Goal: Information Seeking & Learning: Find specific fact

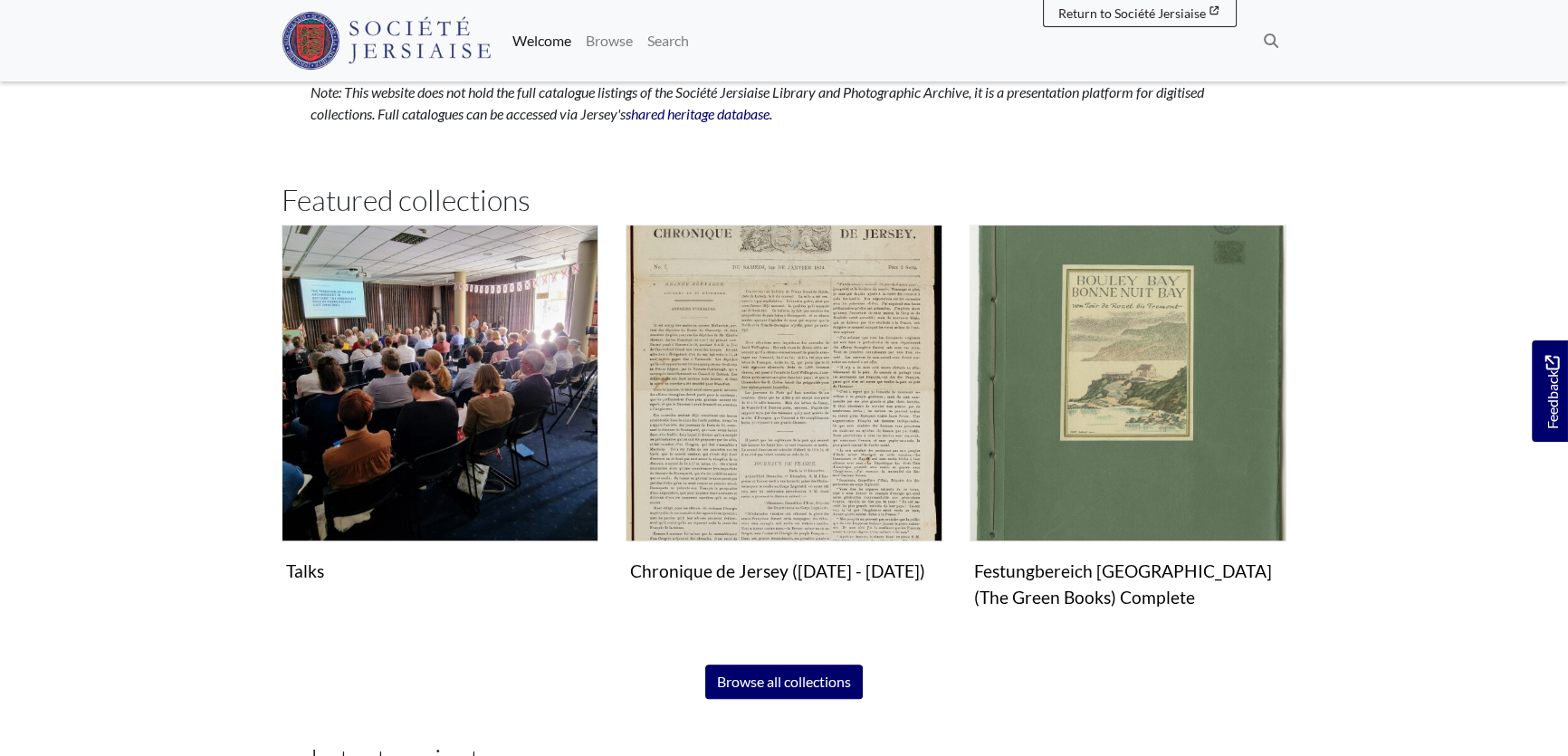
scroll to position [1069, 0]
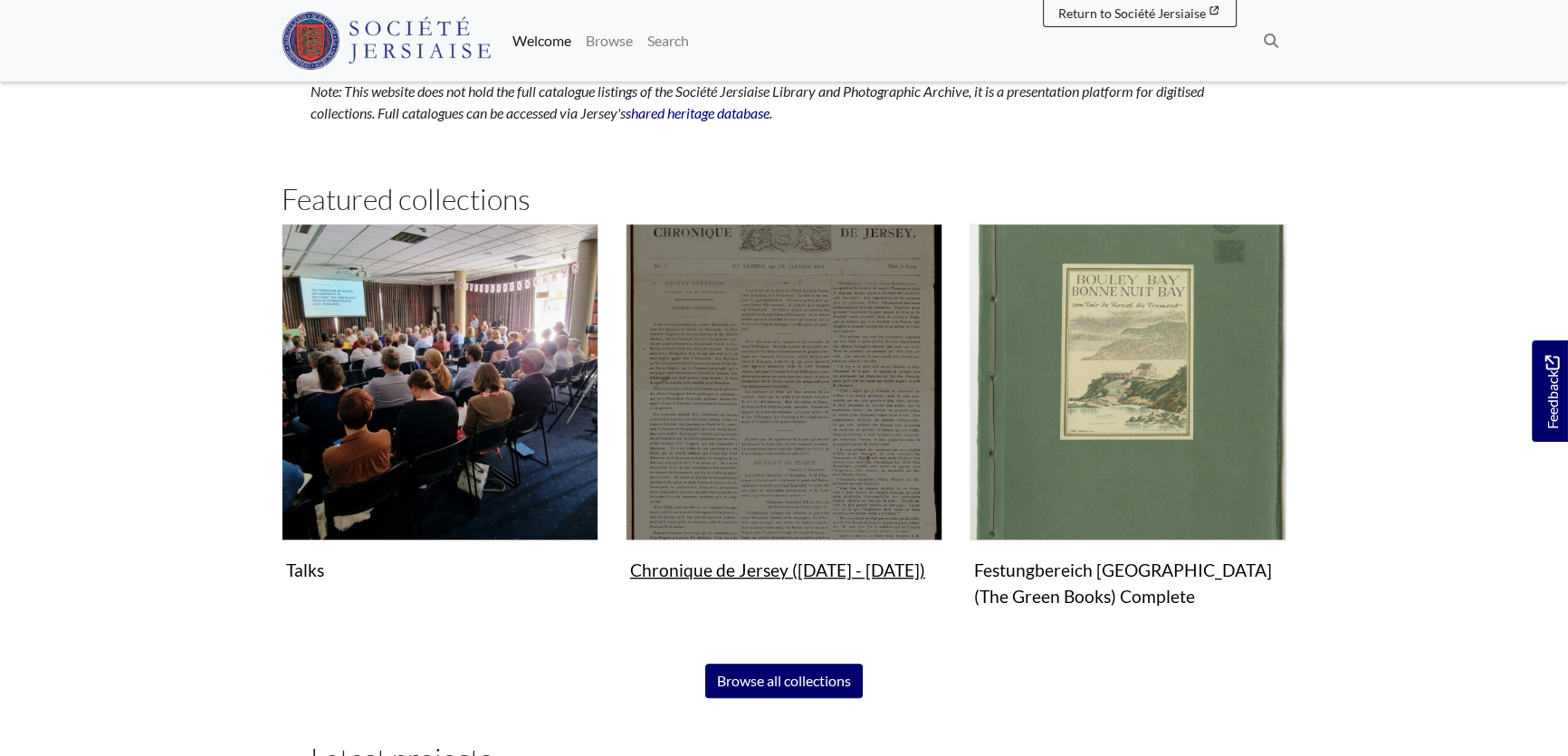
click at [808, 376] on img "Subcollection" at bounding box center [784, 382] width 317 height 317
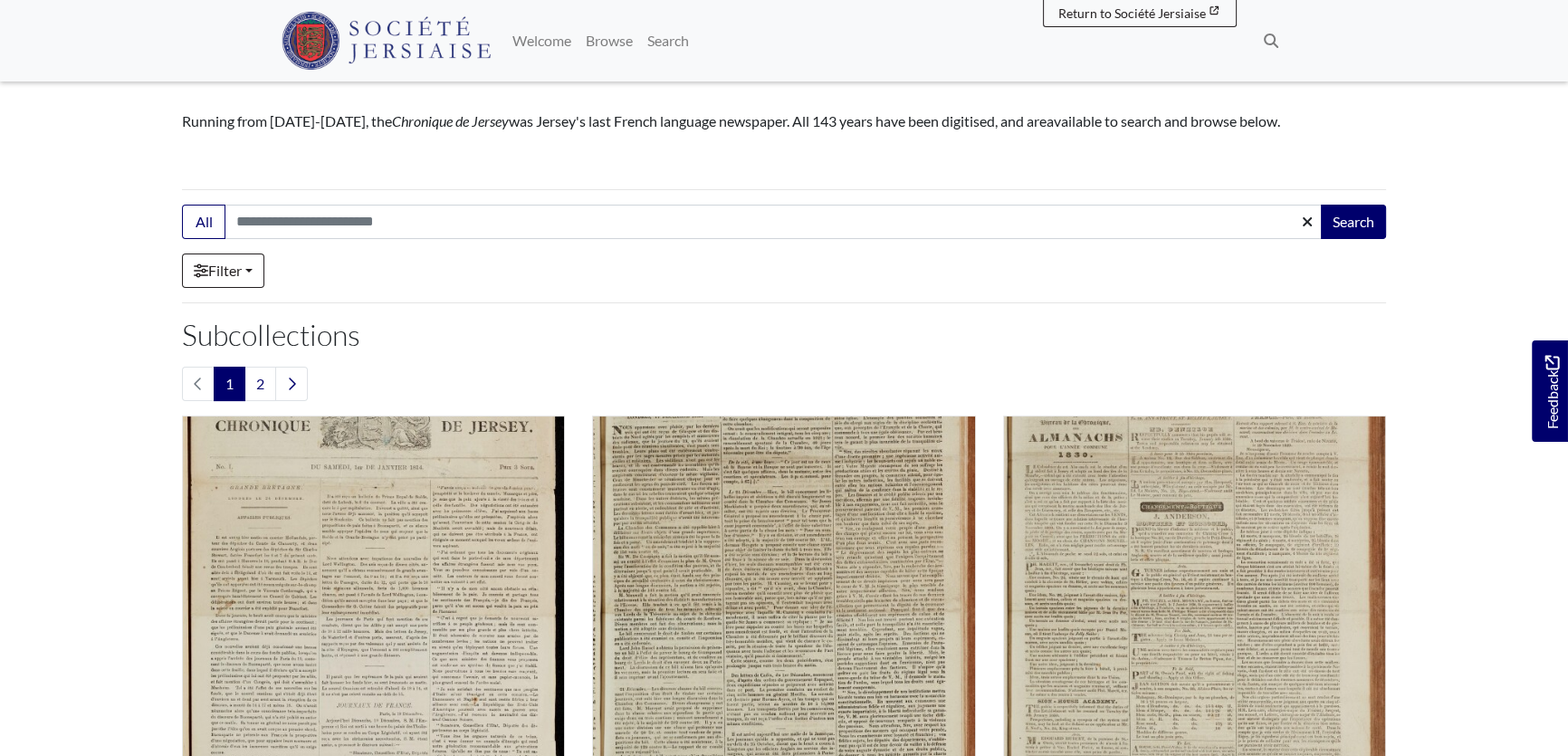
scroll to position [411, 0]
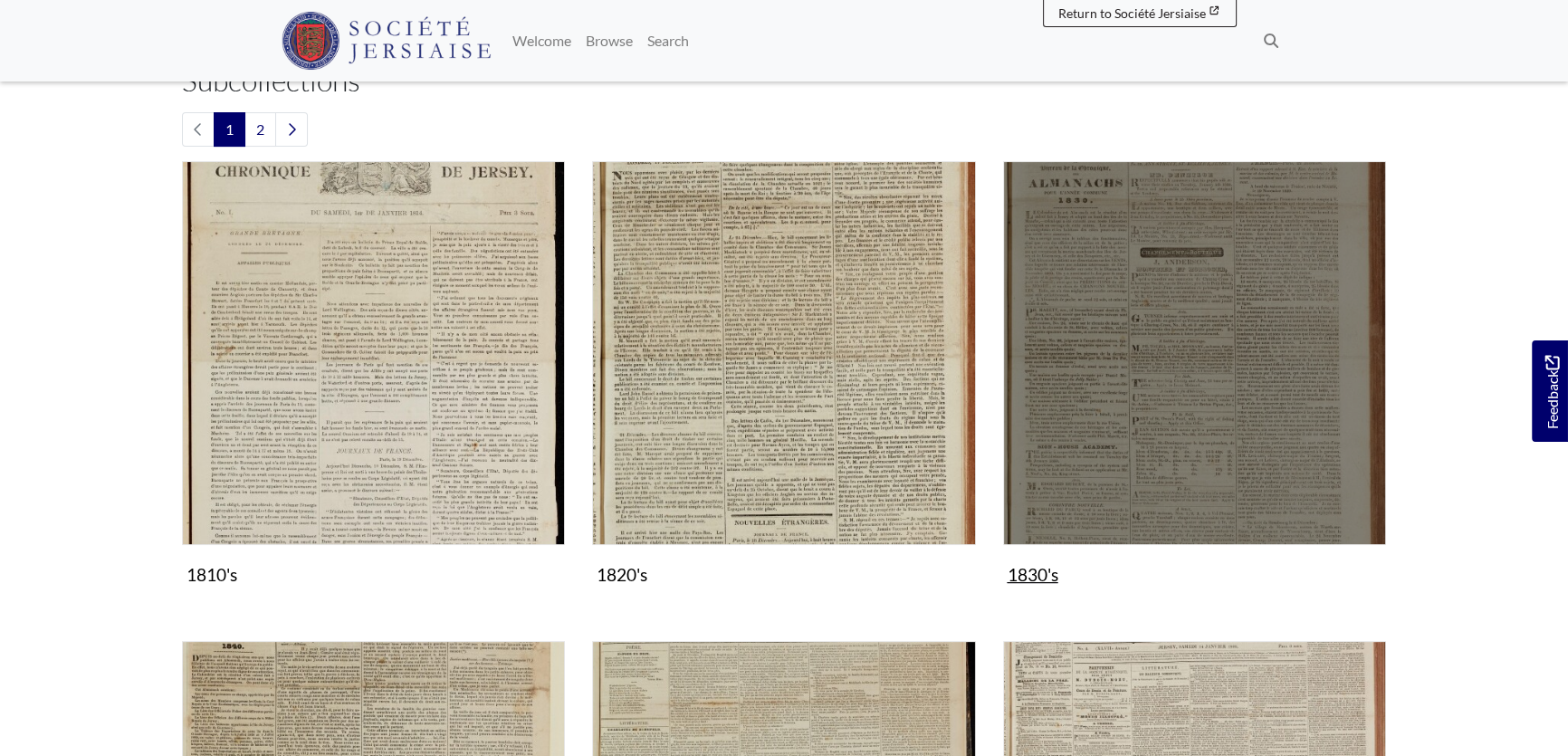
click at [1141, 353] on img "Subcollection" at bounding box center [1194, 352] width 383 height 383
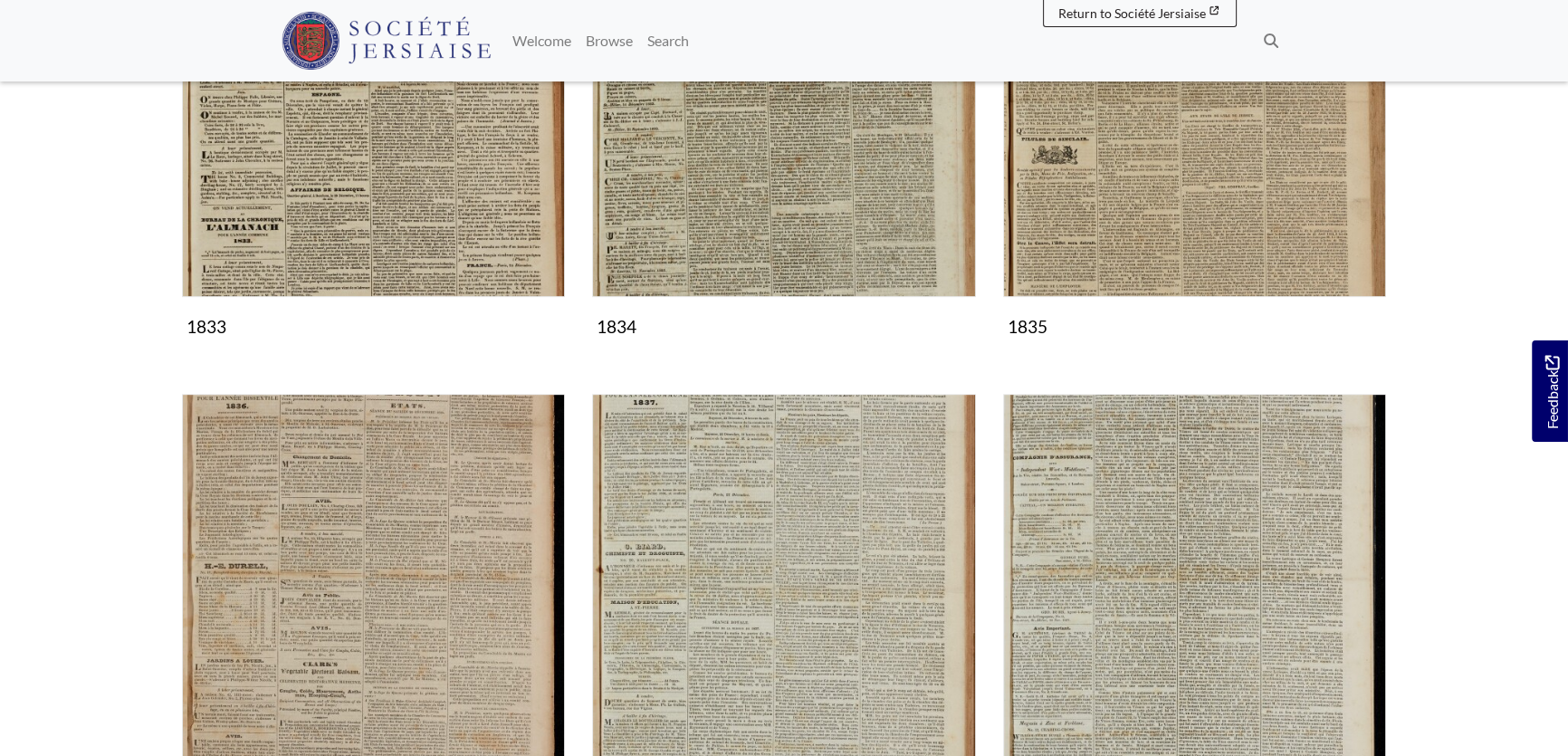
scroll to position [1151, 0]
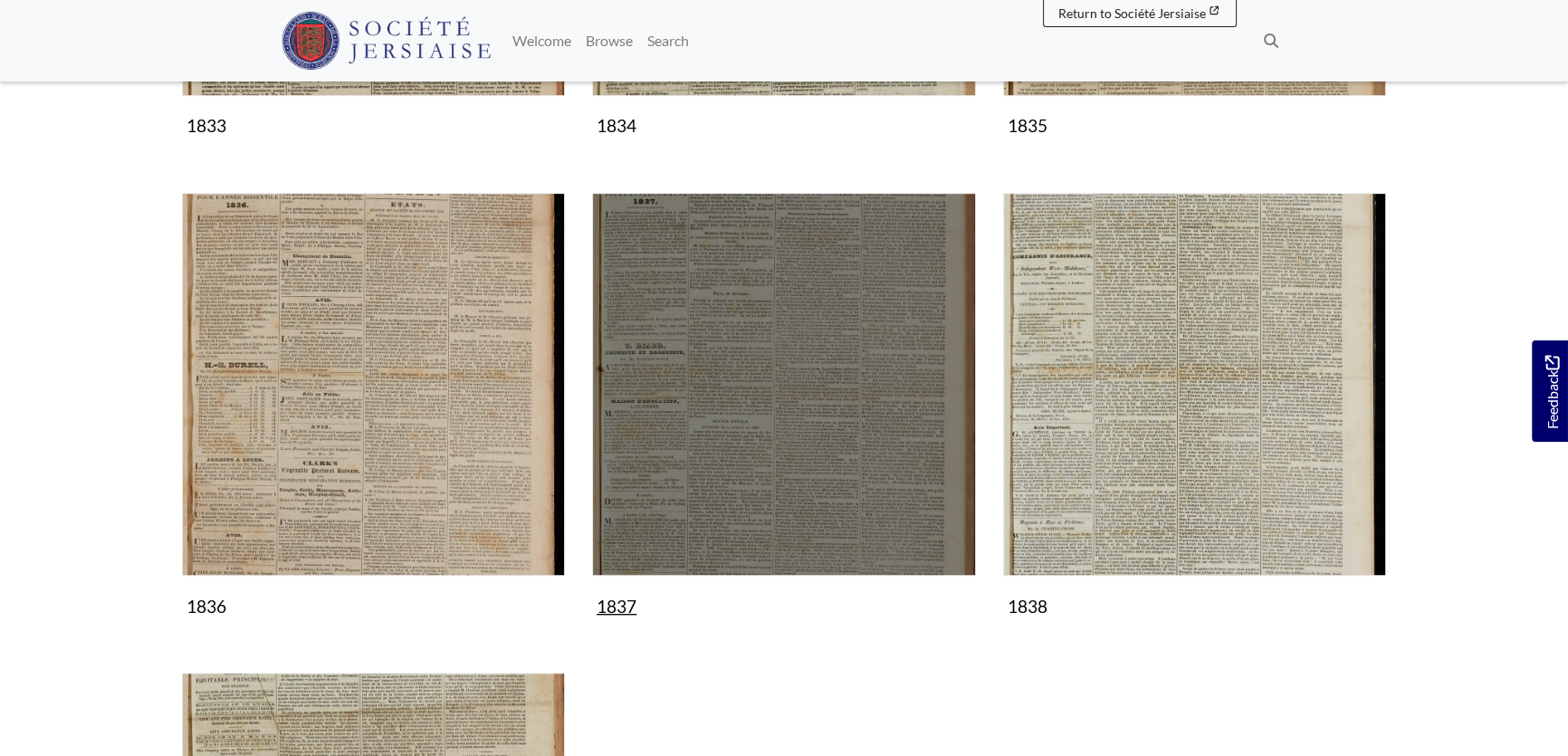
click at [829, 420] on img "Subcollection" at bounding box center [784, 383] width 383 height 383
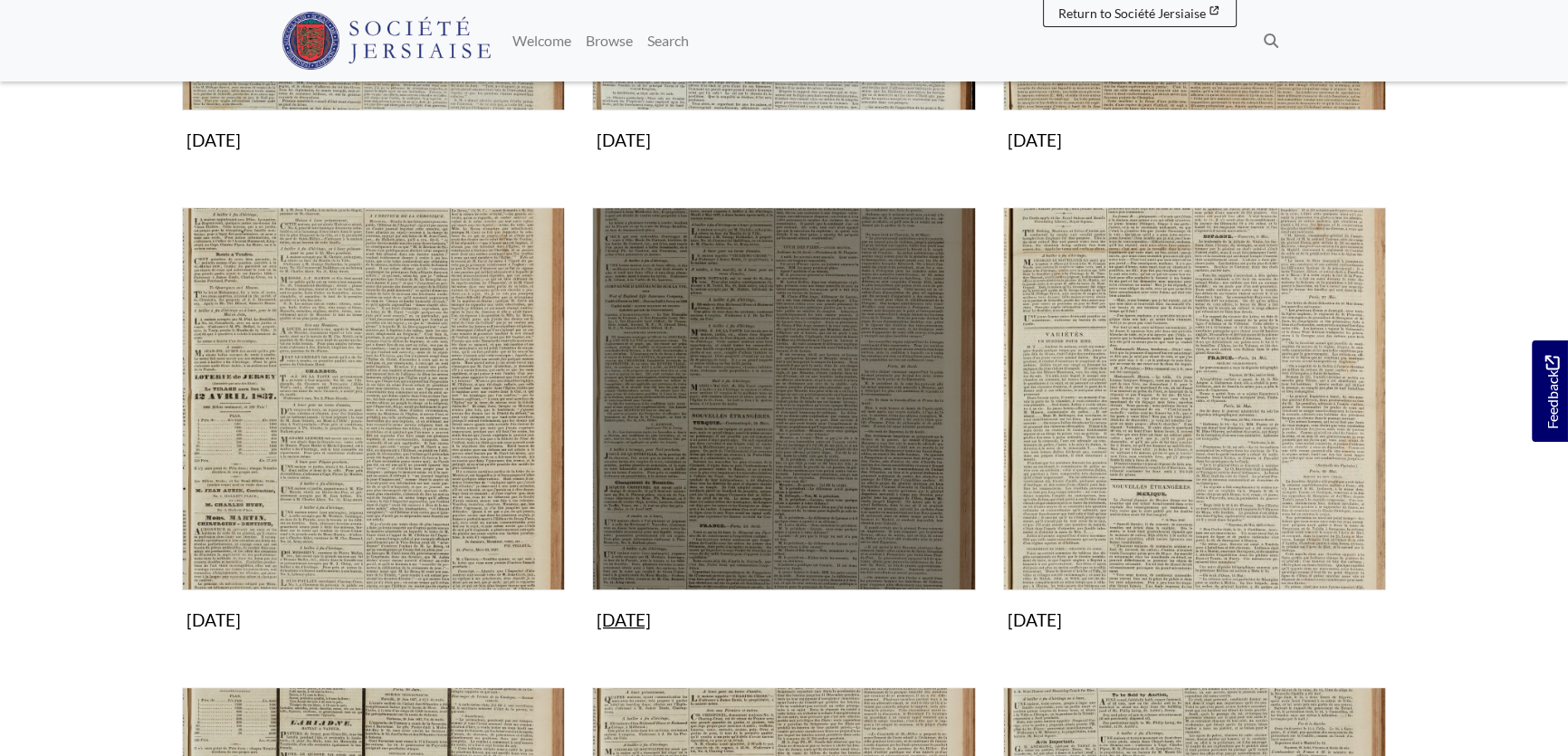
scroll to position [658, 0]
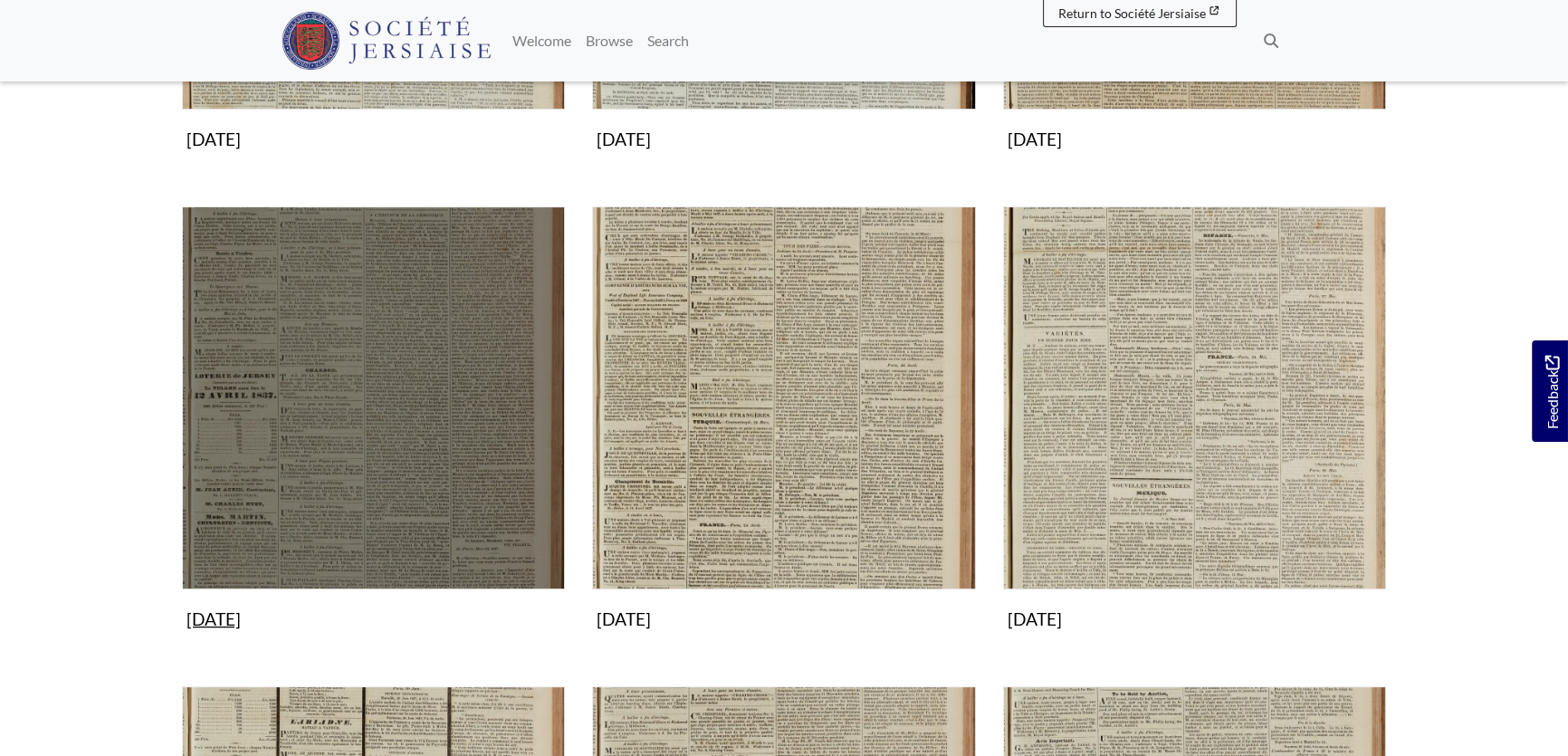
click at [446, 420] on img "Subcollection" at bounding box center [373, 397] width 383 height 383
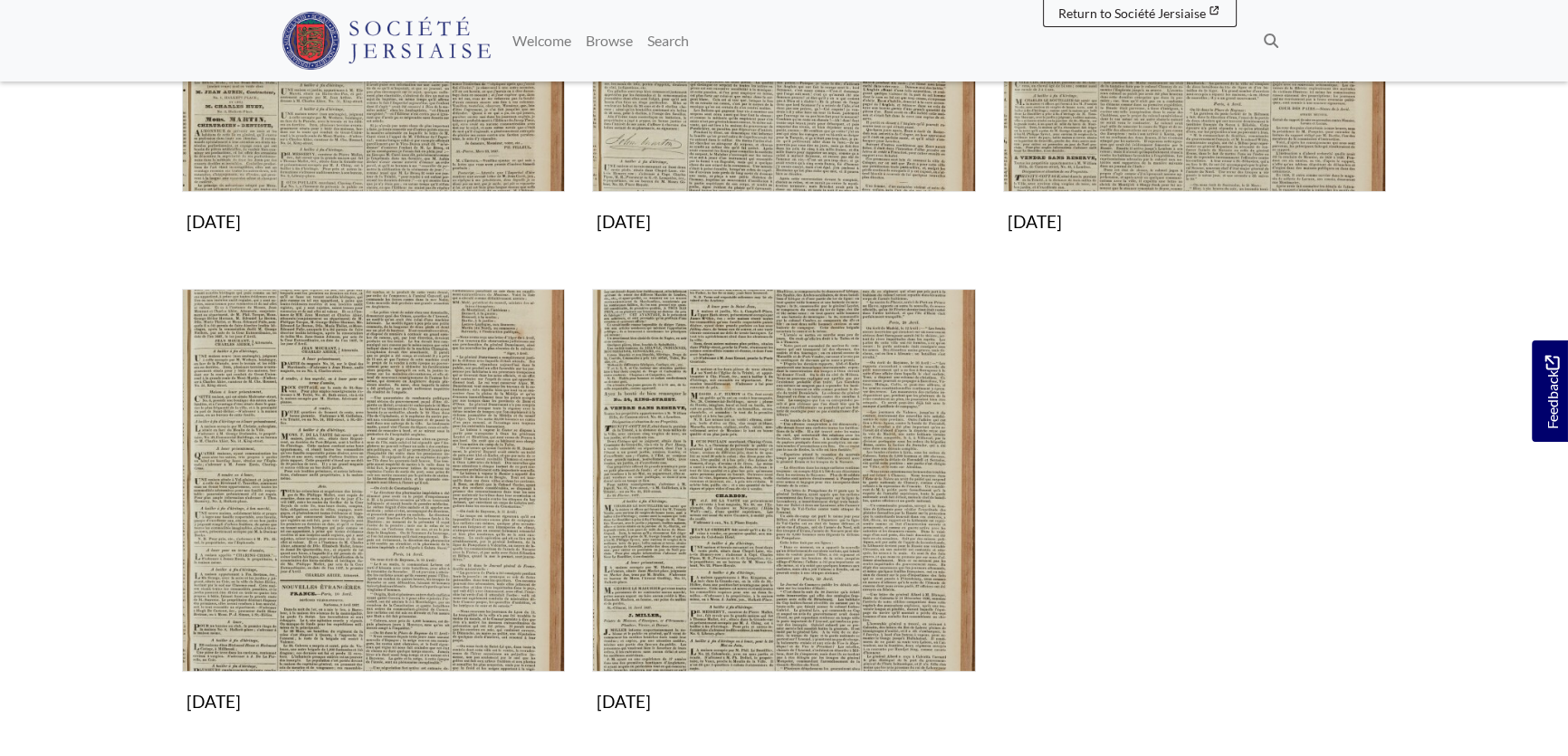
scroll to position [658, 0]
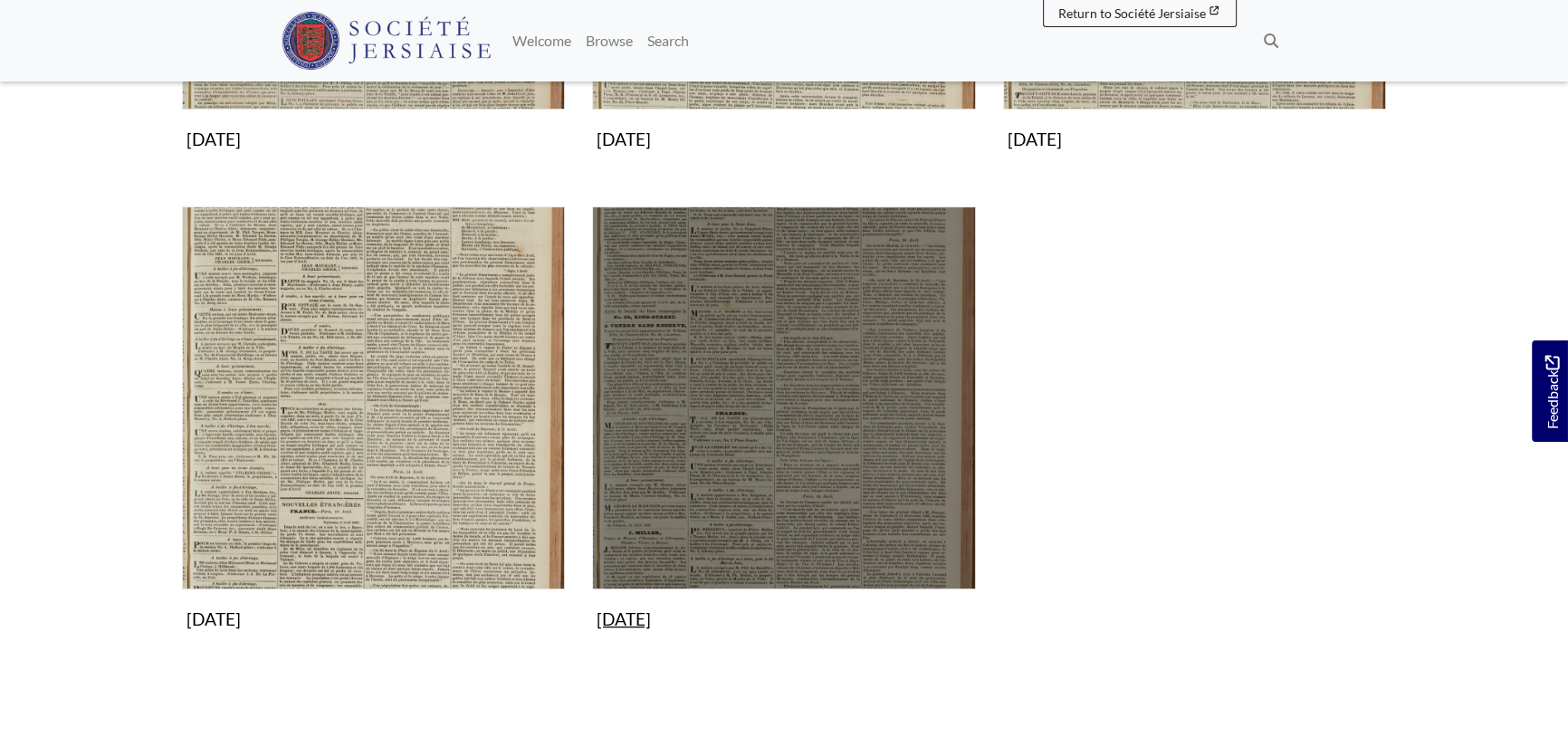
click at [761, 405] on img "Subcollection" at bounding box center [784, 397] width 383 height 383
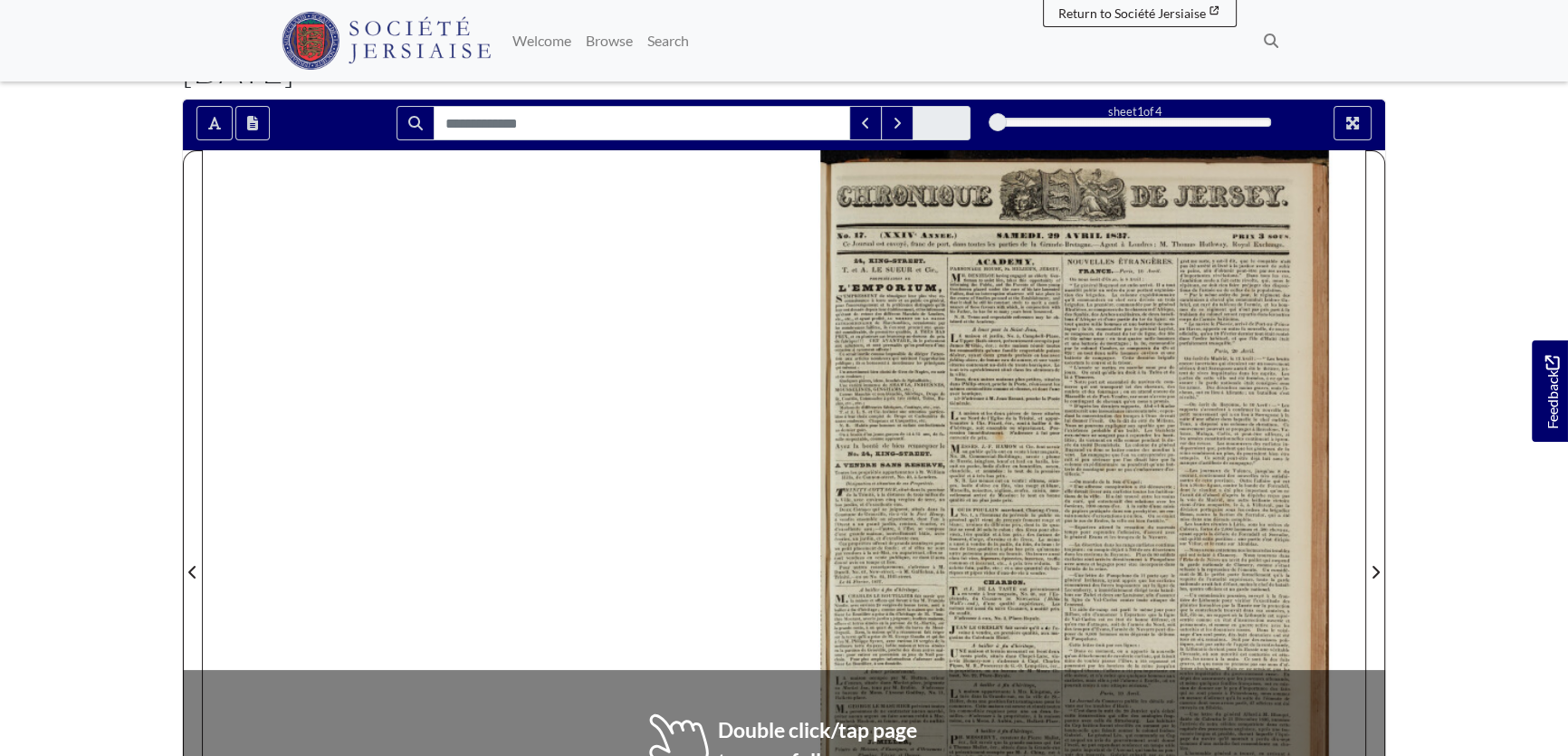
scroll to position [164, 0]
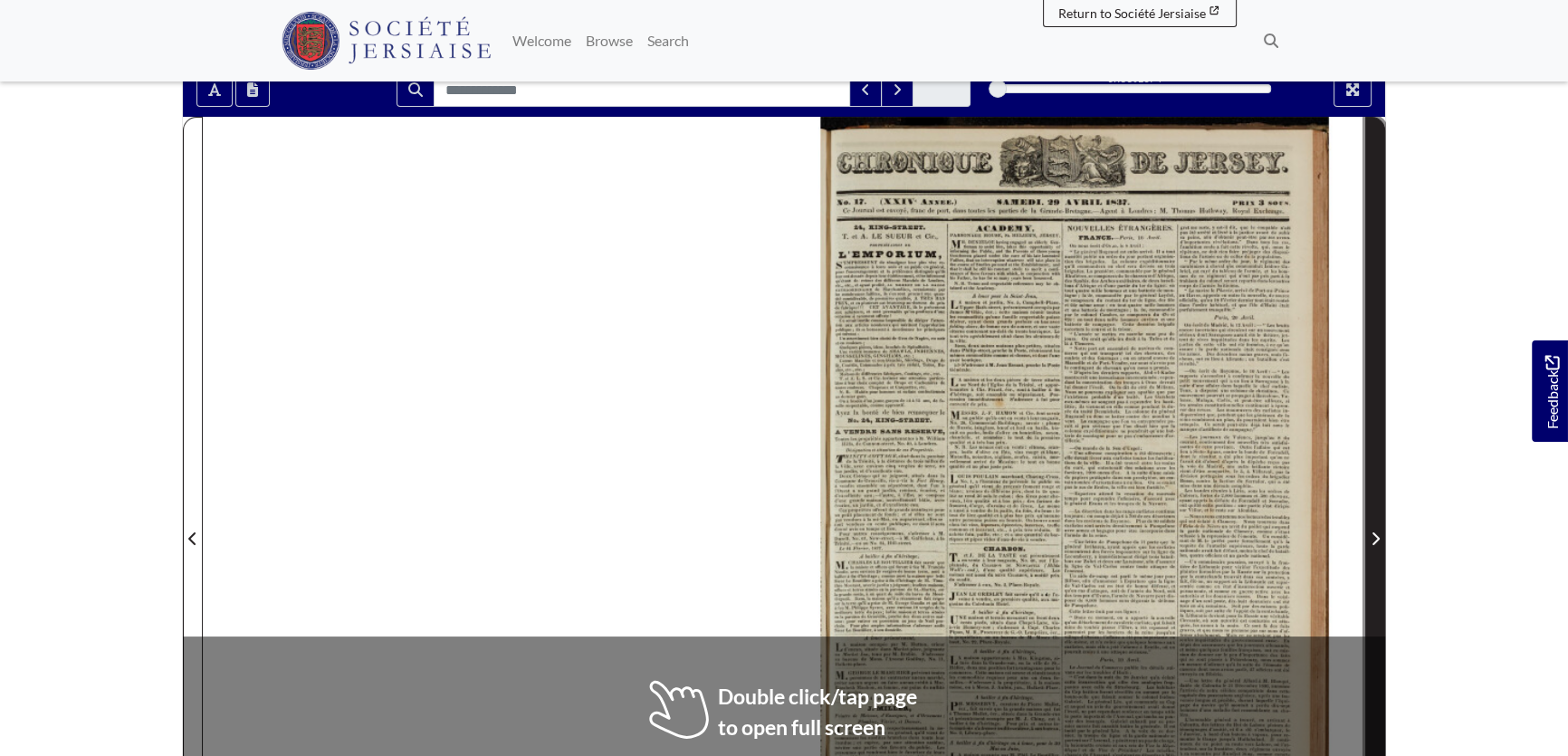
click at [1376, 540] on icon "Next Page" at bounding box center [1376, 539] width 7 height 13
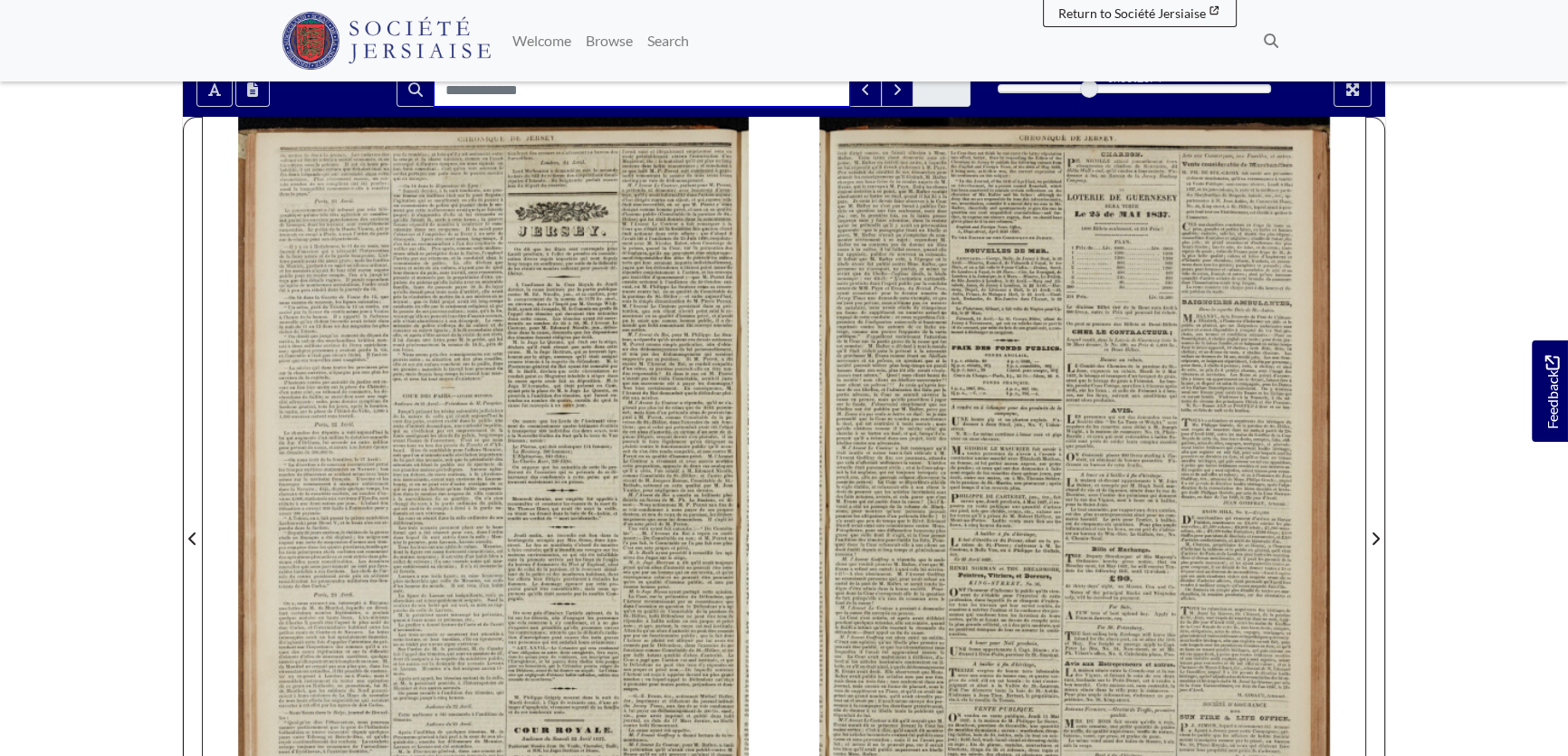
click at [550, 95] on input "Search for" at bounding box center [642, 90] width 416 height 35
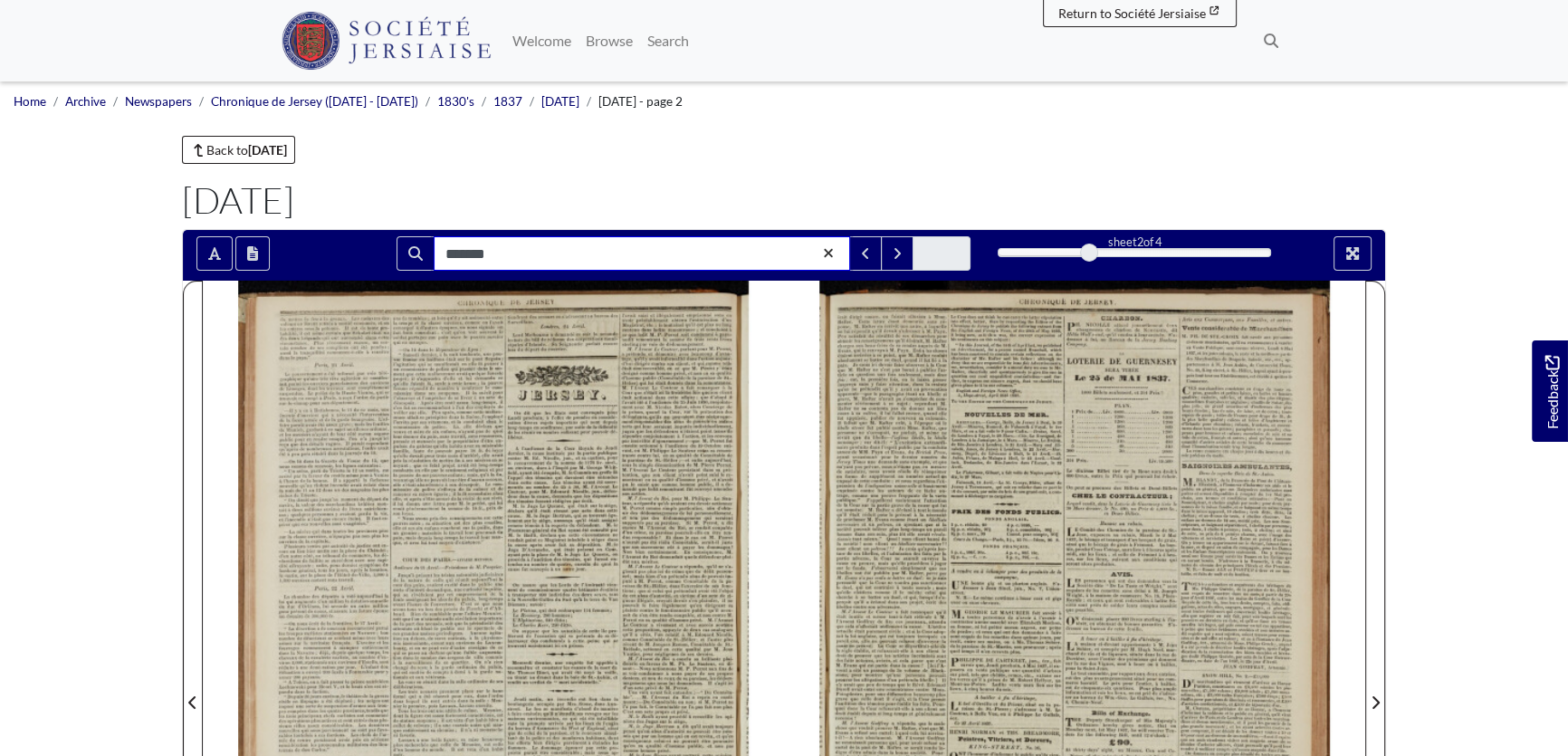
type input "*******"
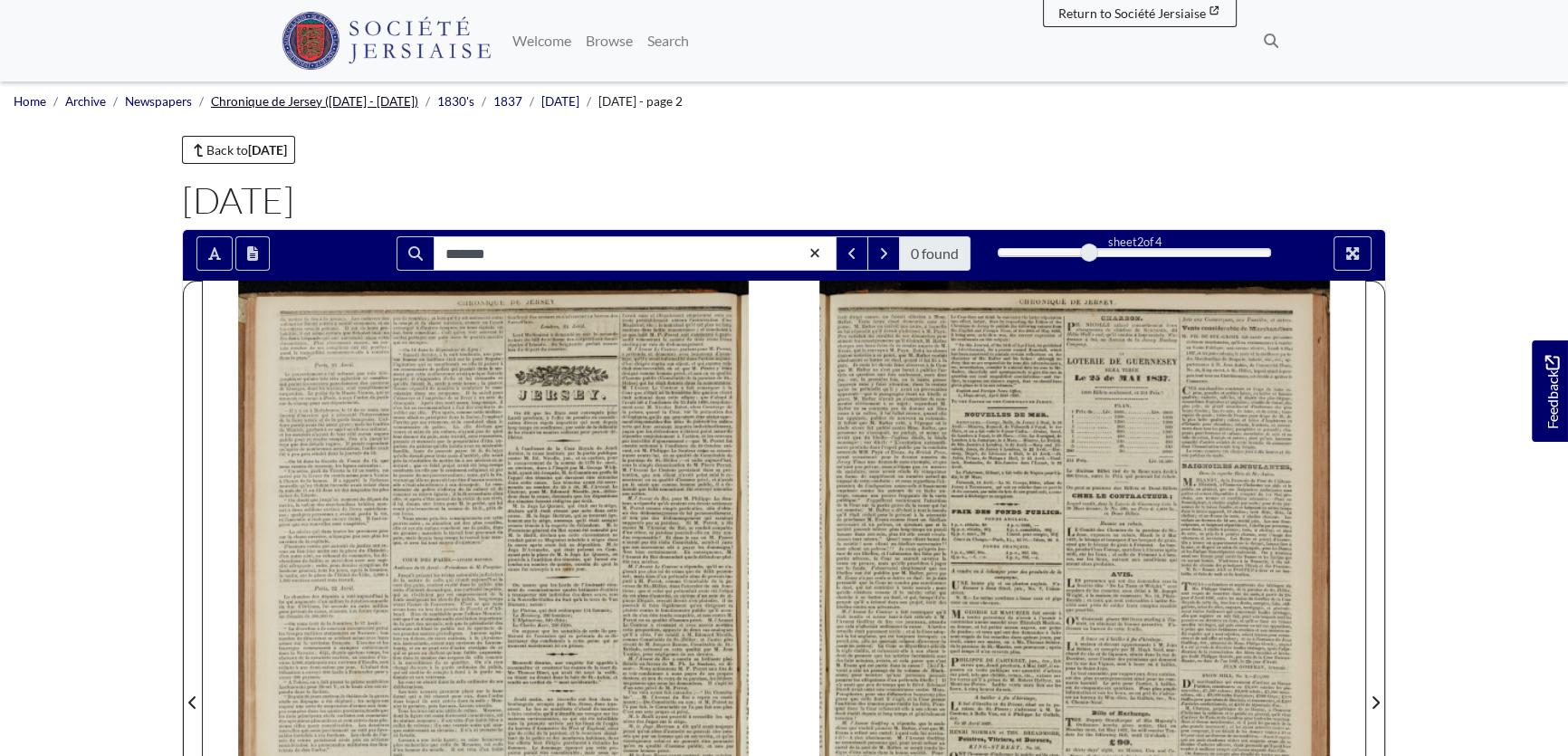
click at [247, 100] on link "Chronique de Jersey ([DATE] - [DATE])" at bounding box center [315, 102] width 207 height 15
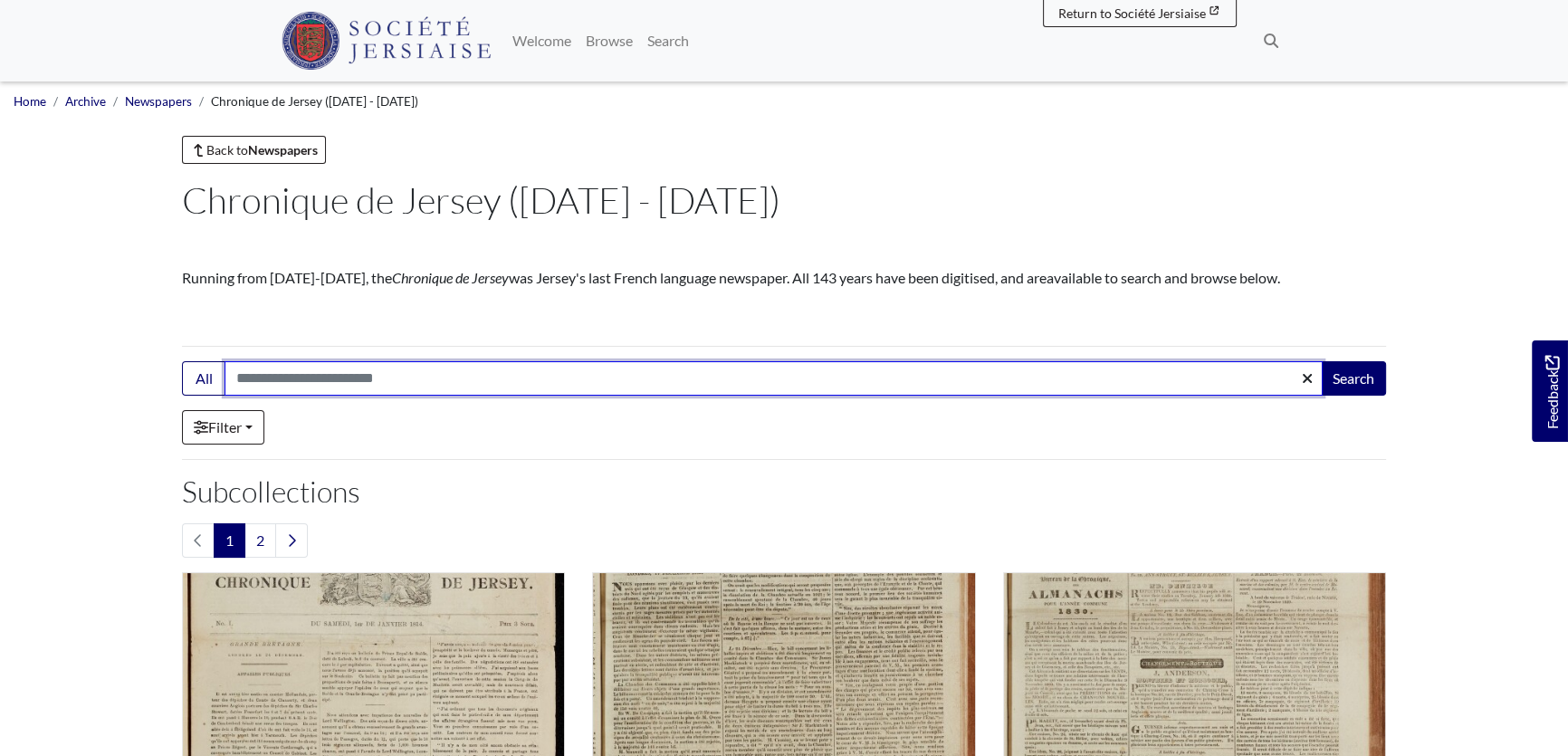
click at [311, 371] on input "Search:" at bounding box center [774, 378] width 1098 height 35
type input "*******"
click at [1321, 361] on button "Search" at bounding box center [1353, 378] width 65 height 35
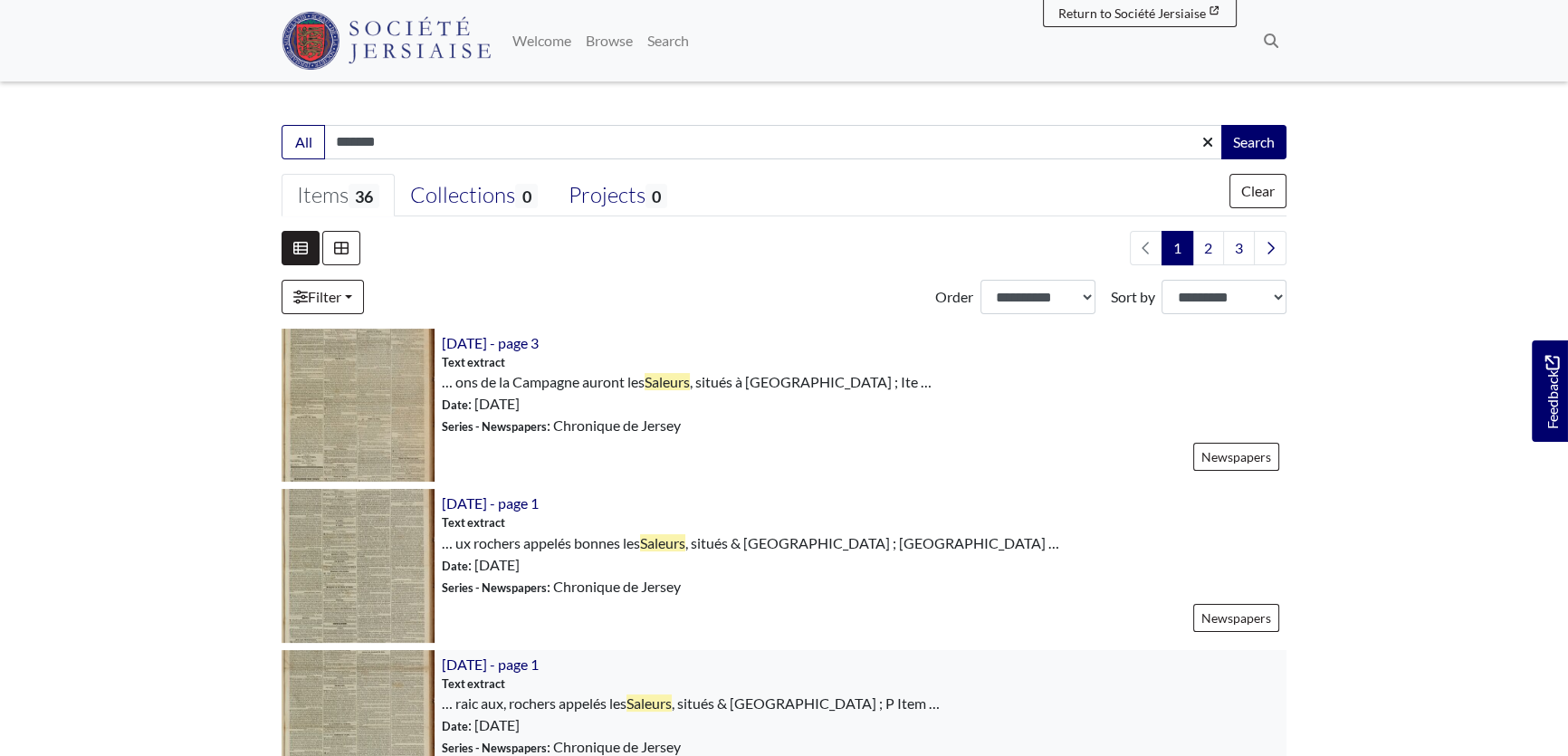
scroll to position [329, 0]
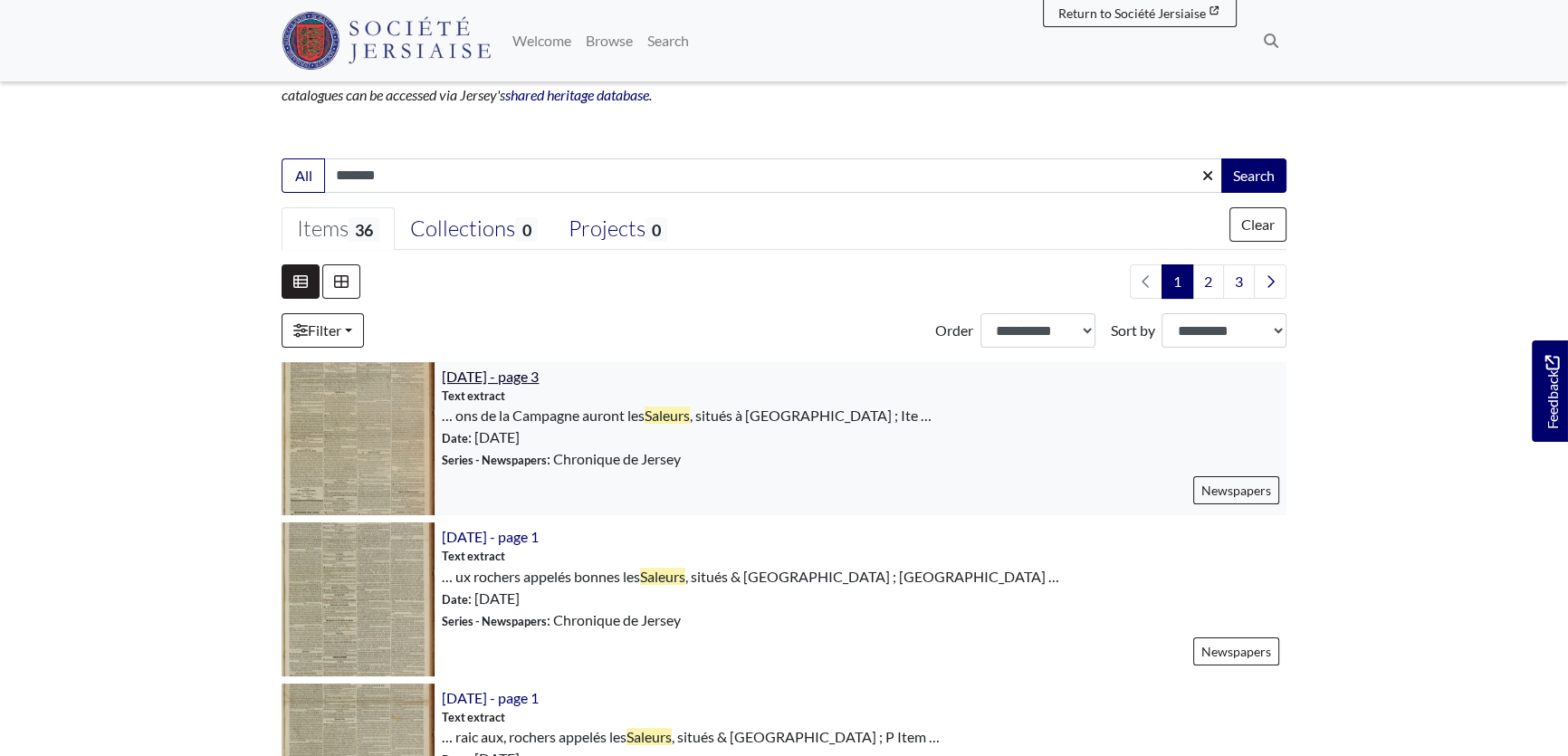
click at [516, 372] on span "[DATE] - page 3" at bounding box center [490, 375] width 97 height 17
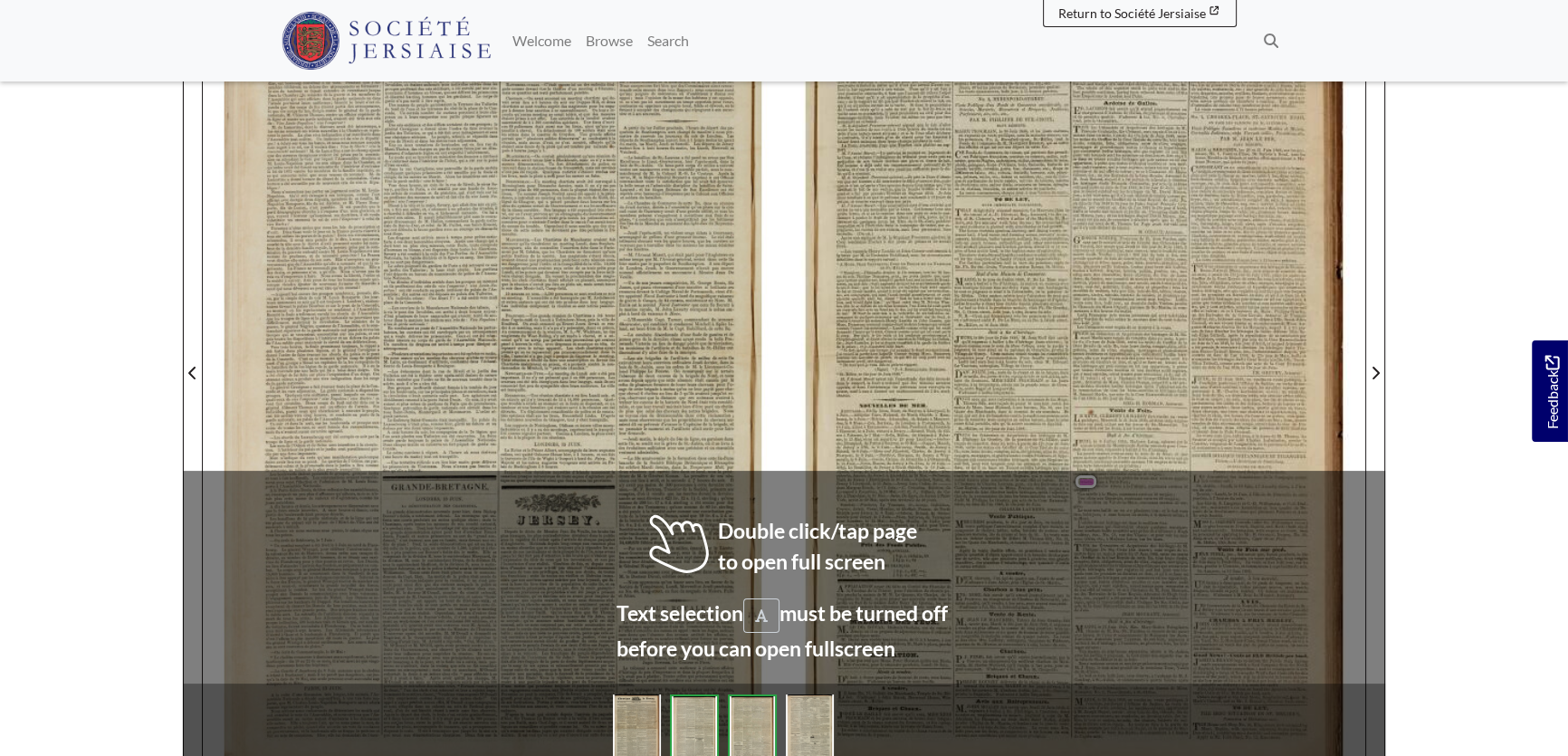
scroll to position [329, 0]
click at [638, 422] on span "en" at bounding box center [641, 424] width 5 height 6
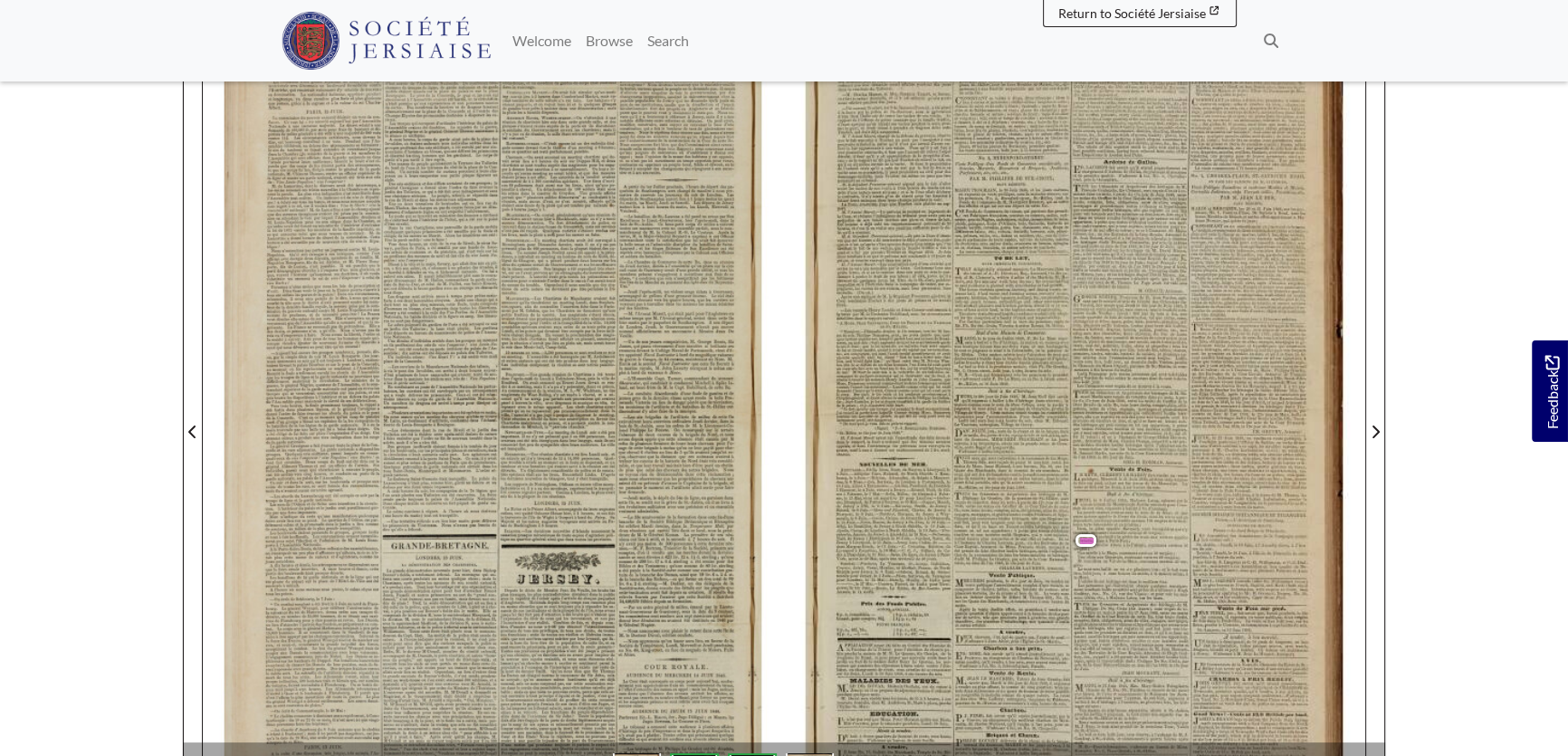
scroll to position [164, 0]
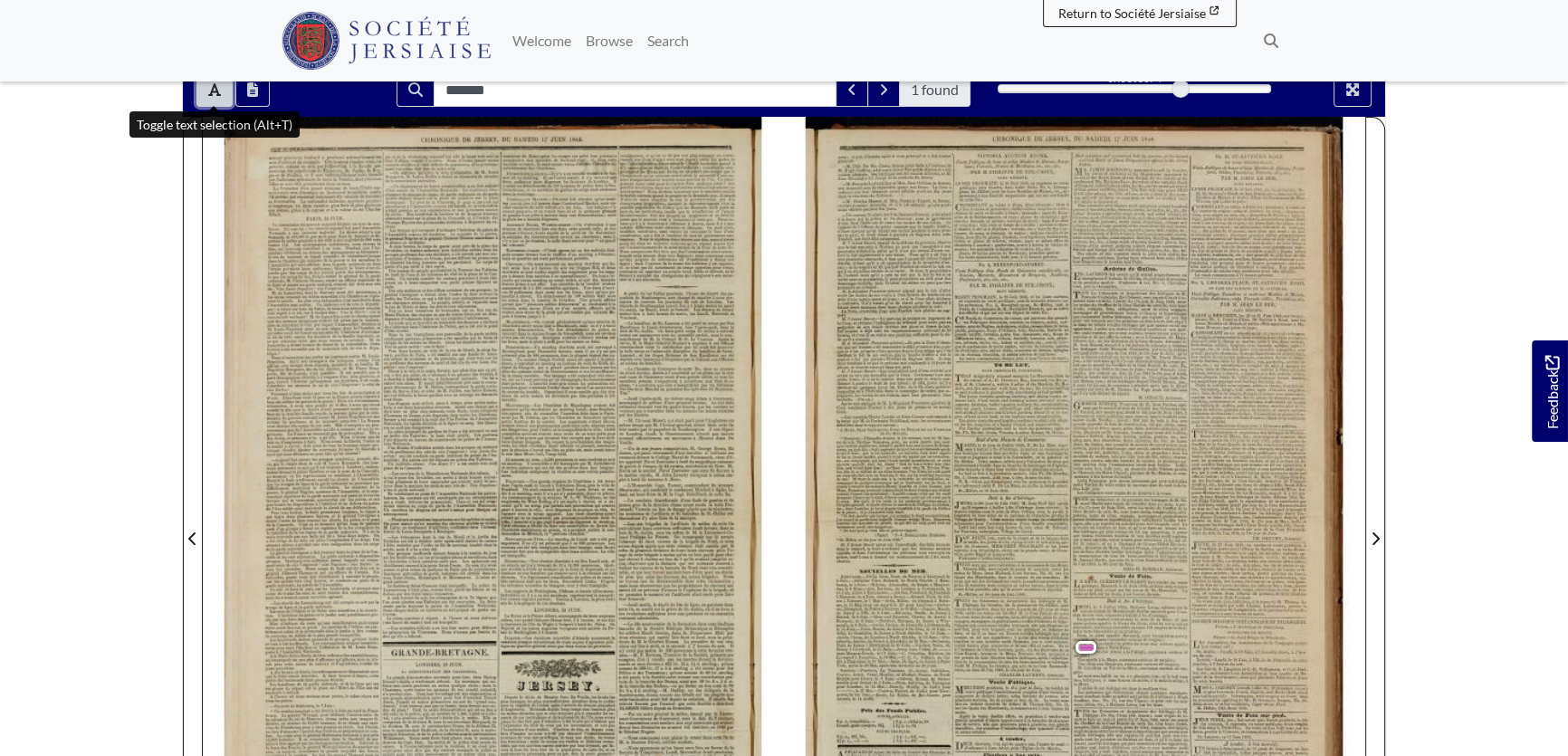
click at [220, 94] on icon "Toggle text selection (Alt+T)" at bounding box center [215, 90] width 13 height 13
click at [1153, 650] on div at bounding box center [1075, 528] width 582 height 822
click at [1100, 622] on div at bounding box center [1075, 528] width 582 height 822
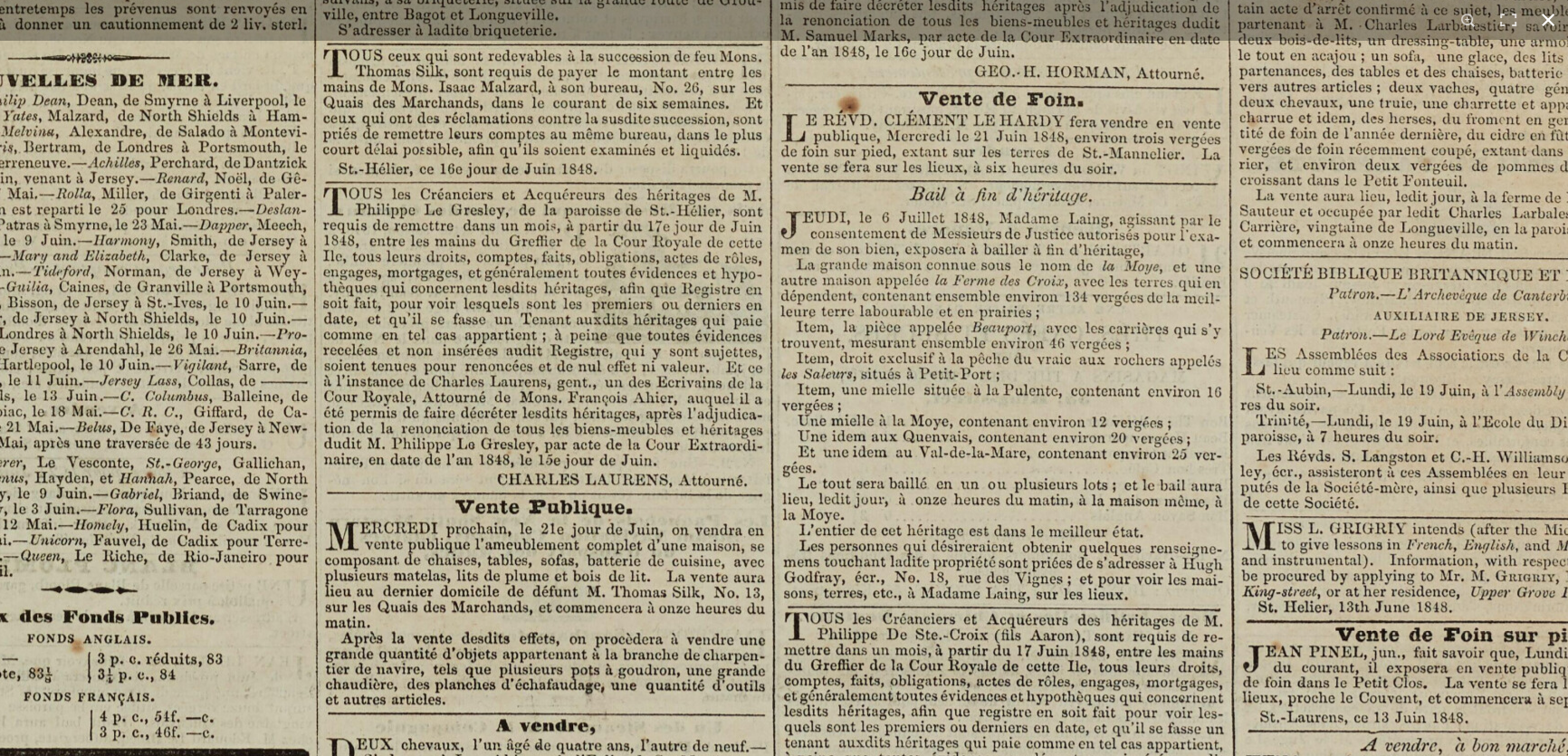
click at [1545, 18] on button at bounding box center [1549, 20] width 40 height 40
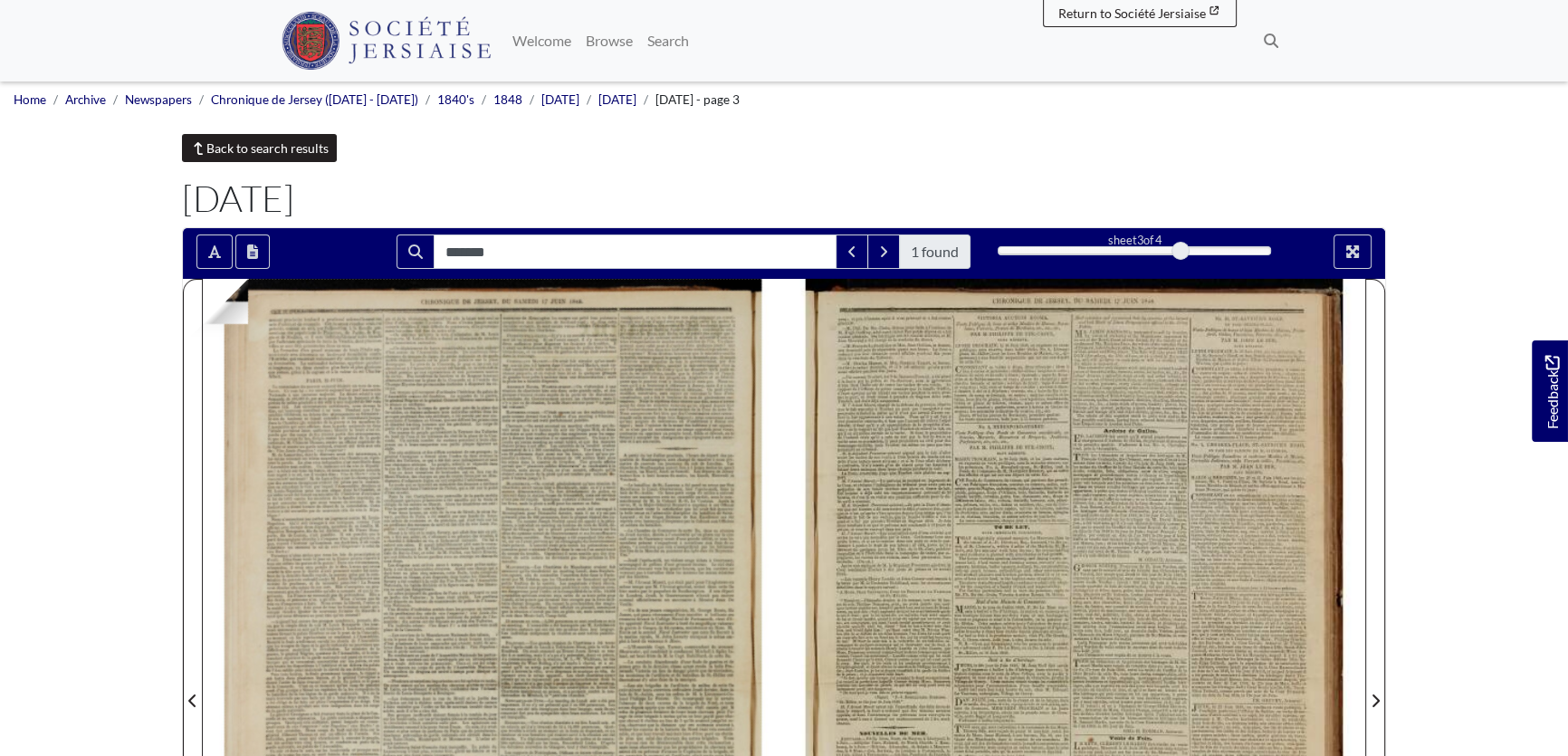
scroll to position [0, 0]
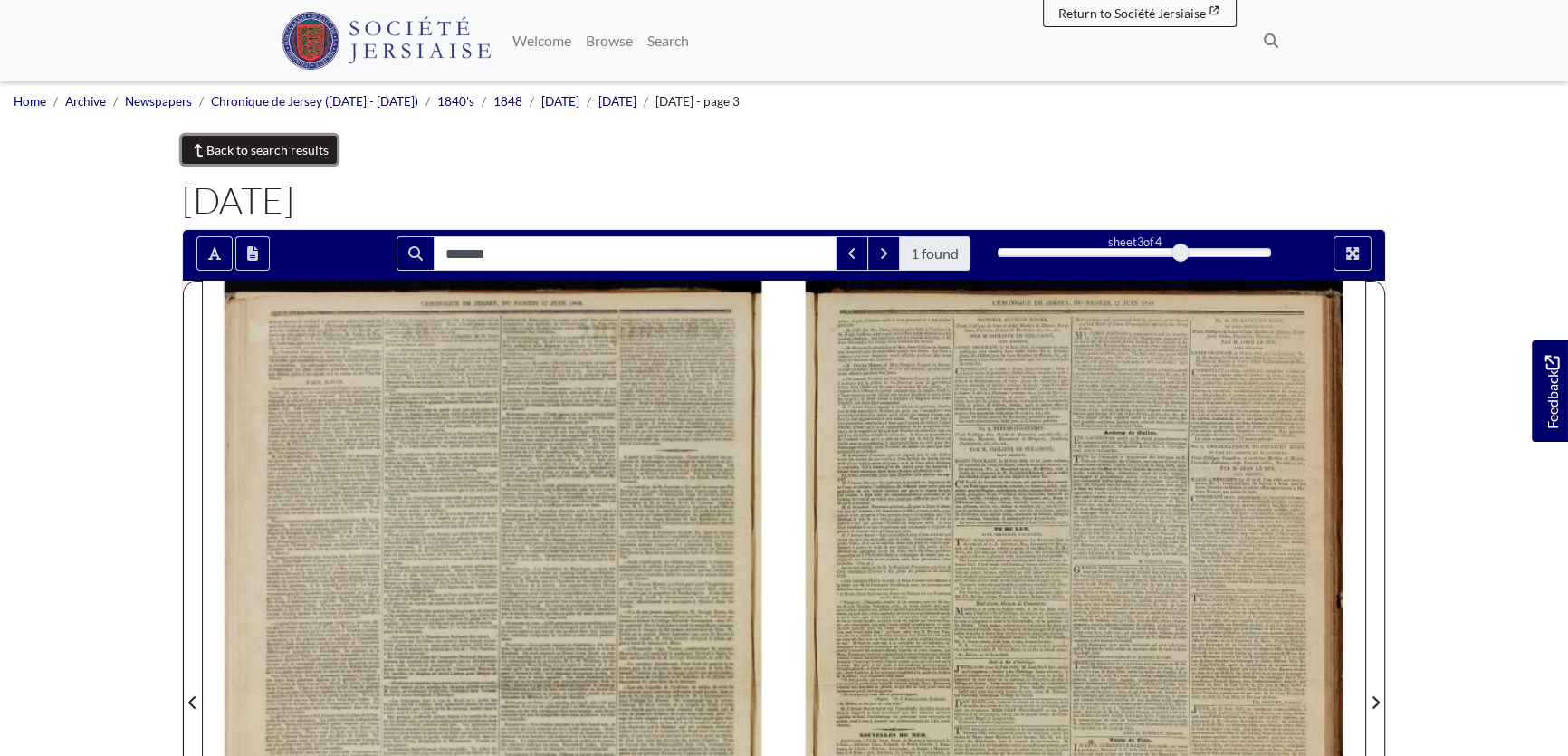
click at [260, 154] on link "Back to search results" at bounding box center [259, 149] width 155 height 28
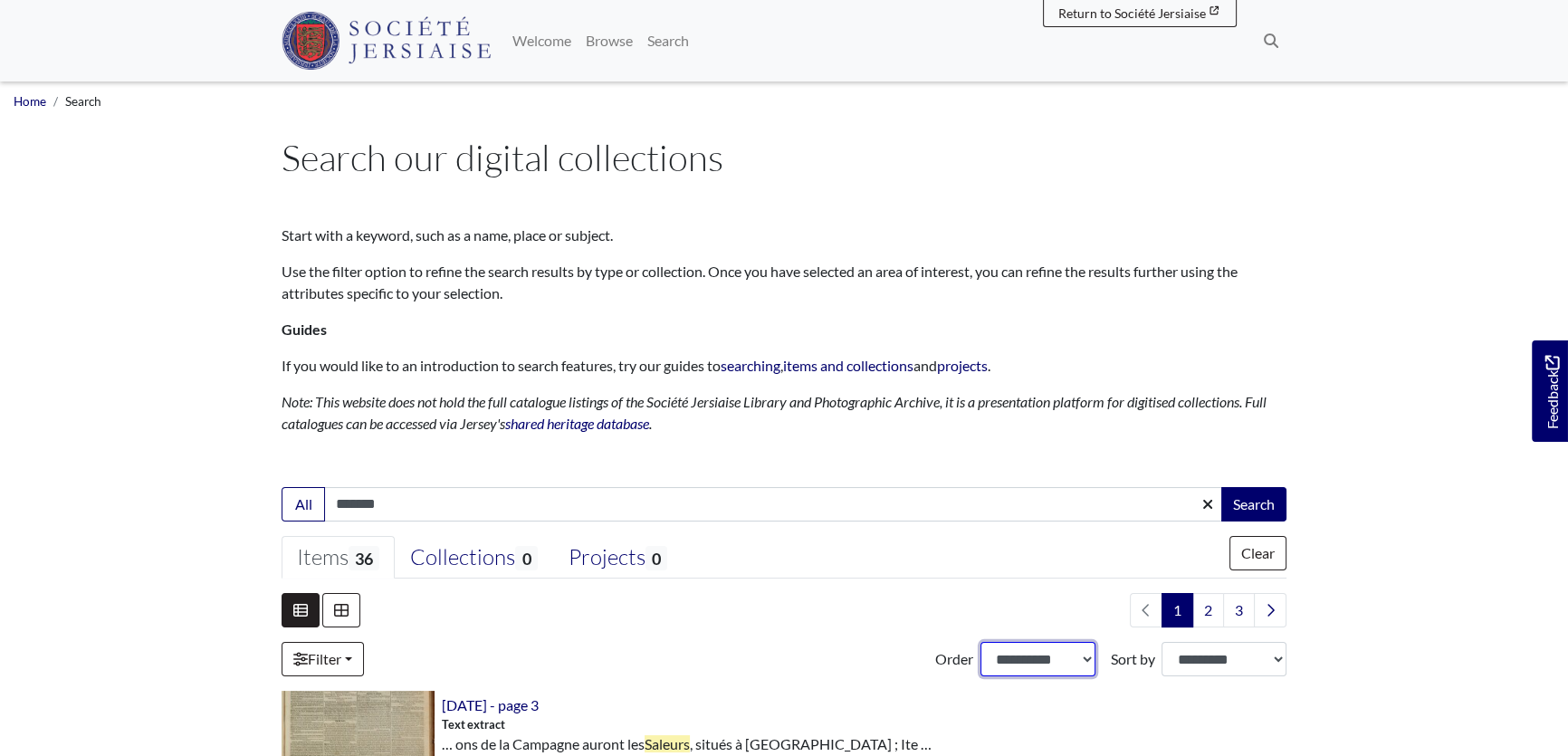
click at [1023, 661] on select "**********" at bounding box center [1039, 659] width 116 height 35
select select "***"
click at [981, 642] on select "**********" at bounding box center [1039, 659] width 116 height 35
click at [1193, 666] on select "**********" at bounding box center [1223, 659] width 125 height 35
click at [1189, 658] on select "**********" at bounding box center [1223, 659] width 125 height 35
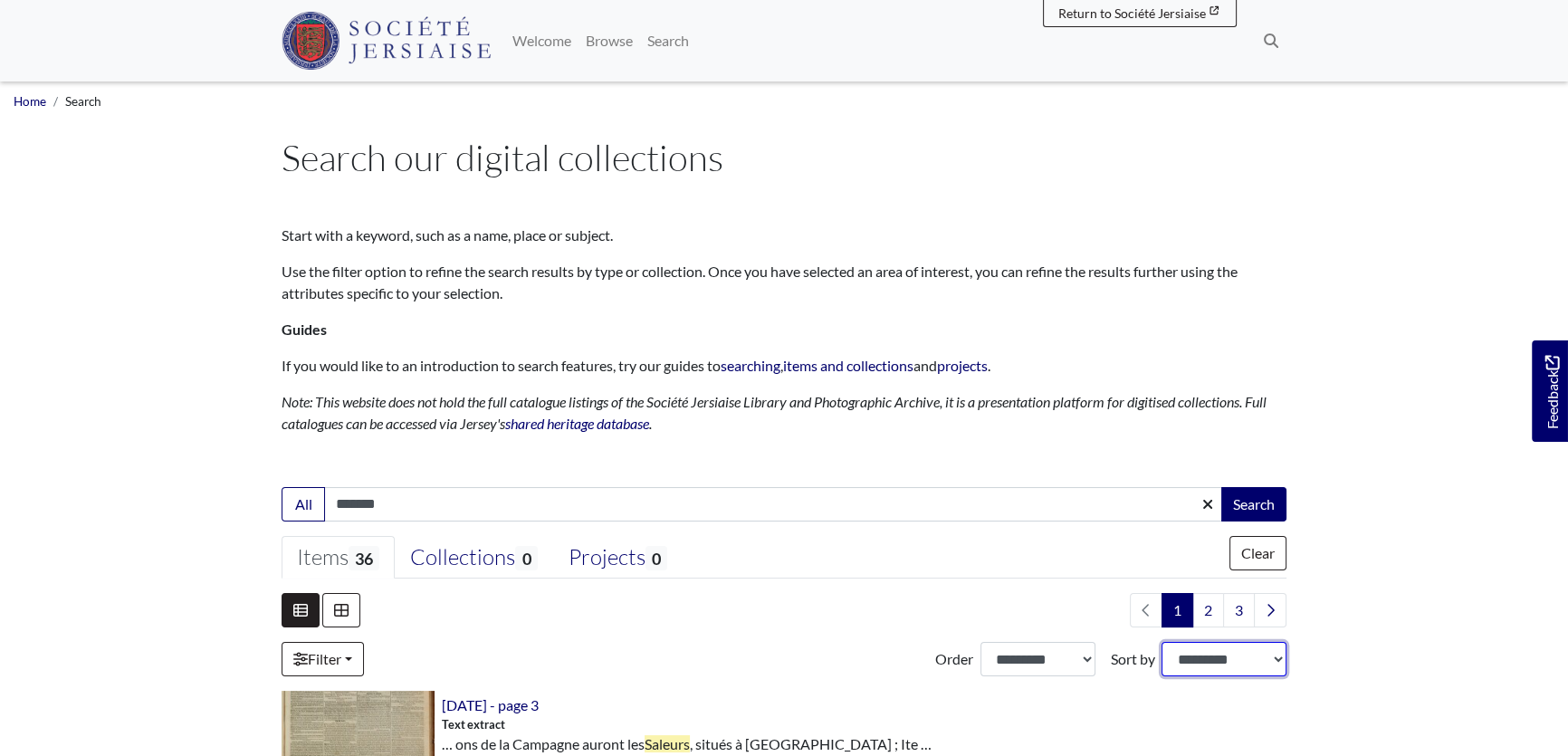
select select "*****"
click at [1162, 642] on select "**********" at bounding box center [1223, 659] width 125 height 35
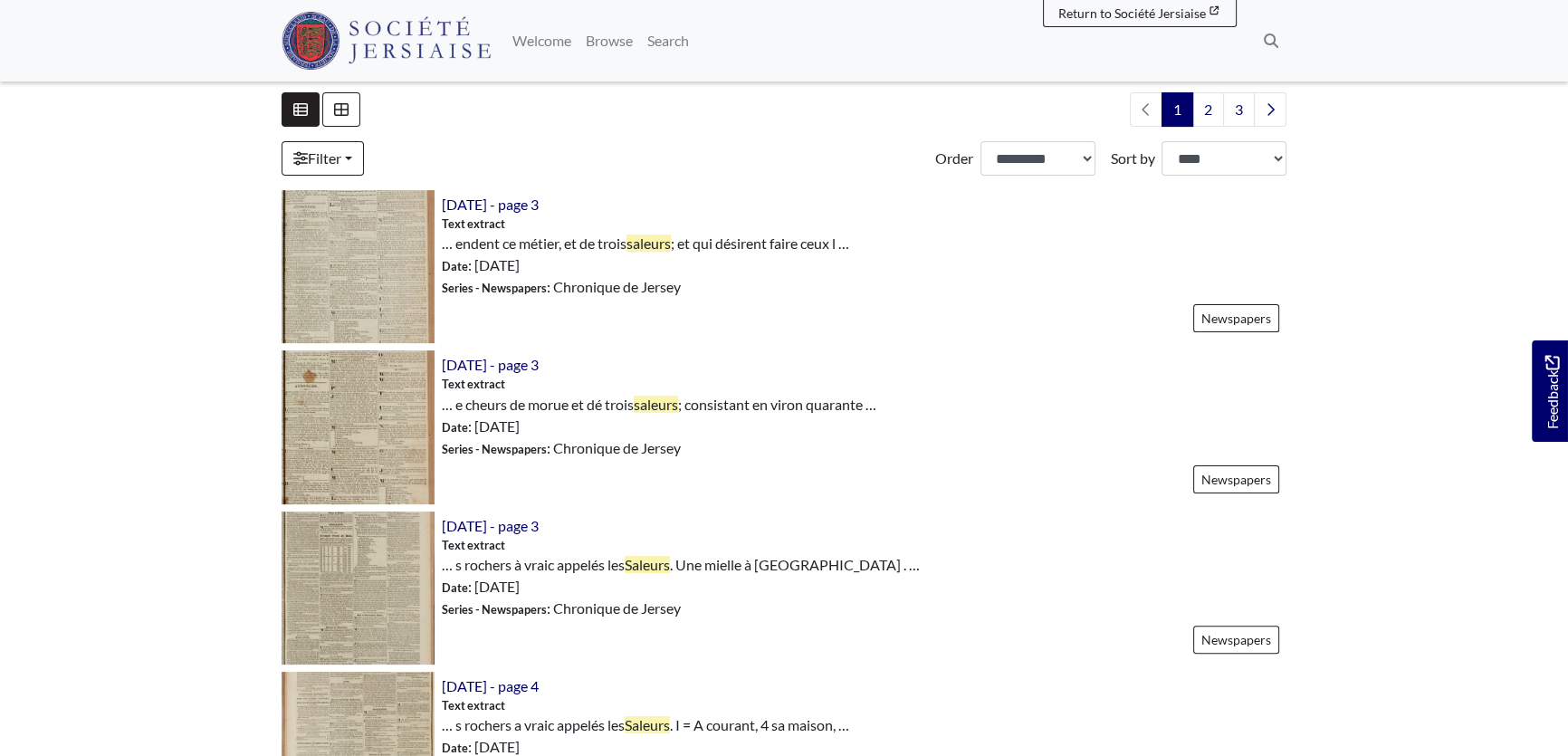
scroll to position [576, 0]
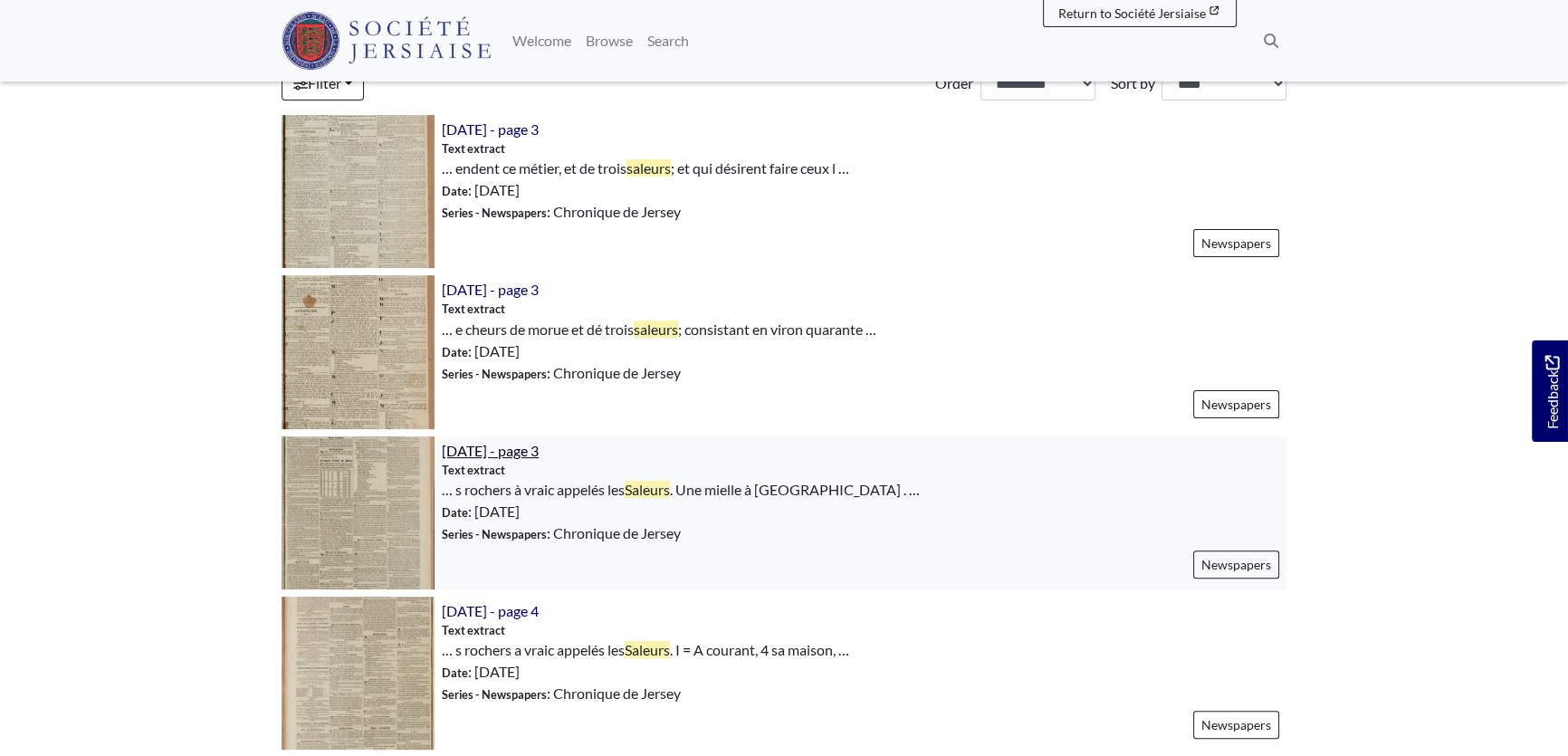
click at [498, 451] on span "[DATE] - page 3" at bounding box center [490, 450] width 97 height 17
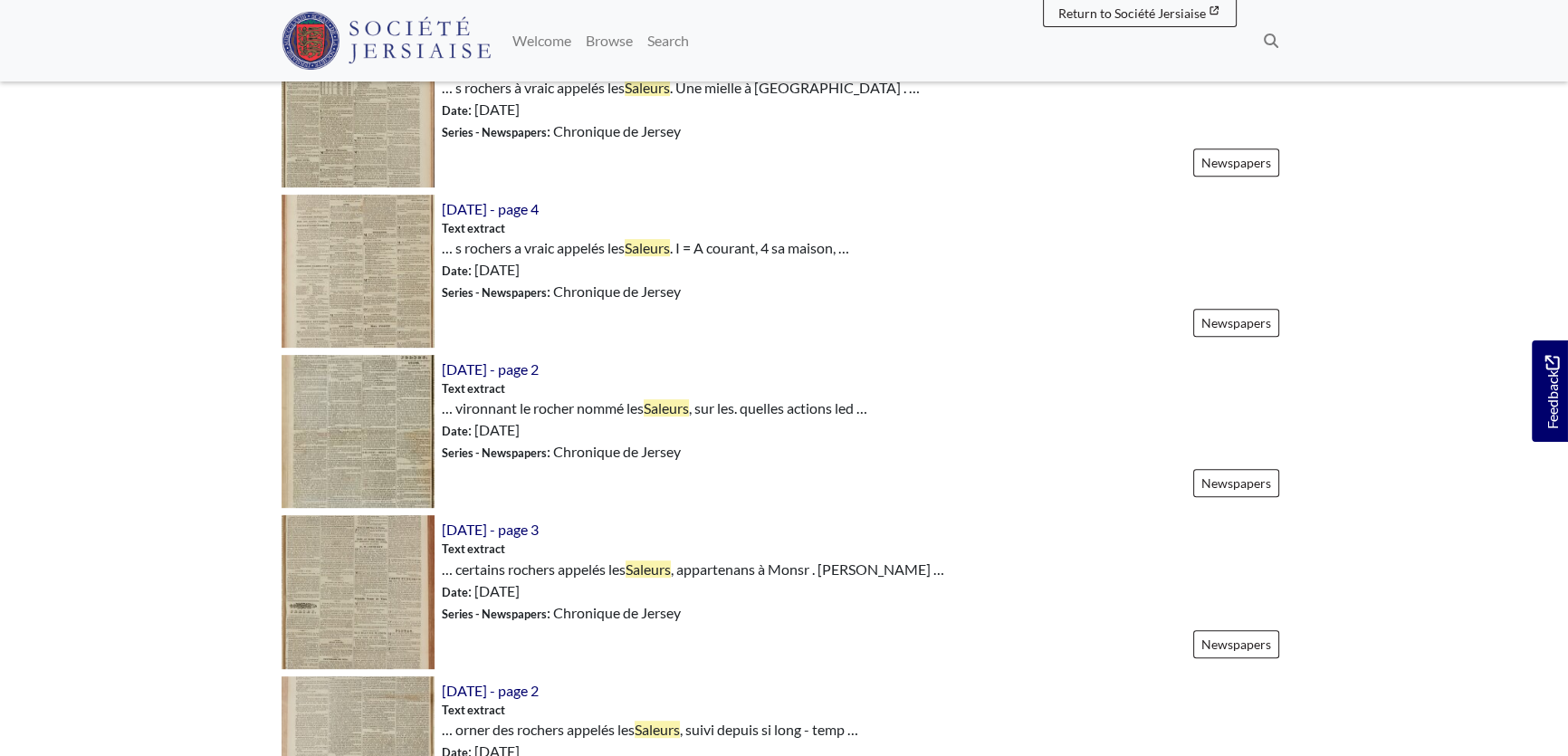
scroll to position [987, 0]
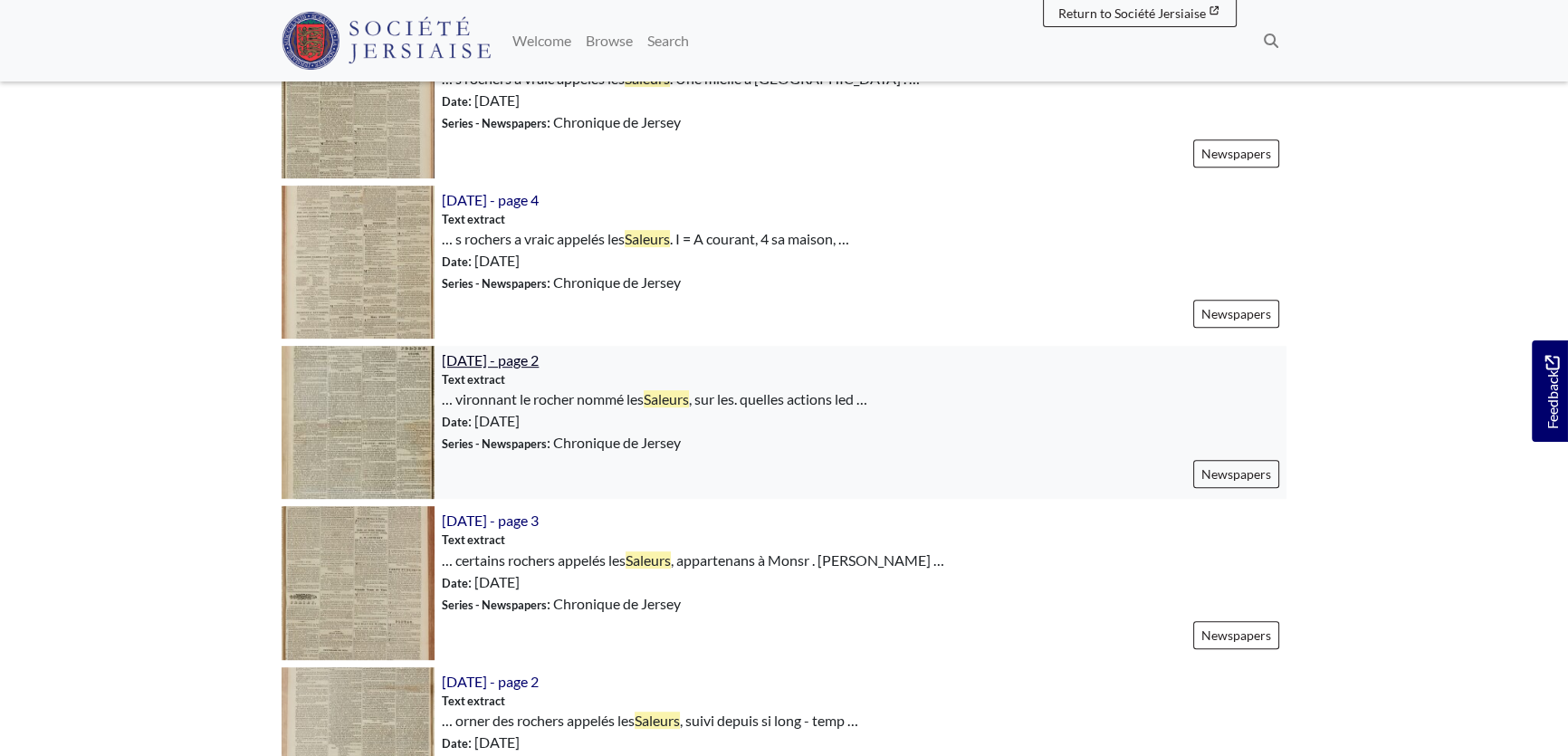
click at [506, 353] on span "20th May 1840 - page 2" at bounding box center [490, 360] width 97 height 17
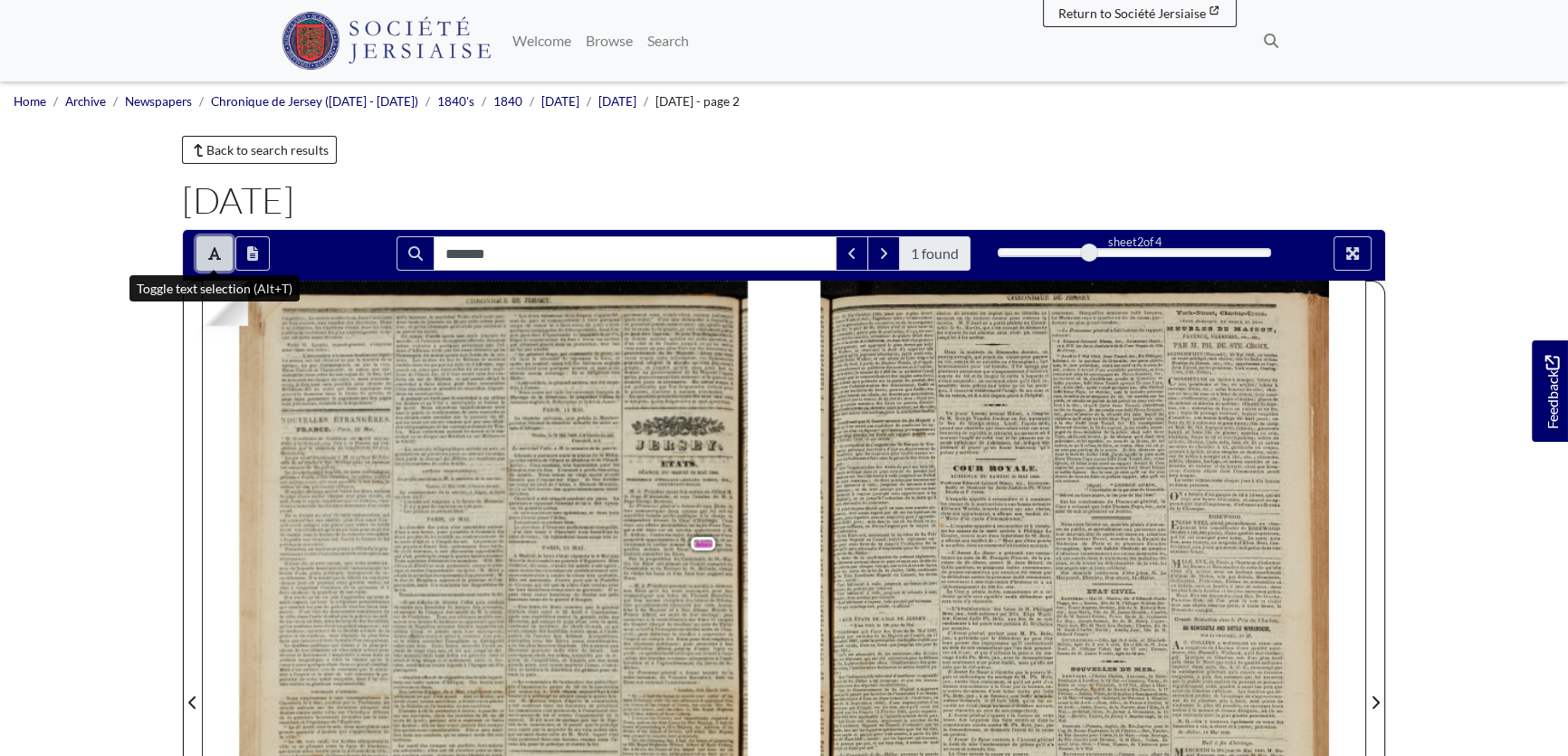
click at [207, 261] on button "Toggle text selection (Alt+T)" at bounding box center [215, 254] width 36 height 35
click at [672, 522] on div at bounding box center [494, 691] width 582 height 822
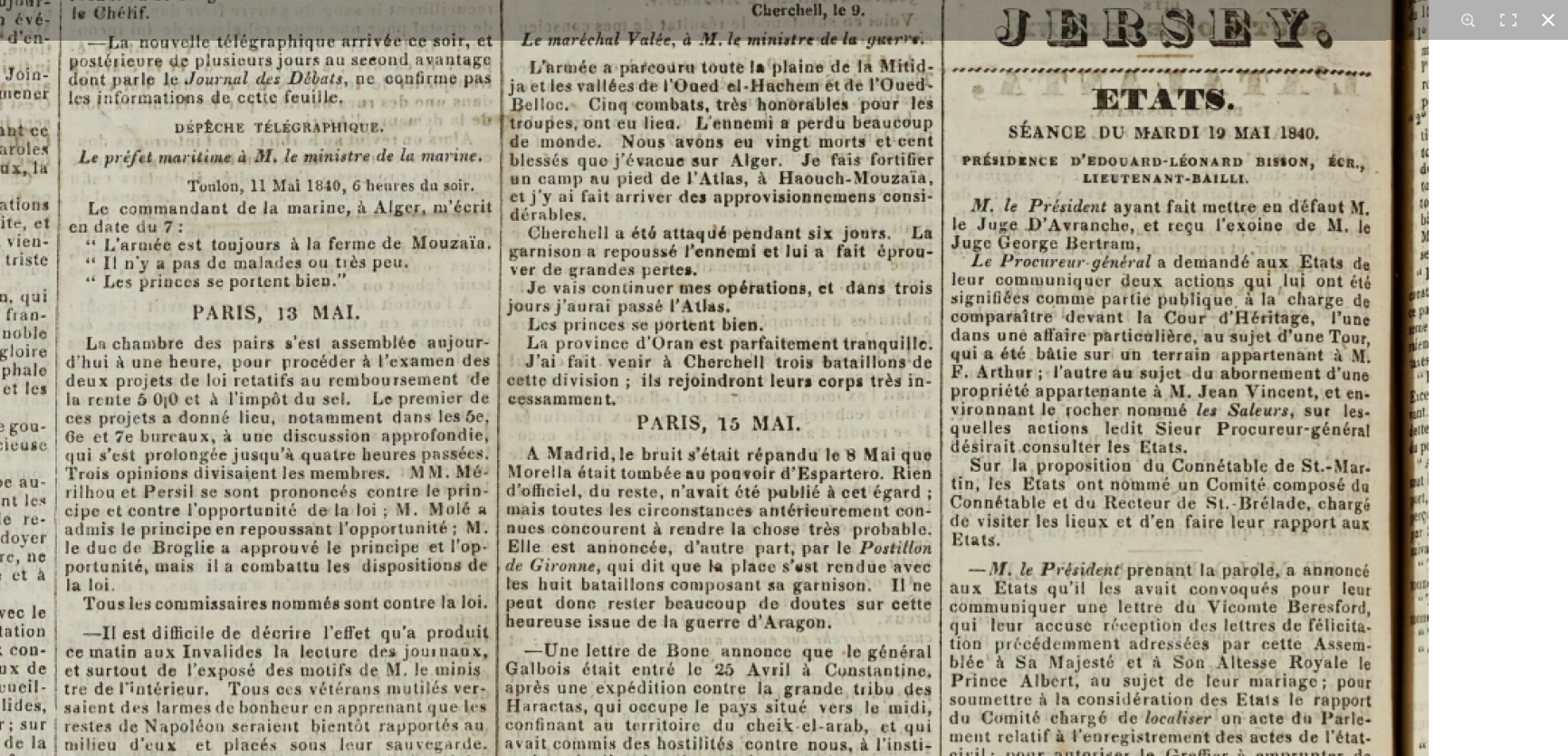
click at [1548, 16] on button at bounding box center [1549, 20] width 40 height 40
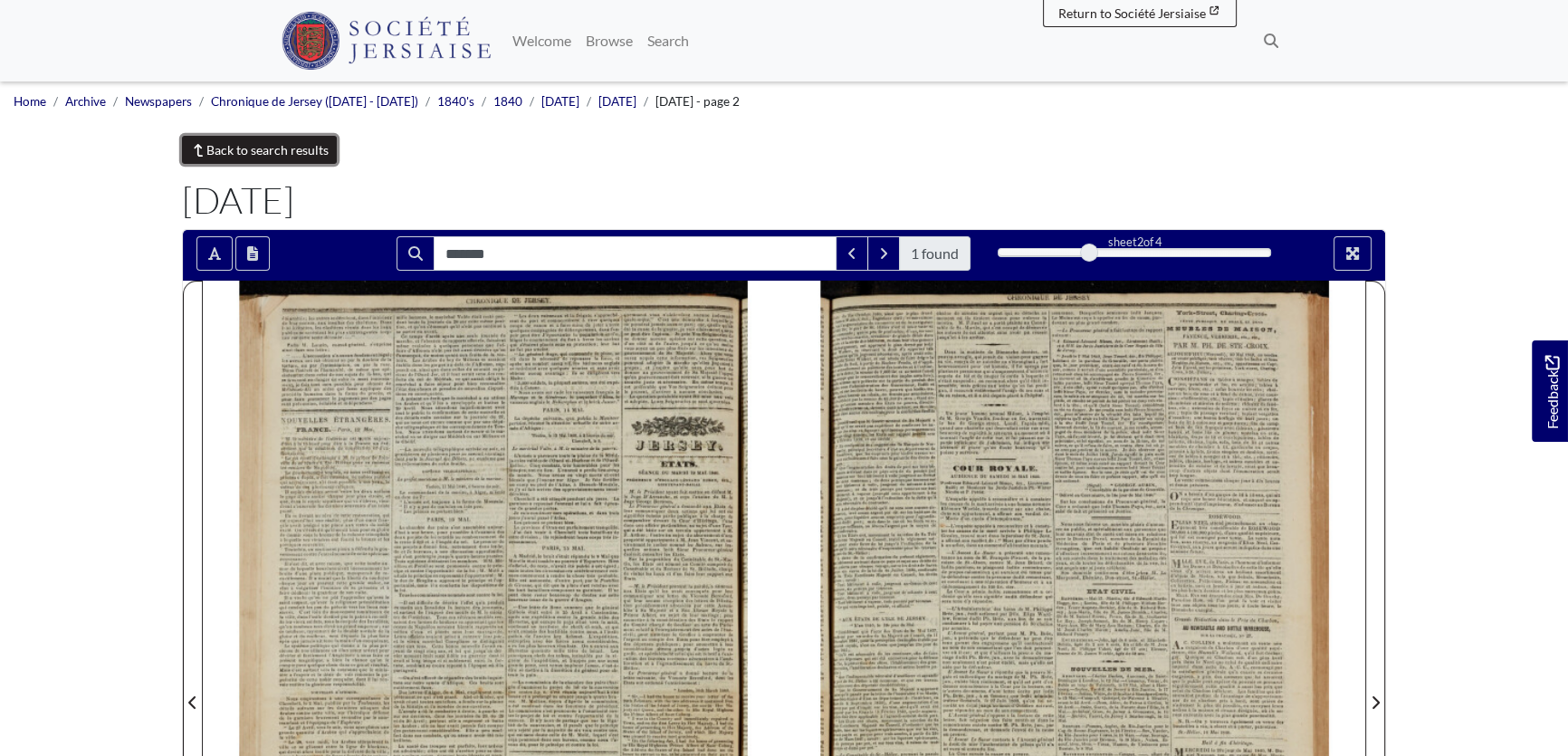
click at [225, 144] on link "Back to search results" at bounding box center [259, 149] width 155 height 28
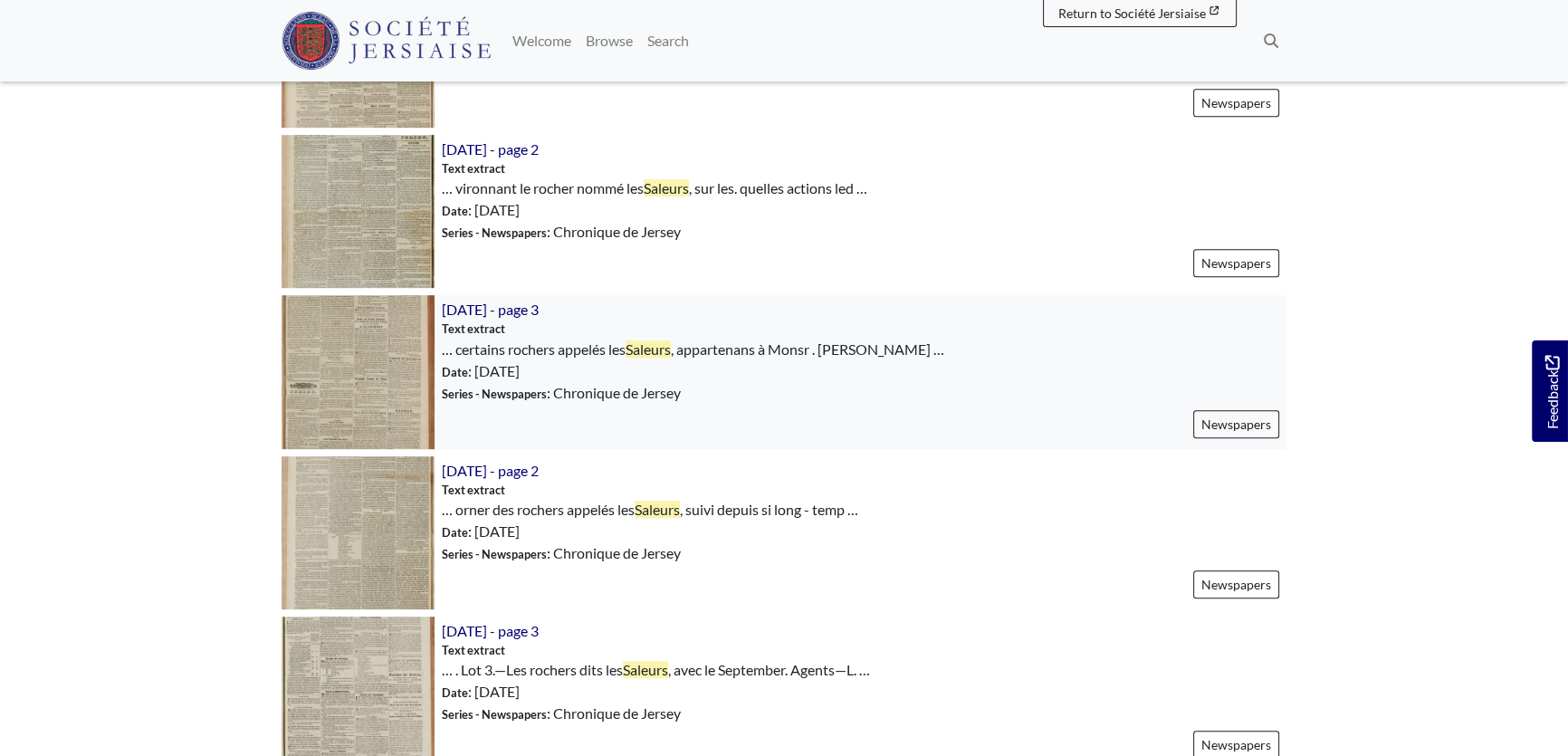
scroll to position [1234, 0]
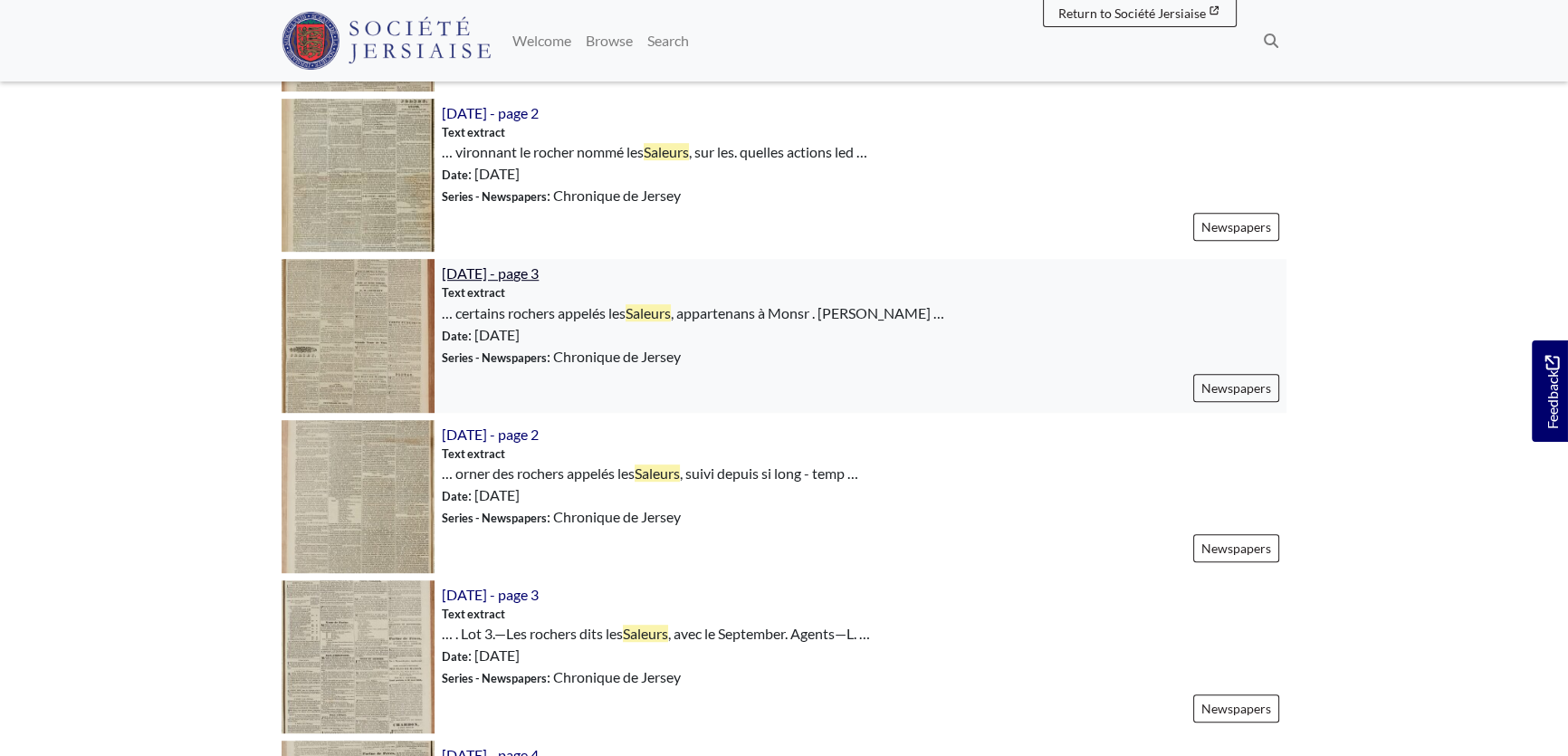
click at [503, 264] on span "[DATE] - page 3" at bounding box center [490, 273] width 97 height 17
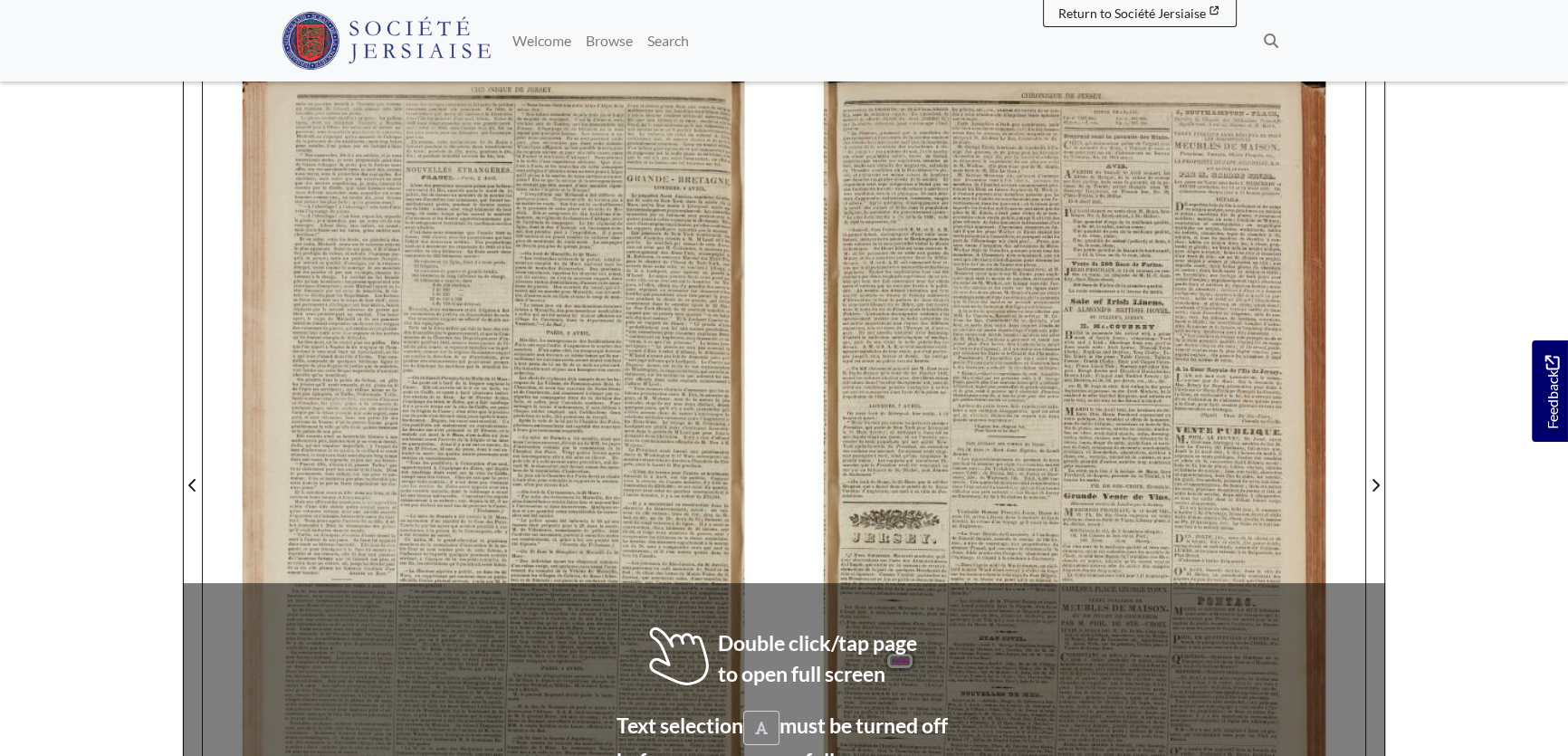
scroll to position [164, 0]
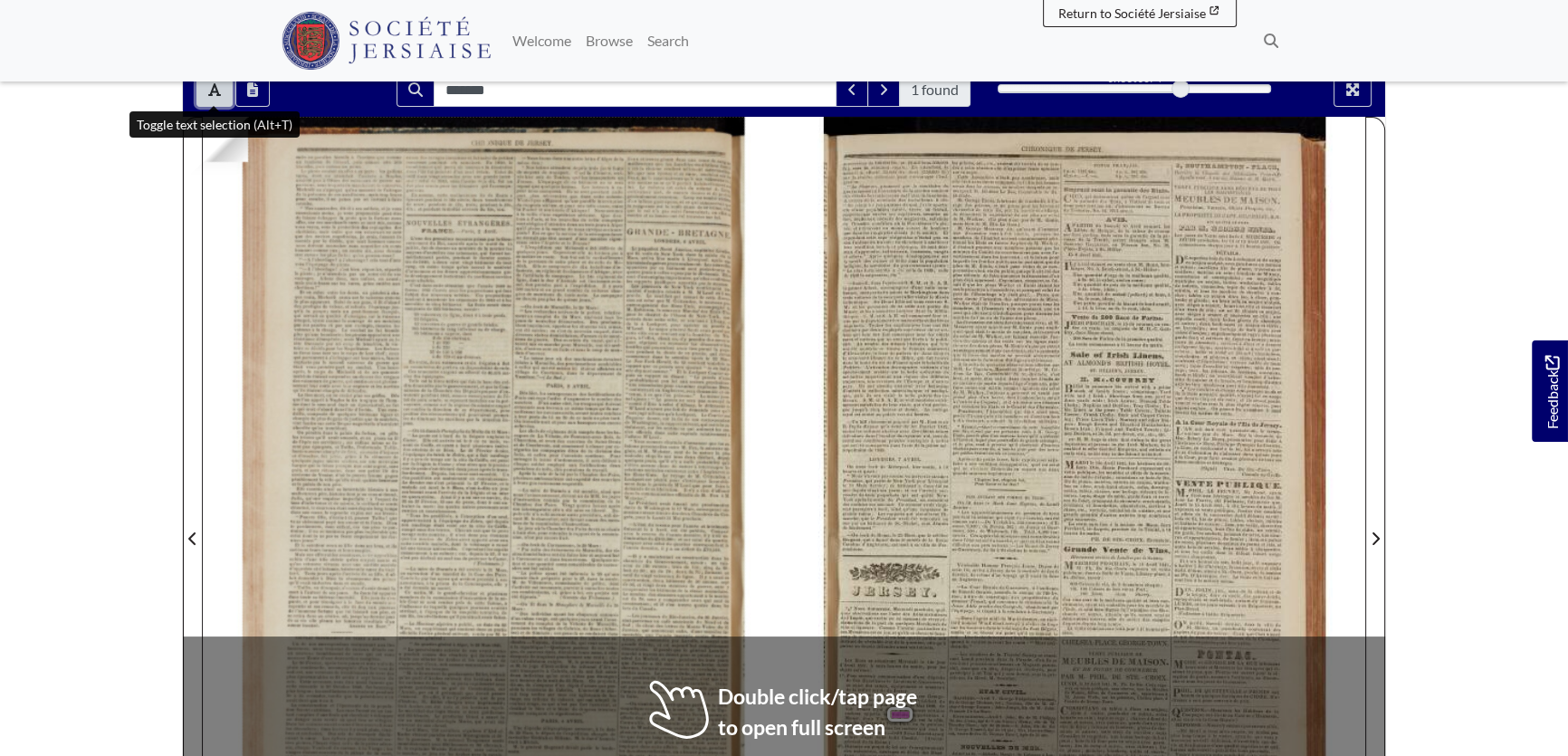
click at [207, 101] on button "Toggle text selection (Alt+T)" at bounding box center [215, 90] width 36 height 35
click at [884, 615] on div at bounding box center [1075, 528] width 582 height 822
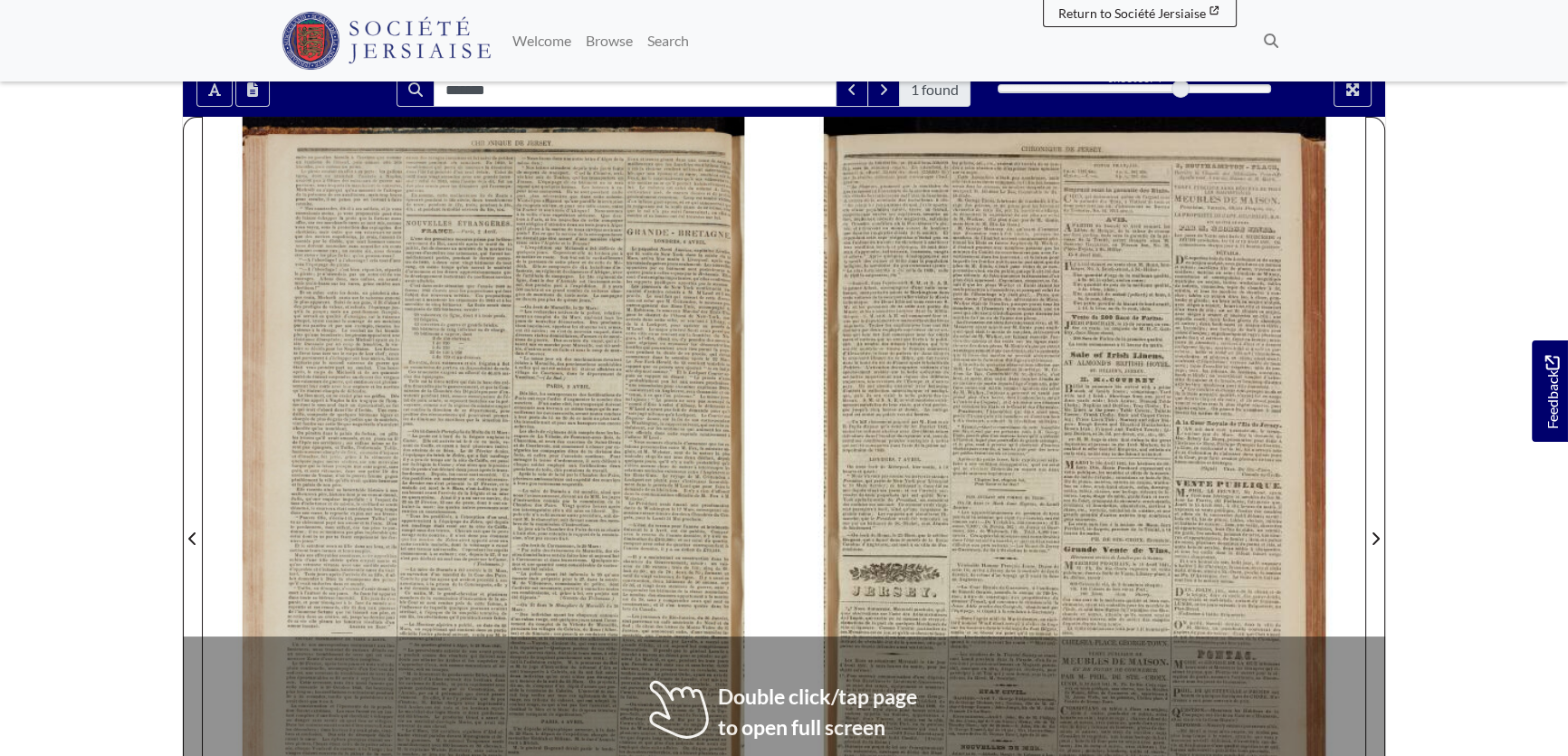
click at [884, 615] on div at bounding box center [1075, 528] width 582 height 822
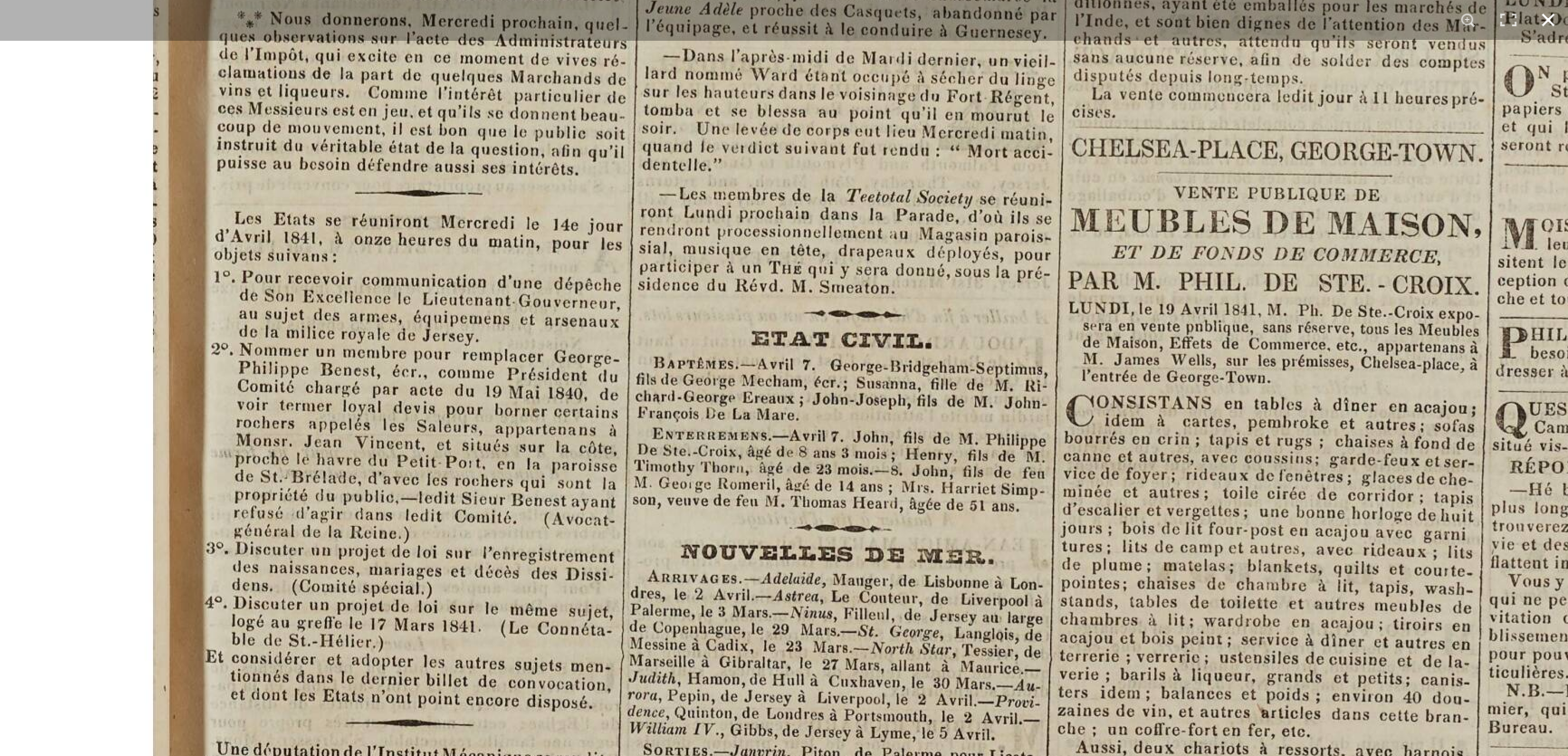
click at [1542, 17] on button at bounding box center [1549, 20] width 40 height 40
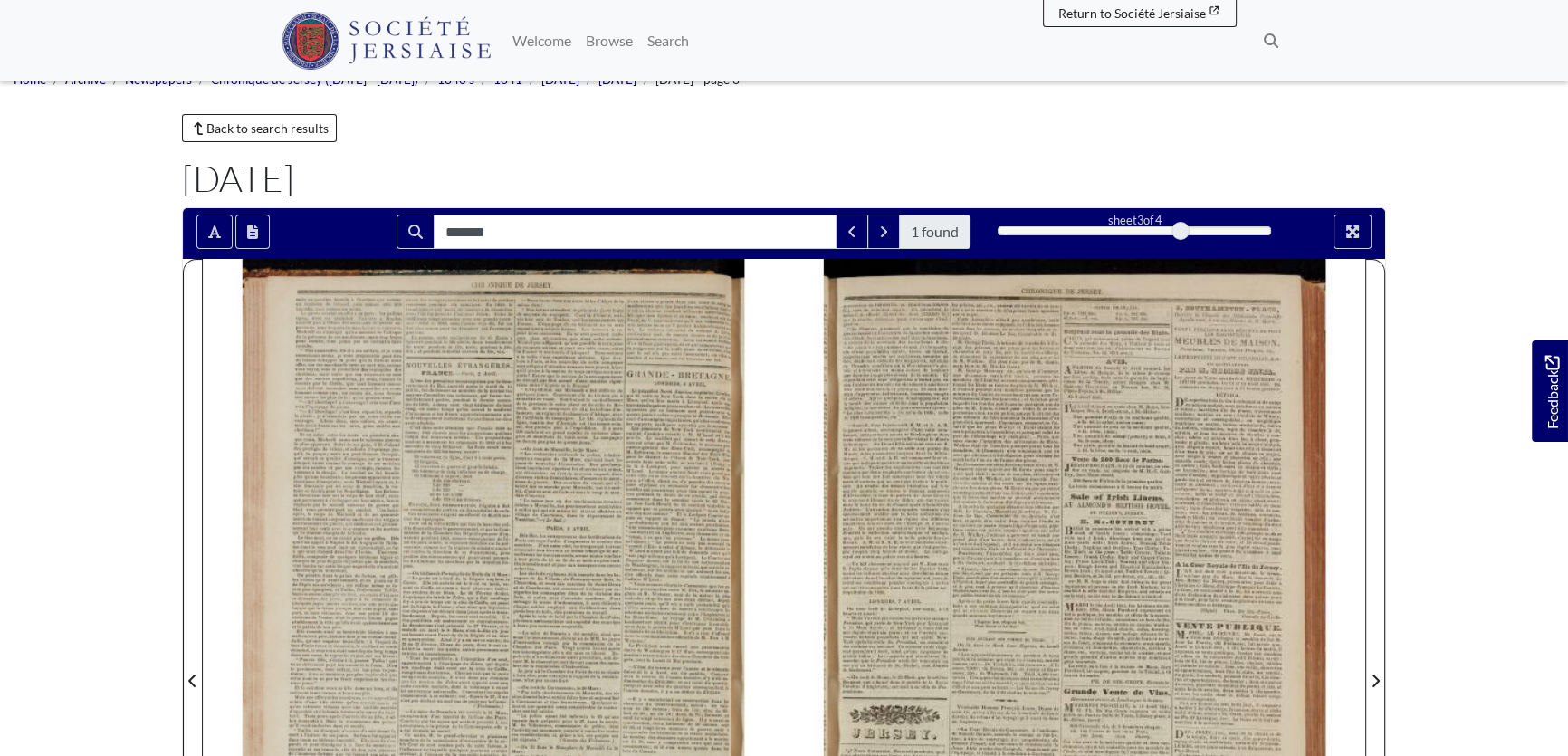
scroll to position [0, 0]
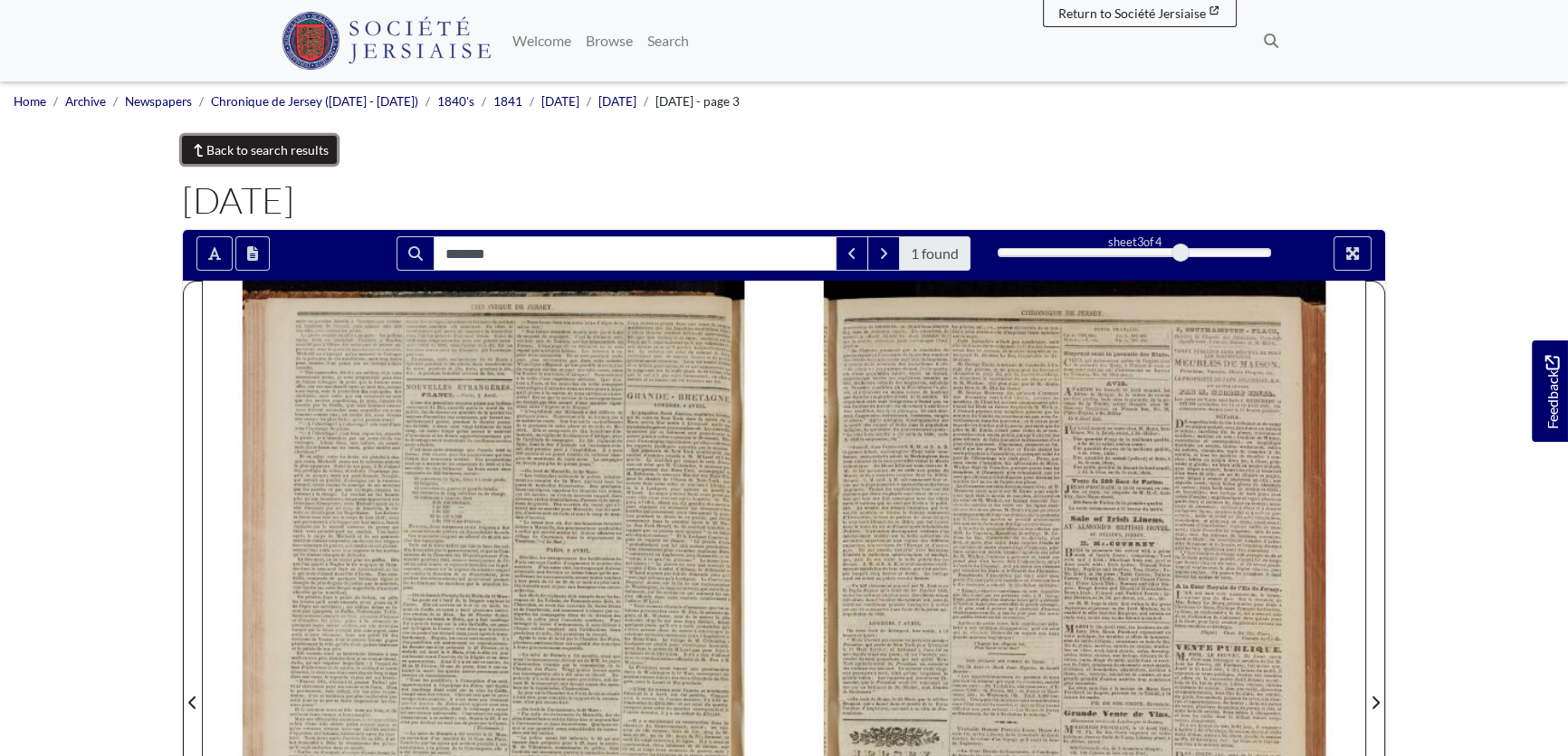
click at [280, 155] on link "Back to search results" at bounding box center [259, 149] width 155 height 28
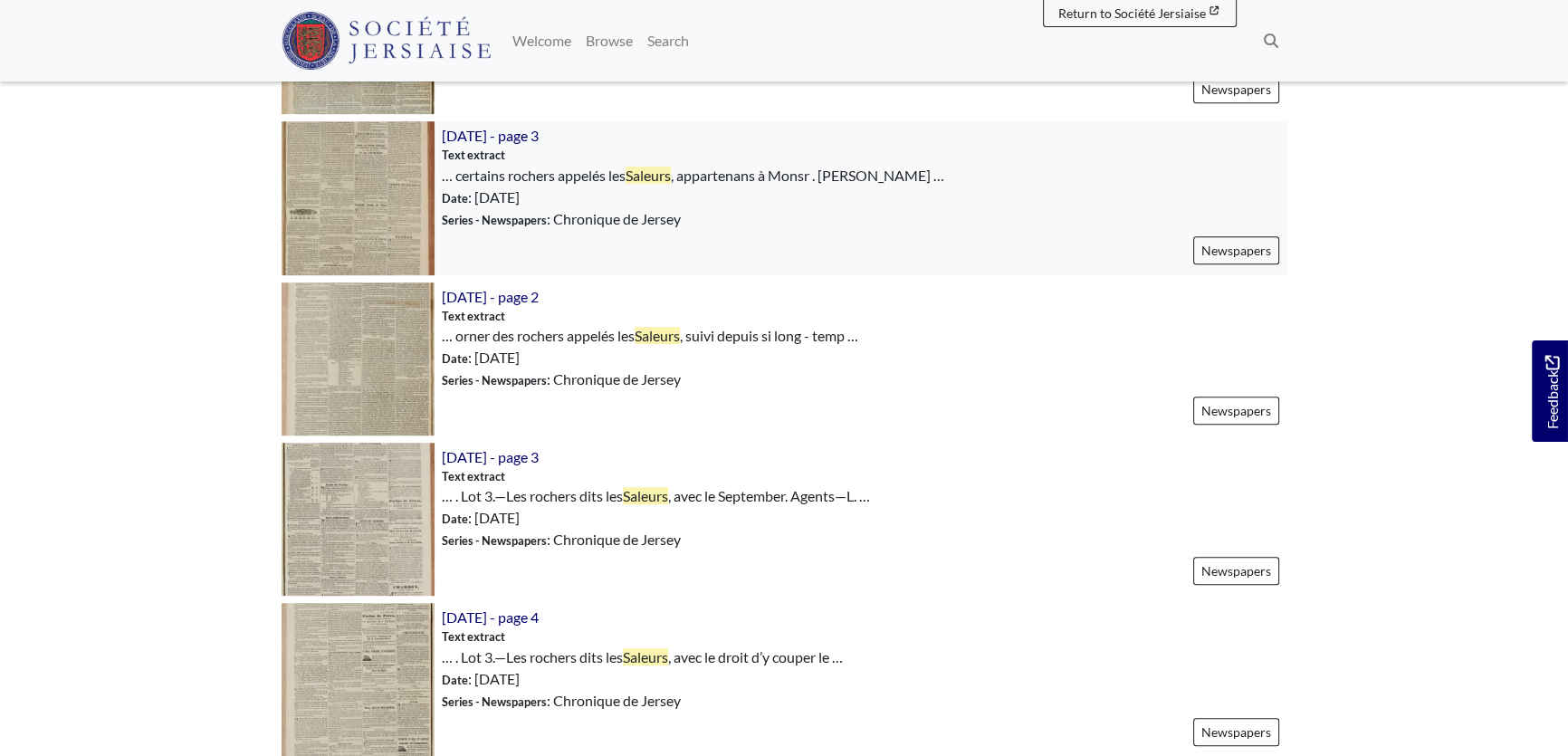
scroll to position [1398, 0]
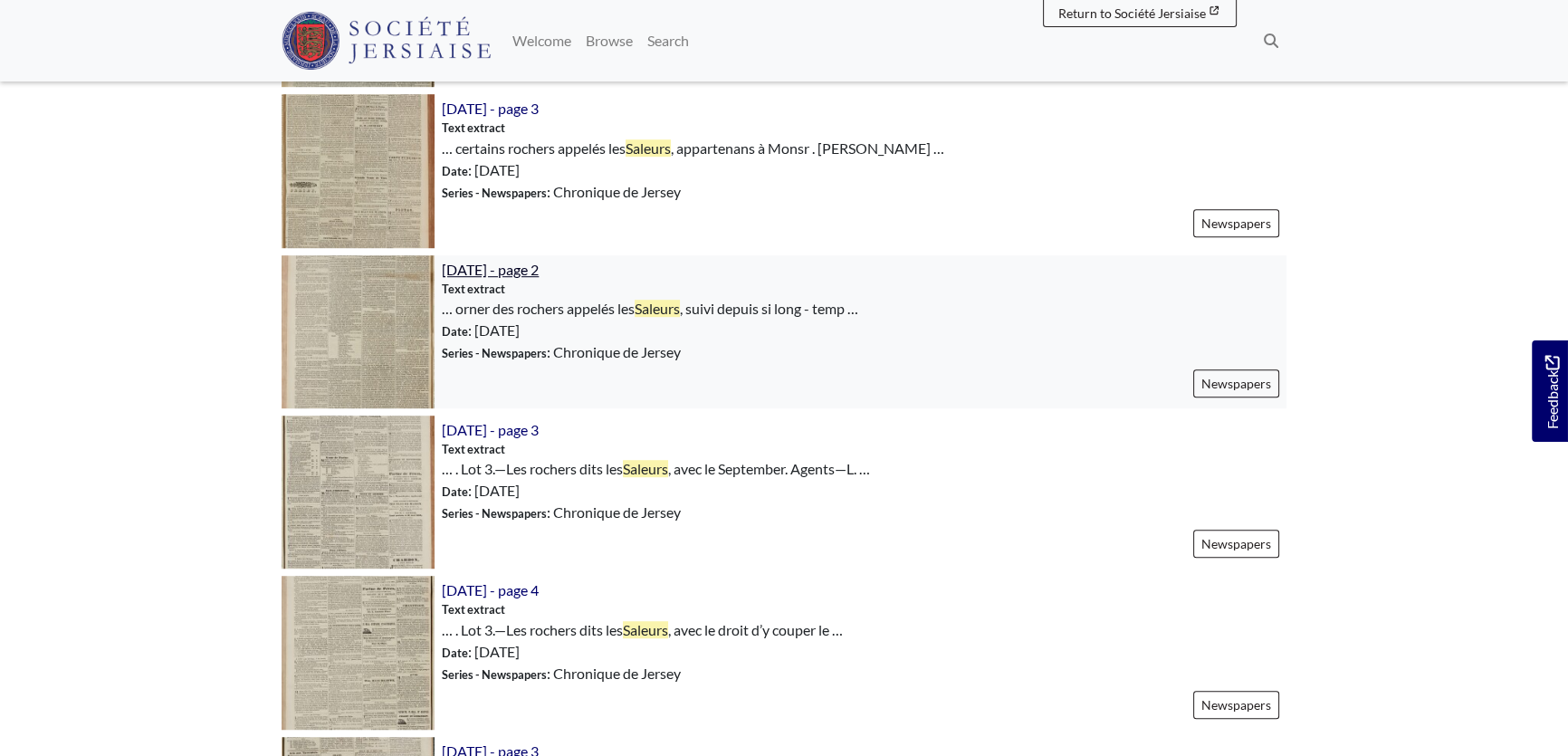
click at [514, 267] on span "[DATE] - page 2" at bounding box center [490, 269] width 97 height 17
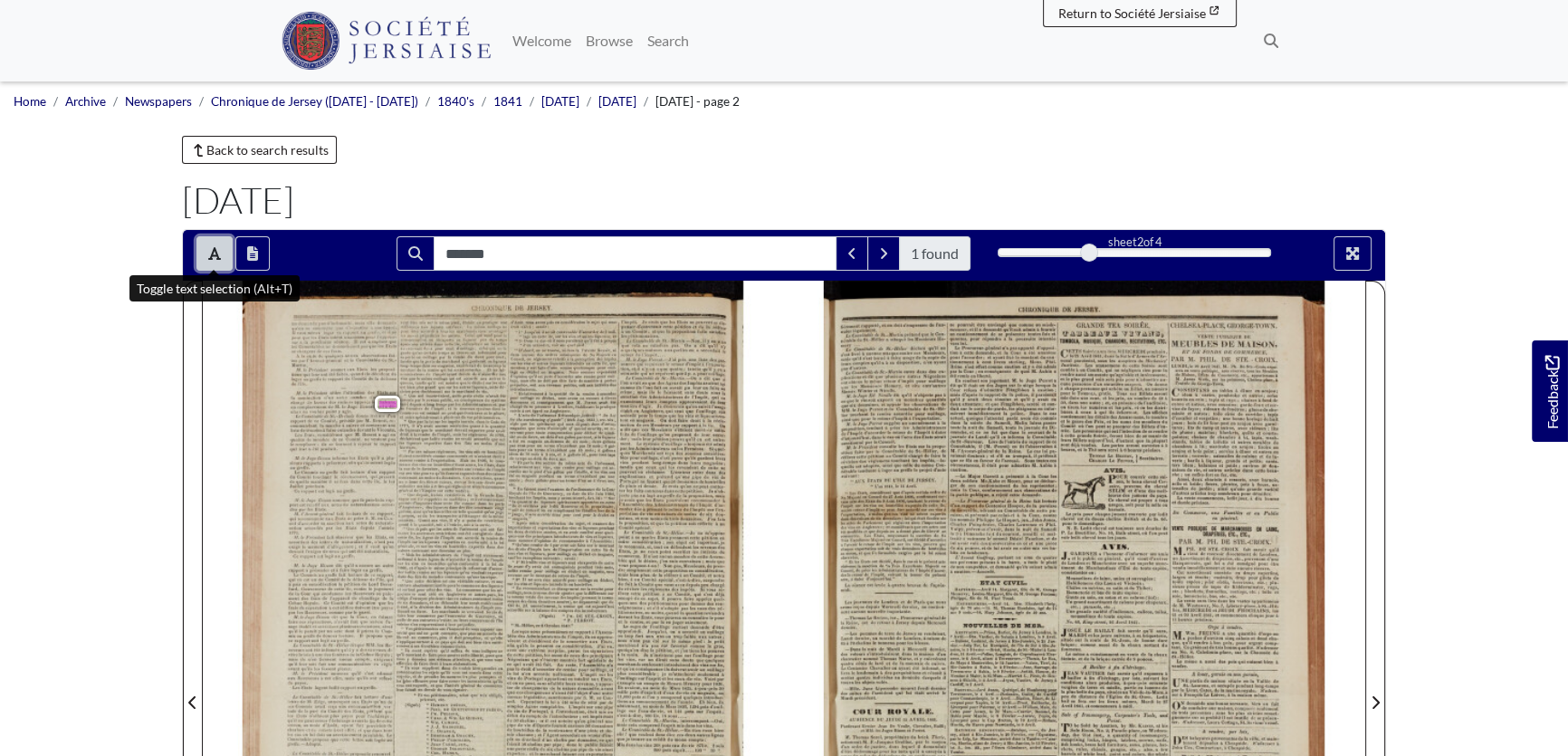
click at [210, 255] on icon "Toggle text selection (Alt+T)" at bounding box center [215, 254] width 13 height 13
click at [337, 388] on img at bounding box center [494, 691] width 582 height 822
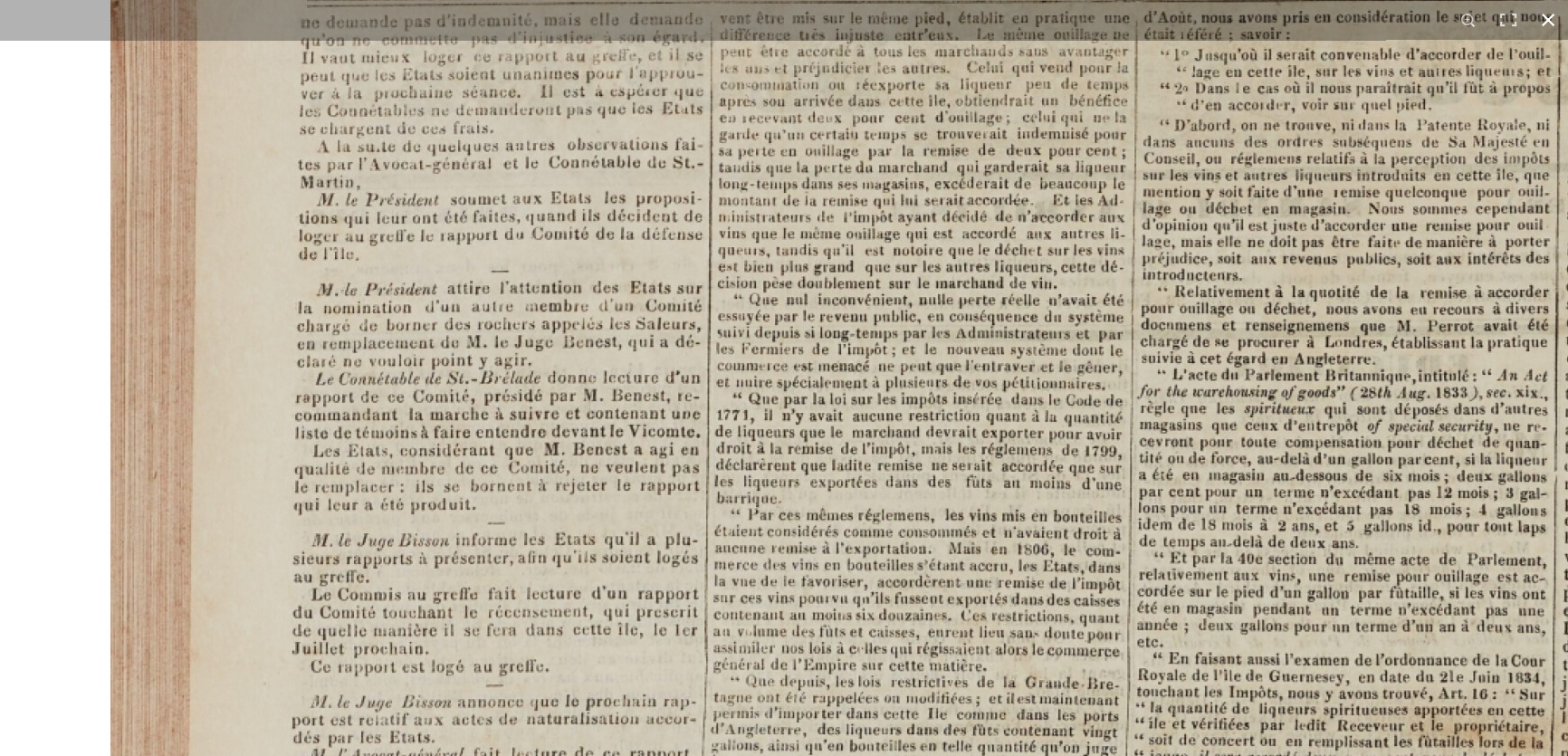
click at [1544, 15] on button at bounding box center [1549, 20] width 40 height 40
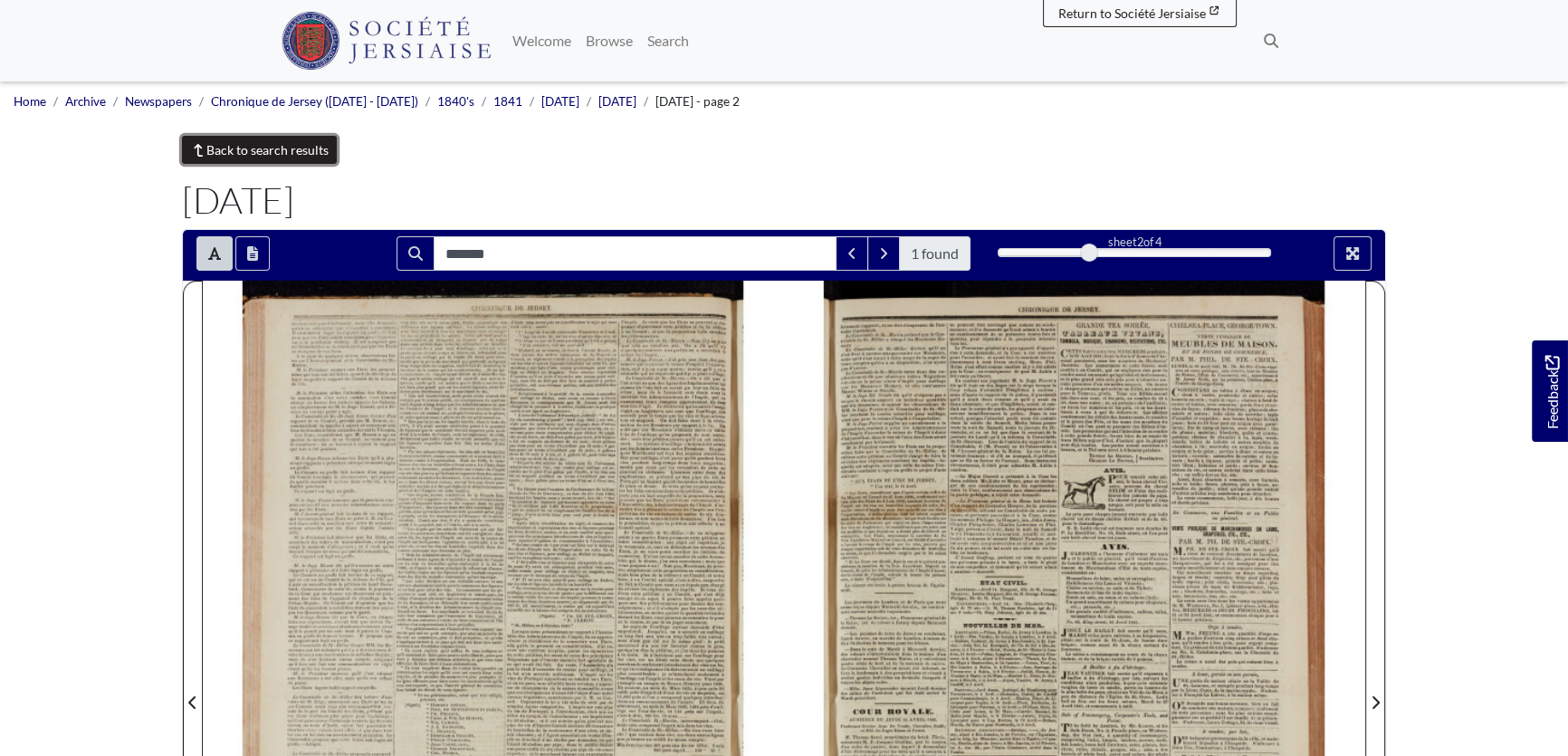
click at [213, 154] on link "Back to search results" at bounding box center [259, 149] width 155 height 28
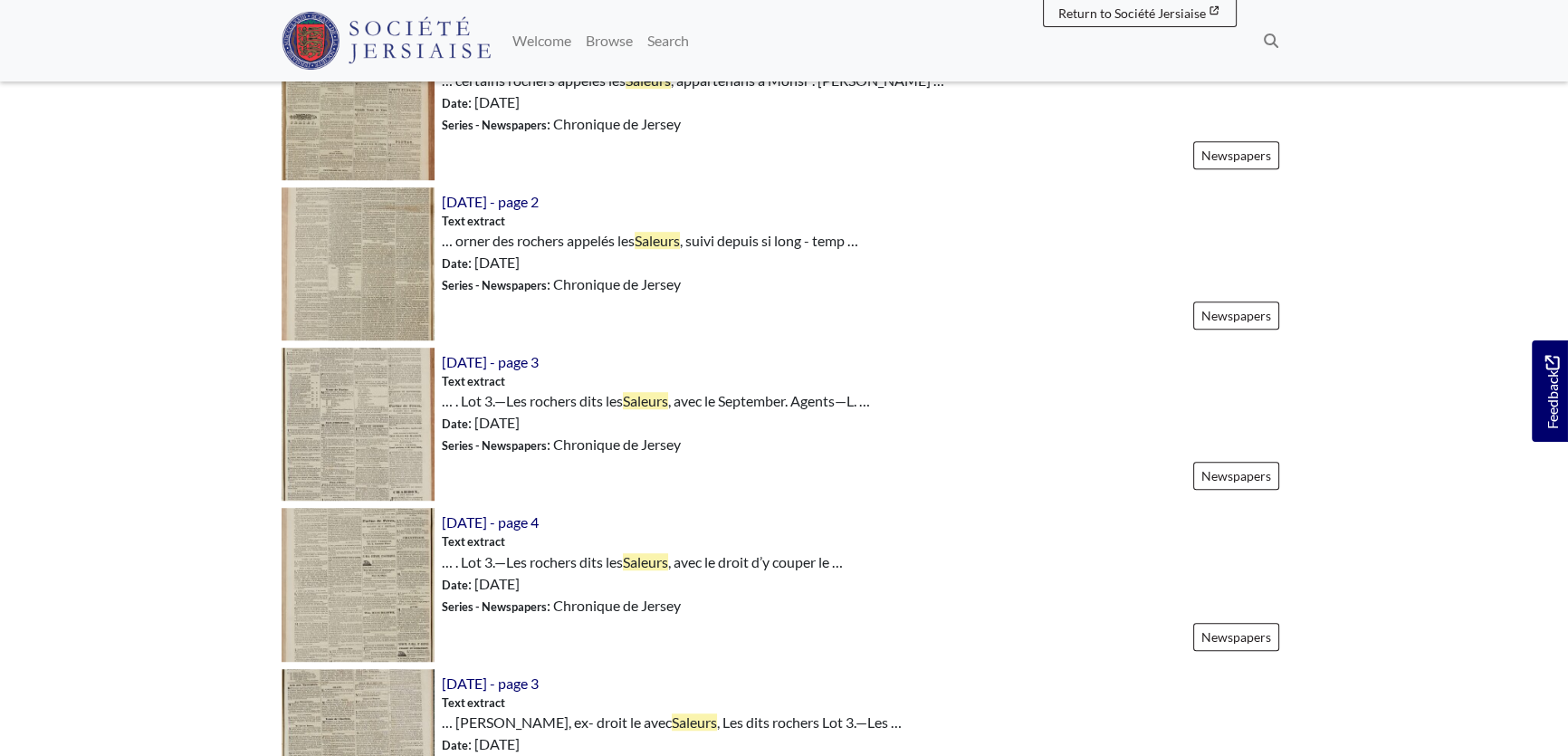
scroll to position [1563, 0]
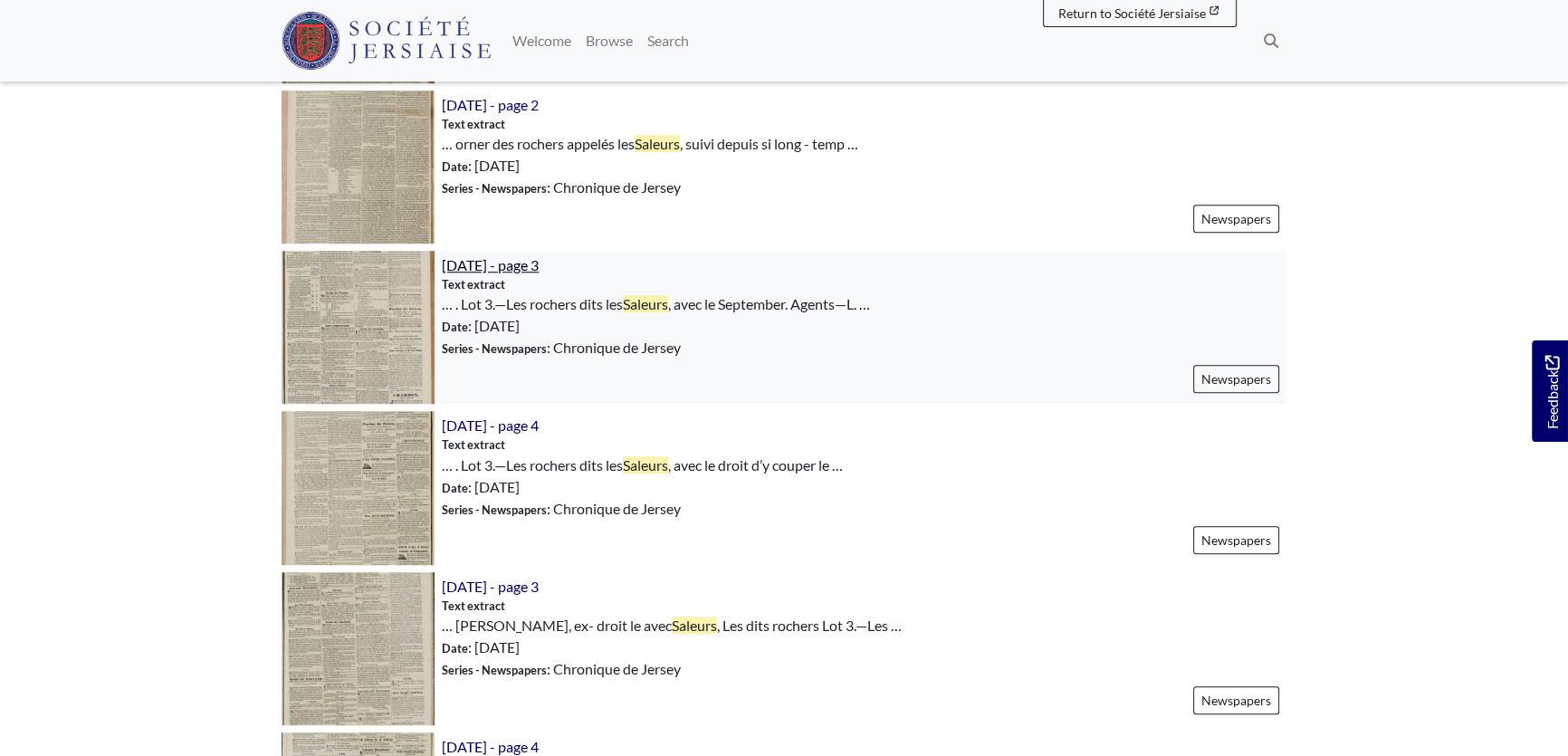
click at [539, 260] on span "[DATE] - page 3" at bounding box center [490, 264] width 97 height 17
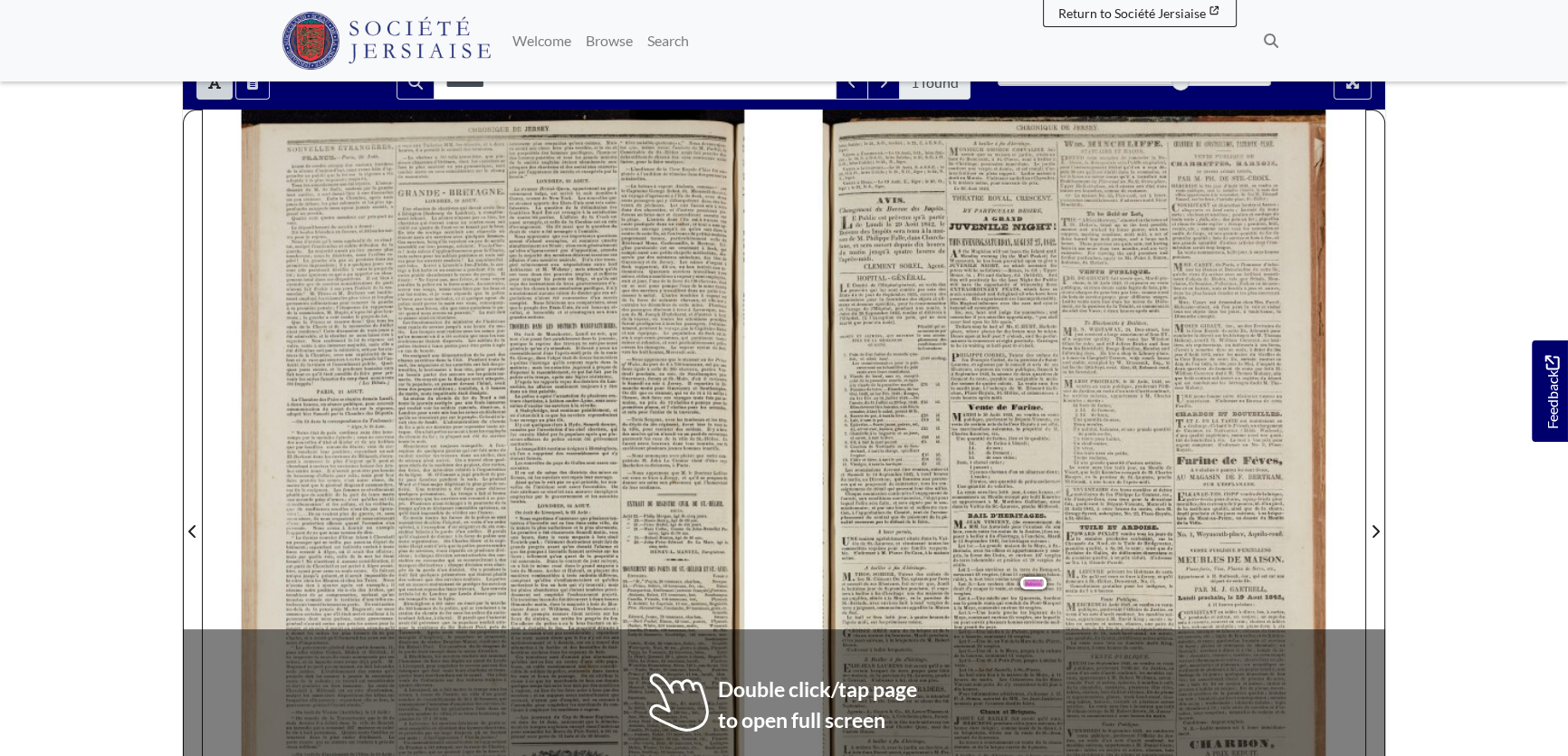
scroll to position [164, 0]
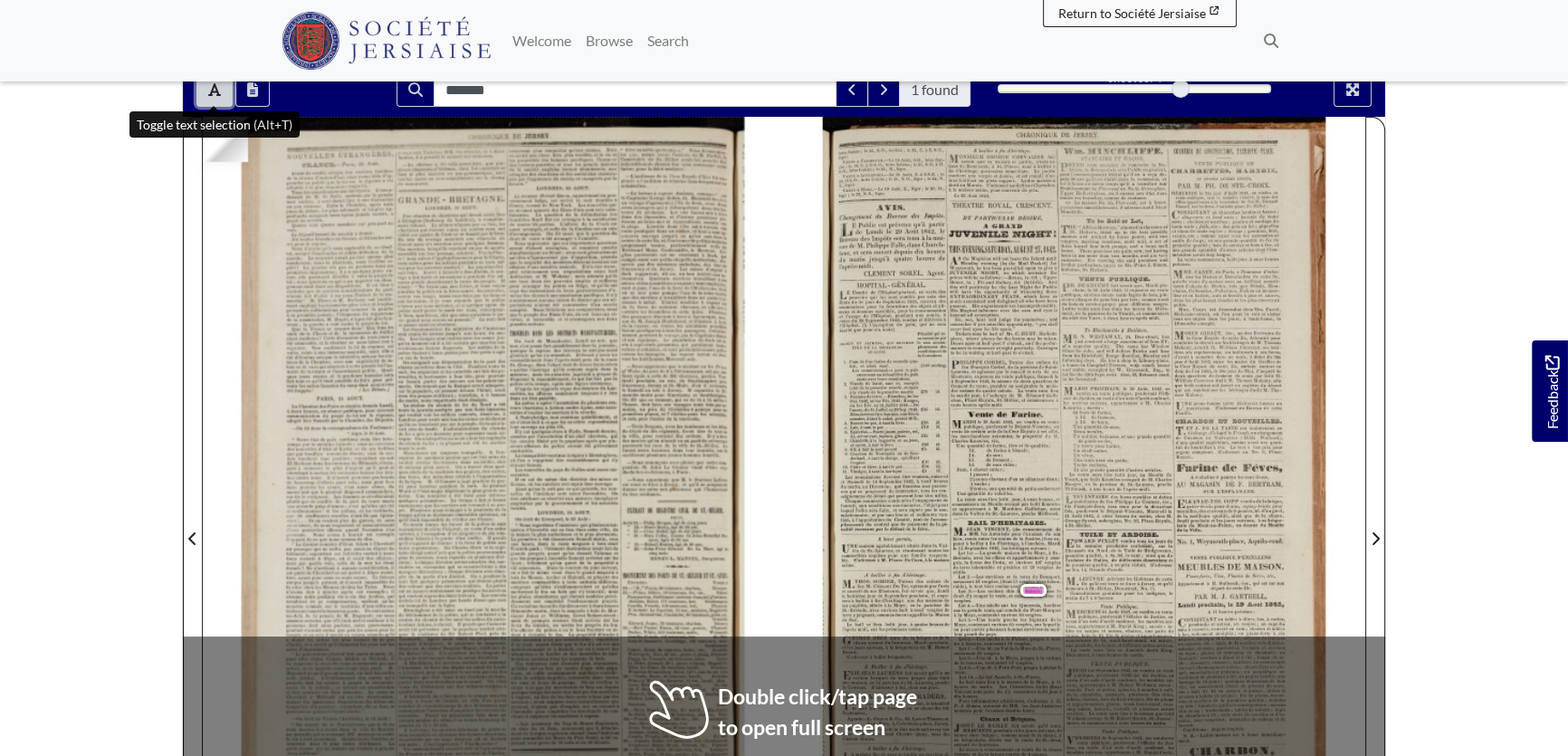
click at [225, 92] on button "Toggle text selection (Alt+T)" at bounding box center [215, 90] width 36 height 35
click at [1009, 555] on div at bounding box center [1075, 528] width 582 height 822
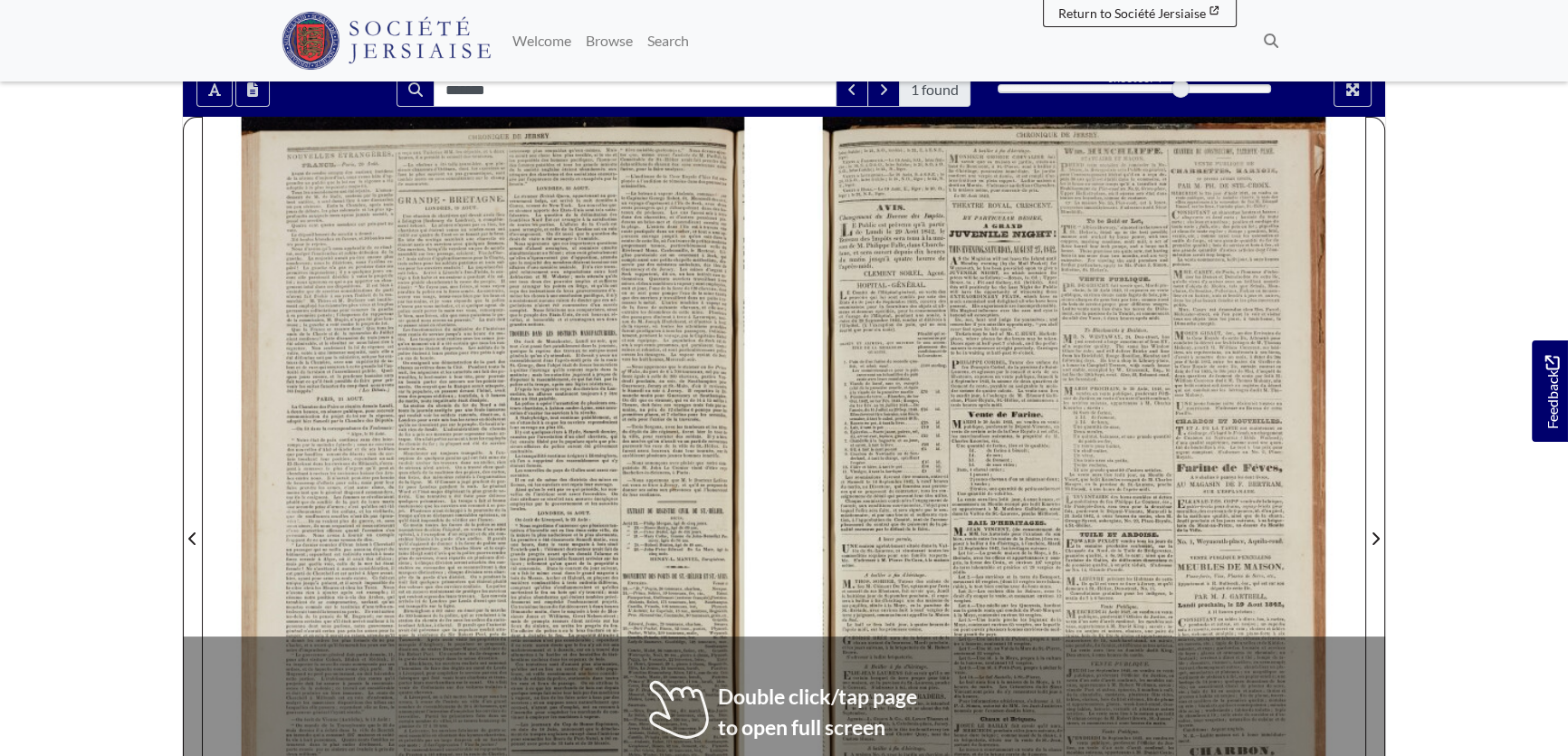
click at [1009, 555] on div at bounding box center [1075, 528] width 582 height 822
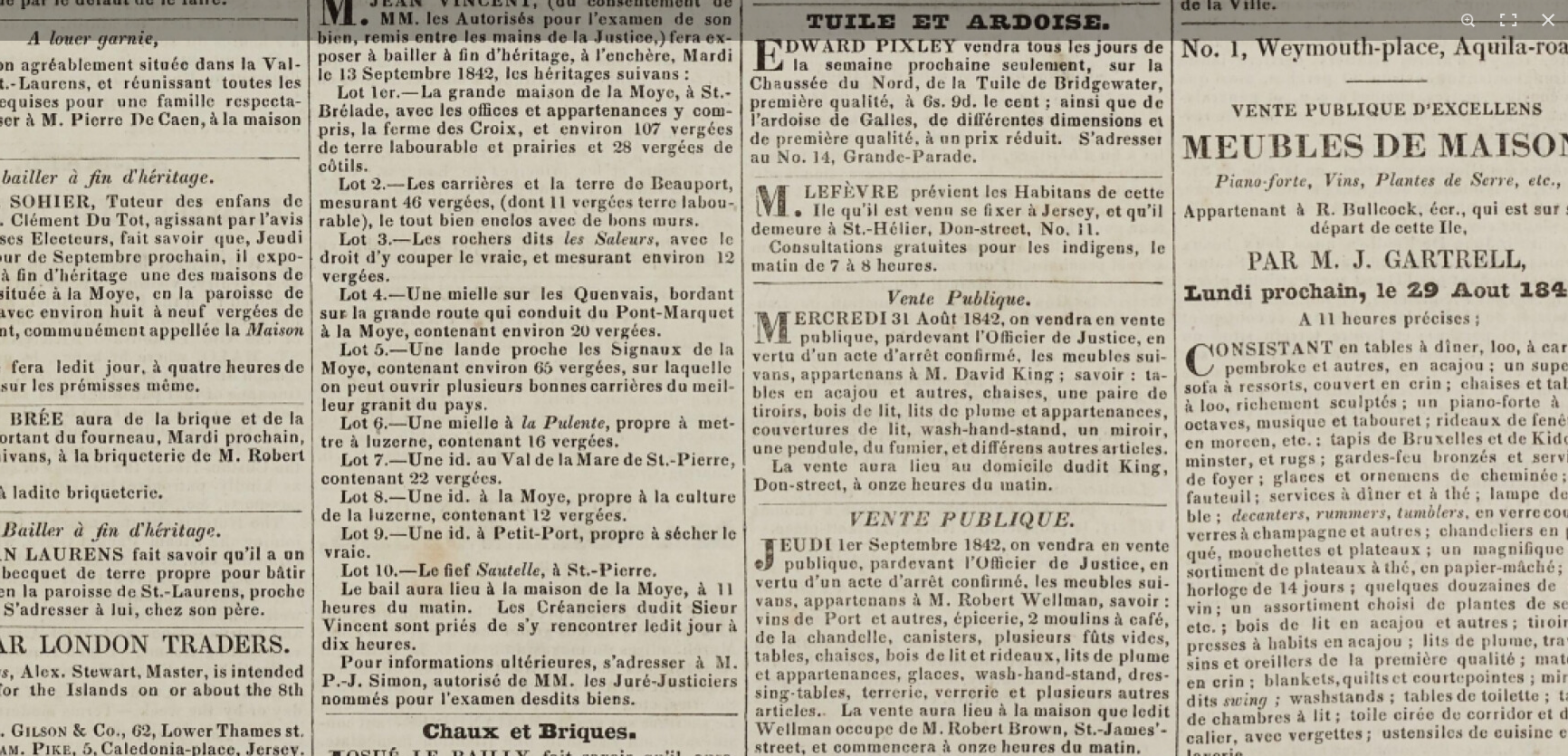
scroll to position [0, 0]
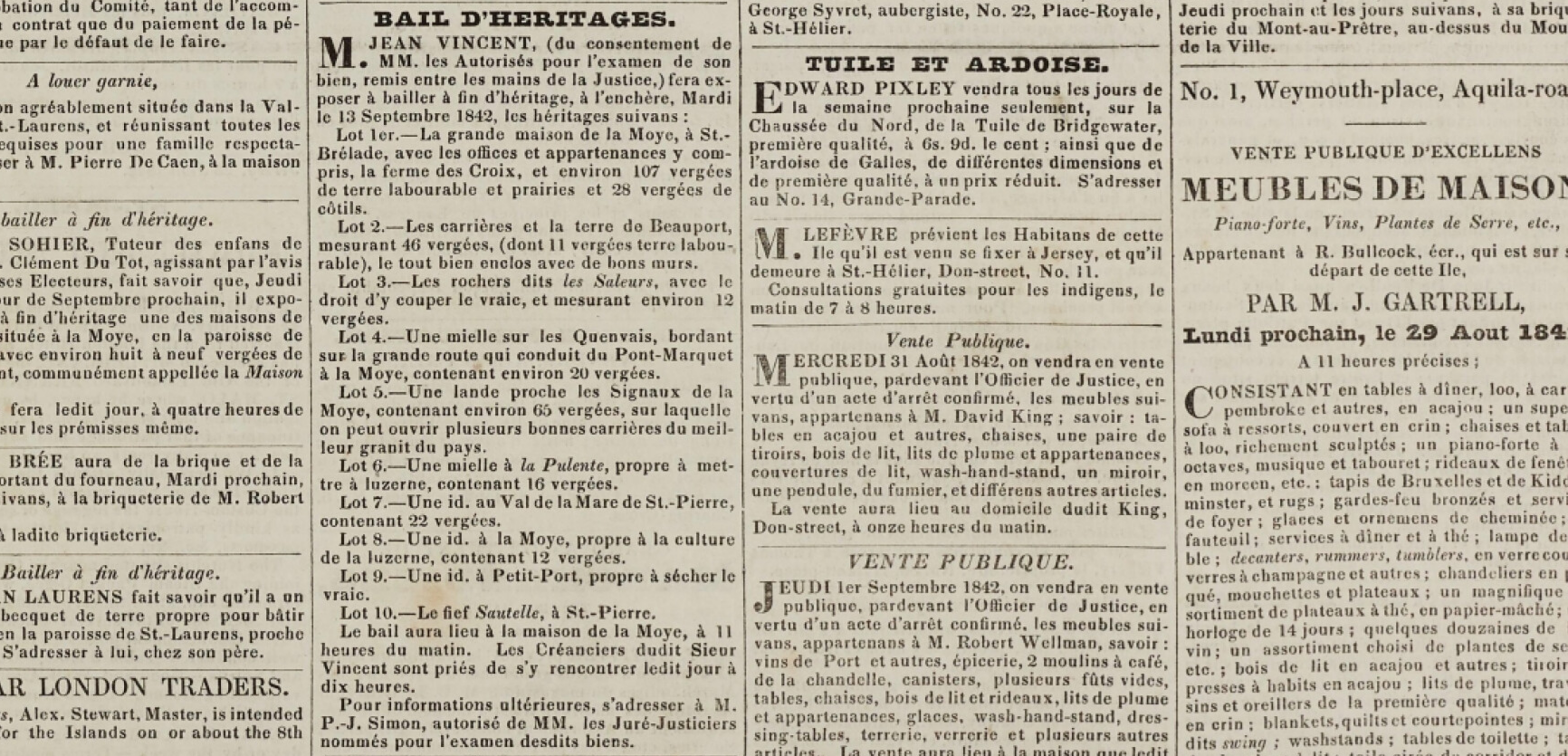
click at [600, 423] on img at bounding box center [783, 39] width 2241 height 3168
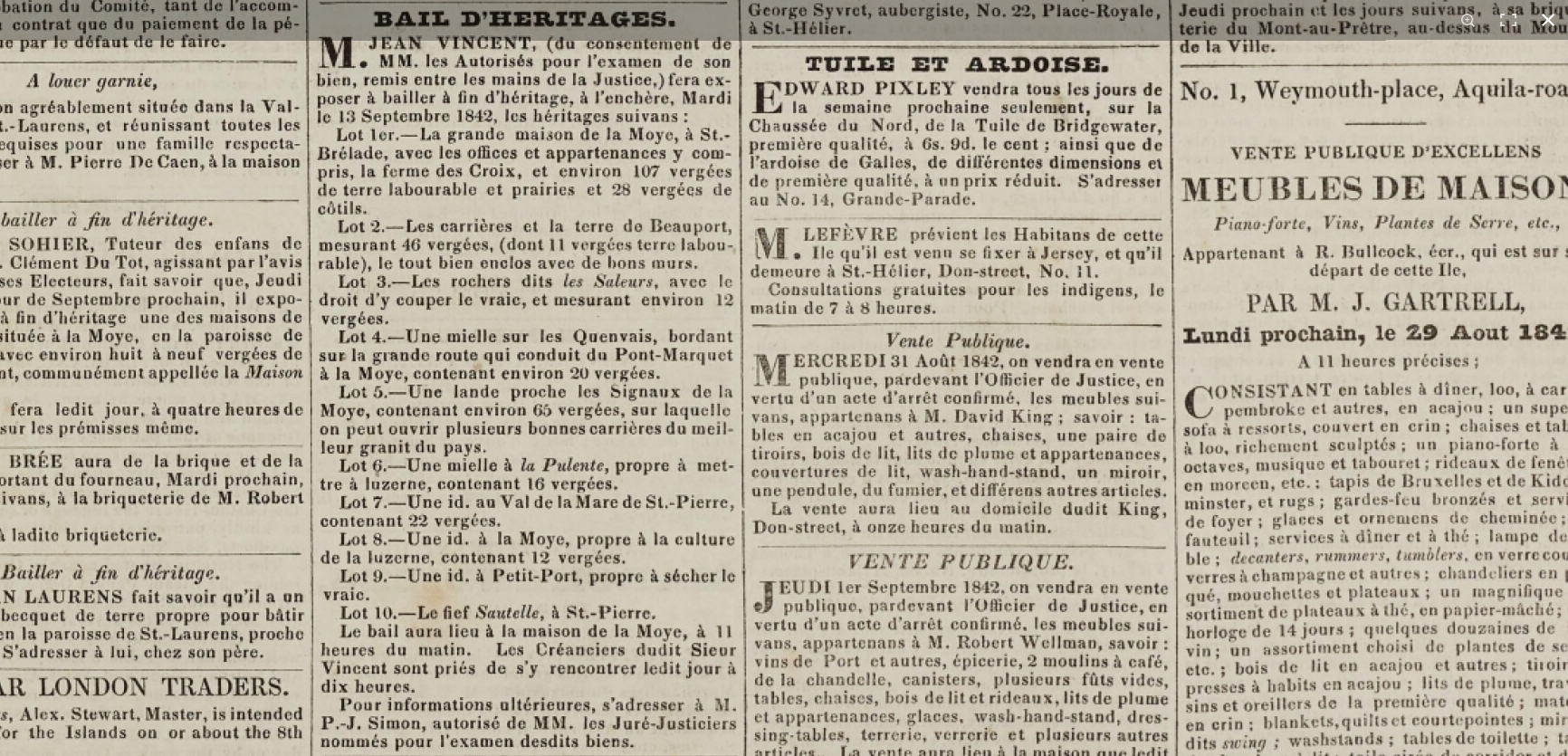
click at [1554, 9] on button at bounding box center [1549, 20] width 40 height 40
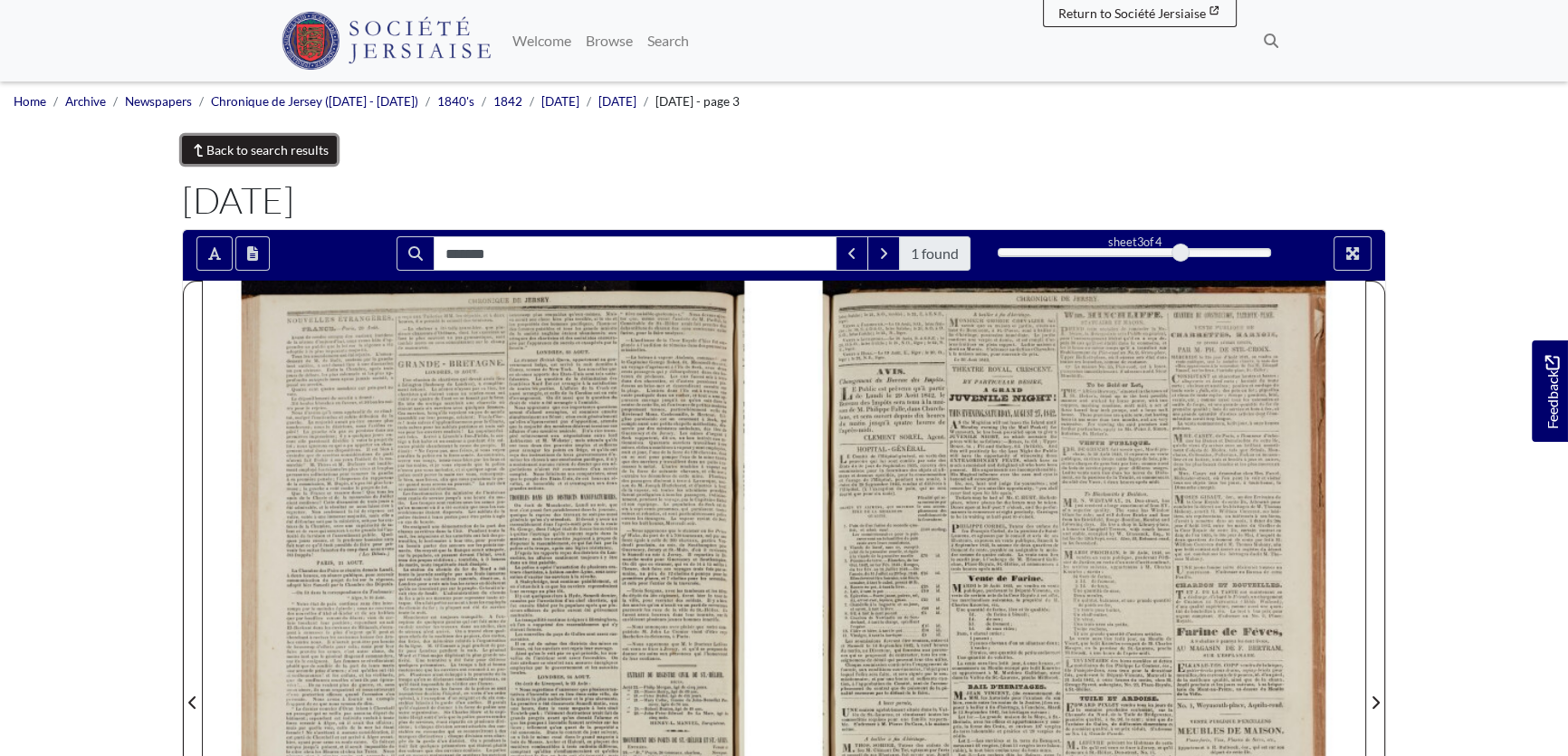
click at [239, 144] on link "Back to search results" at bounding box center [259, 149] width 155 height 28
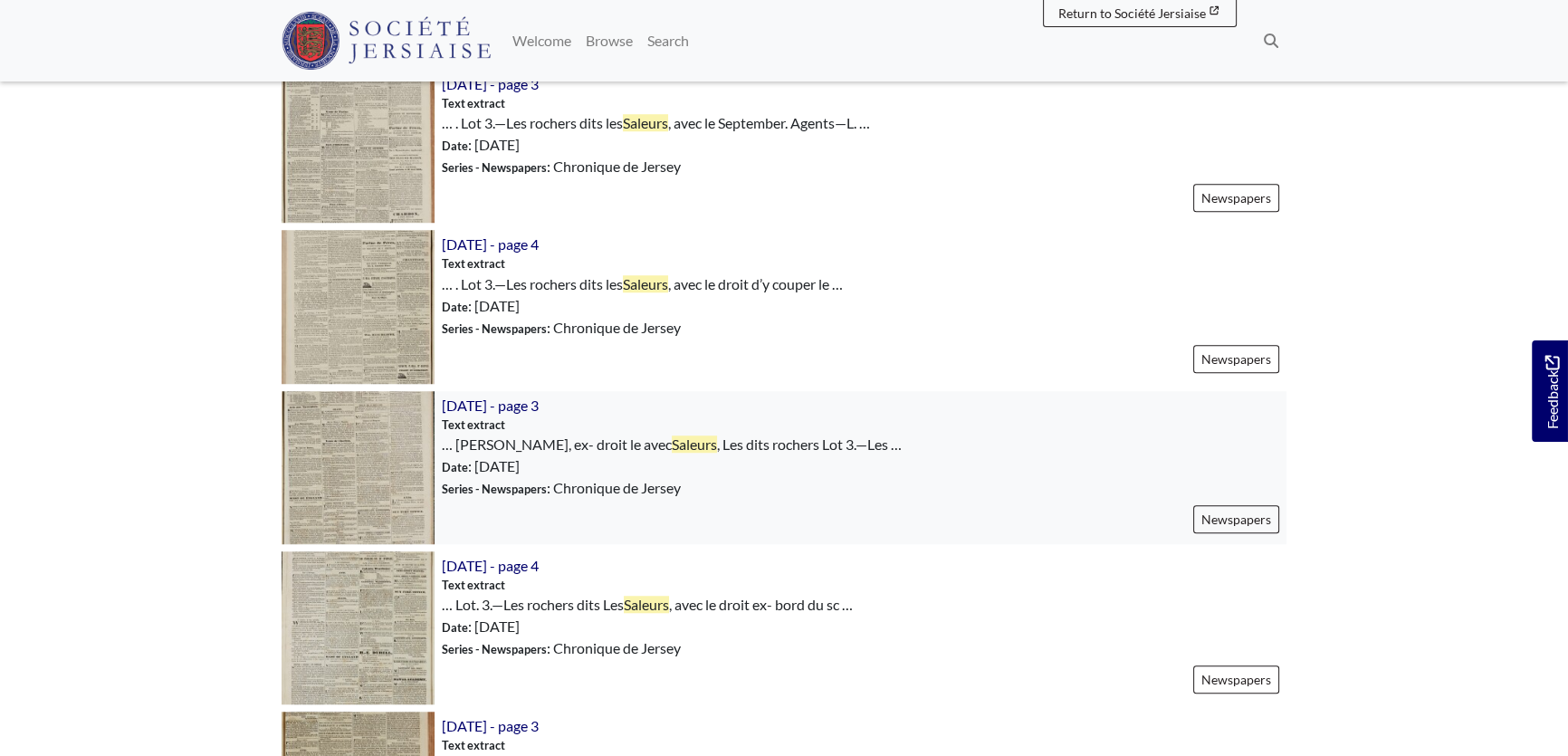
scroll to position [1728, 0]
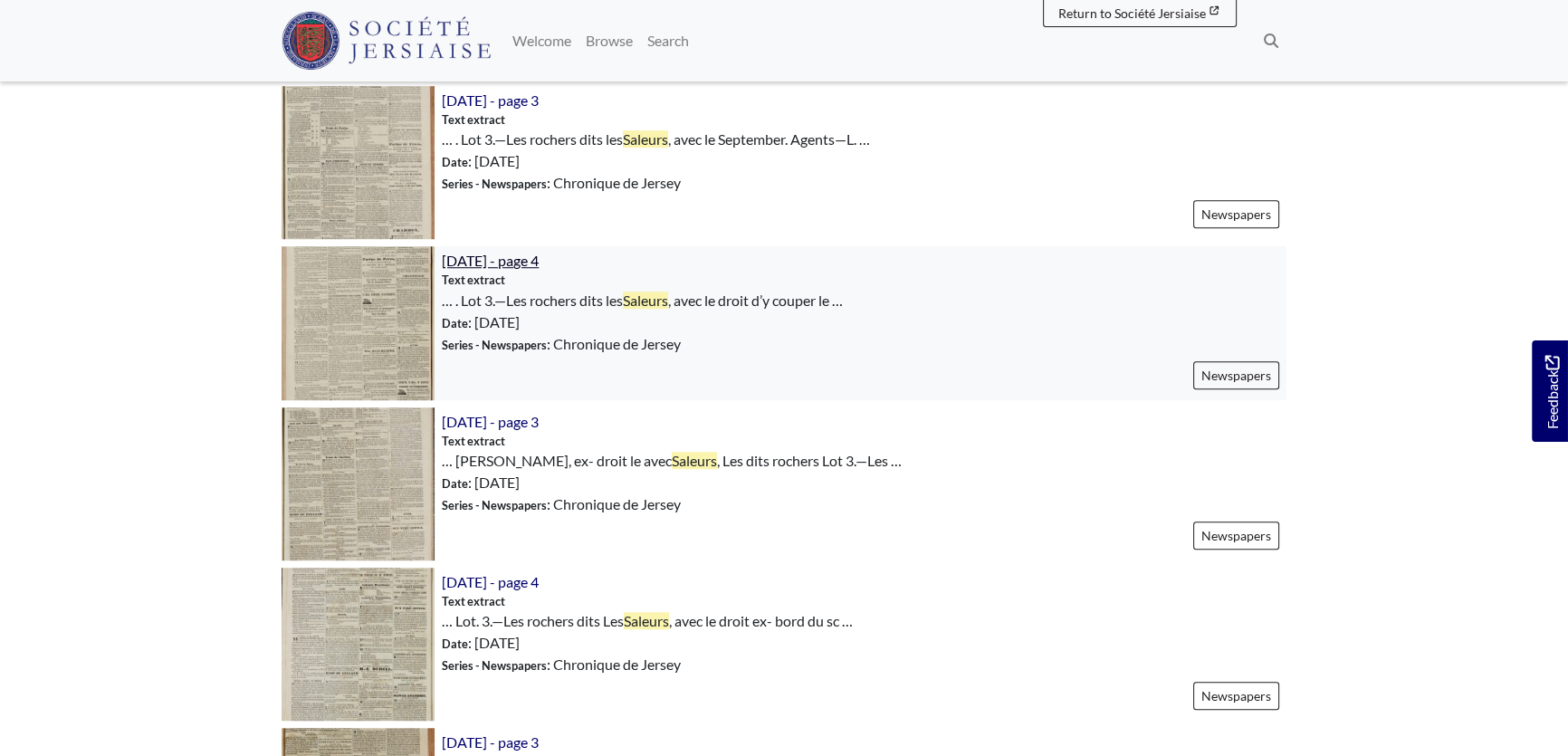
click at [510, 258] on span "[DATE] - page 4" at bounding box center [490, 260] width 97 height 17
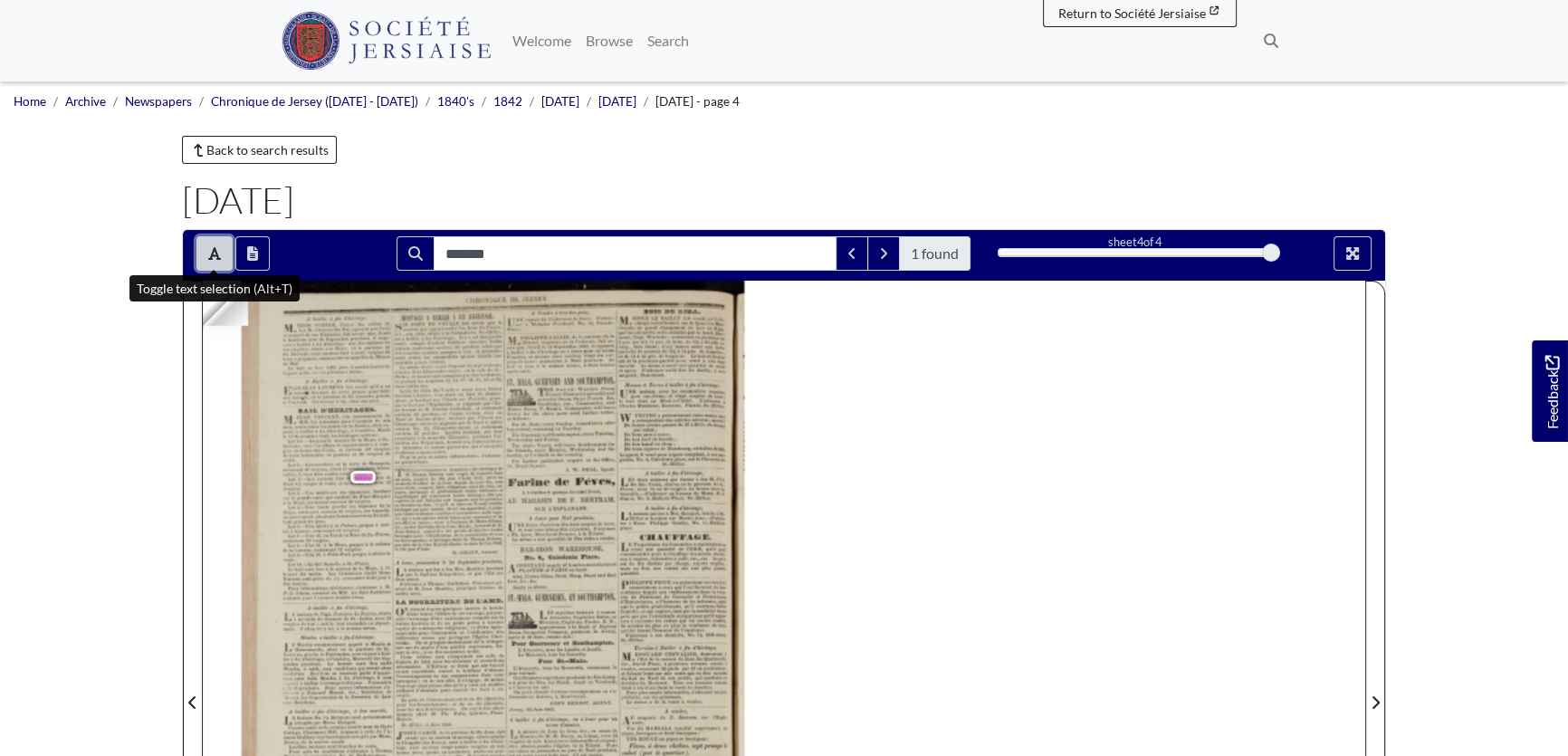
click at [205, 250] on button "Toggle text selection (Alt+T)" at bounding box center [215, 254] width 36 height 35
click at [329, 452] on div at bounding box center [494, 691] width 582 height 822
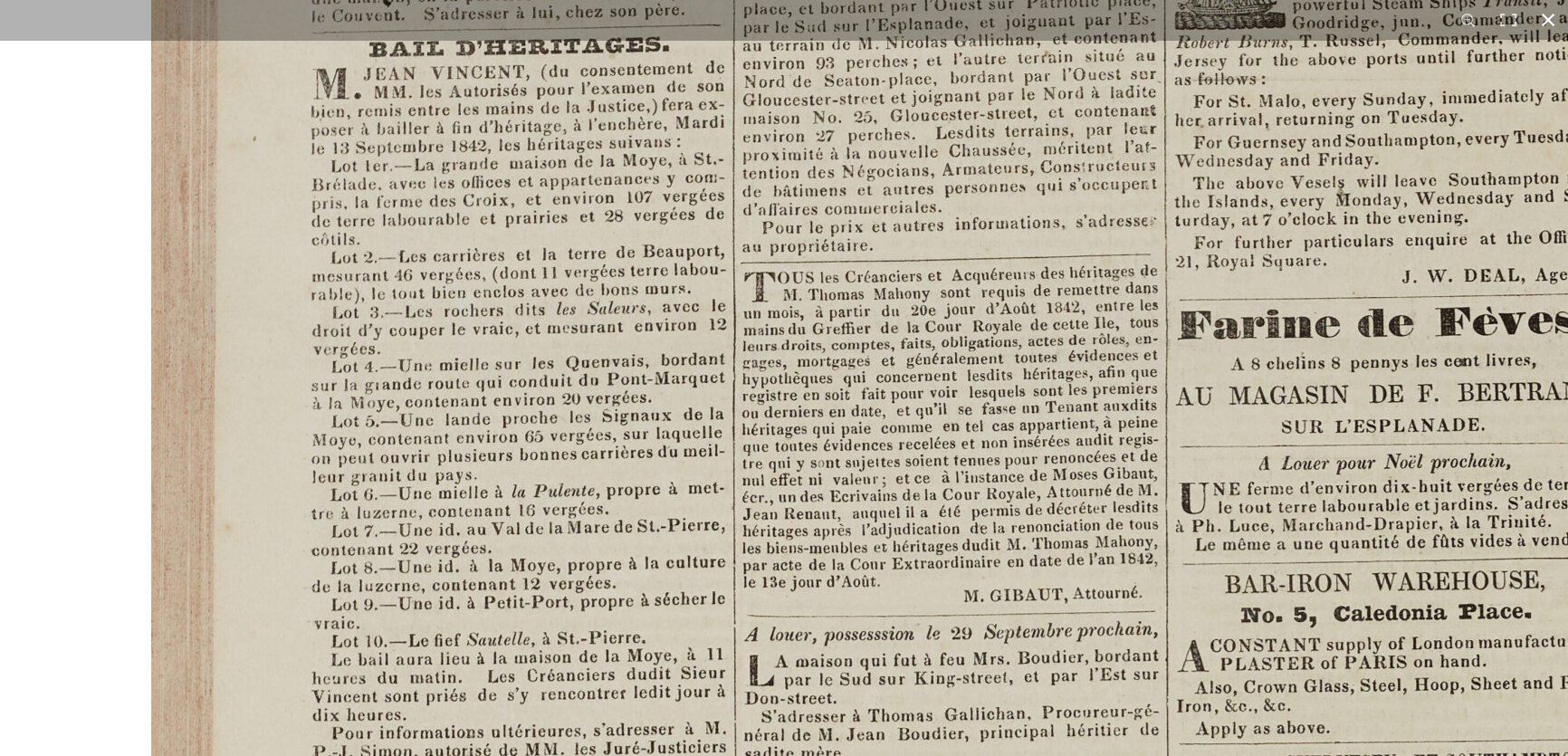
click at [1556, 15] on button at bounding box center [1549, 20] width 40 height 40
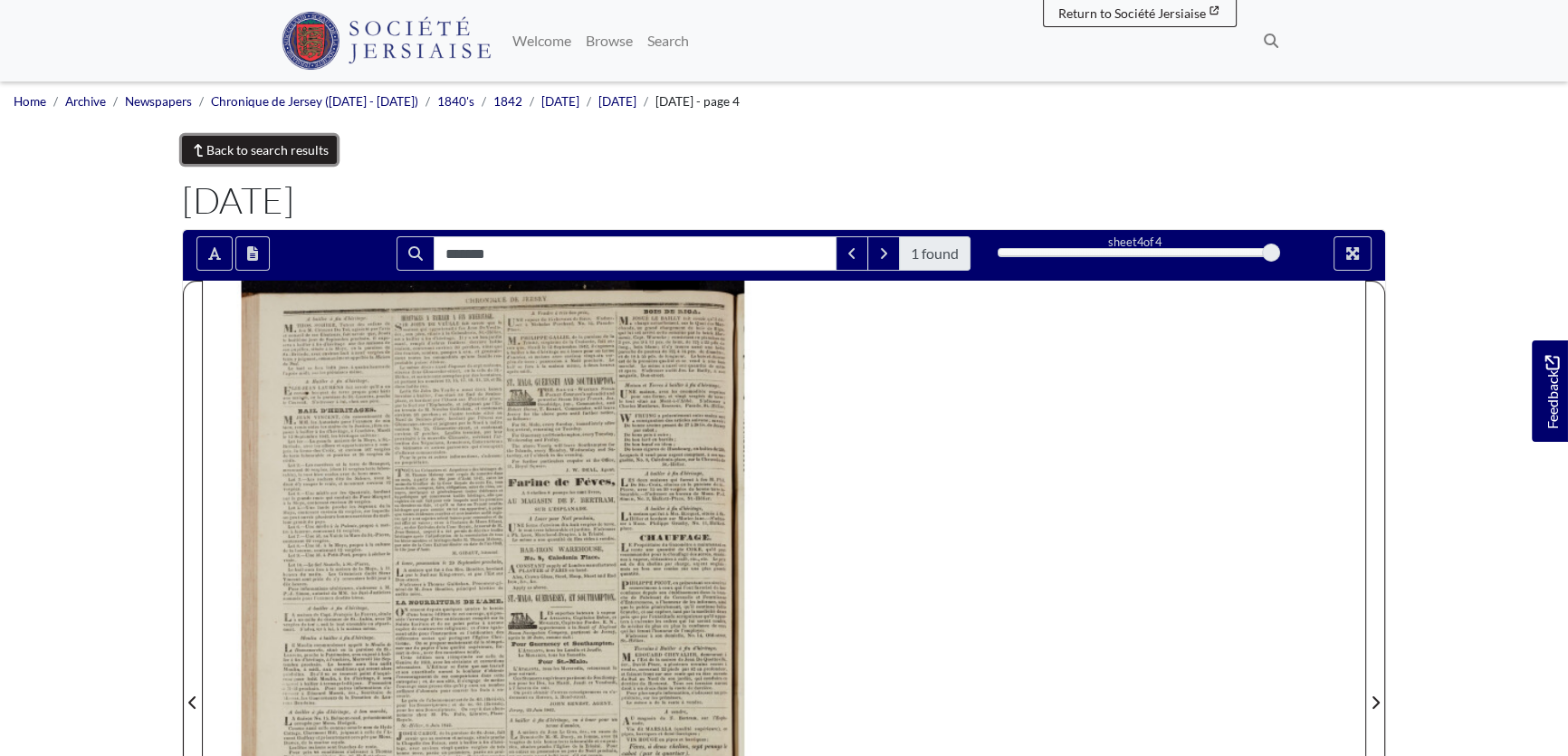
click at [257, 152] on link "Back to search results" at bounding box center [259, 149] width 155 height 28
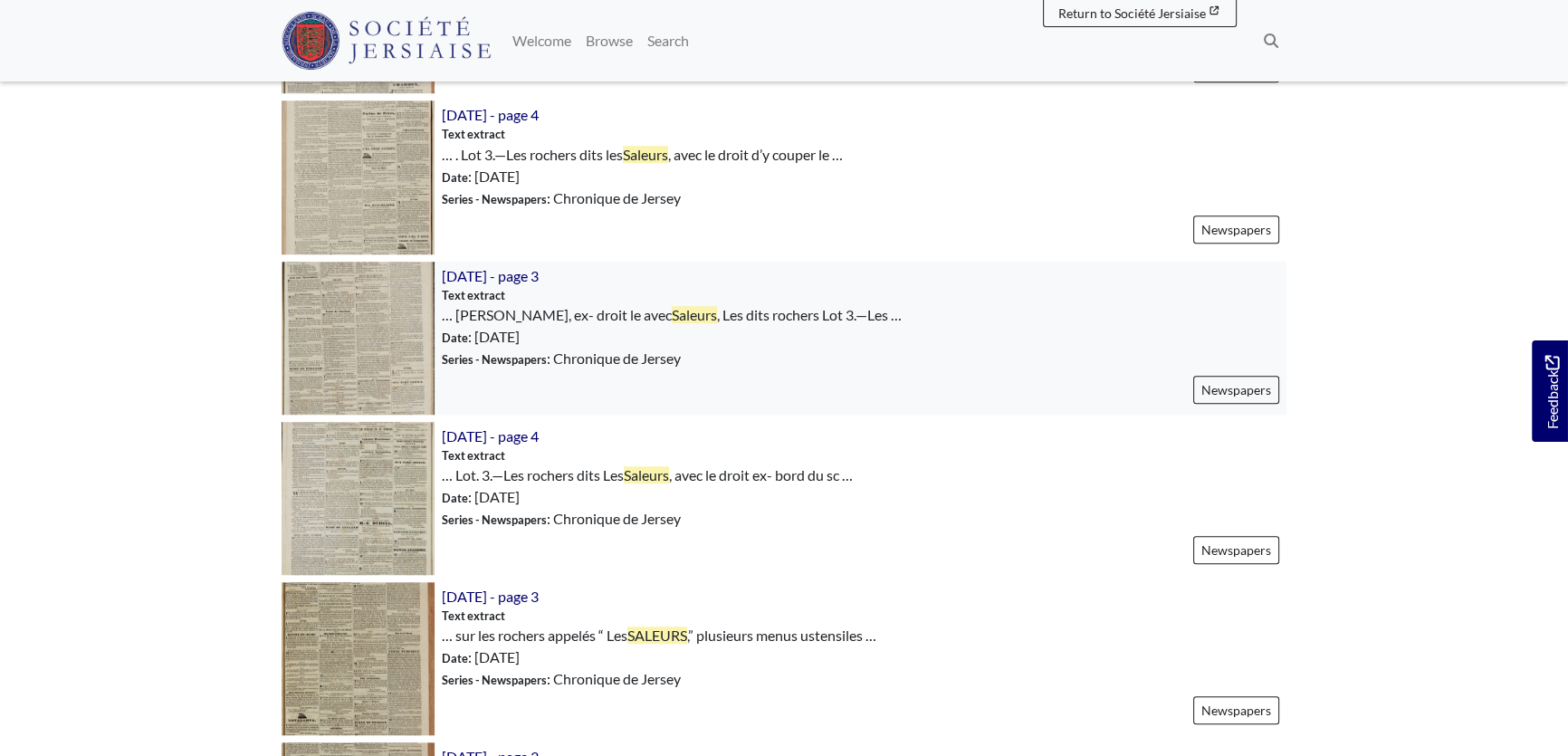
scroll to position [1892, 0]
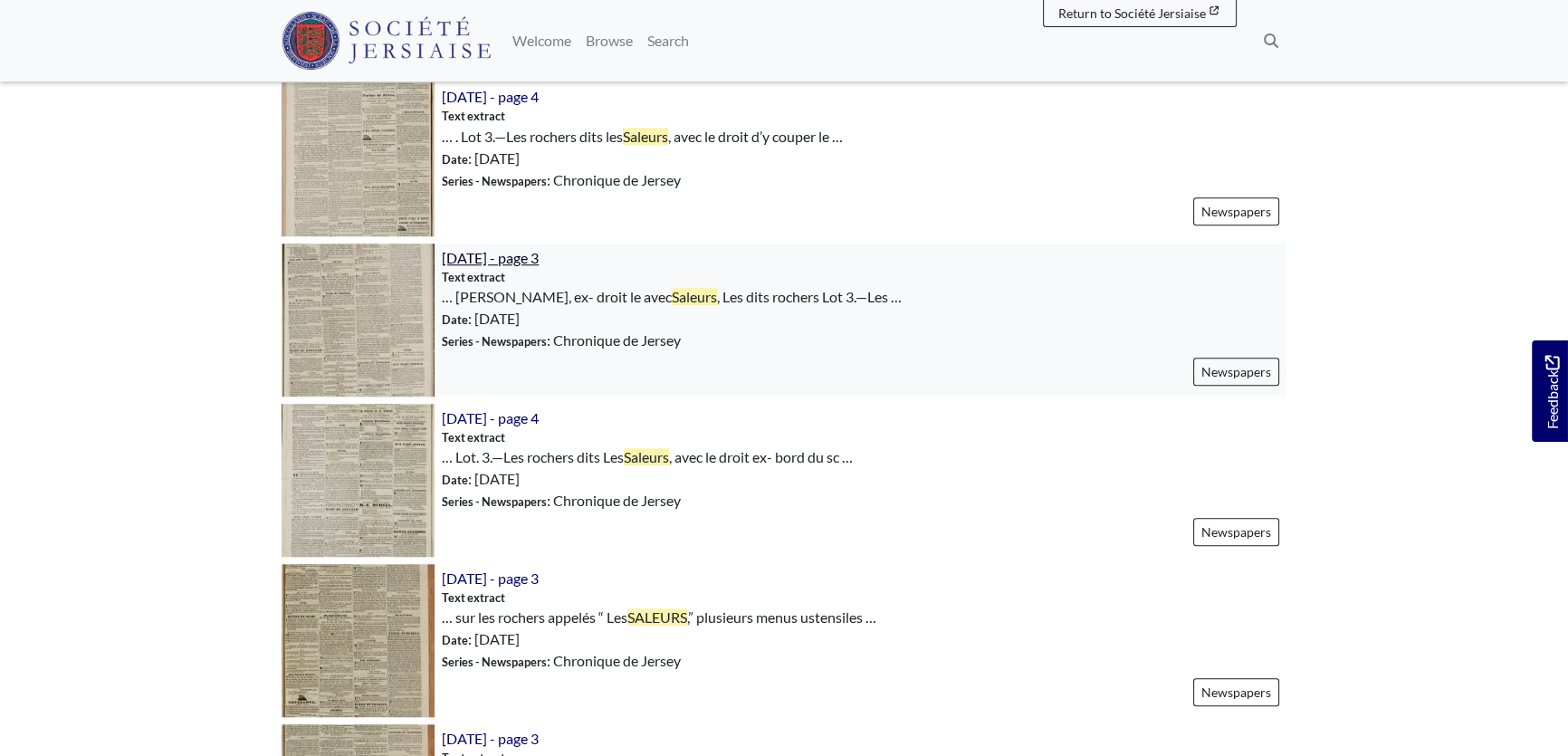
click at [532, 251] on span "[DATE] - page 3" at bounding box center [490, 257] width 97 height 17
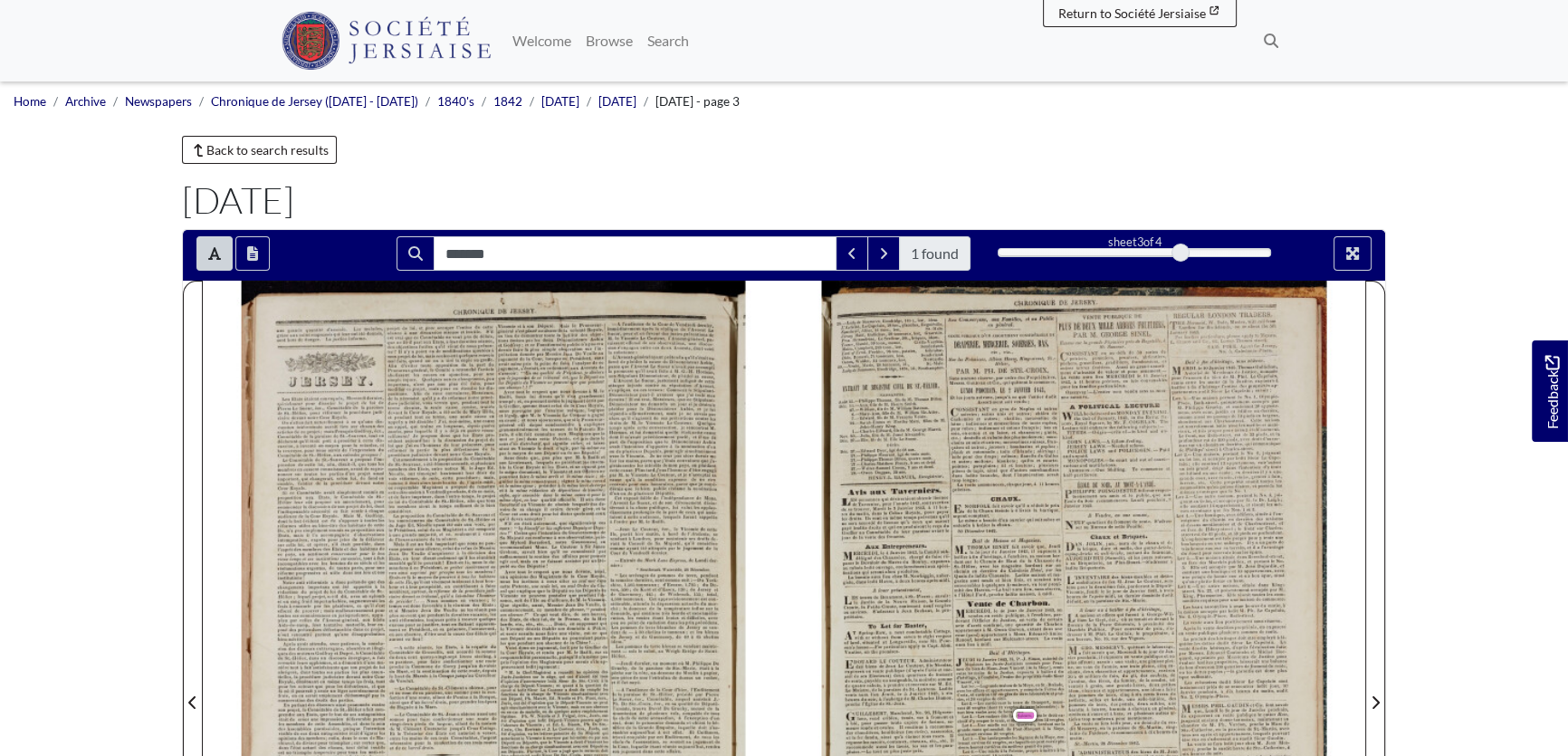
scroll to position [82, 0]
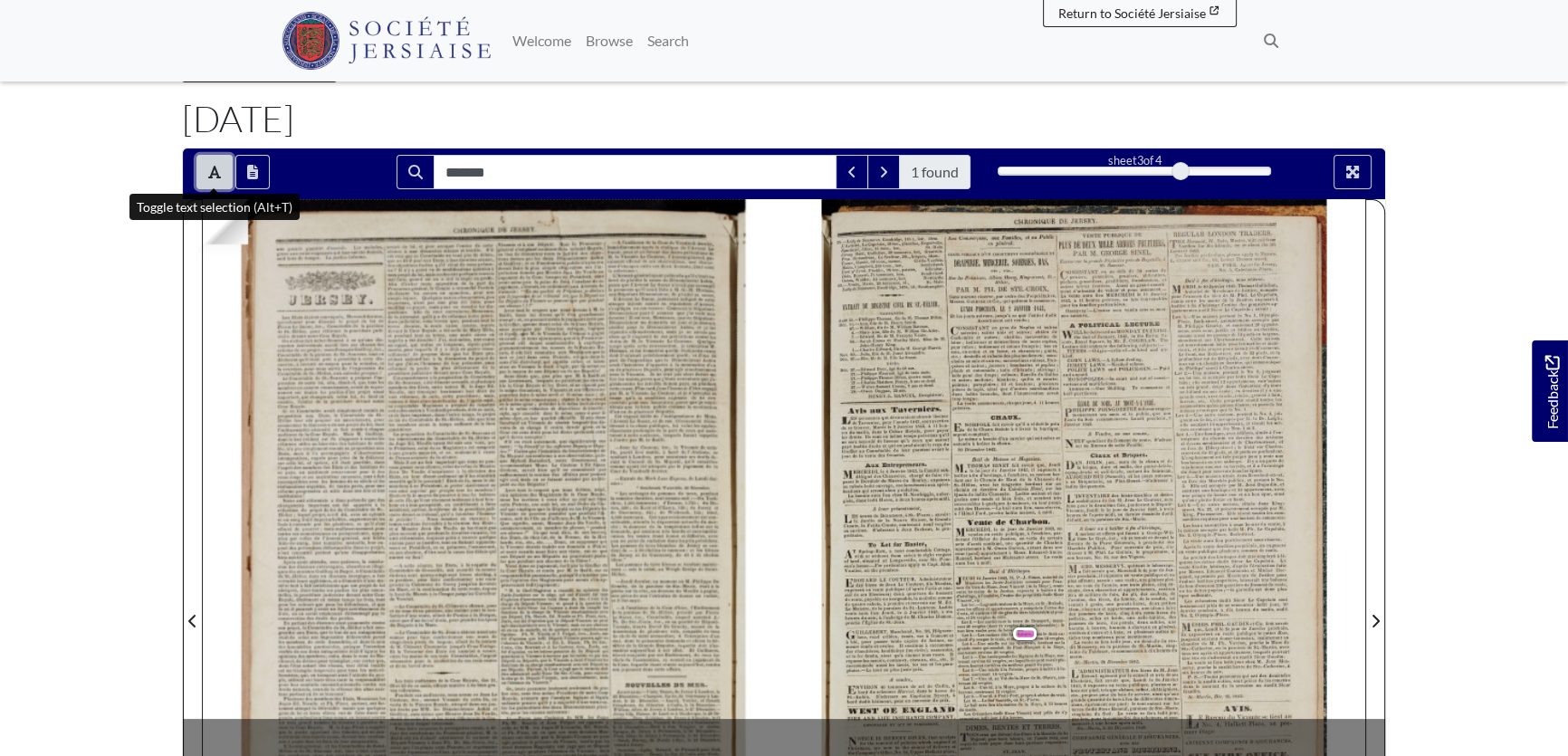
click at [215, 180] on button "Toggle text selection (Alt+T)" at bounding box center [215, 172] width 36 height 35
click at [1010, 606] on div at bounding box center [1075, 610] width 582 height 822
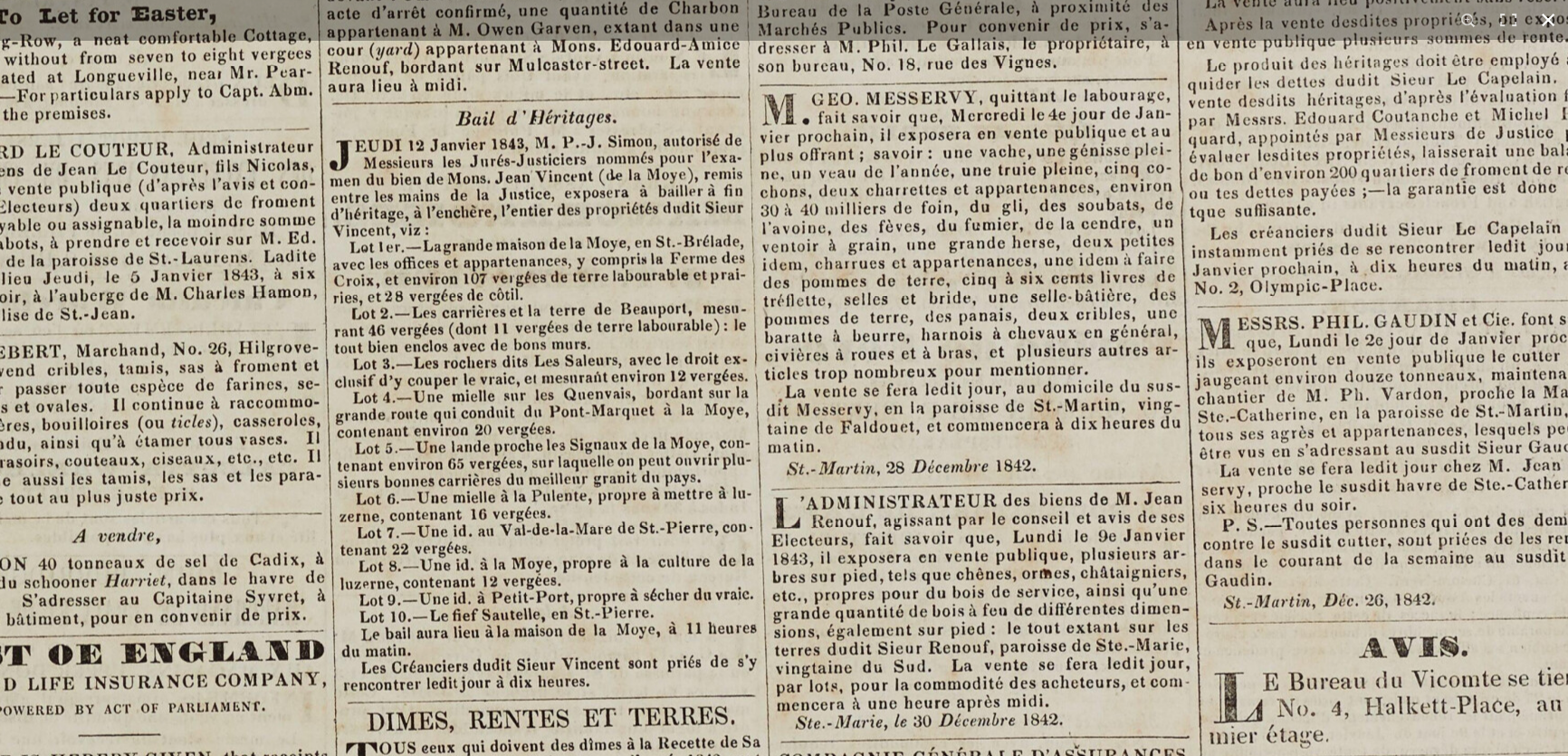
click at [1554, 17] on button at bounding box center [1549, 20] width 40 height 40
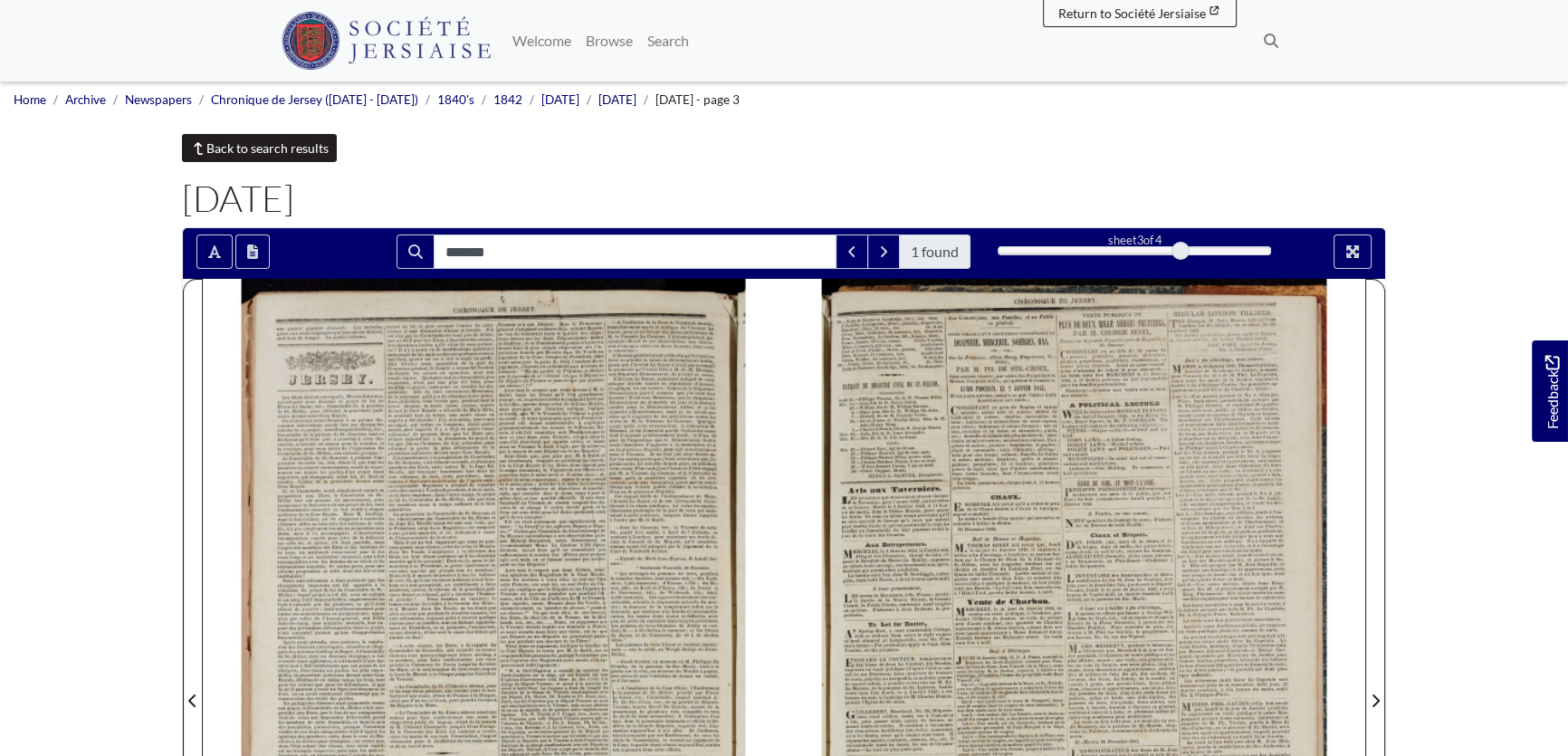
scroll to position [0, 0]
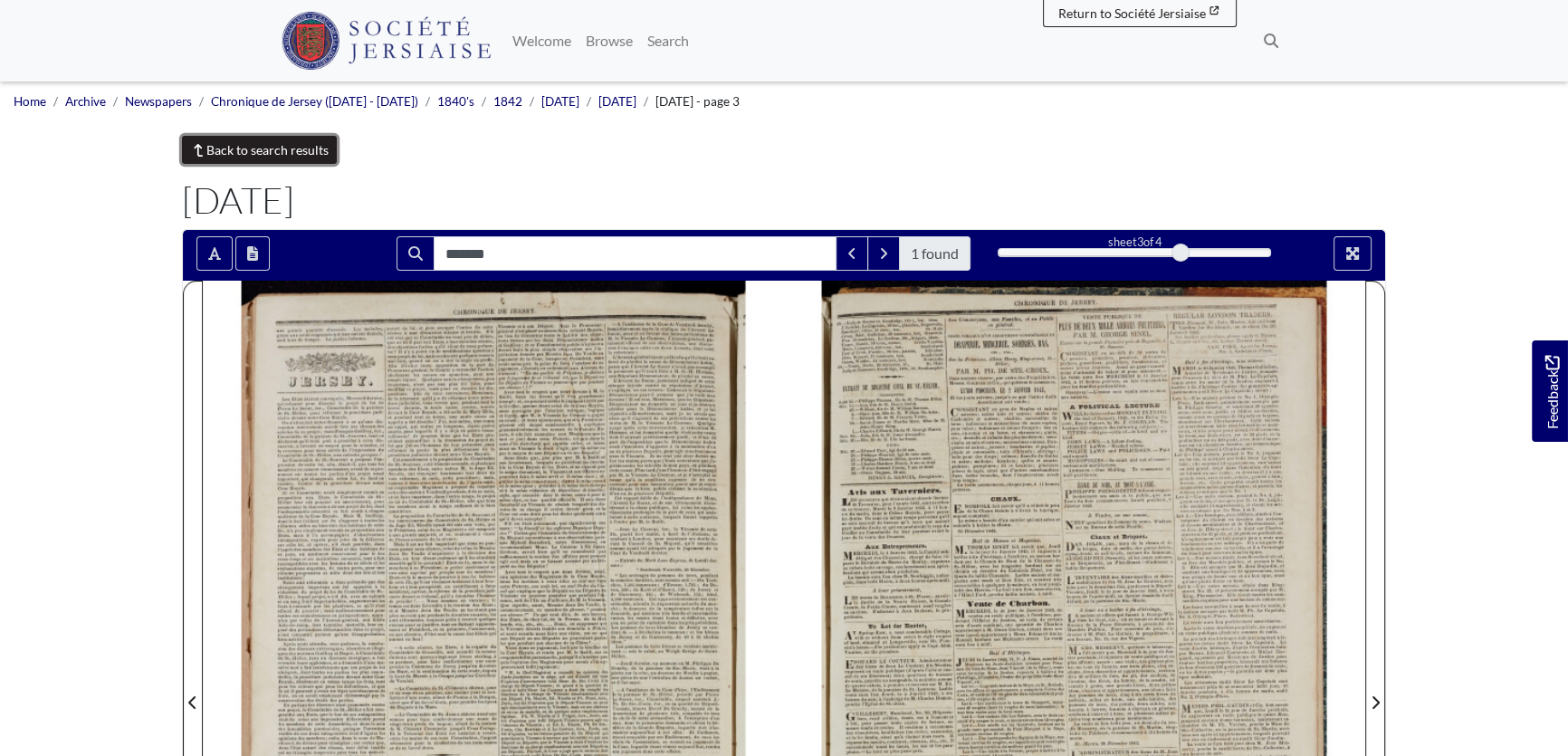
click at [305, 147] on link "Back to search results" at bounding box center [259, 149] width 155 height 28
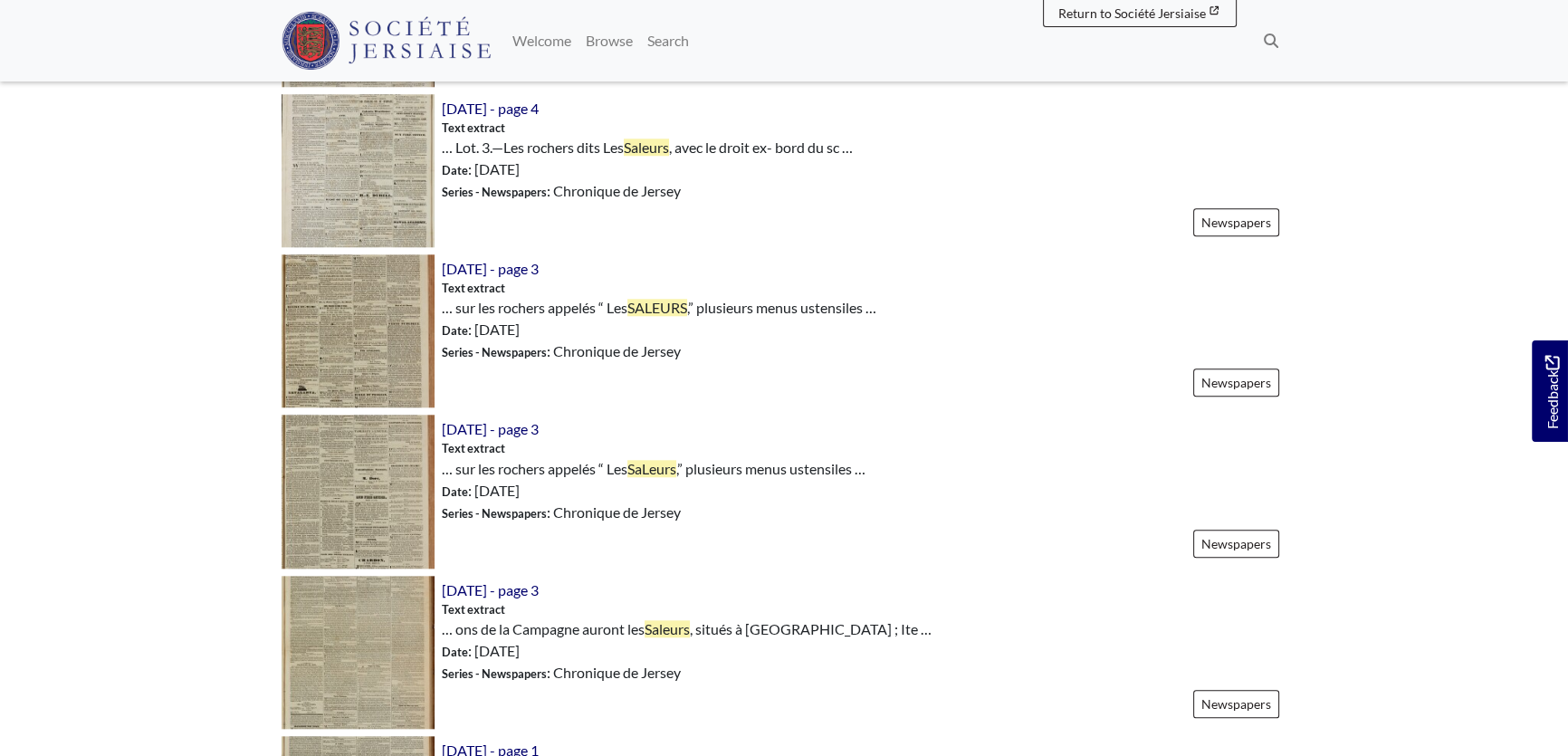
scroll to position [2222, 0]
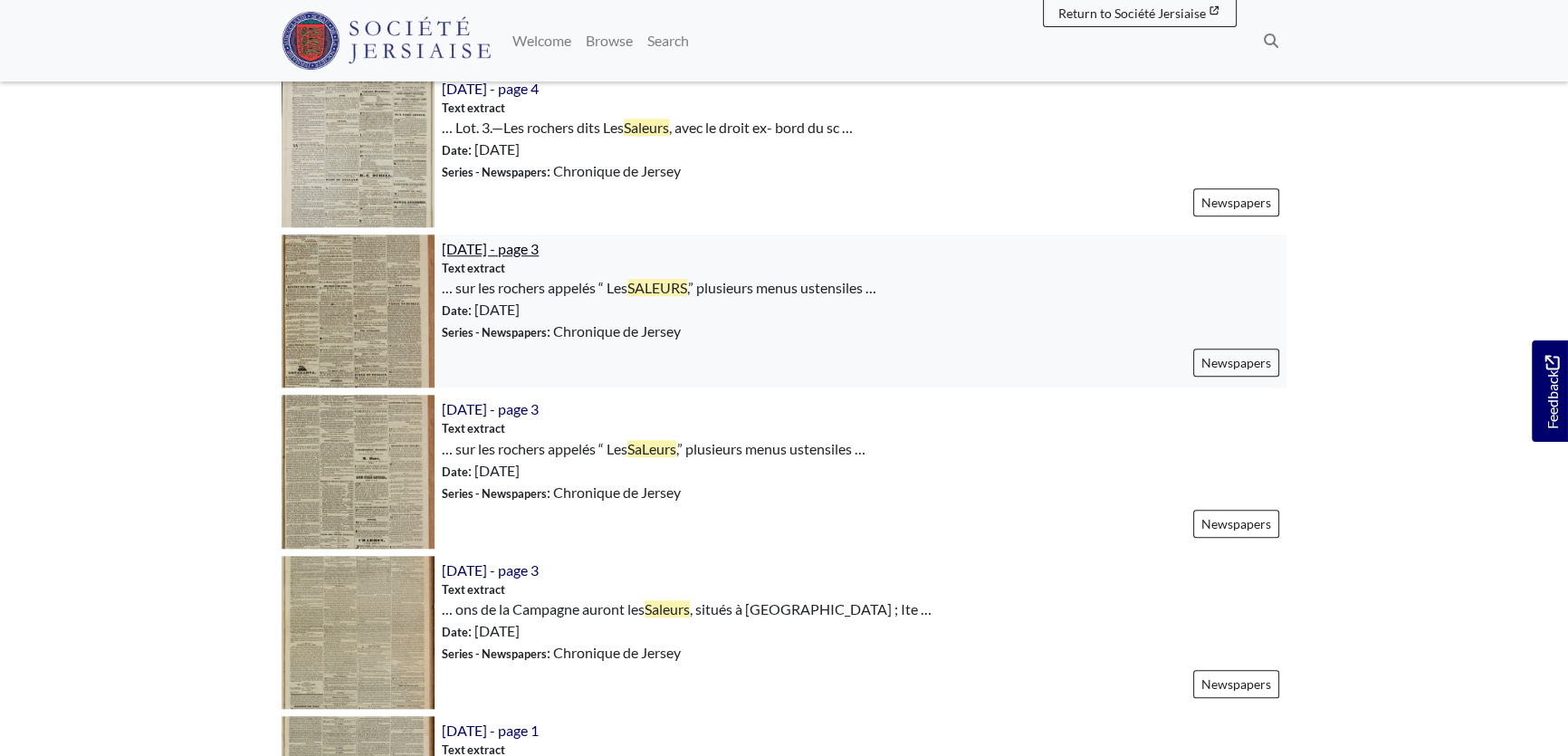
click at [532, 249] on span "[DATE] - page 3" at bounding box center [490, 248] width 97 height 17
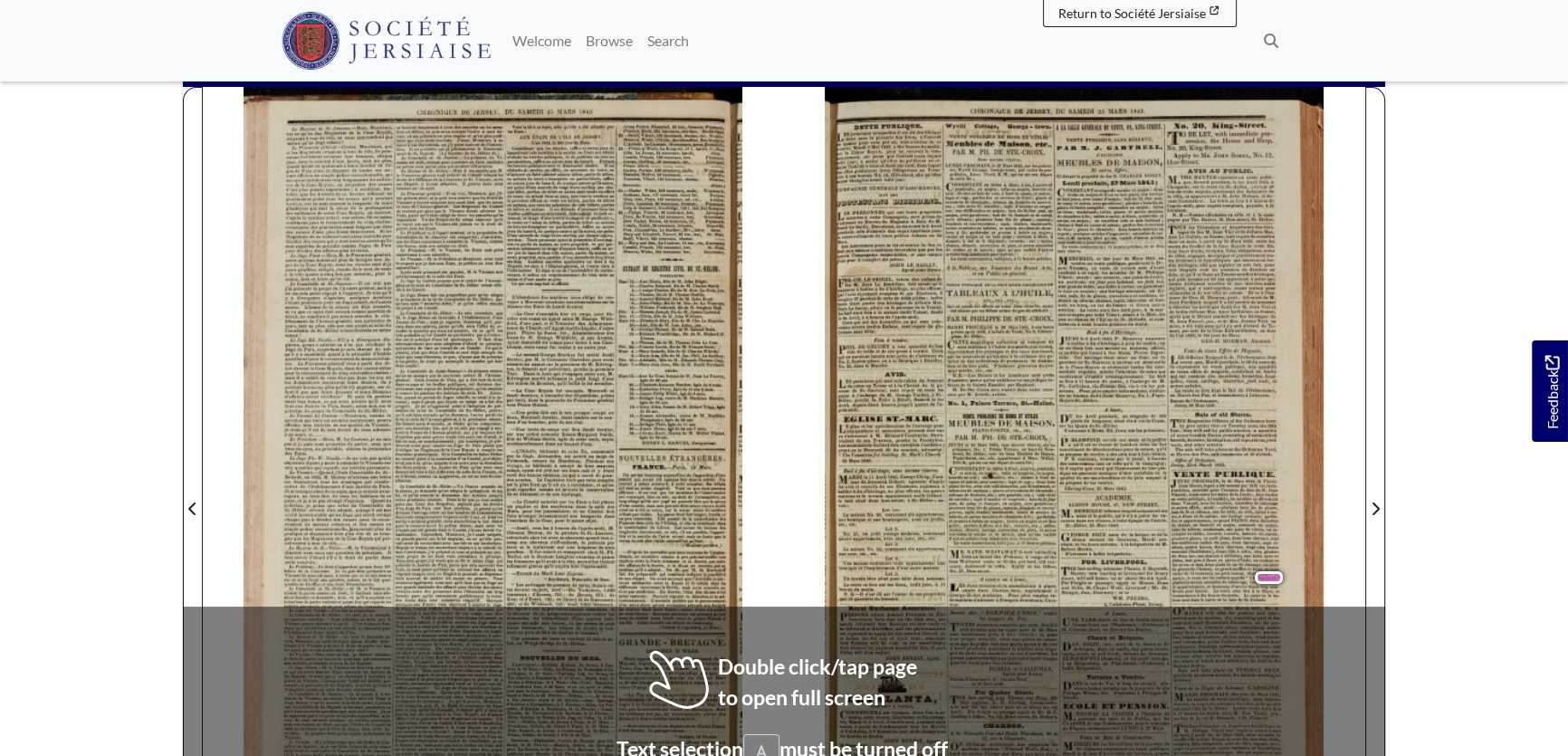
scroll to position [82, 0]
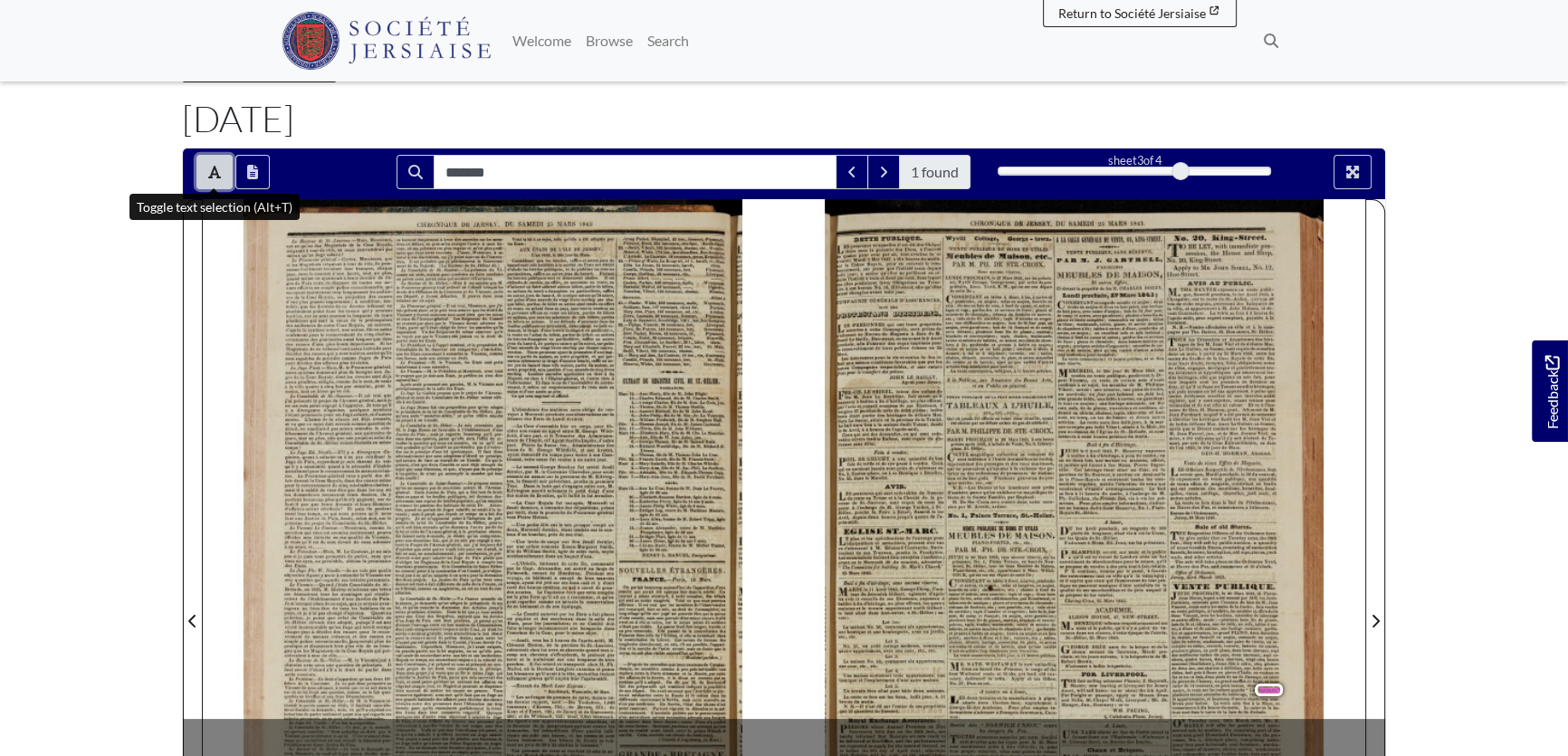
click at [216, 166] on icon "Toggle text selection (Alt+T)" at bounding box center [215, 172] width 13 height 15
click at [1214, 606] on div at bounding box center [1075, 610] width 582 height 822
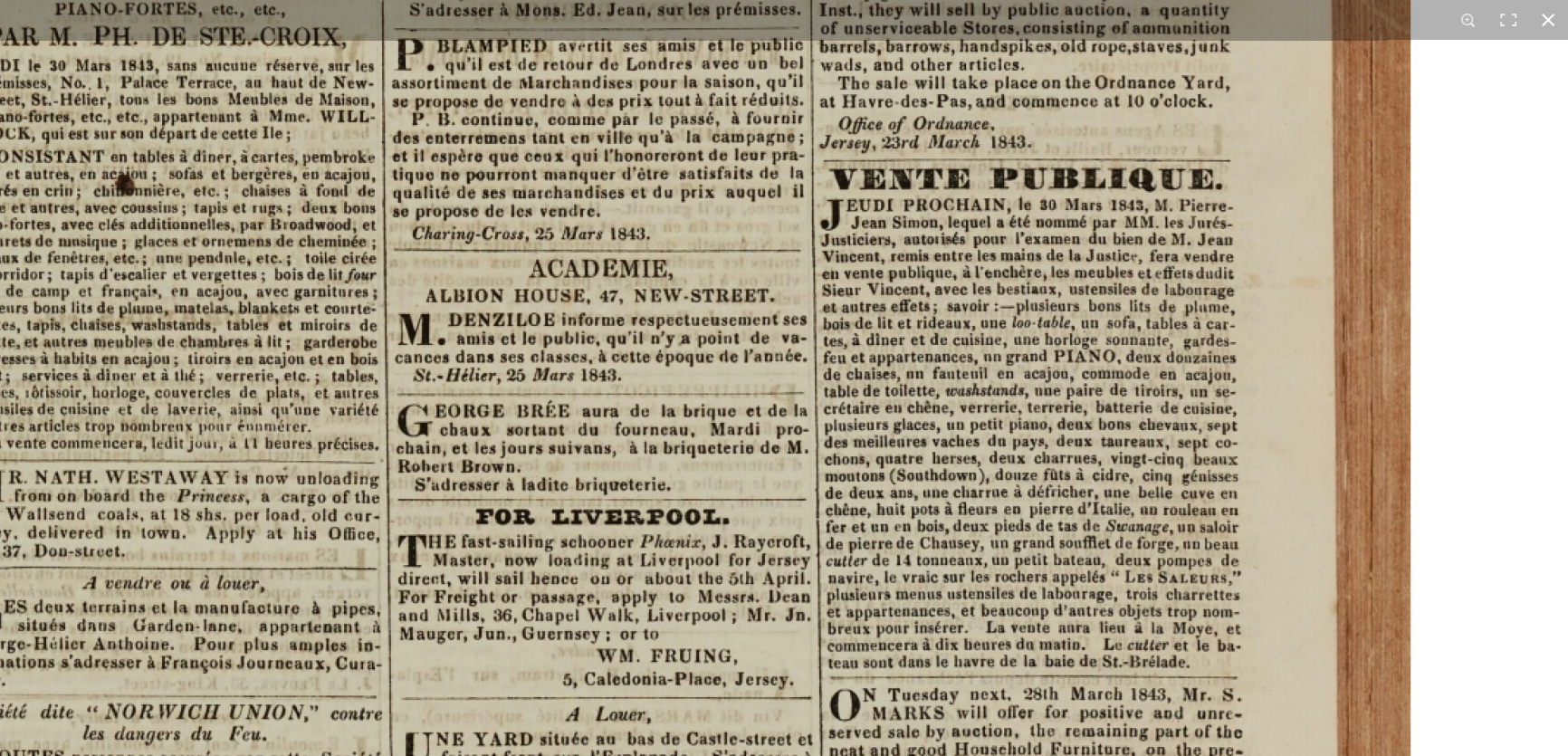
click at [1549, 18] on button at bounding box center [1549, 20] width 40 height 40
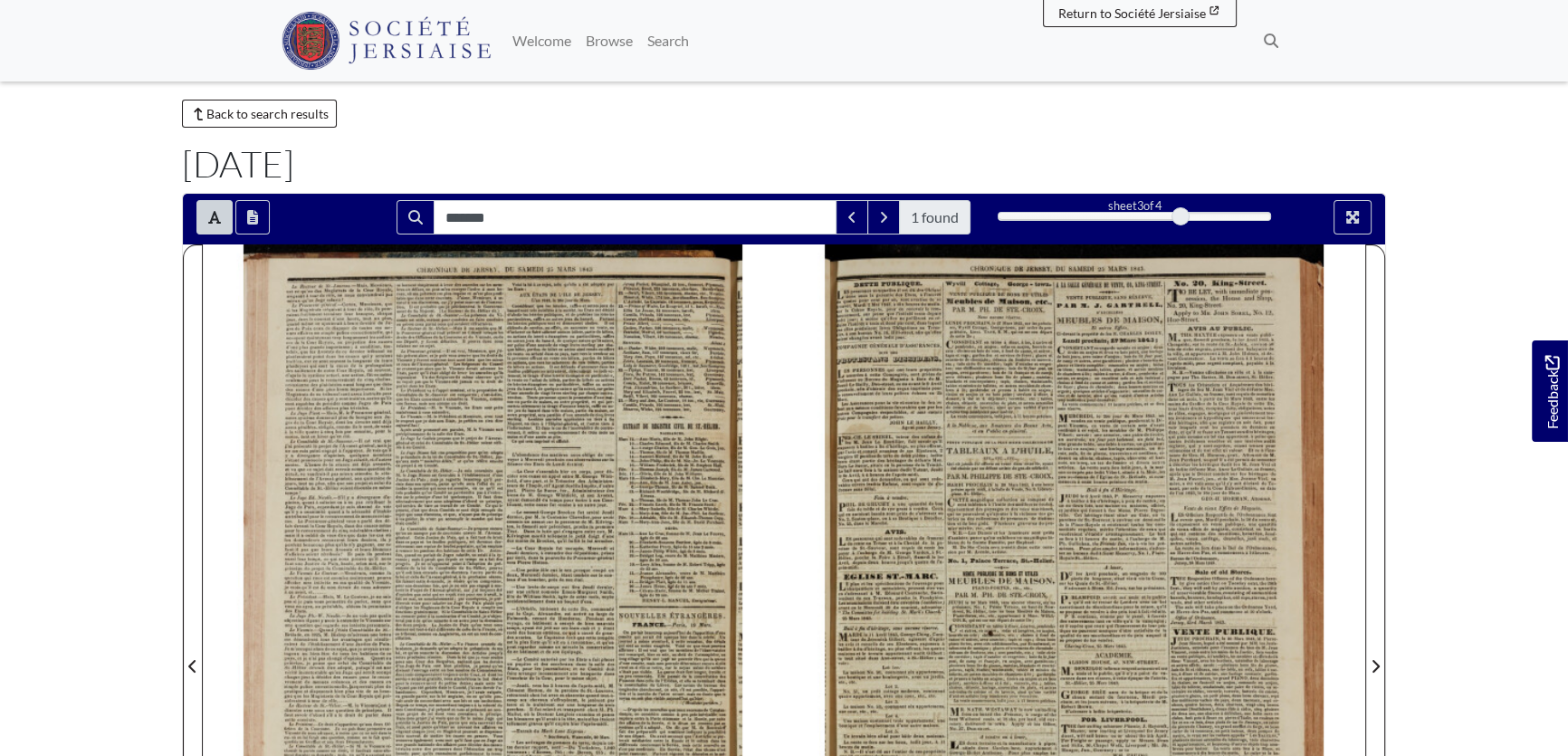
scroll to position [0, 0]
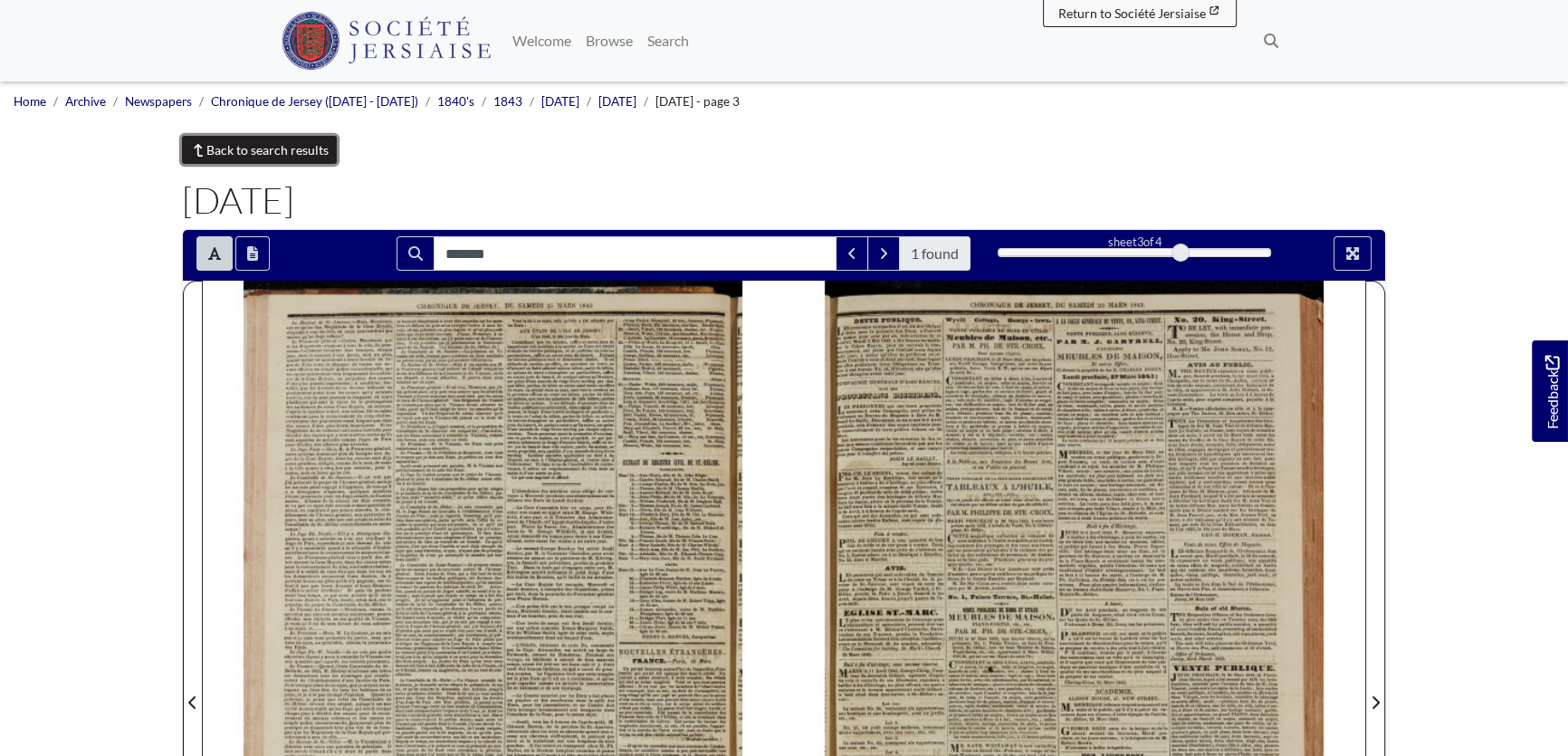
click at [276, 144] on link "Back to search results" at bounding box center [259, 149] width 155 height 28
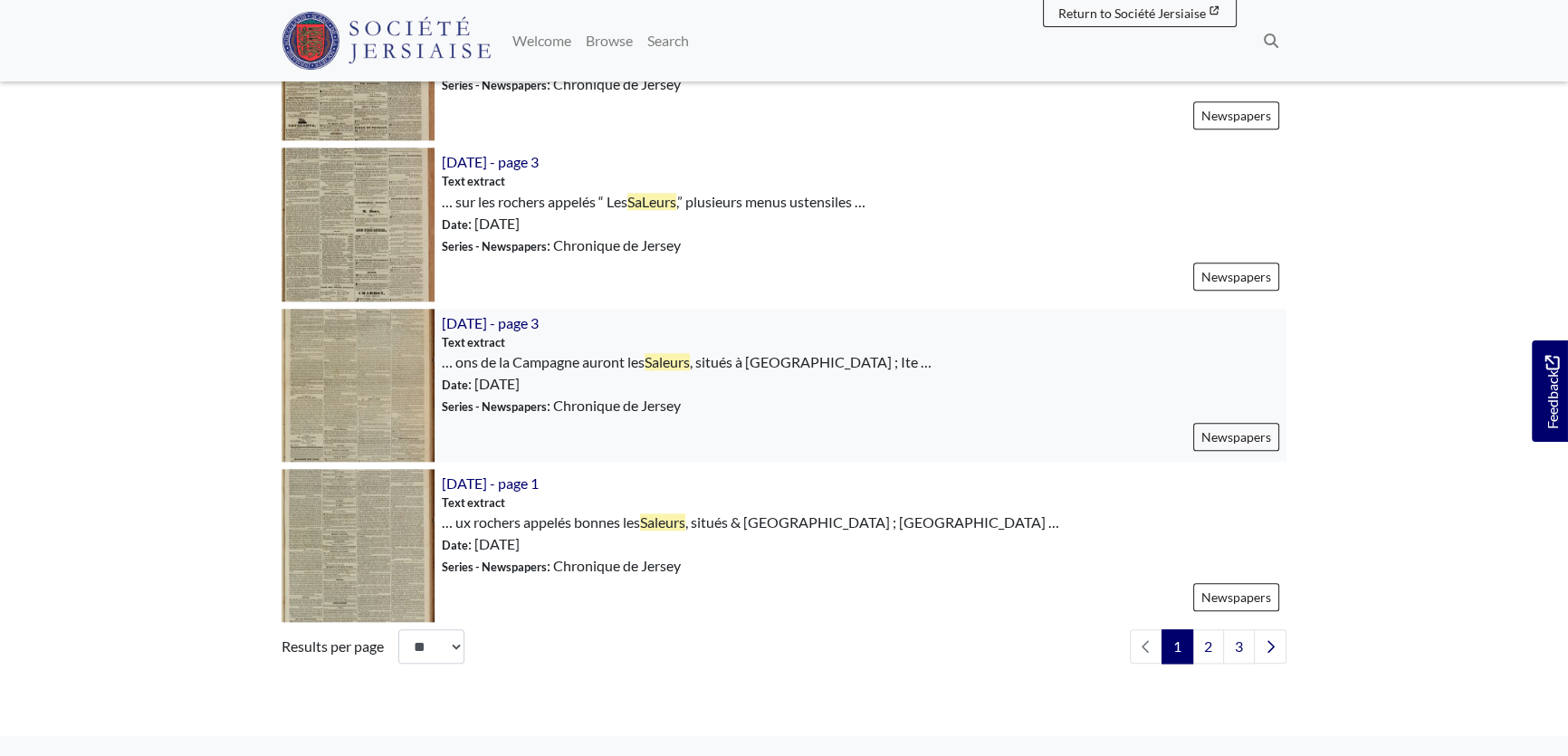
scroll to position [2551, 0]
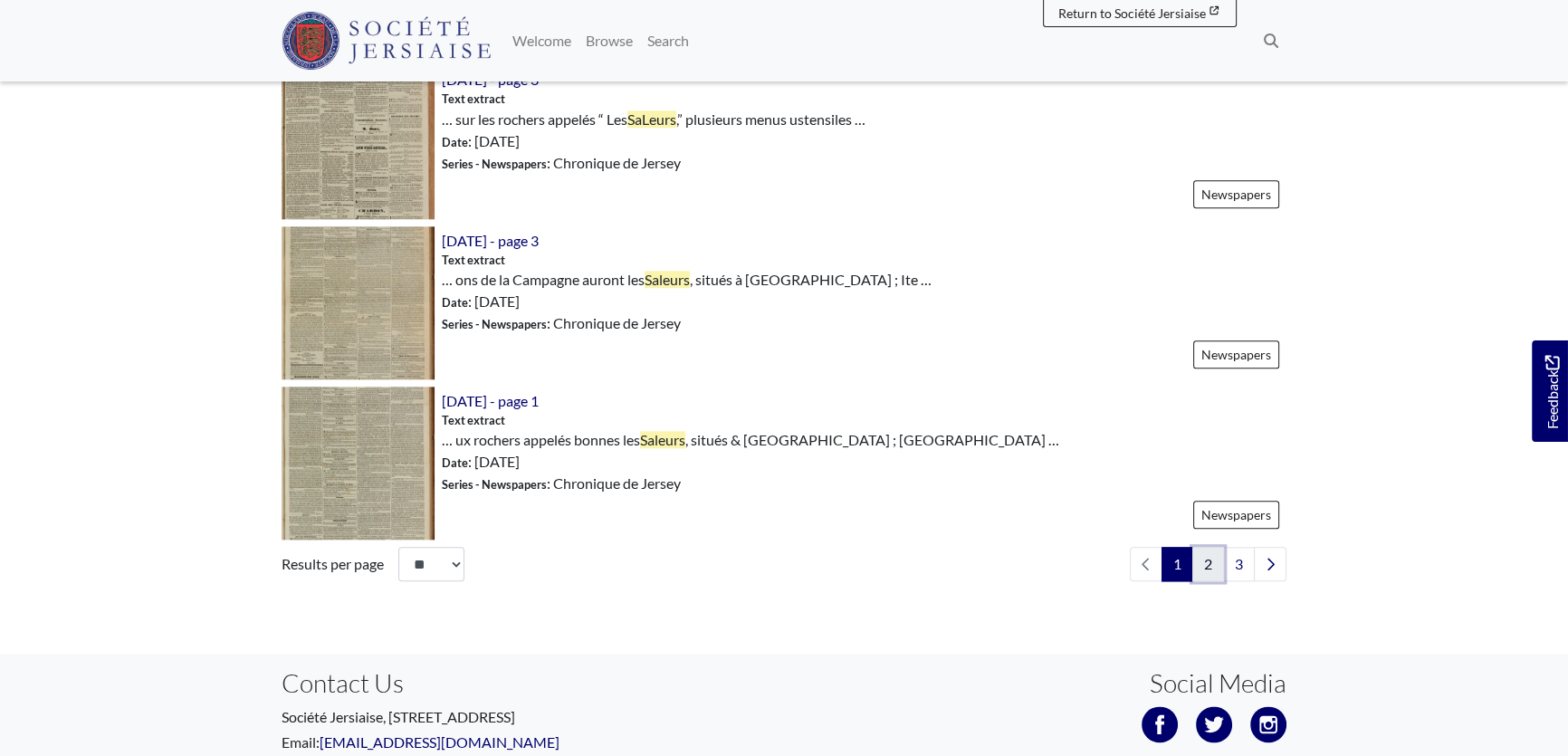
click at [1213, 563] on link "2" at bounding box center [1208, 564] width 32 height 35
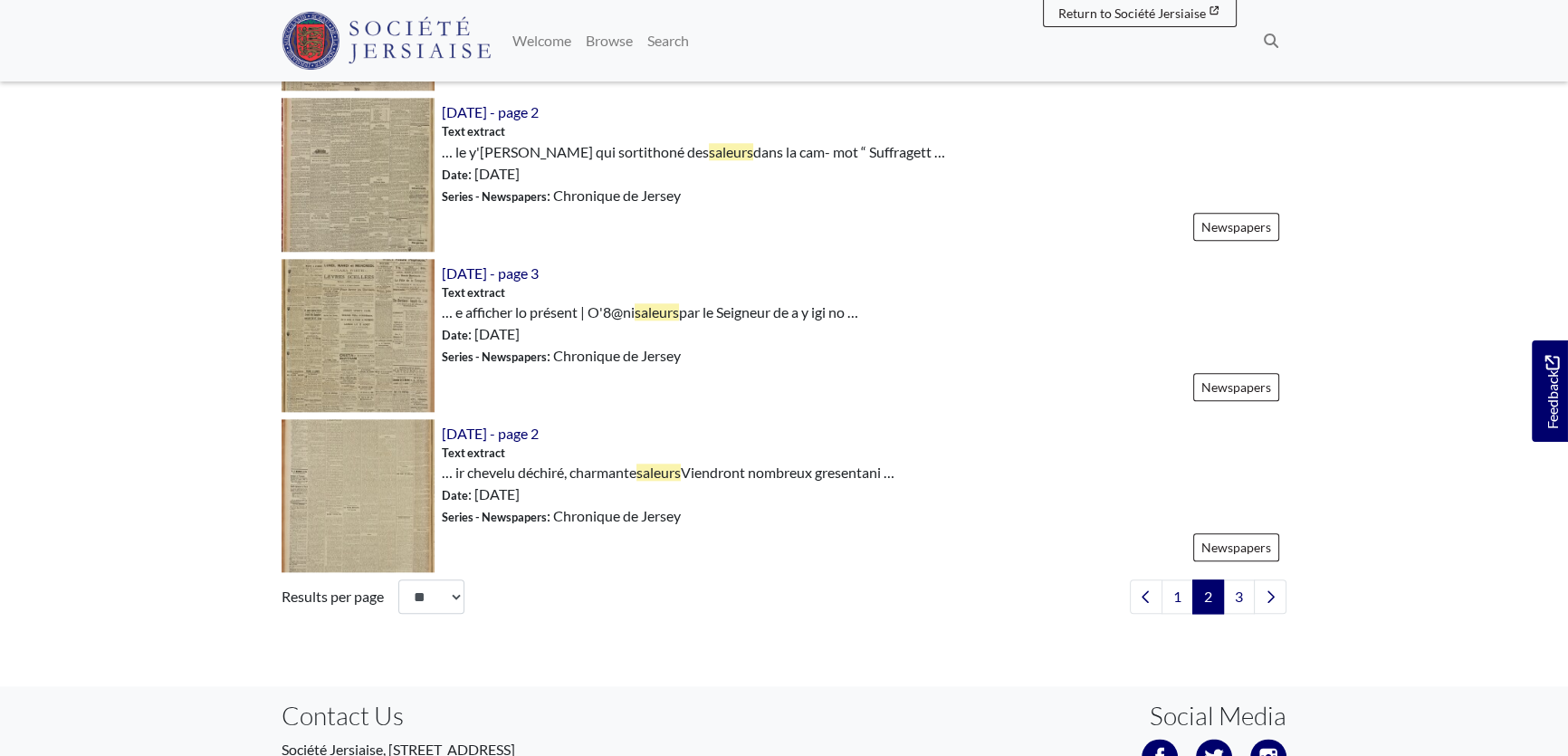
scroll to position [2551, 0]
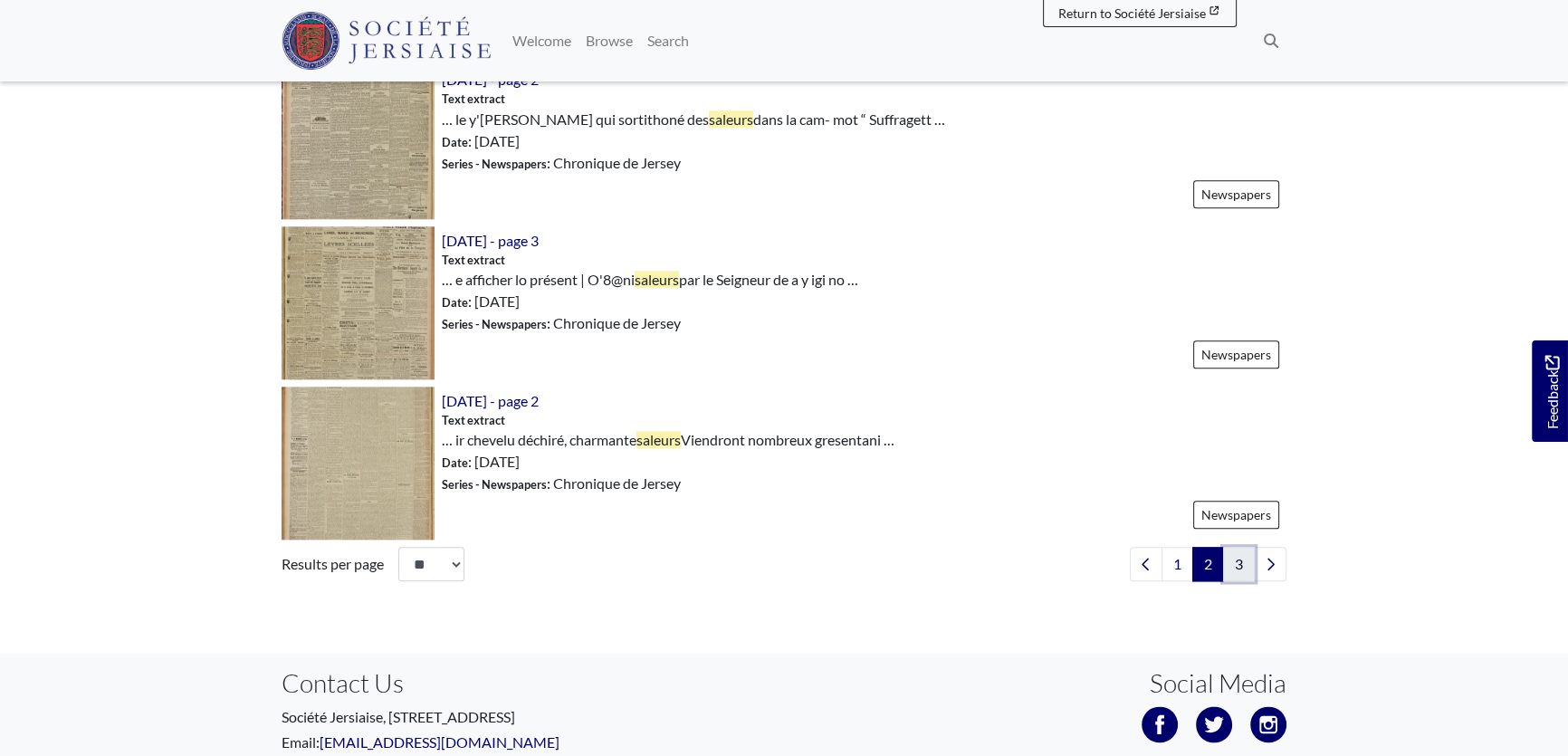
click at [1233, 582] on link "3" at bounding box center [1239, 564] width 32 height 35
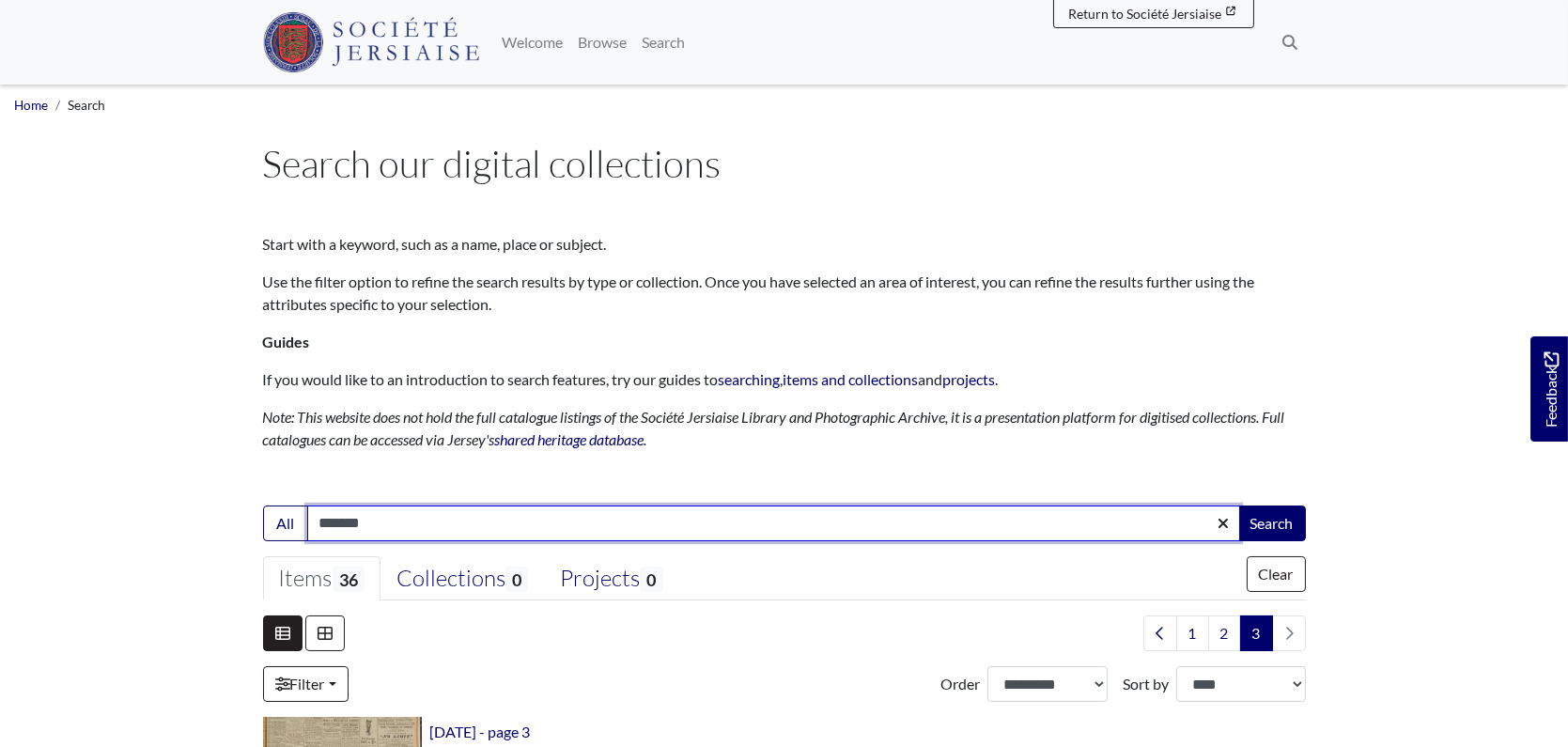
click at [383, 526] on input "*******" at bounding box center [773, 523] width 933 height 36
drag, startPoint x: 415, startPoint y: 521, endPoint x: 301, endPoint y: 521, distance: 114.0
click at [301, 521] on div "All ******* Search" at bounding box center [784, 523] width 1043 height 36
type input "**********"
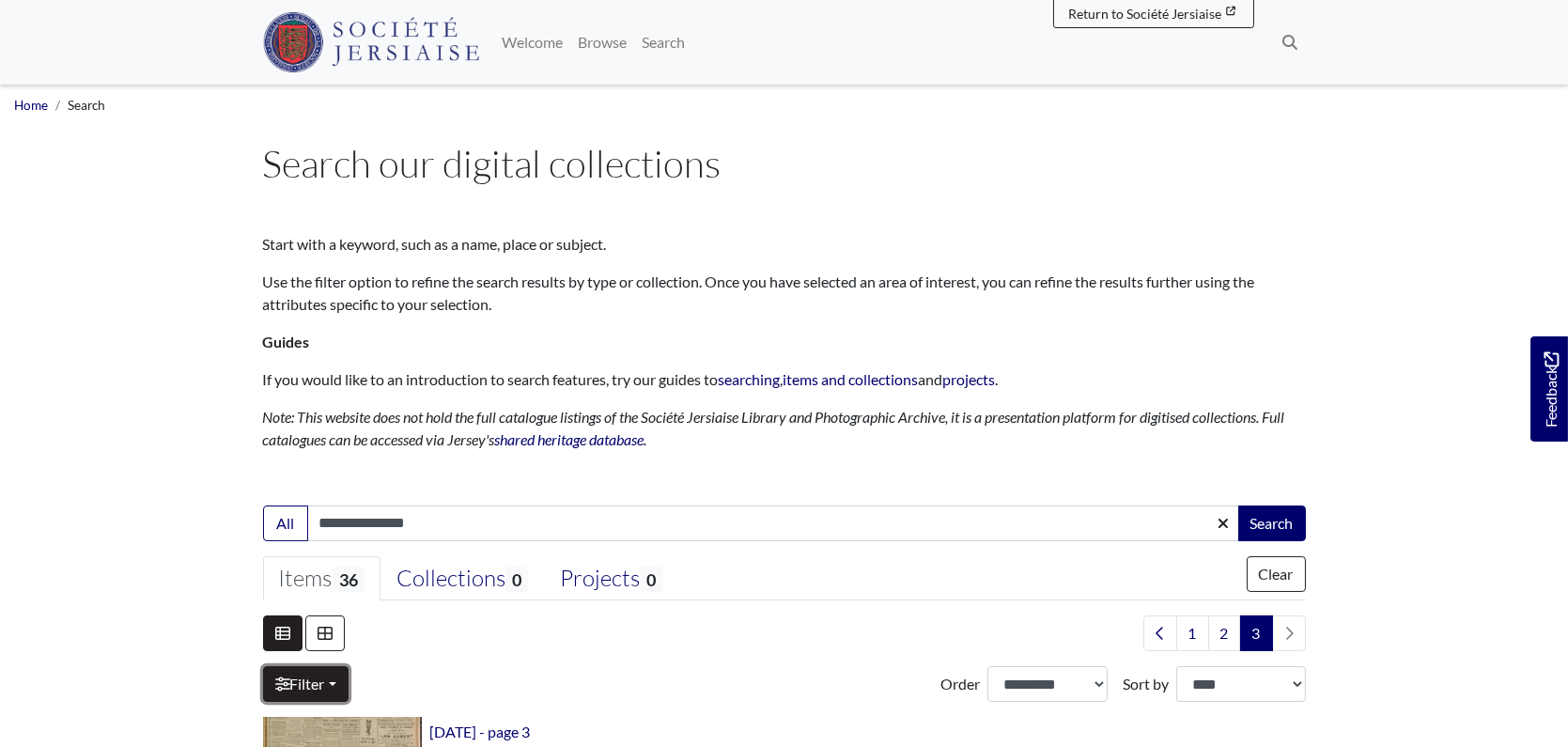
click at [301, 666] on link "Filter" at bounding box center [305, 684] width 86 height 36
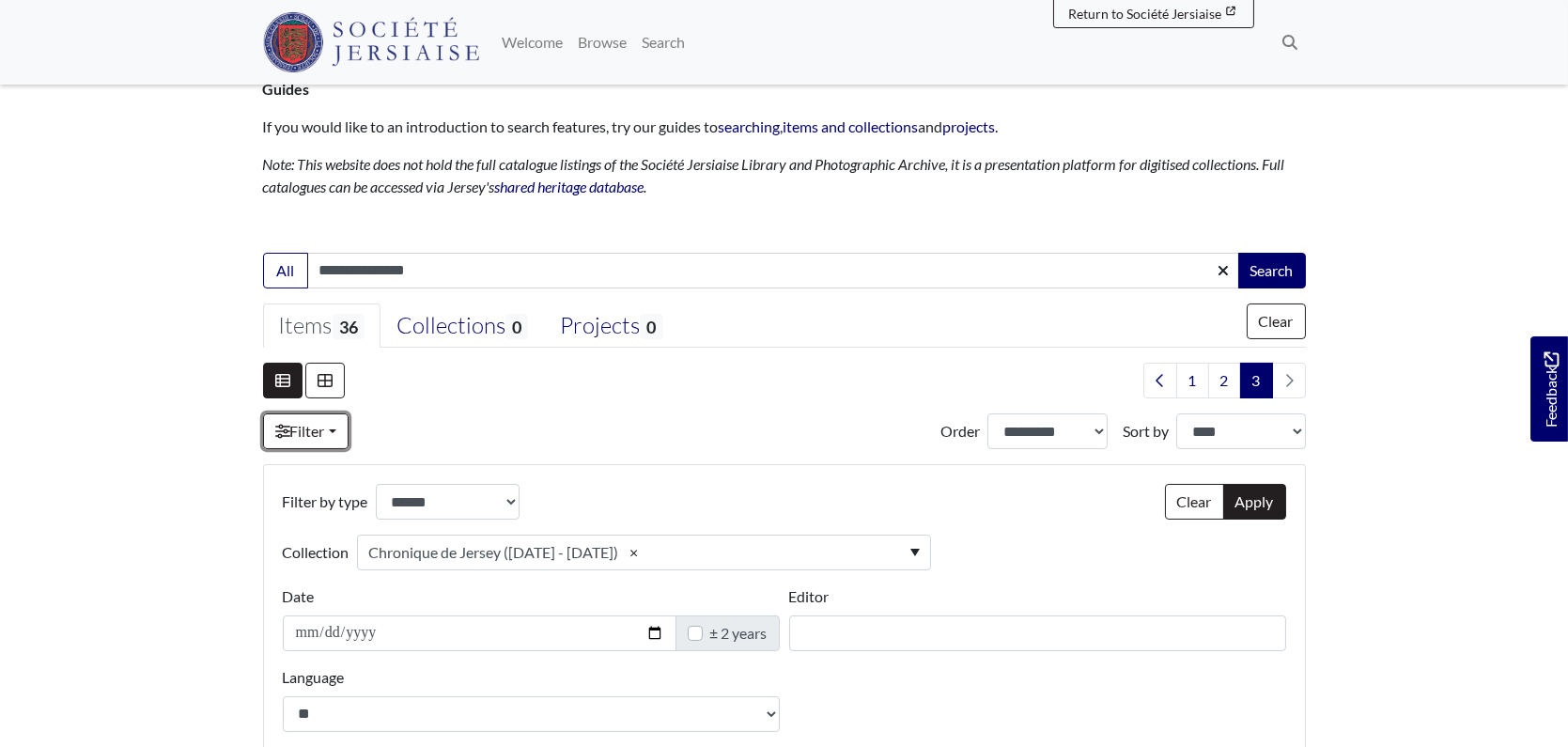
scroll to position [256, 0]
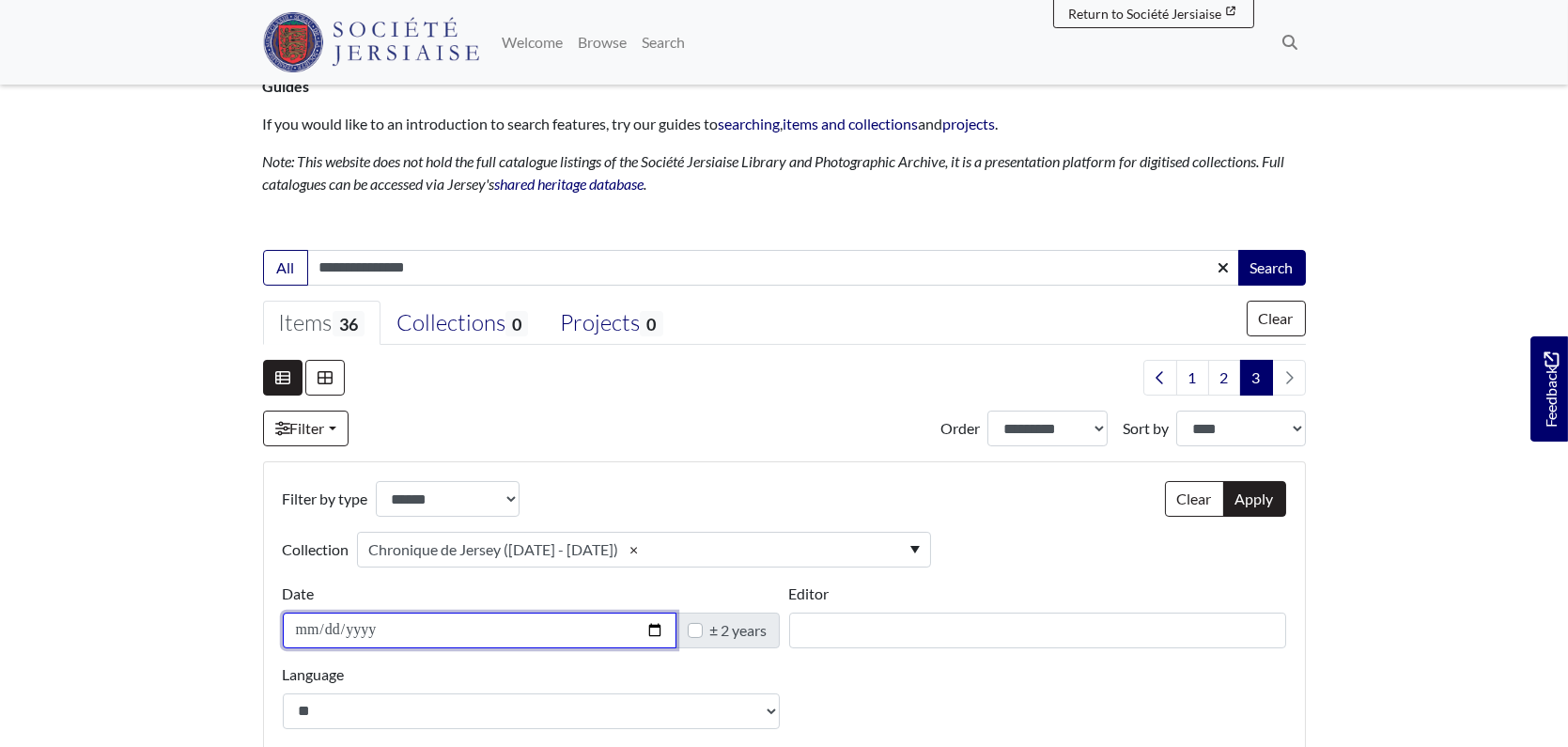
click at [303, 630] on input "Date" at bounding box center [479, 631] width 393 height 36
type input "**********"
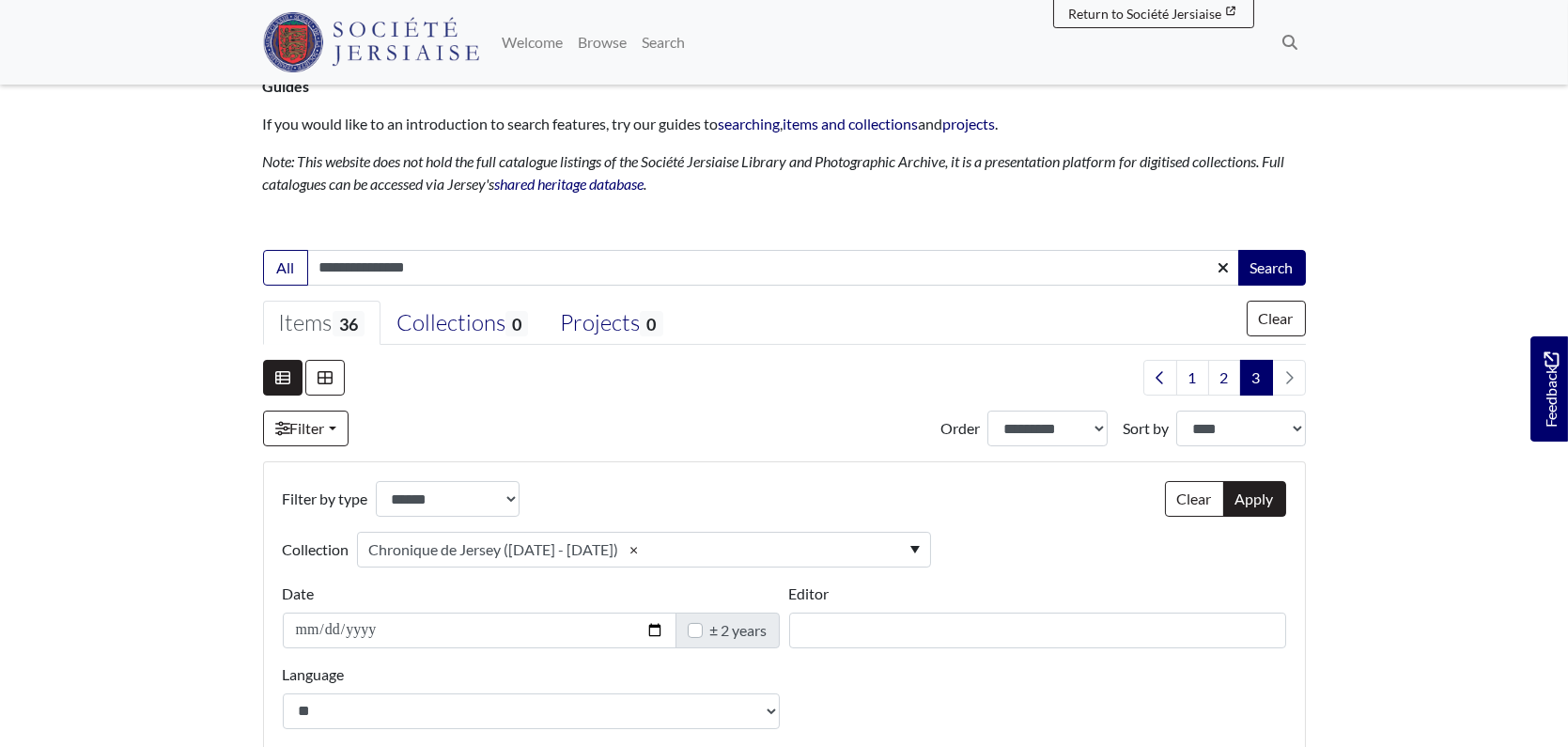
click at [710, 636] on label "± 2 years" at bounding box center [738, 631] width 58 height 23
click at [1275, 260] on button "Search" at bounding box center [1272, 268] width 68 height 36
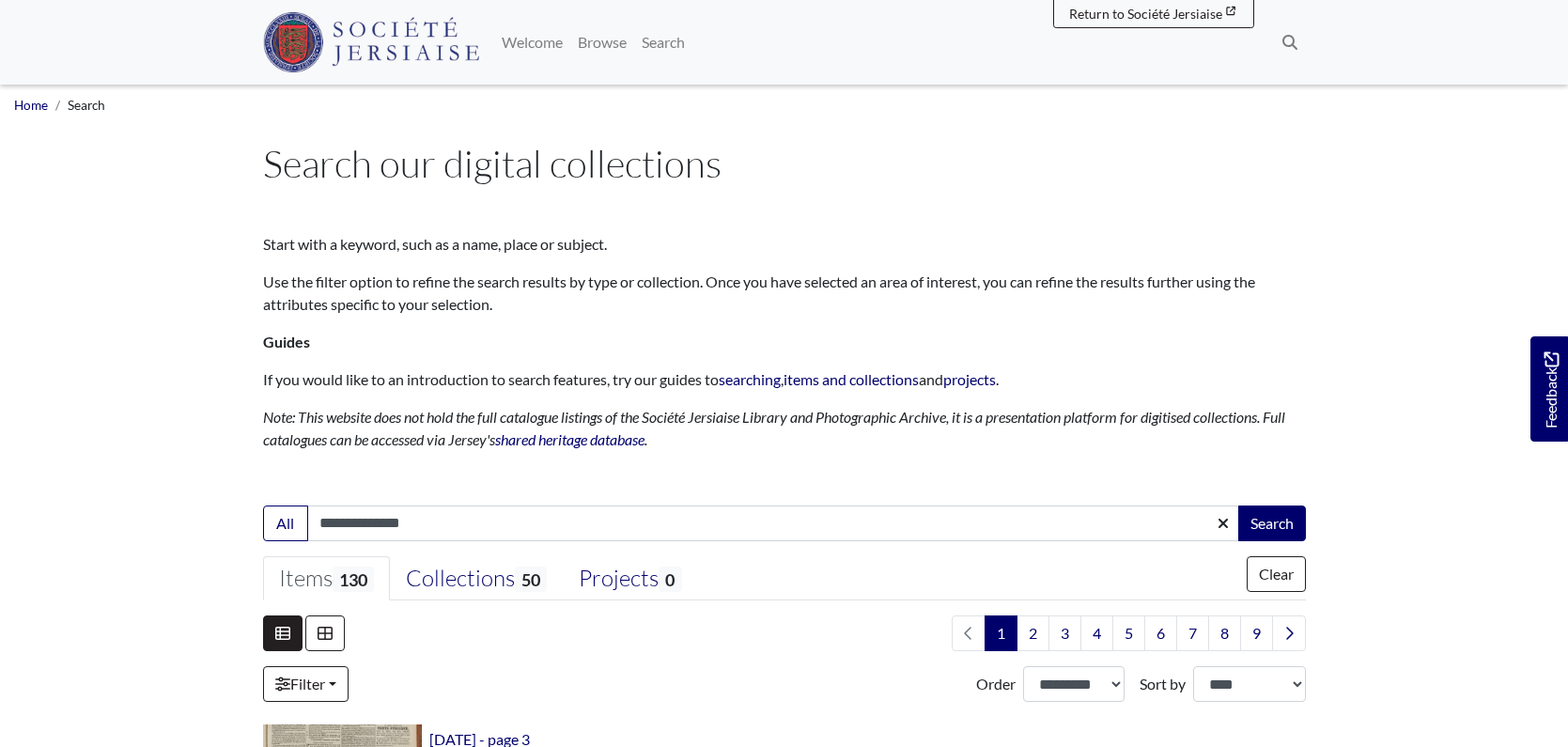
select select "***"
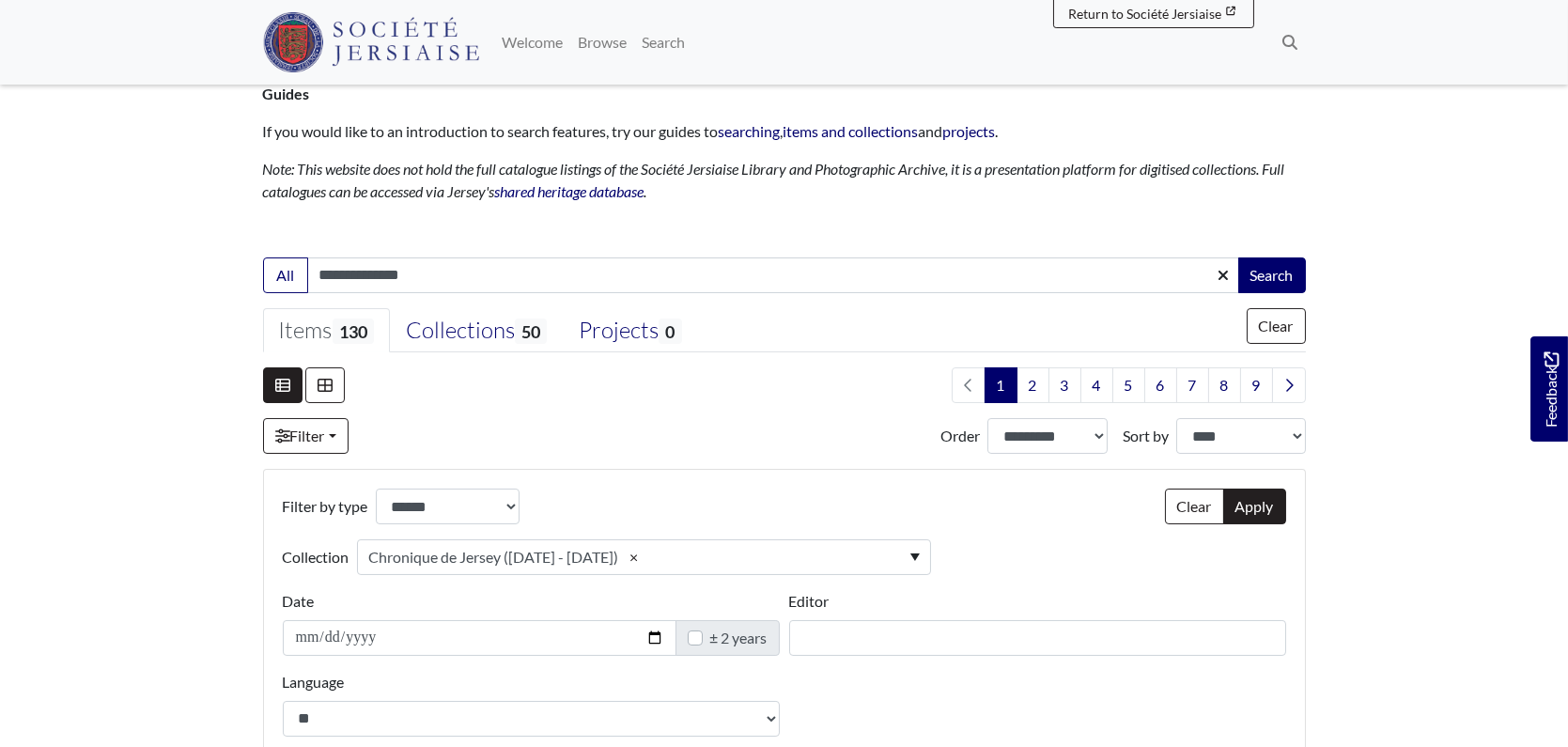
scroll to position [256, 0]
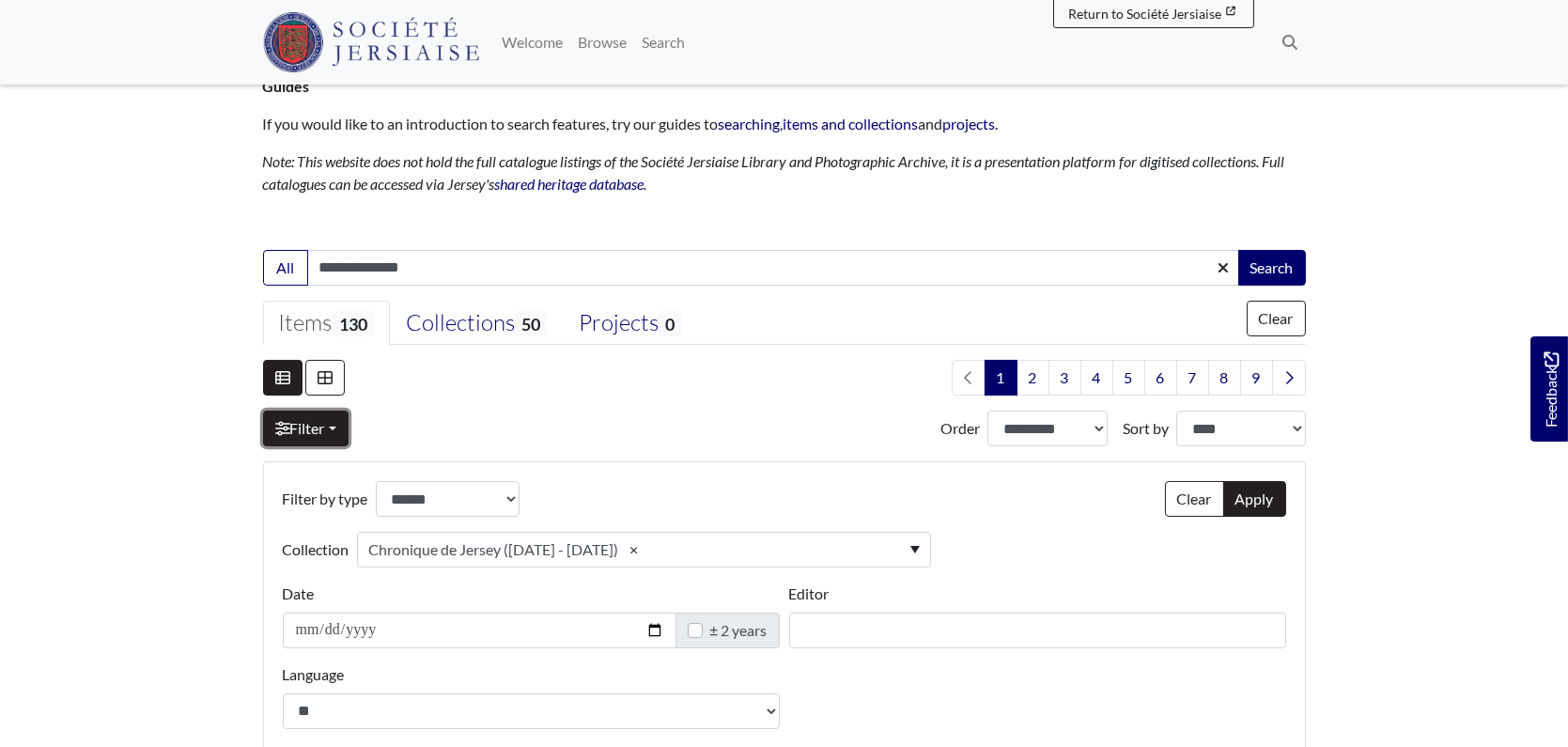
click at [338, 437] on link "Filter" at bounding box center [305, 428] width 86 height 36
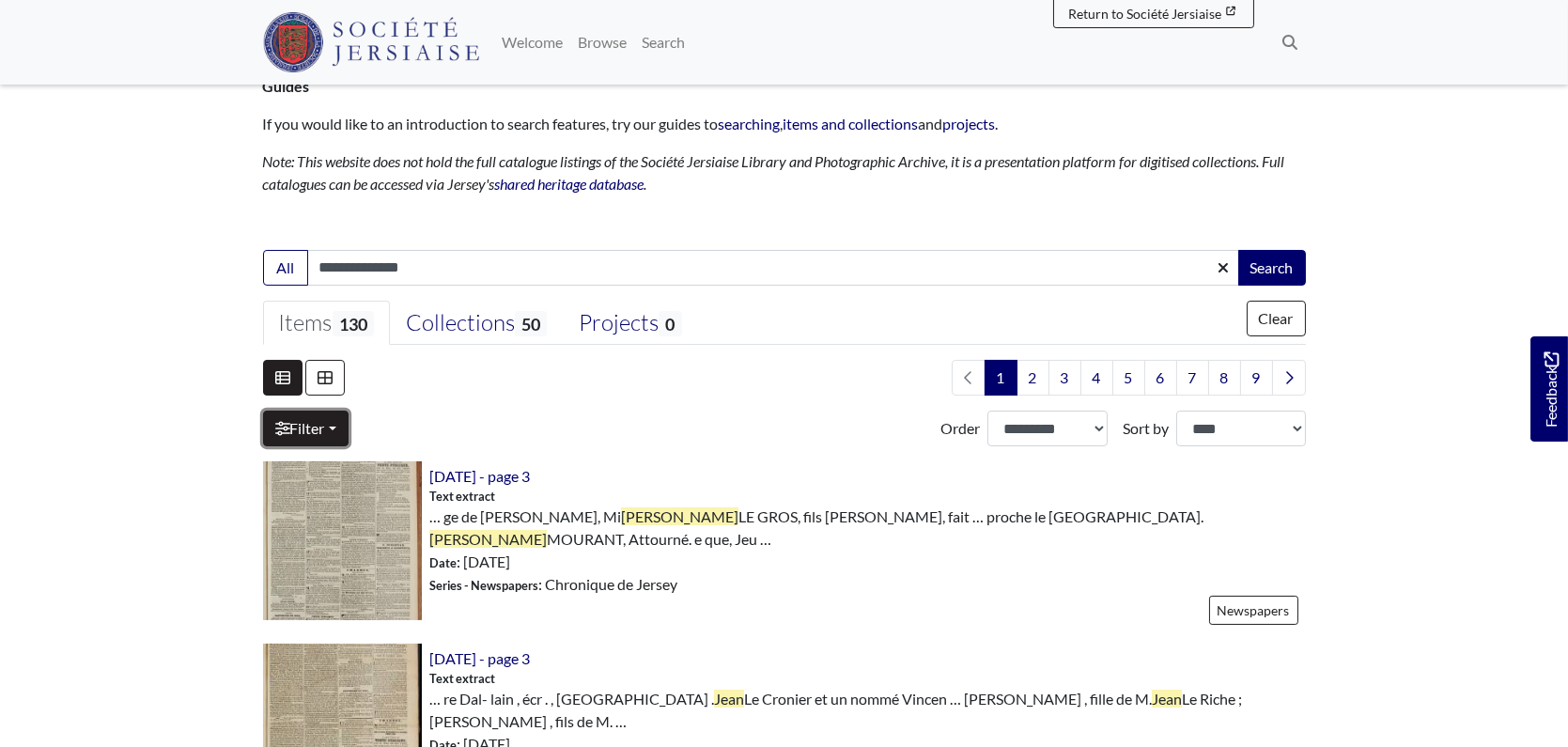
click at [329, 436] on link "Filter" at bounding box center [305, 428] width 86 height 36
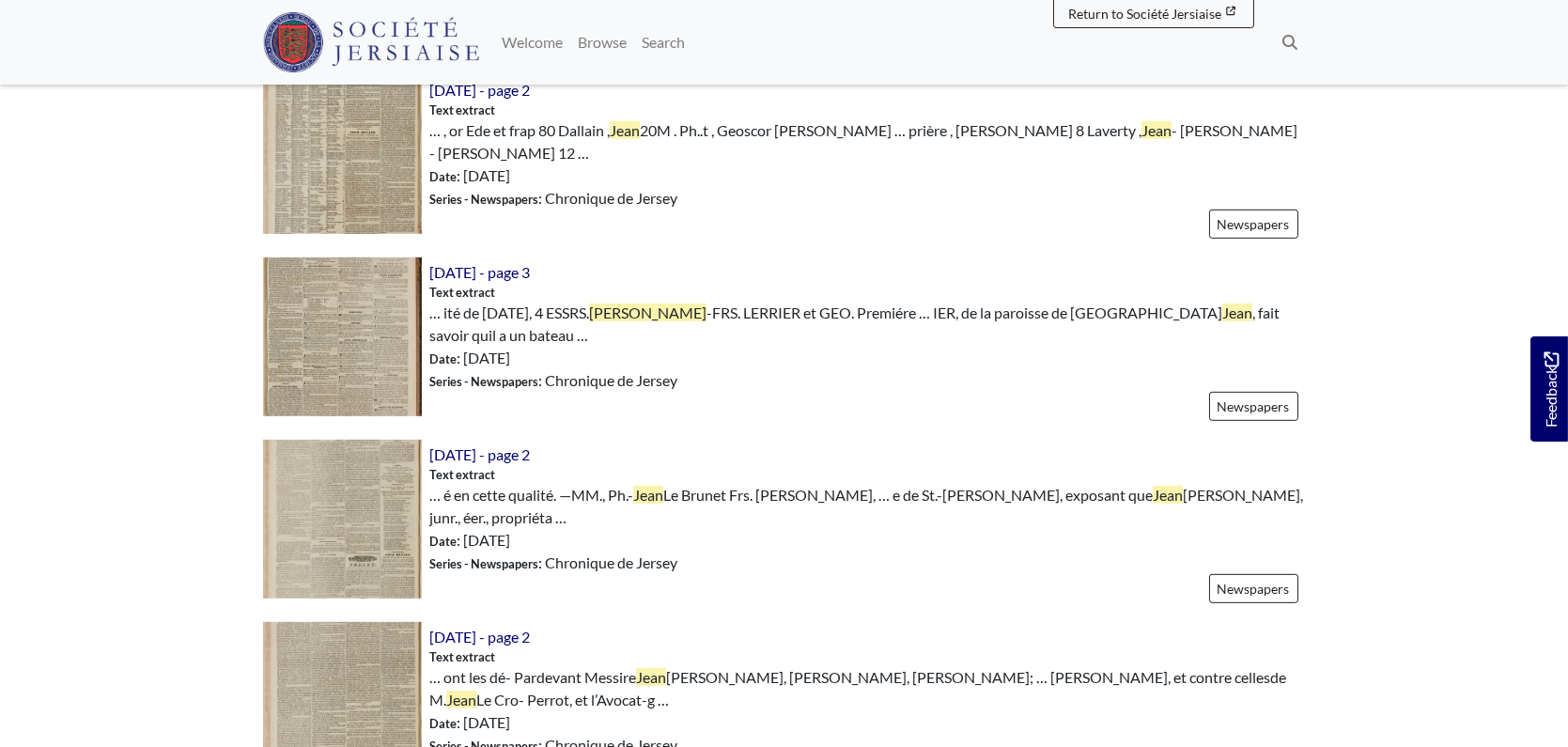
scroll to position [3075, 0]
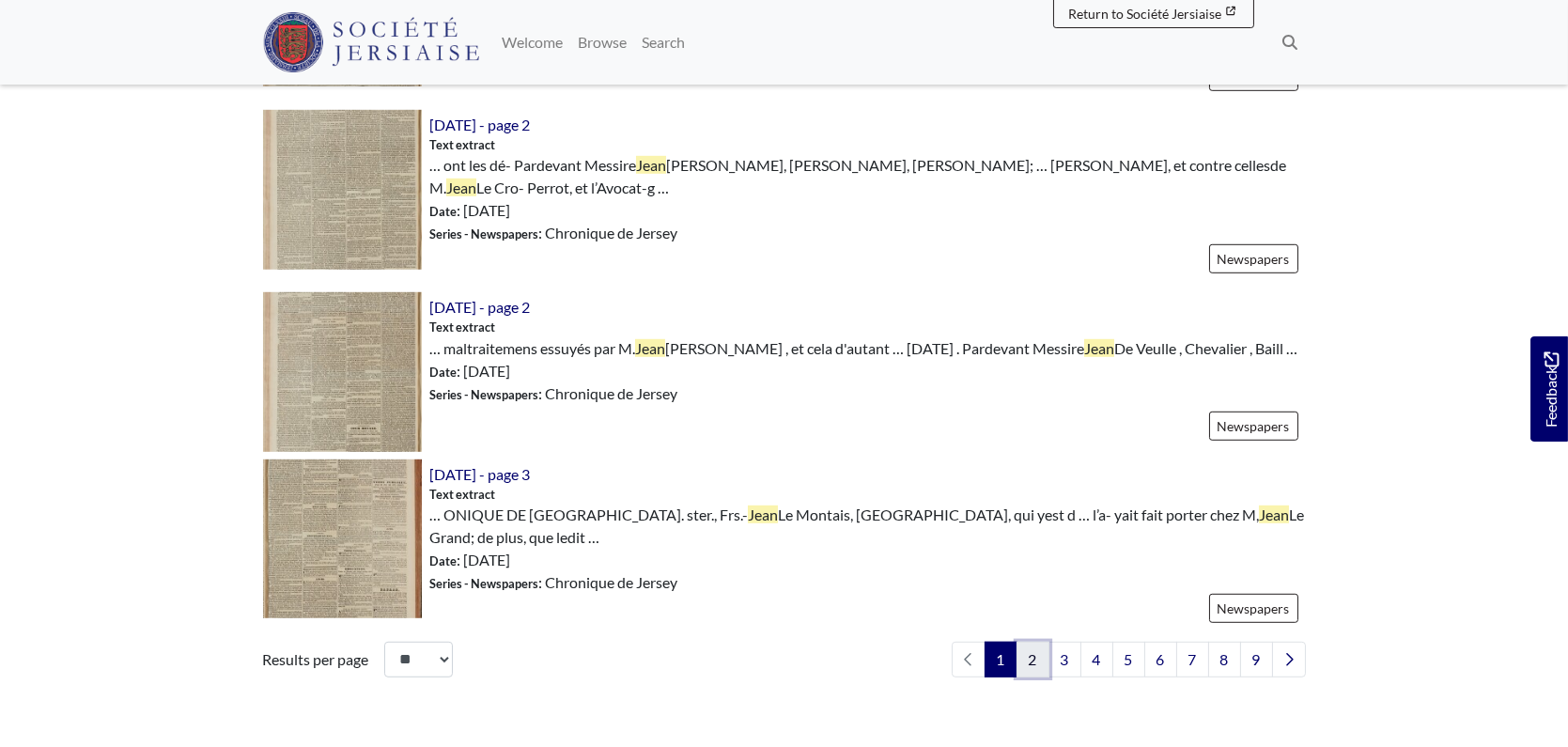
click at [1028, 641] on link "2" at bounding box center [1032, 659] width 33 height 36
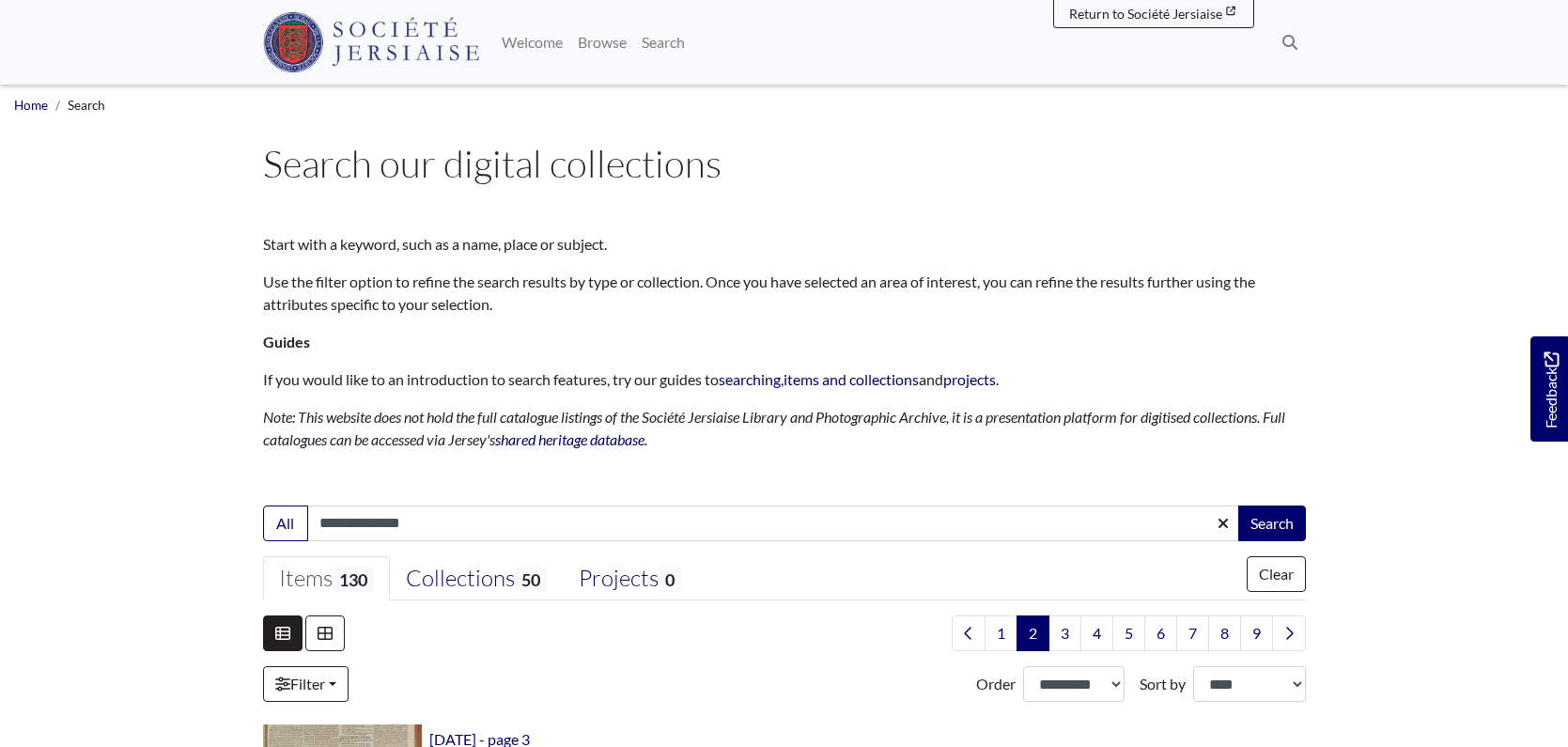
select select "***"
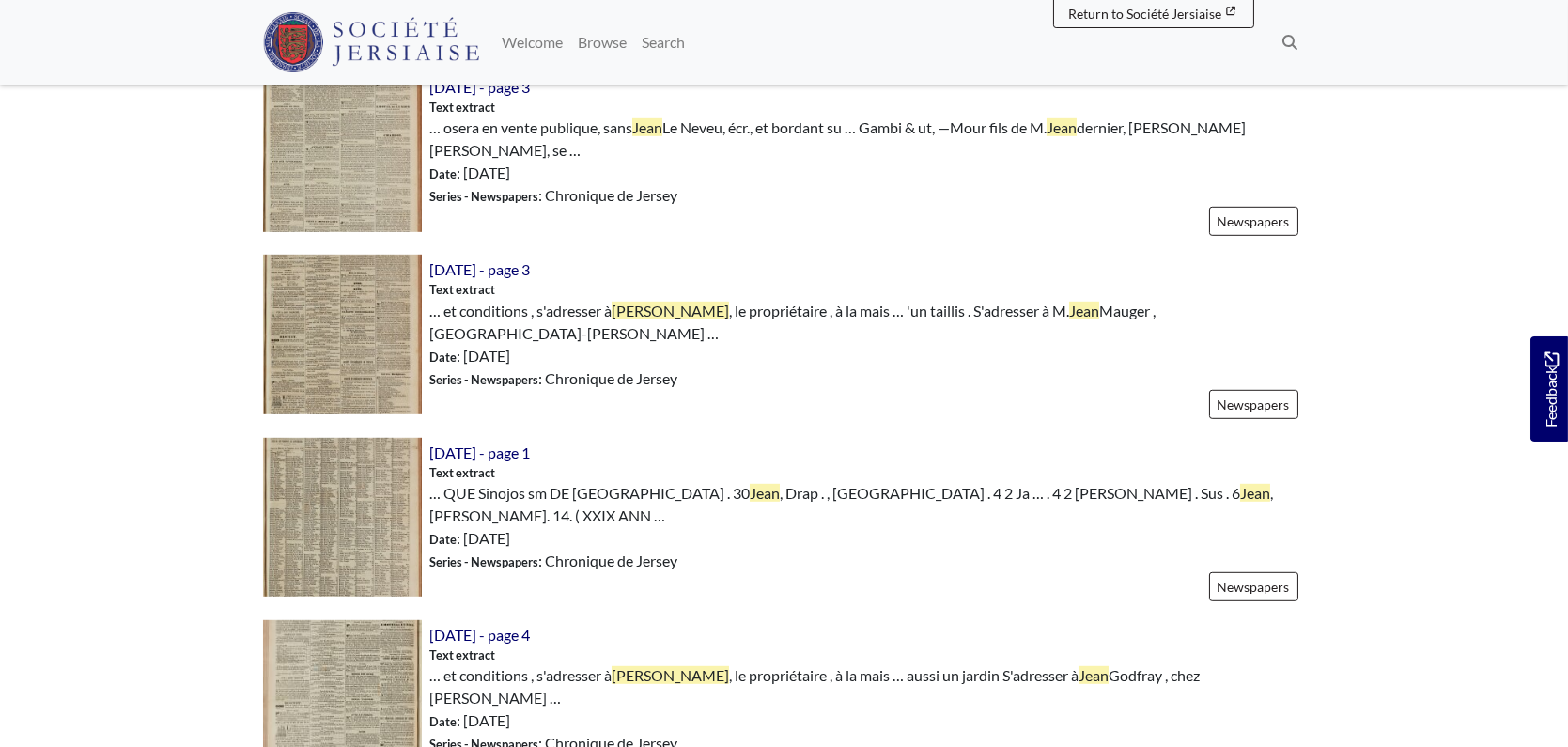
scroll to position [2903, 0]
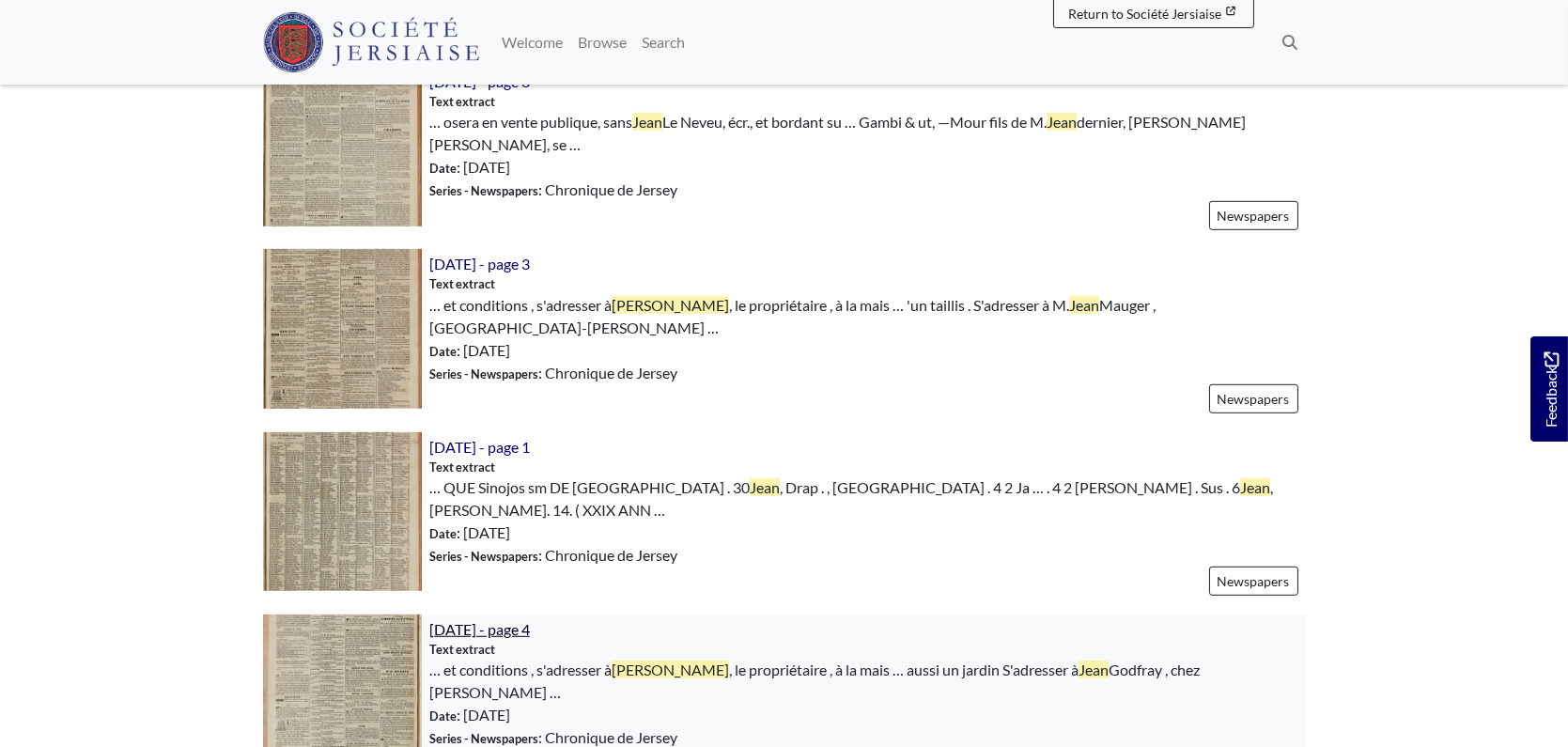
click at [530, 621] on span "16th February 1842 - page 4" at bounding box center [479, 629] width 101 height 18
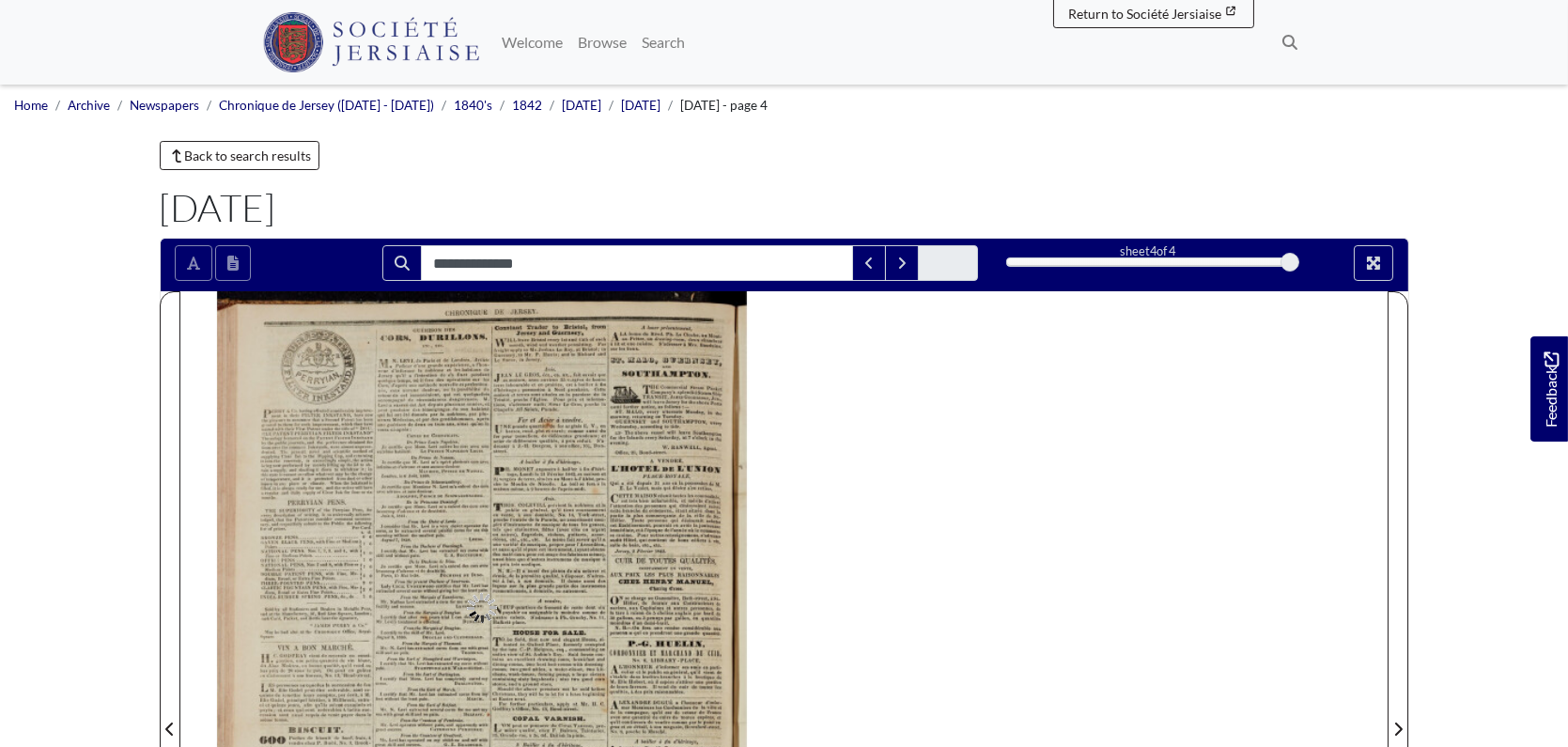
type input "**********"
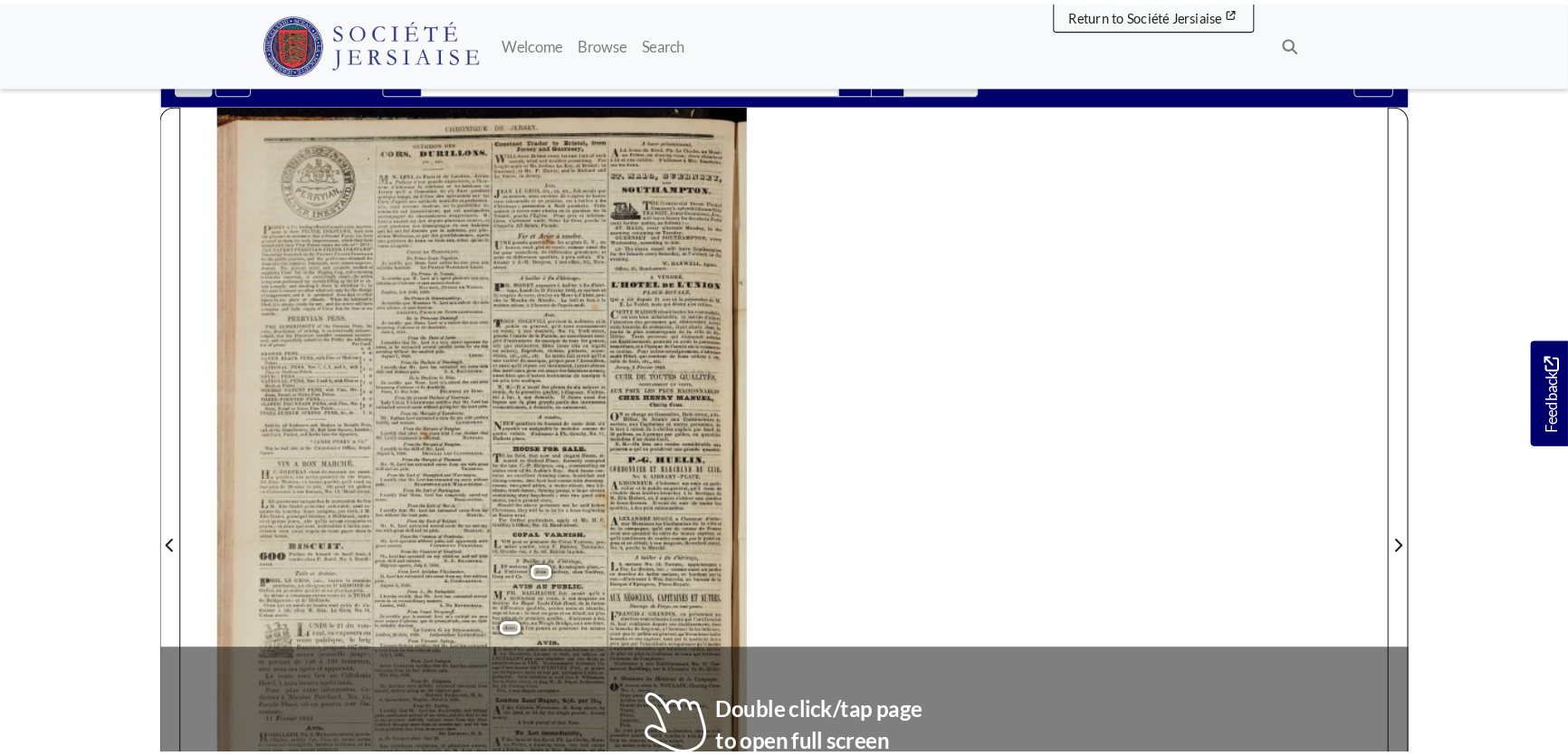
scroll to position [164, 0]
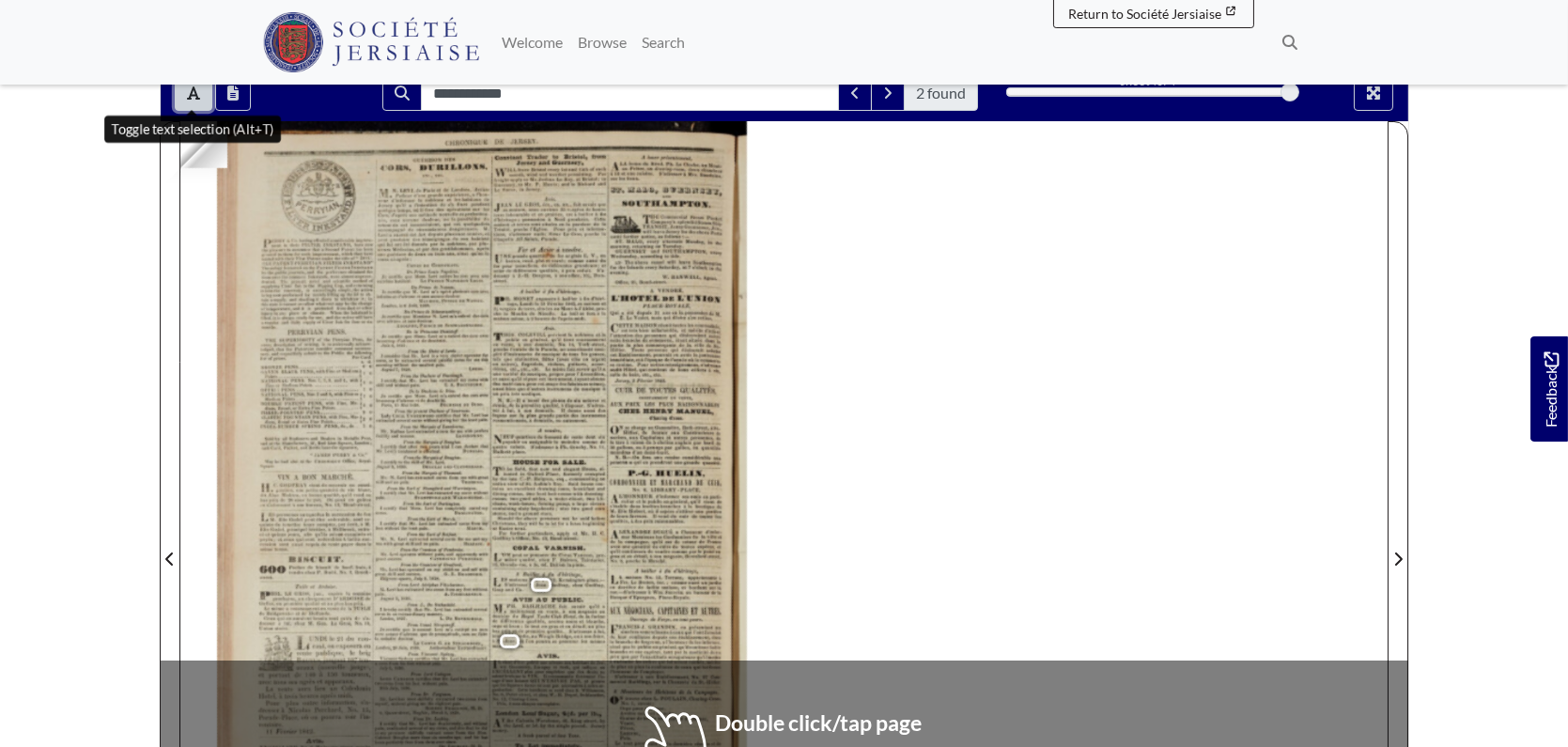
click at [191, 97] on icon "Toggle text selection (Alt+T)" at bounding box center [193, 93] width 13 height 15
click at [545, 573] on div at bounding box center [482, 548] width 603 height 854
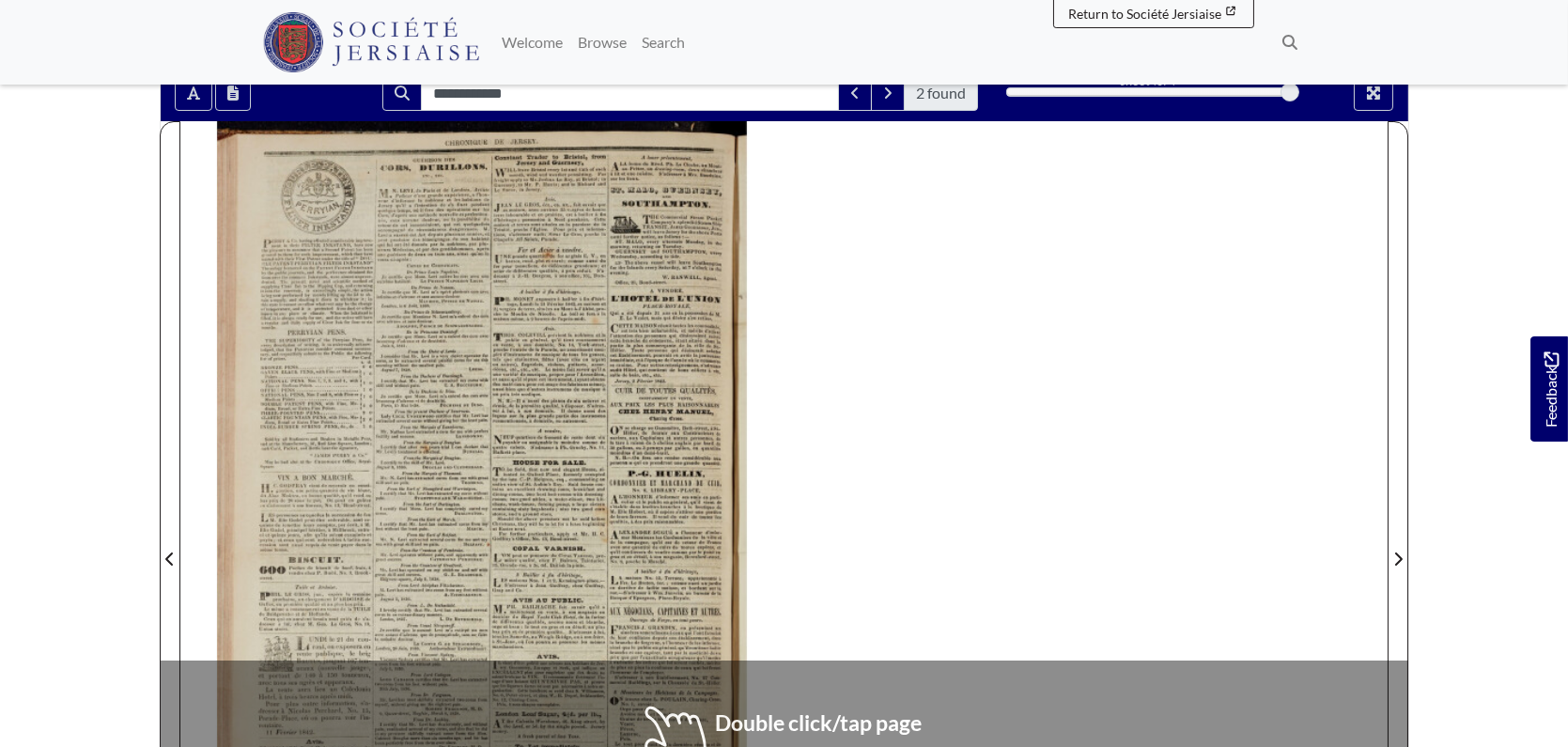
click at [545, 573] on div at bounding box center [482, 548] width 603 height 854
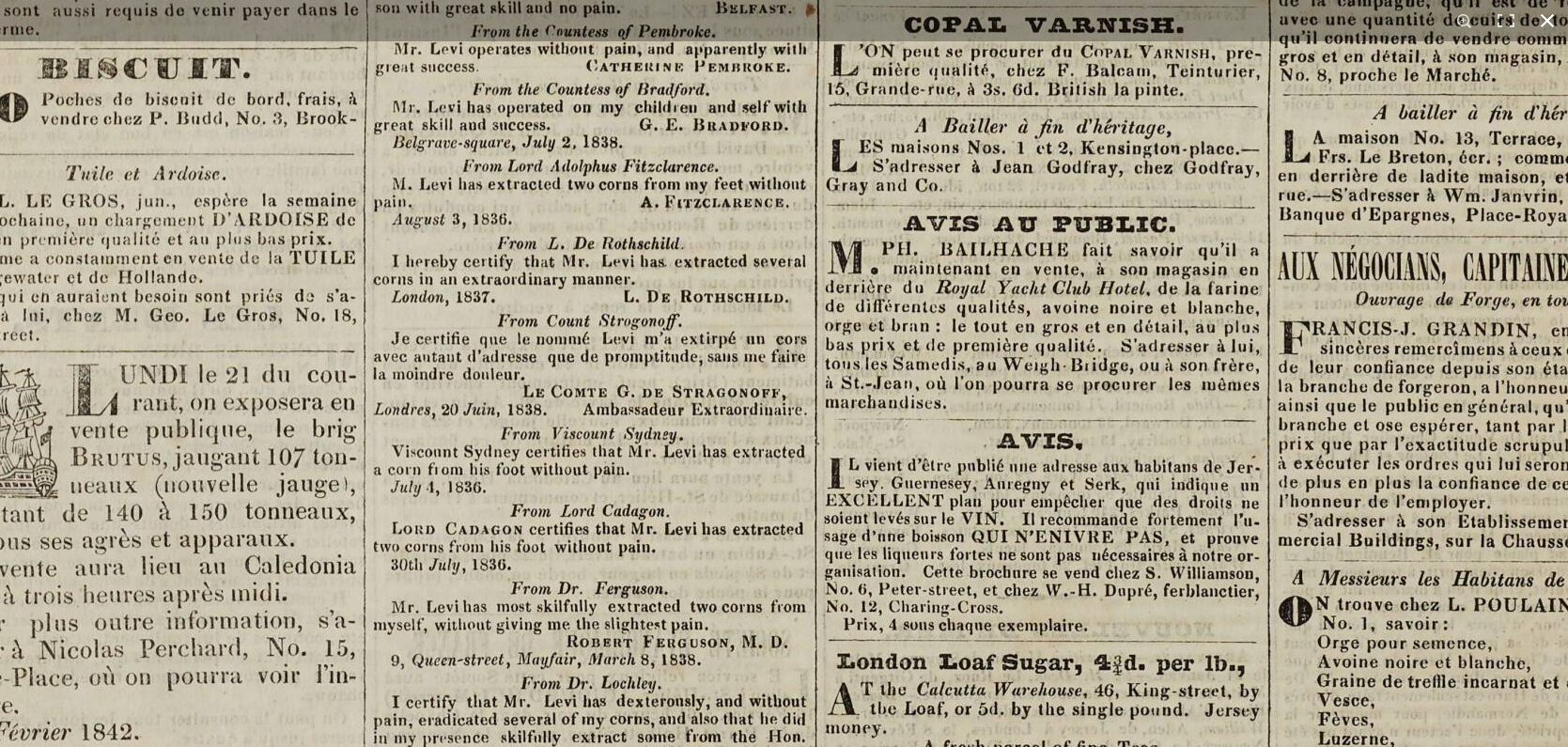
click at [1537, 25] on button at bounding box center [1547, 21] width 41 height 42
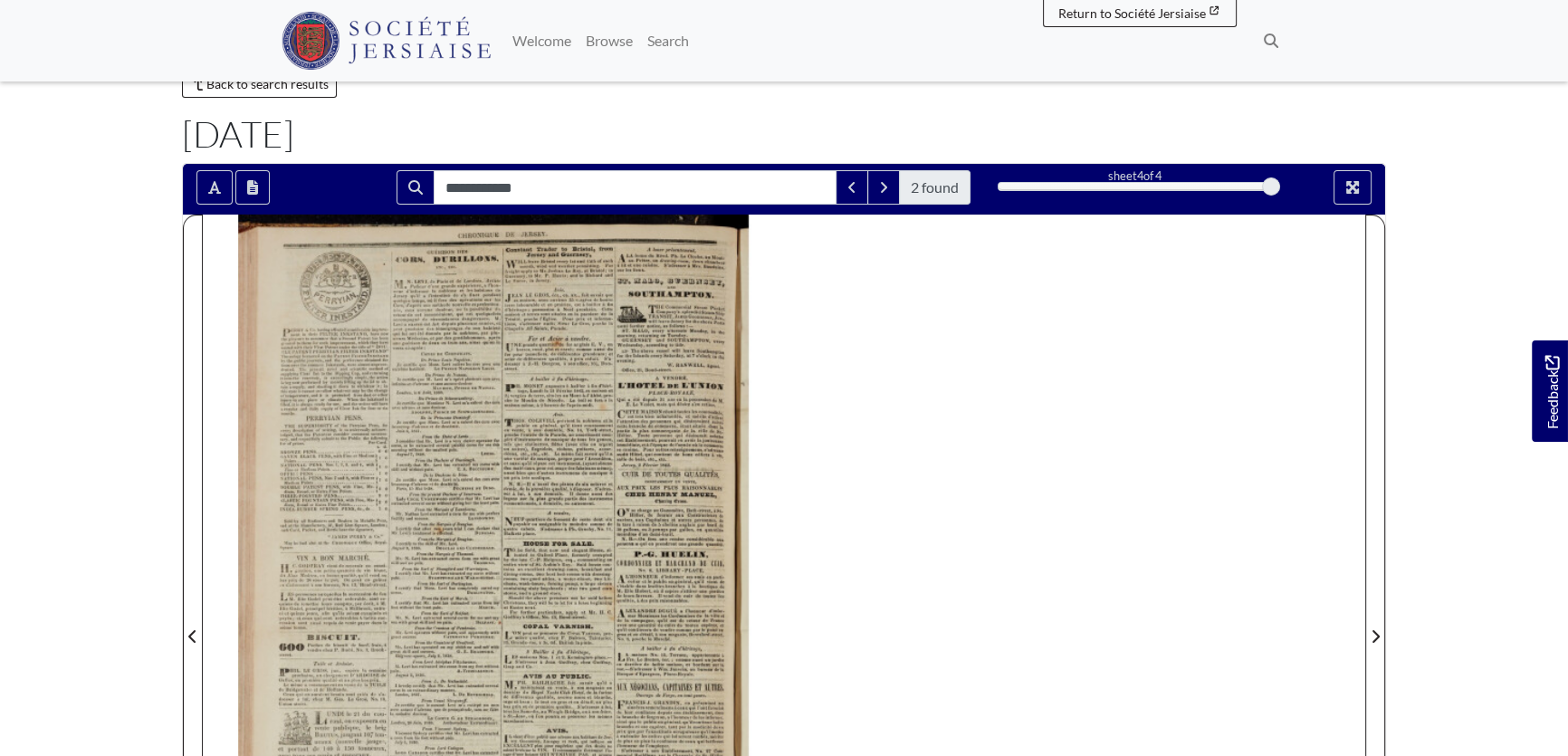
scroll to position [0, 0]
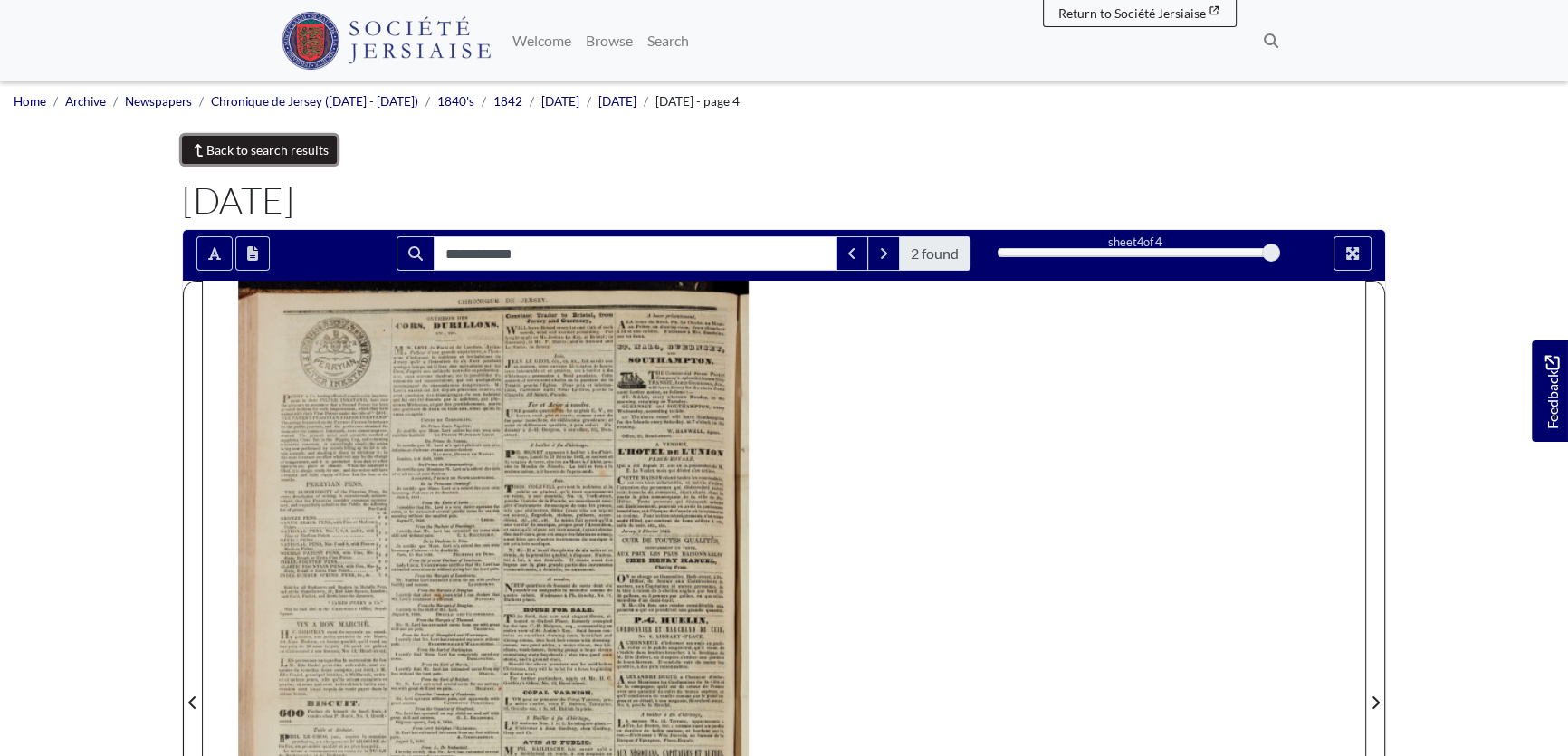
click at [228, 137] on link "Back to search results" at bounding box center [259, 149] width 155 height 28
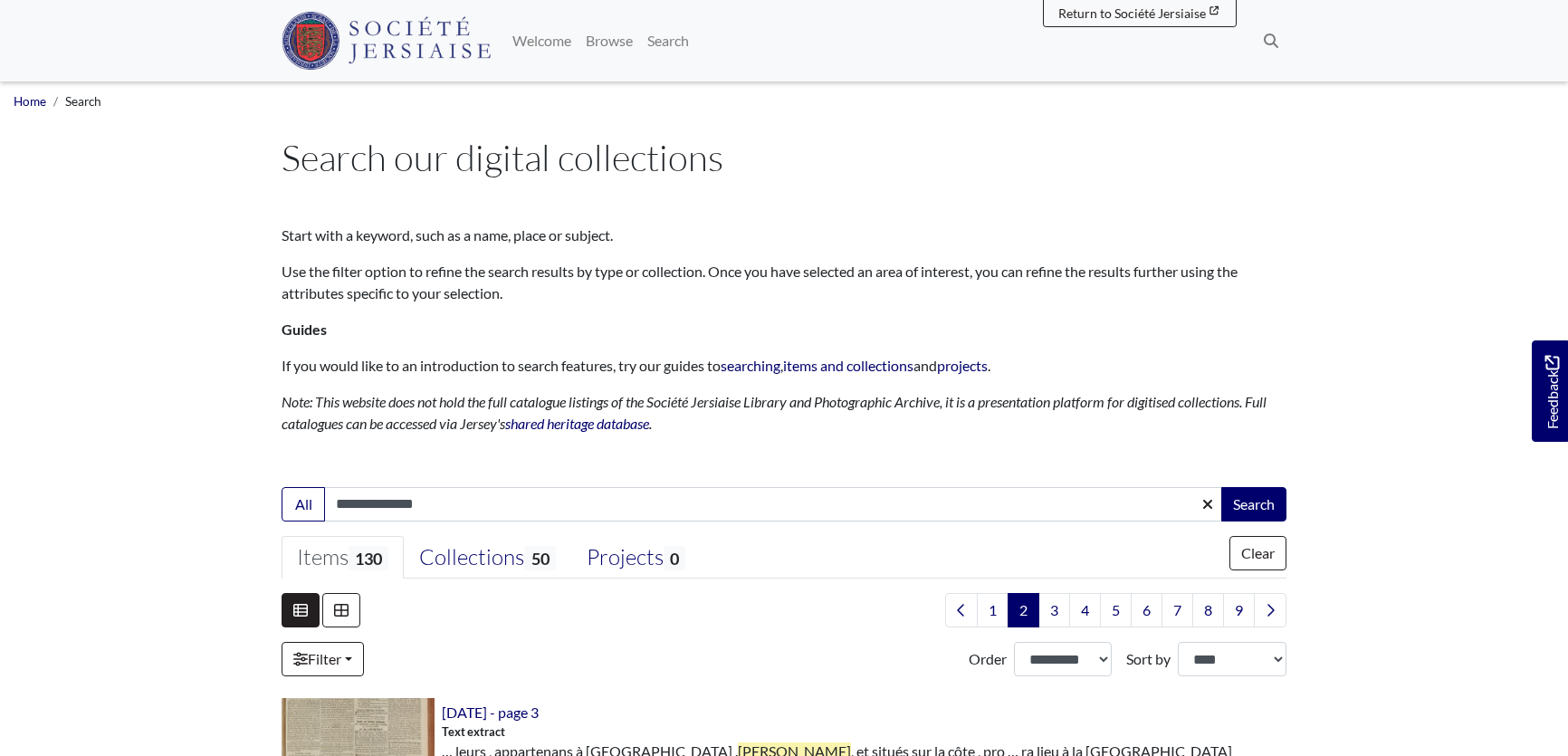
select select "***"
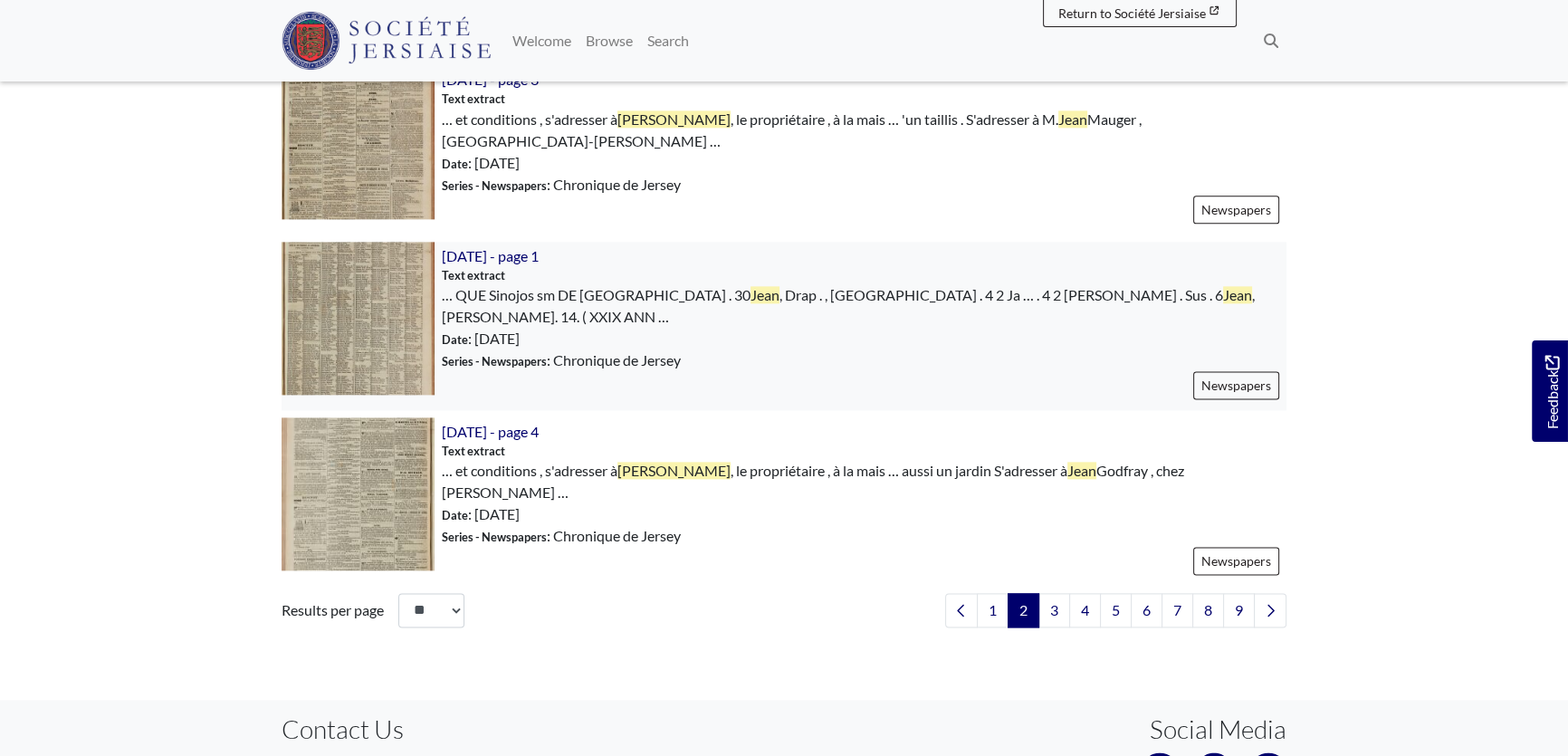
scroll to position [3035, 0]
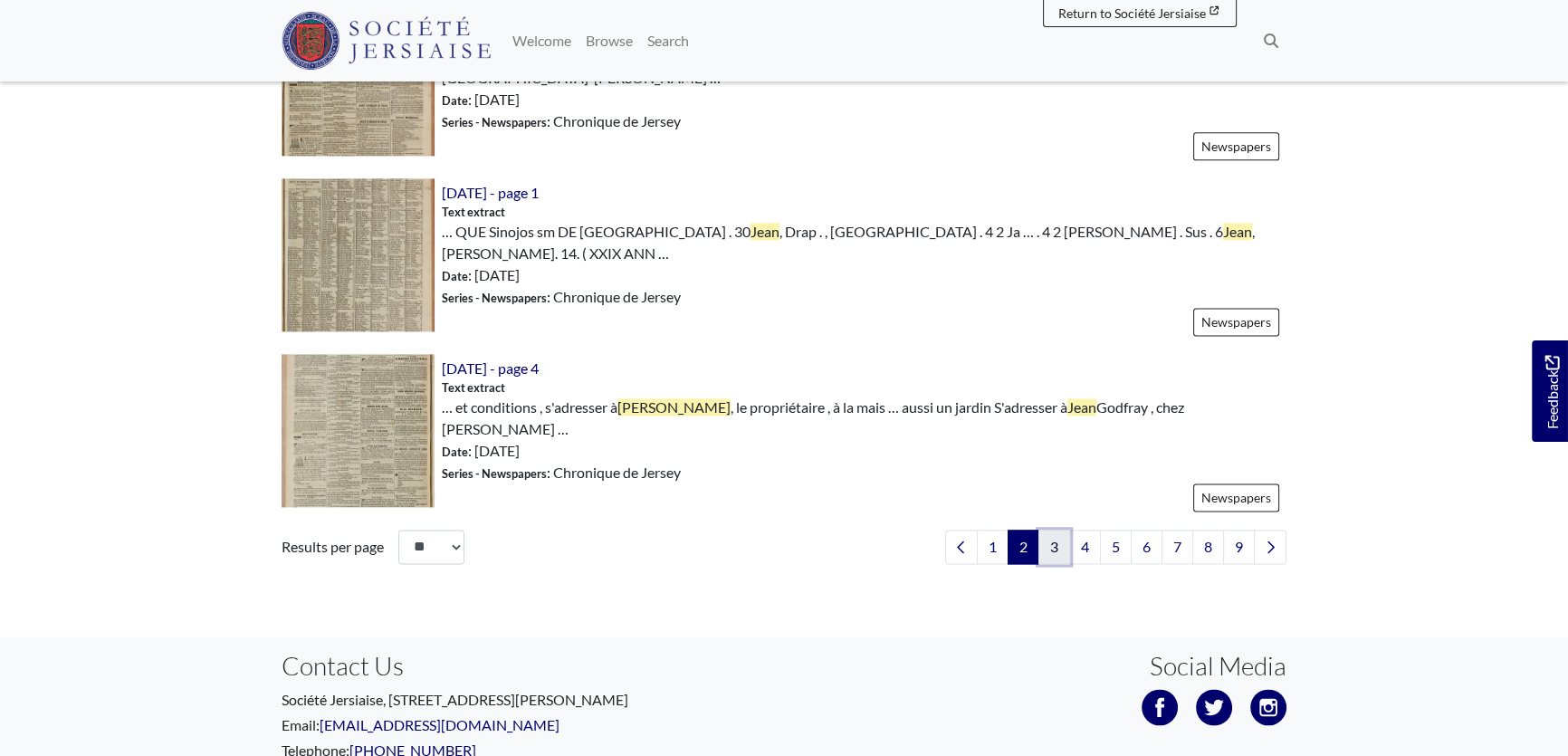
click at [1053, 530] on link "3" at bounding box center [1054, 547] width 32 height 35
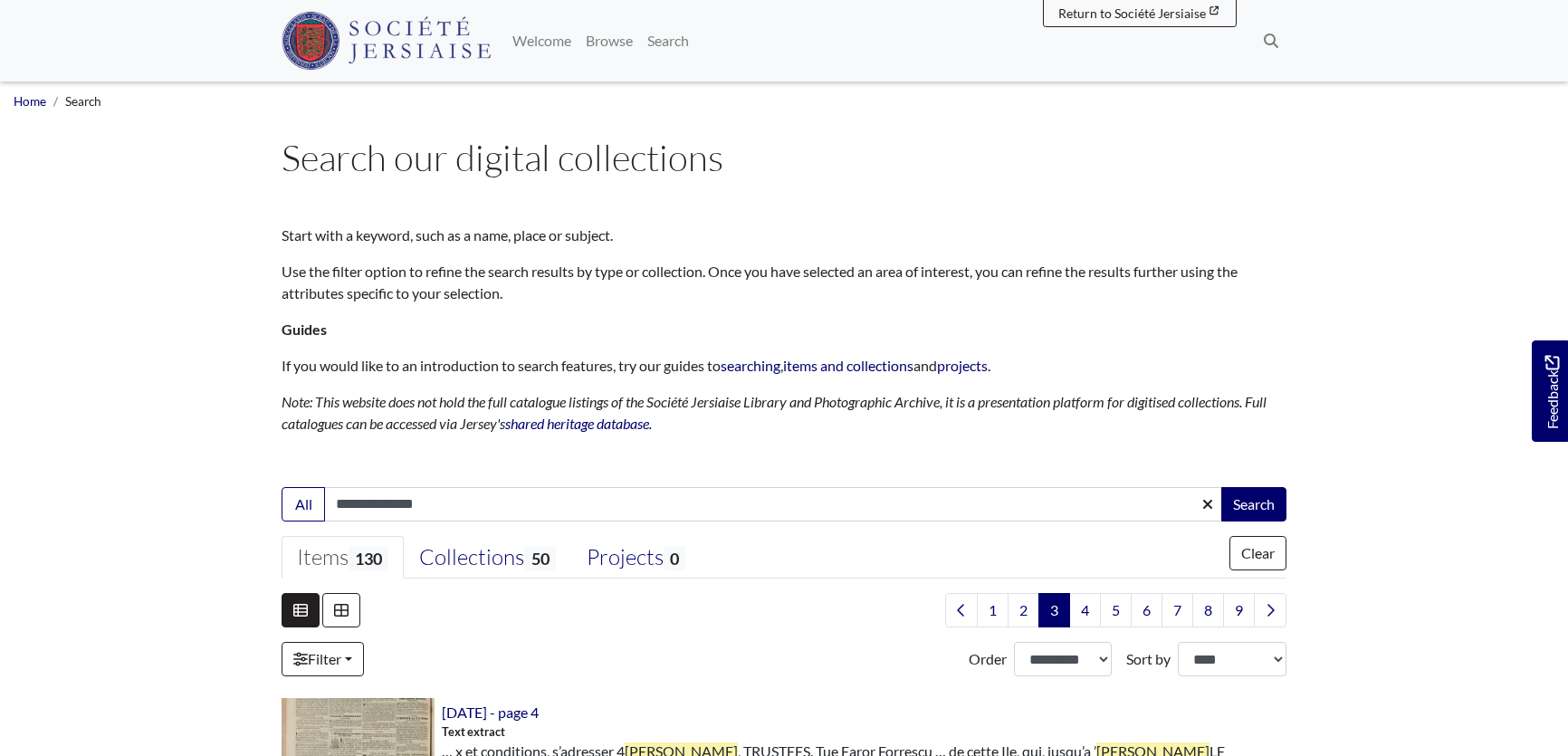
select select "***"
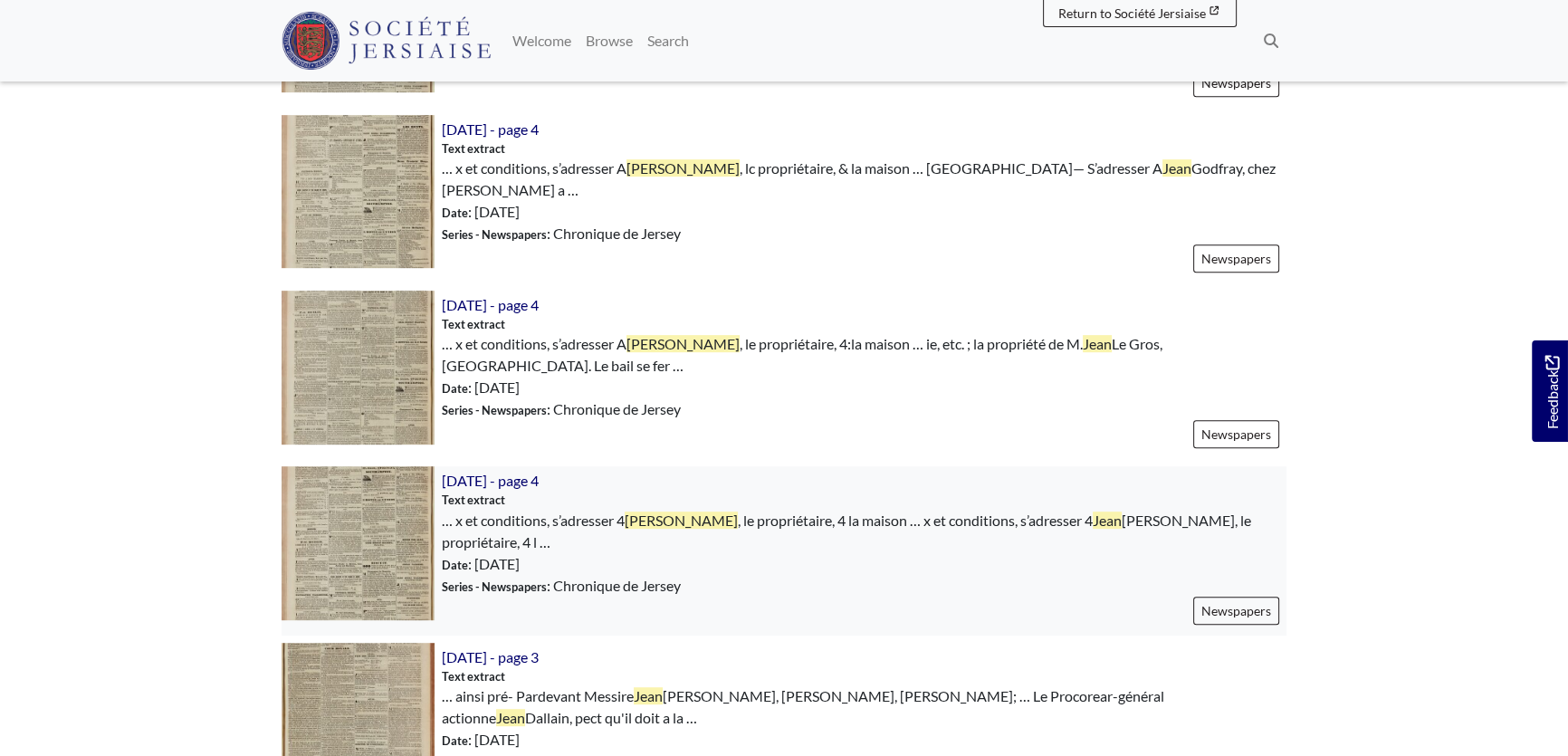
scroll to position [987, 0]
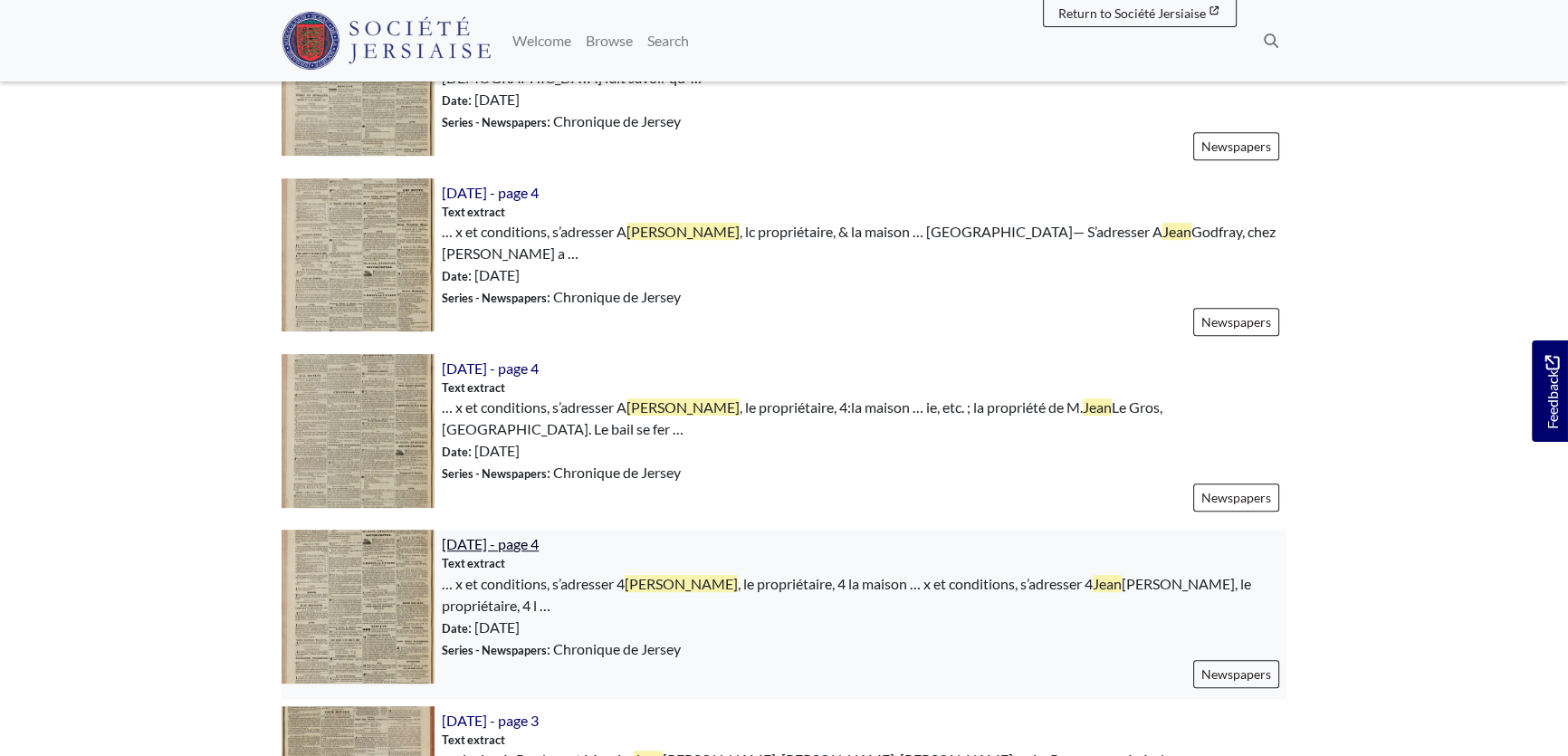
click at [529, 535] on span "[DATE] - page 4" at bounding box center [490, 543] width 97 height 17
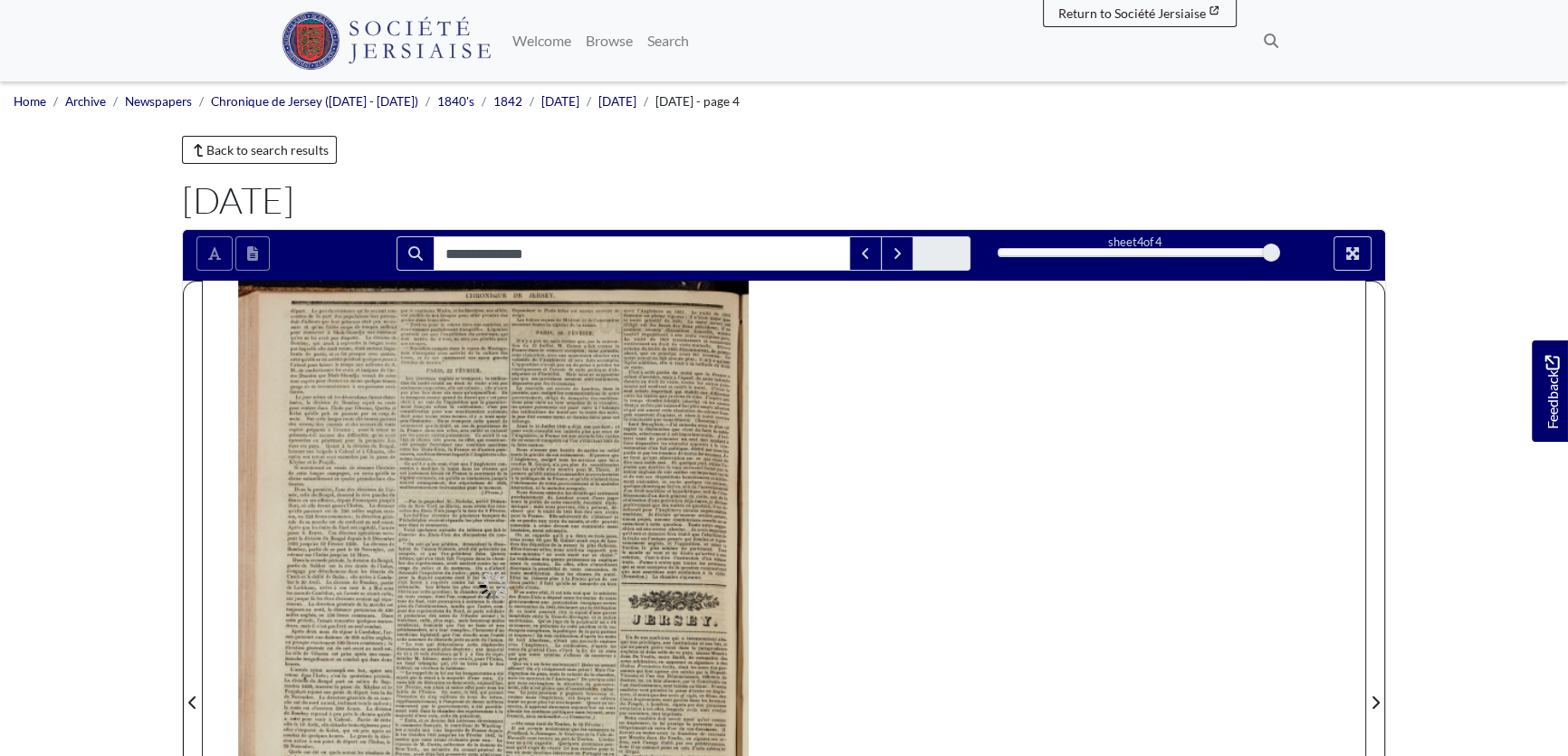
type input "**********"
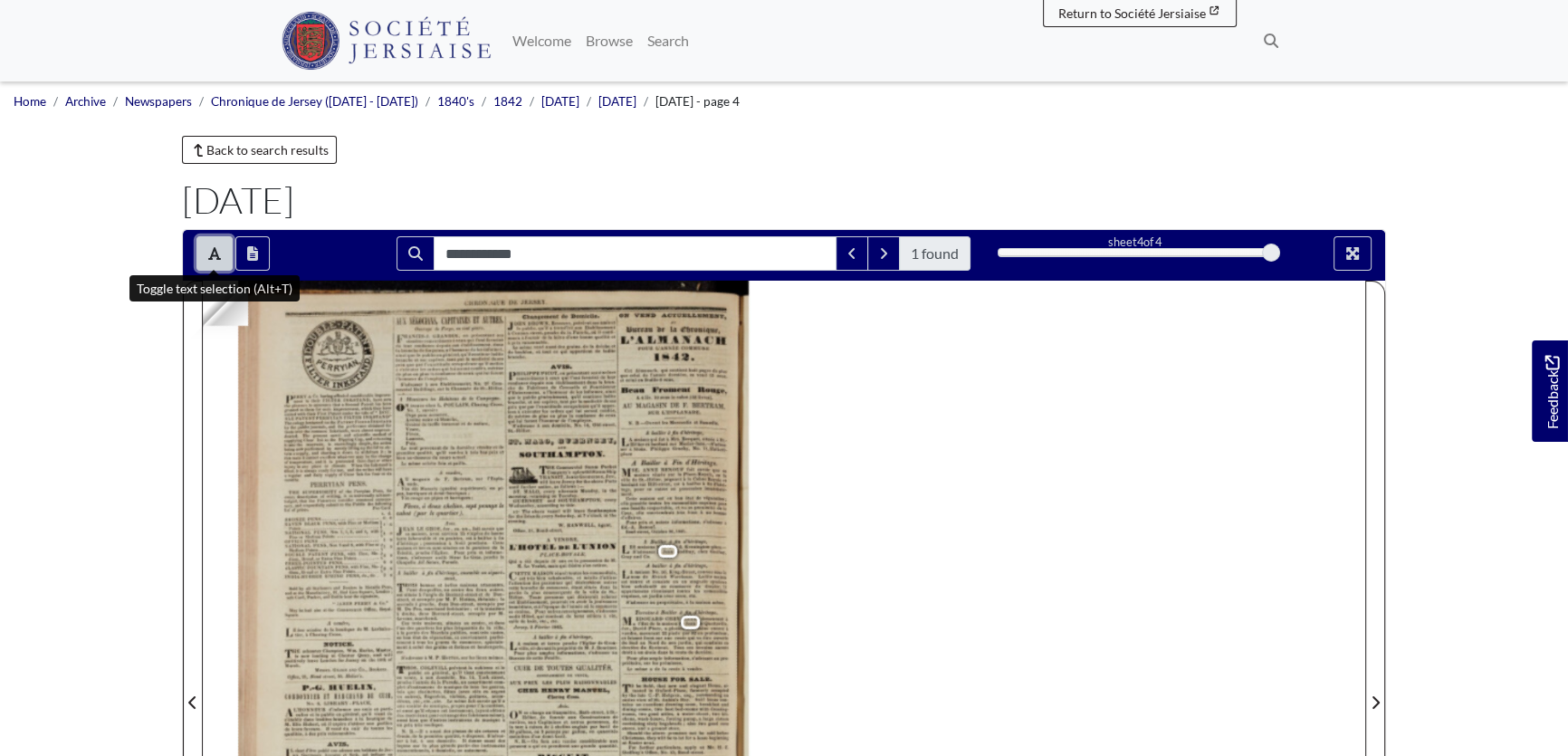
click at [214, 254] on icon "Toggle text selection (Alt+T)" at bounding box center [215, 254] width 13 height 13
click at [685, 589] on div at bounding box center [494, 691] width 582 height 822
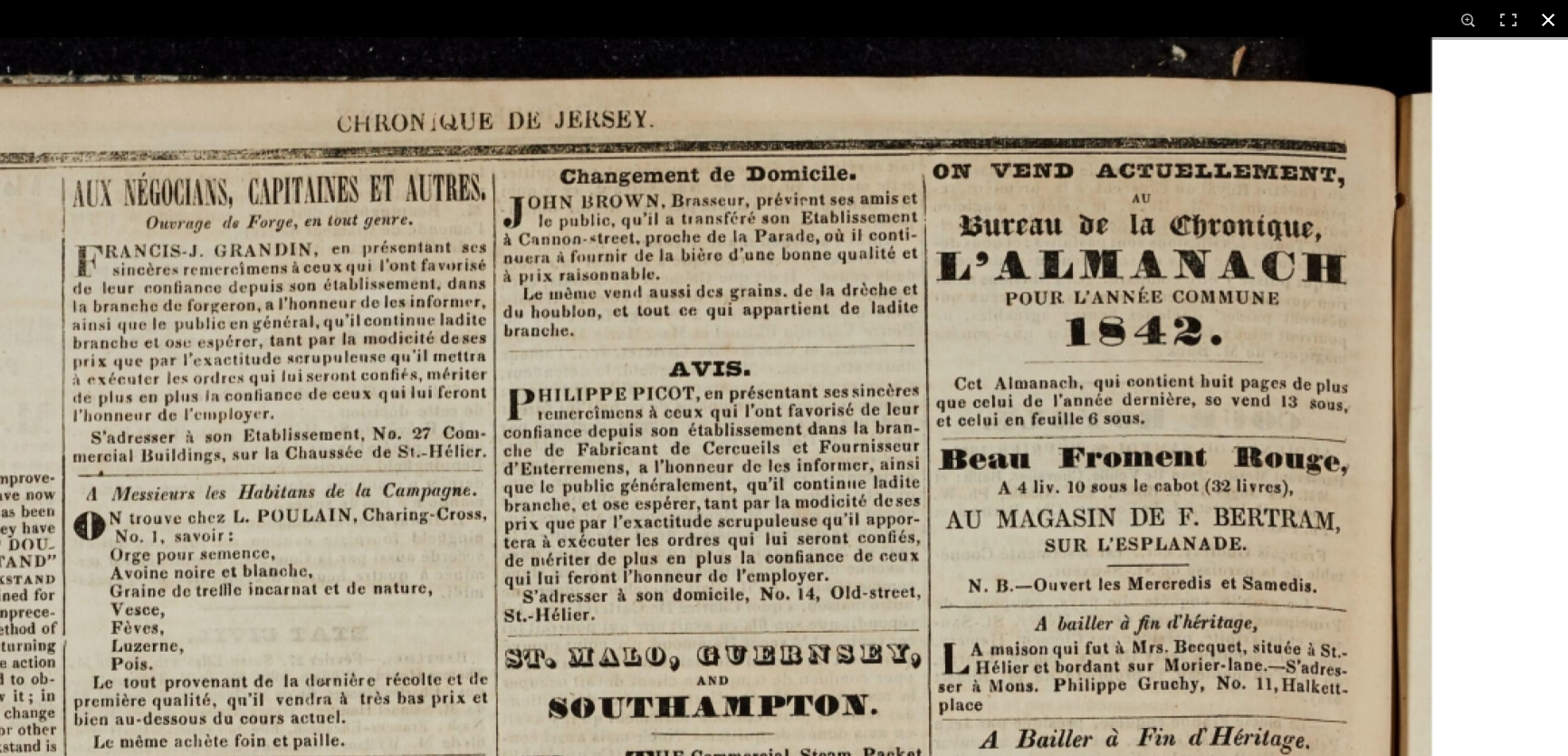
click at [1553, 25] on button at bounding box center [1549, 20] width 40 height 40
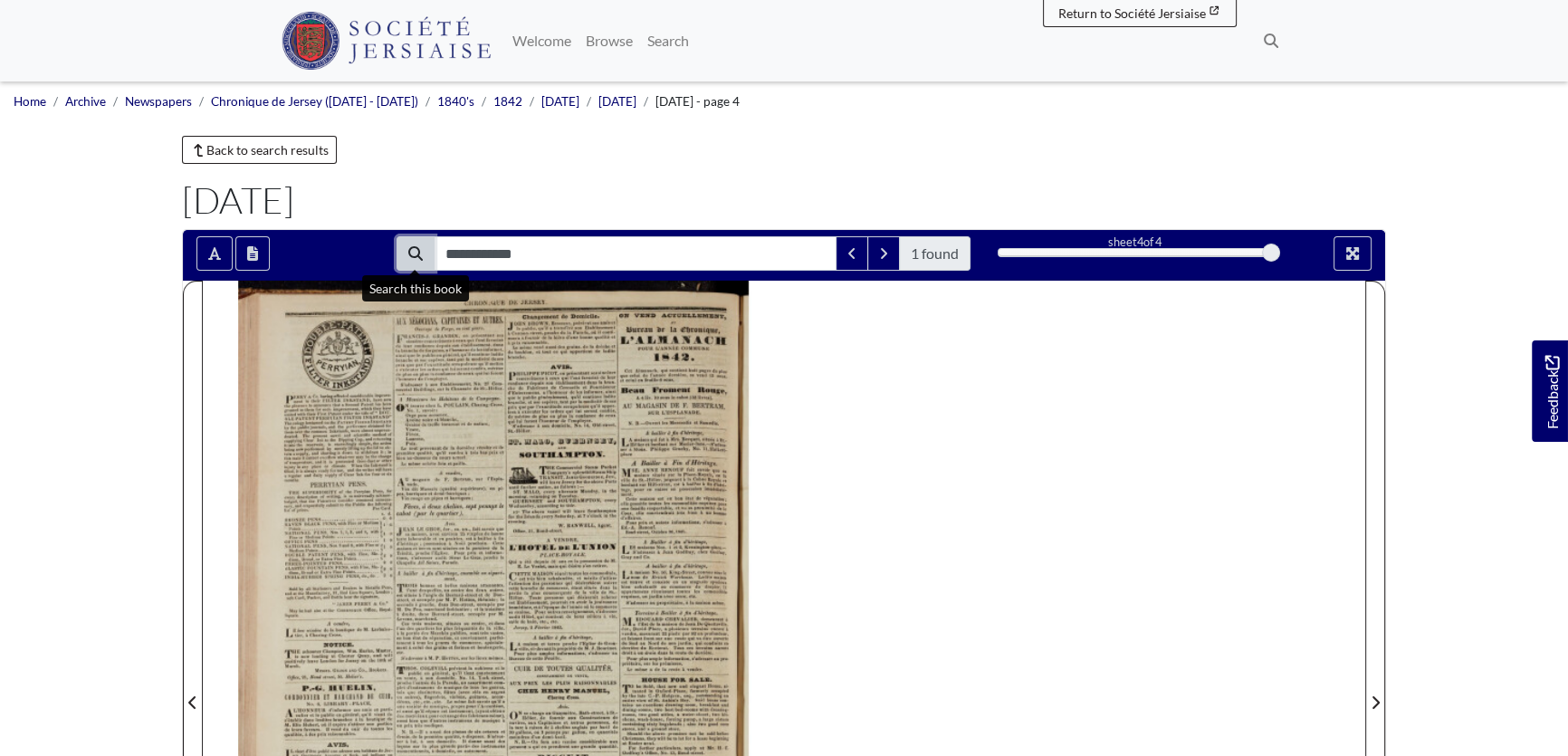
click at [417, 252] on icon "Search" at bounding box center [415, 254] width 15 height 15
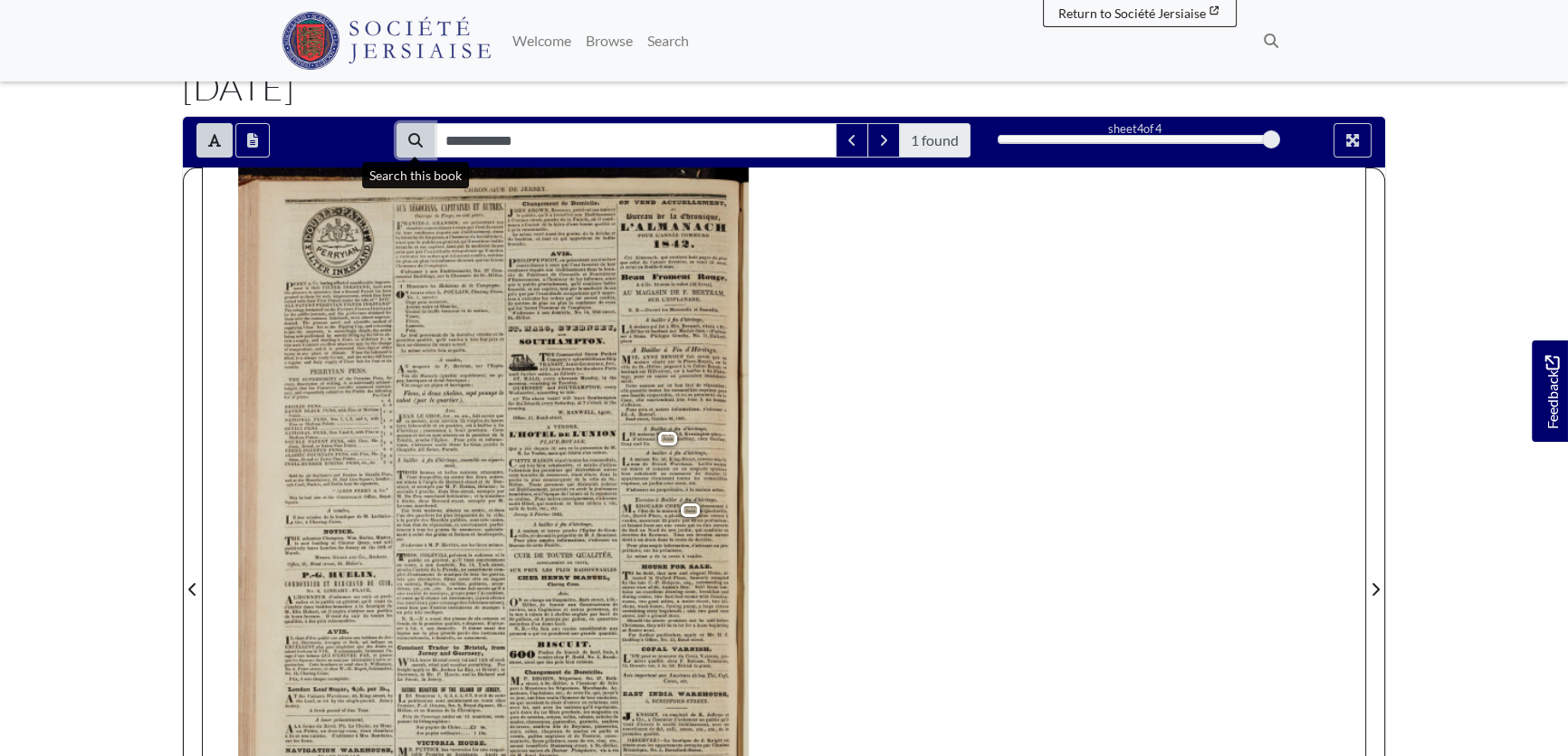
scroll to position [82, 0]
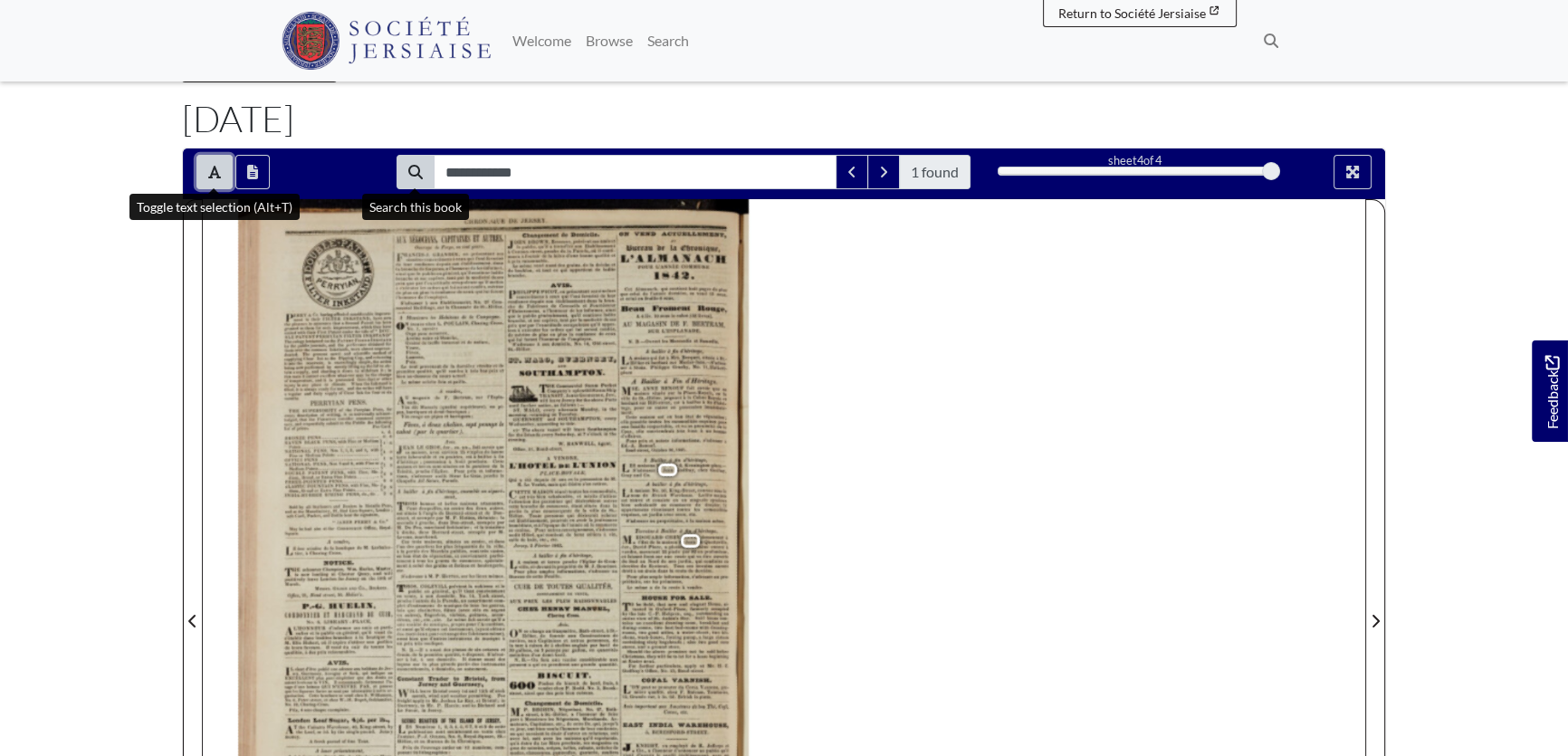
click at [210, 172] on icon "Toggle text selection (Alt+T)" at bounding box center [215, 172] width 13 height 15
click at [304, 600] on div at bounding box center [494, 610] width 582 height 822
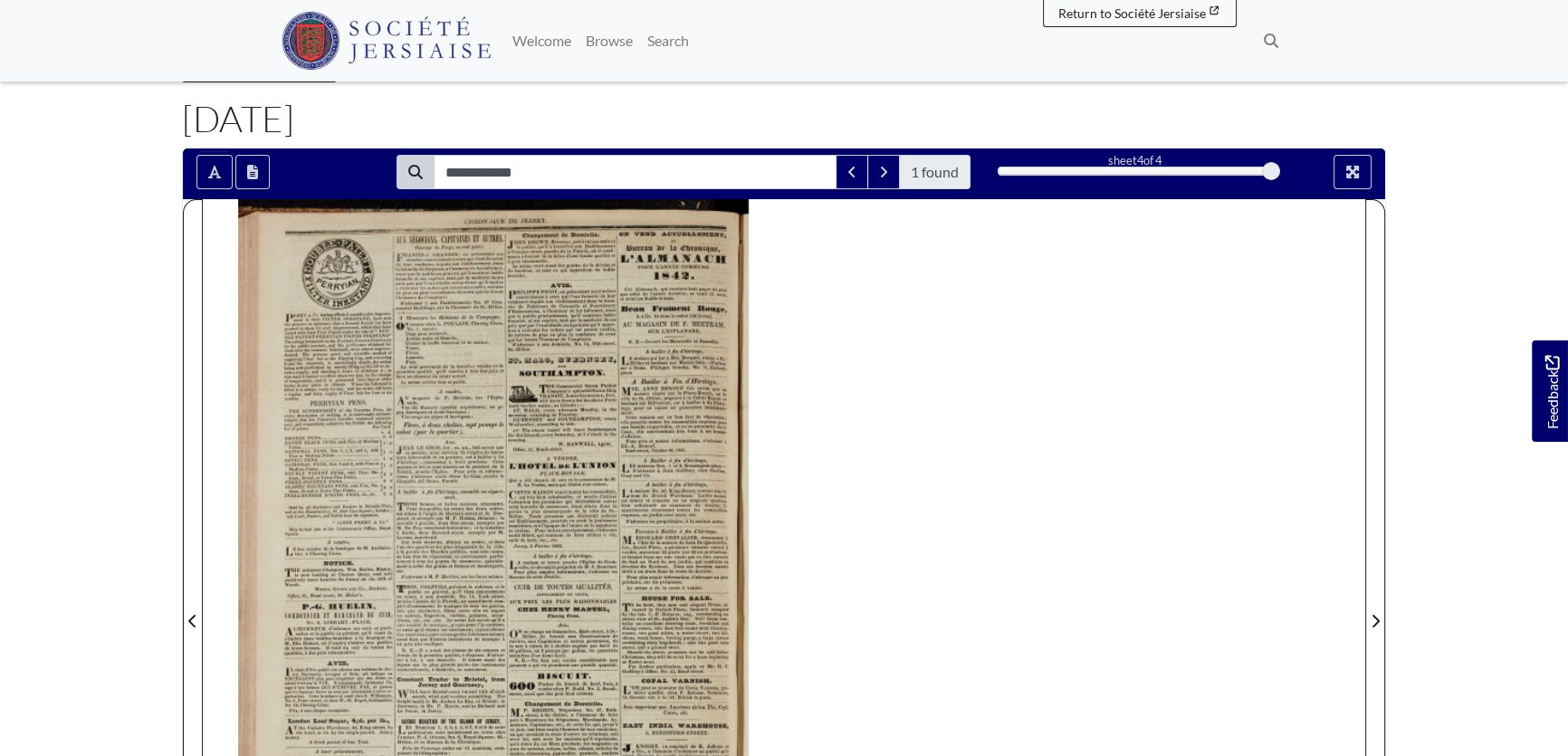
click at [304, 600] on div at bounding box center [494, 610] width 582 height 822
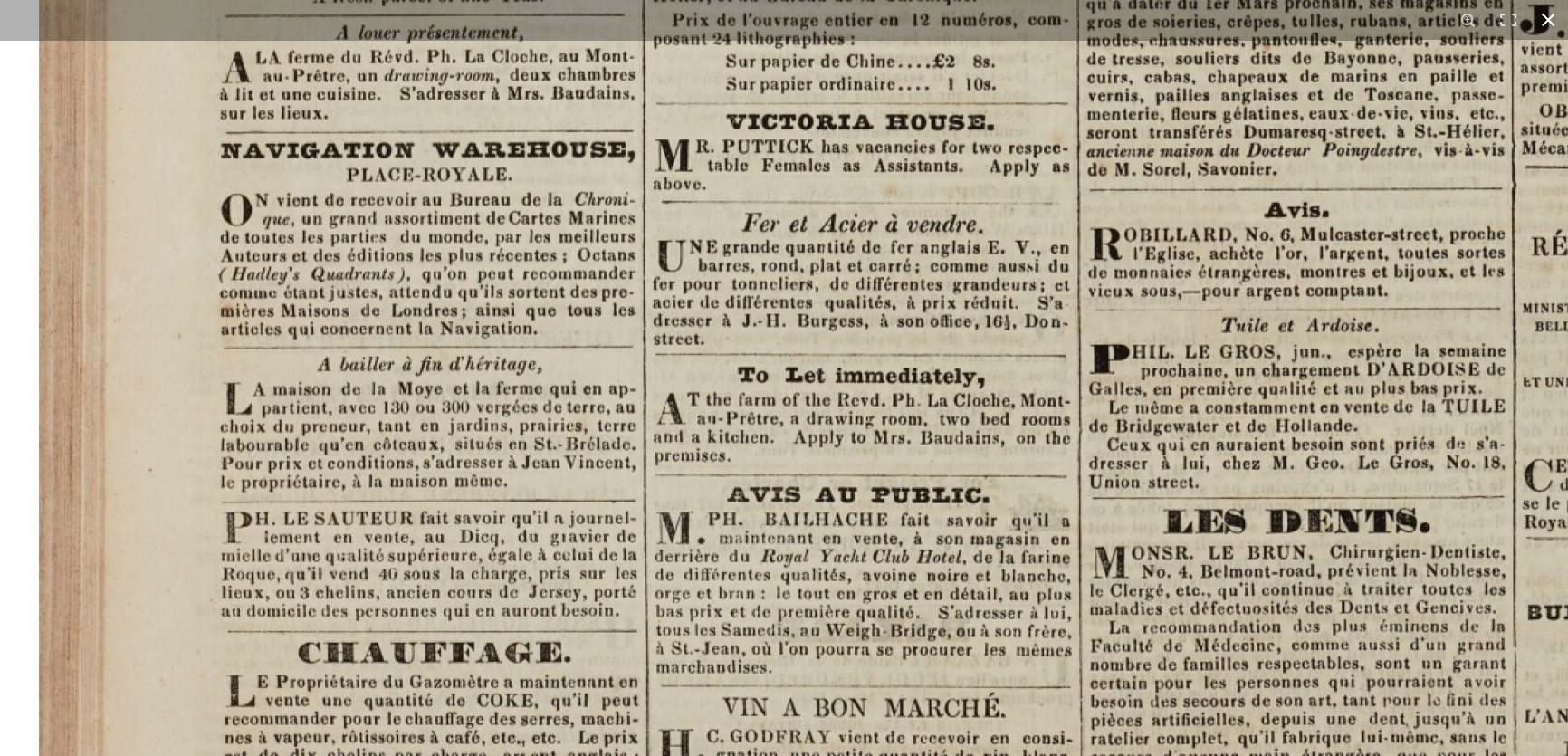
click at [1549, 17] on button at bounding box center [1549, 20] width 40 height 40
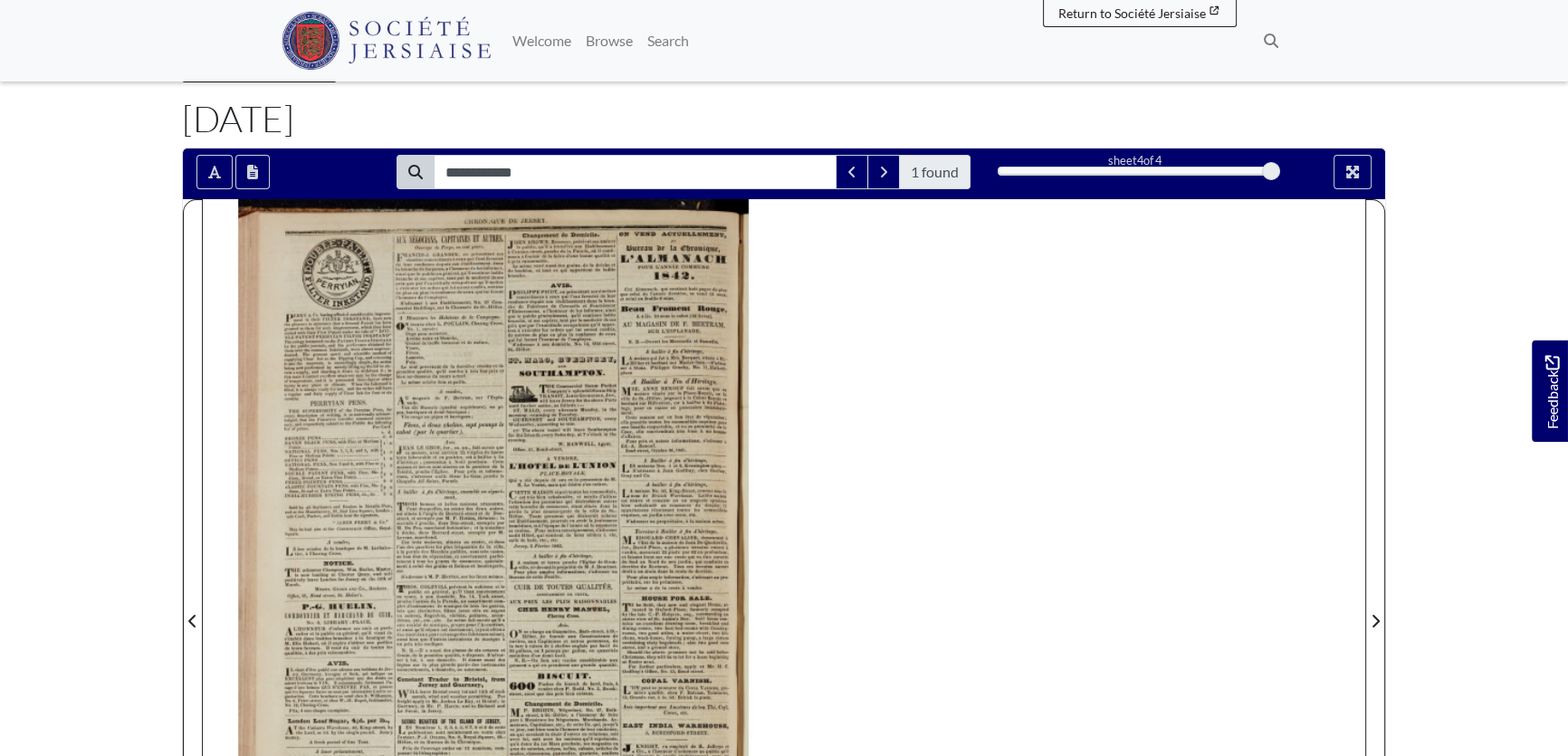
scroll to position [0, 0]
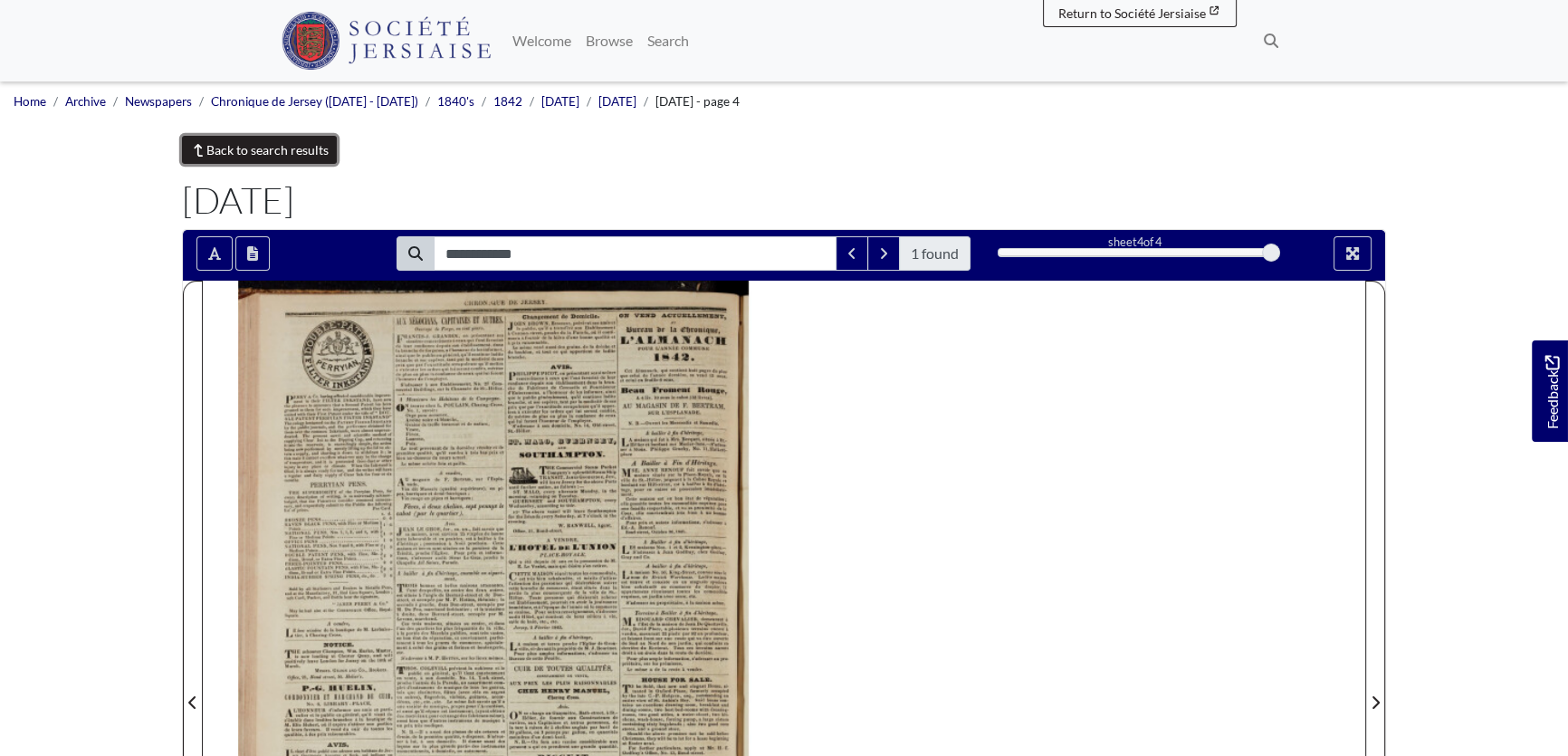
click at [266, 152] on link "Back to search results" at bounding box center [259, 149] width 155 height 28
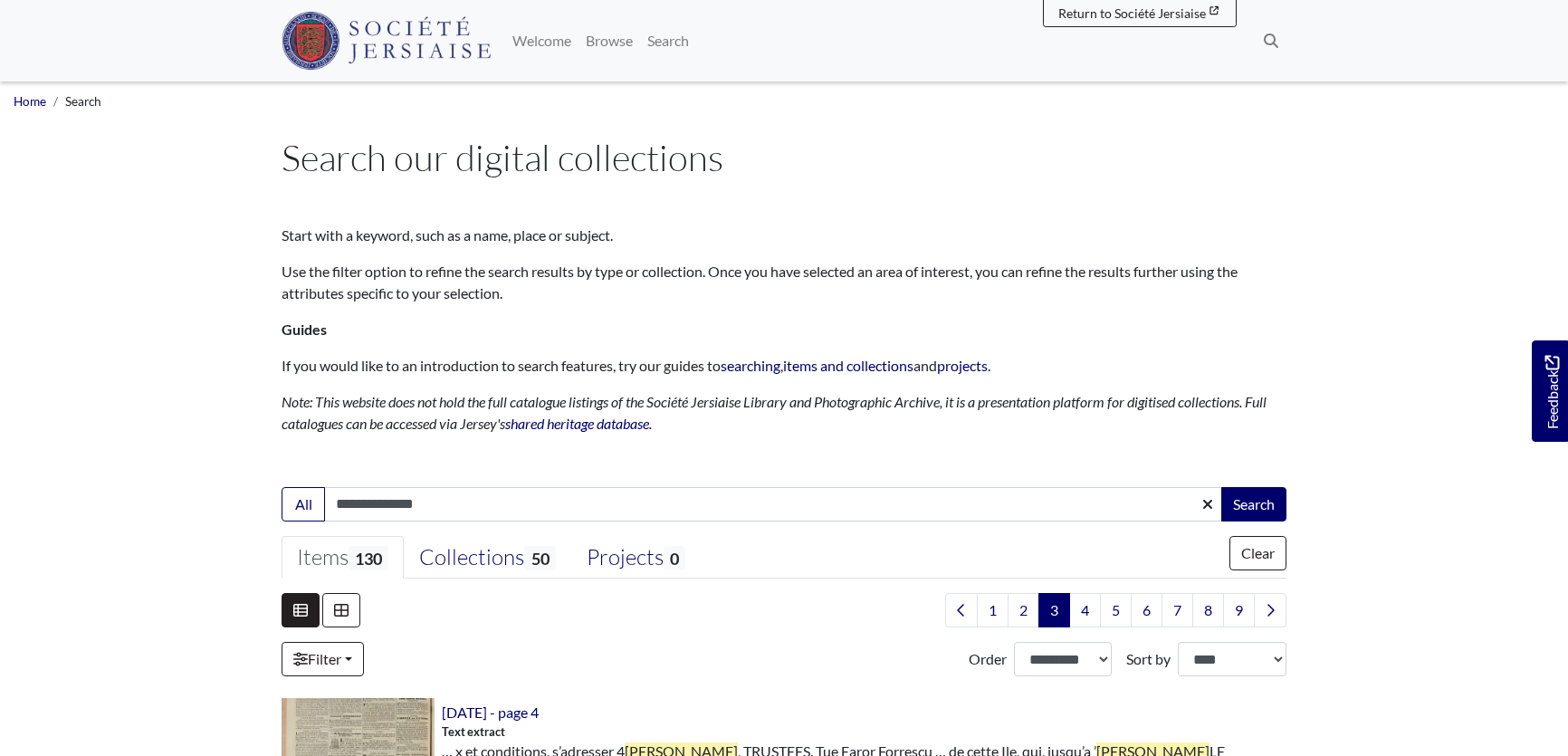
select select "***"
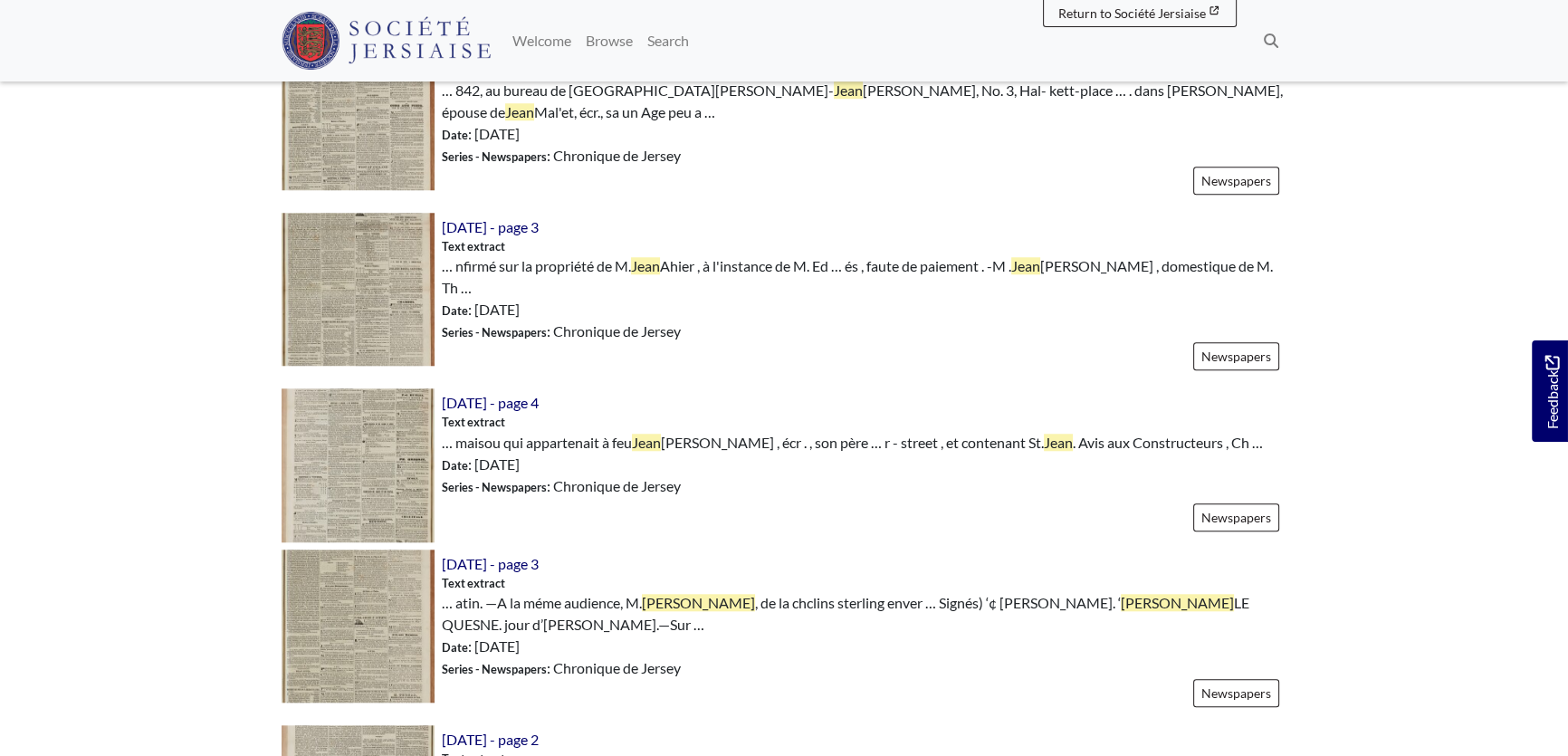
scroll to position [2056, 0]
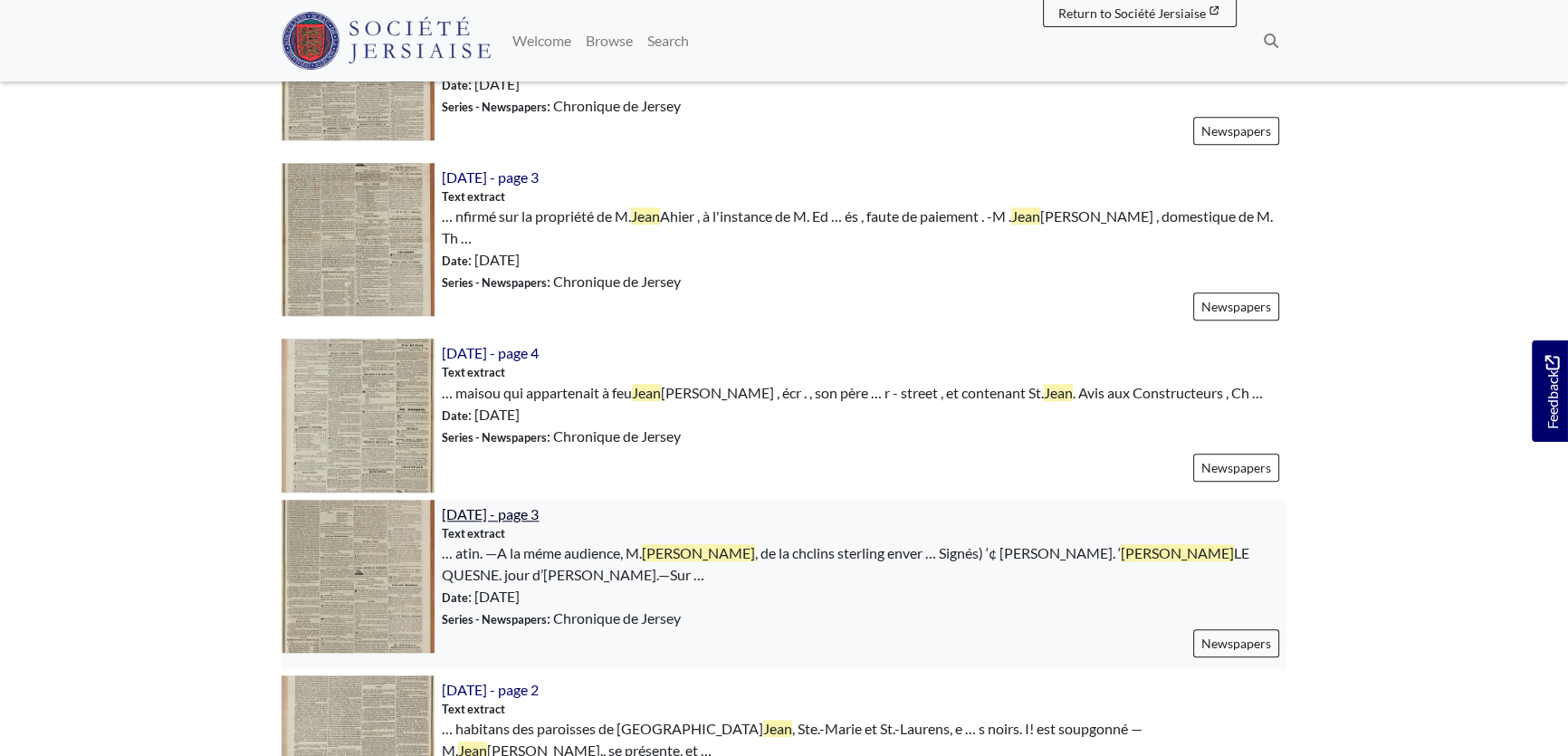
click at [539, 505] on span "[DATE] - page 3" at bounding box center [490, 513] width 97 height 17
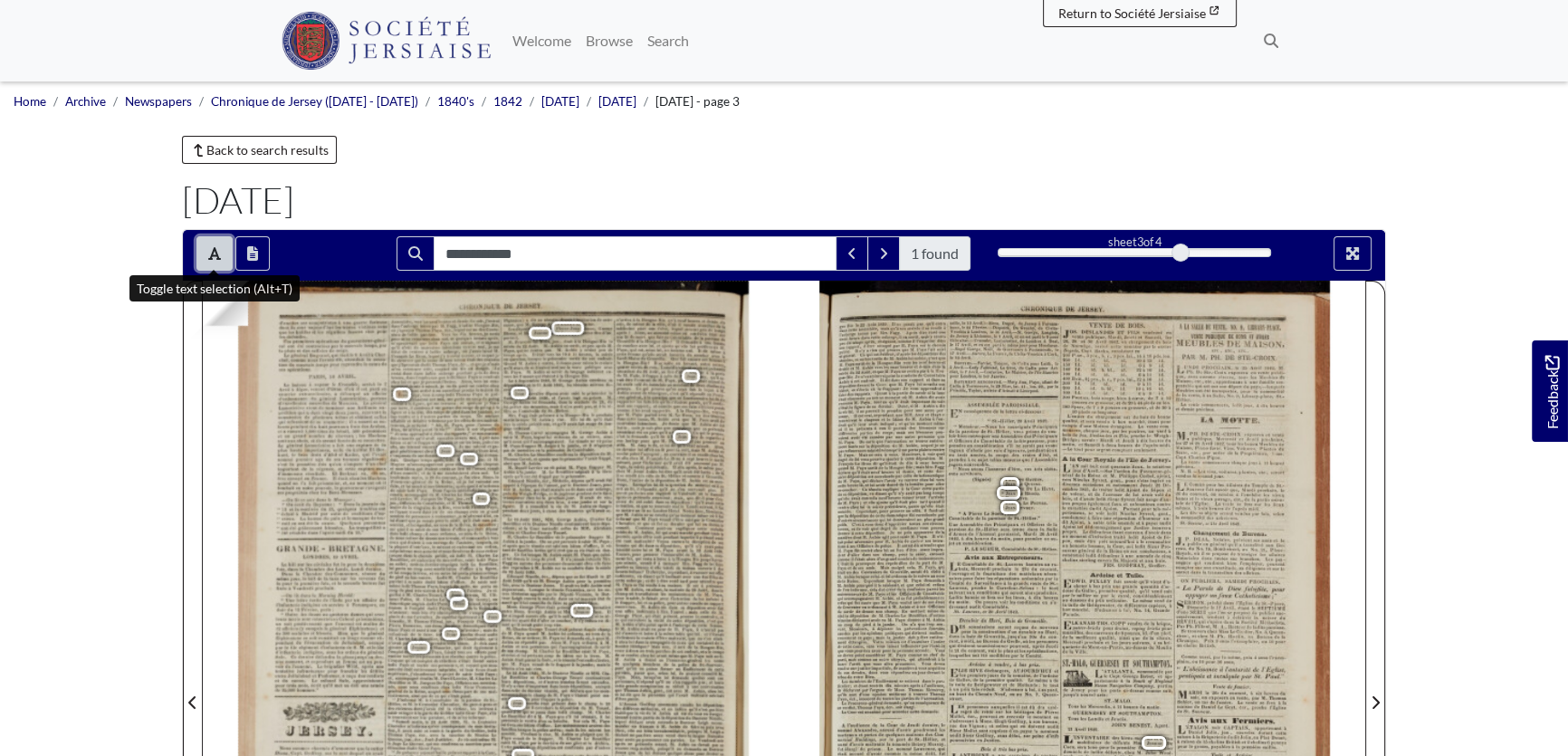
click at [204, 252] on button "Toggle text selection (Alt+T)" at bounding box center [215, 254] width 36 height 35
click at [216, 254] on icon "Toggle text selection (Alt+T)" at bounding box center [215, 254] width 13 height 13
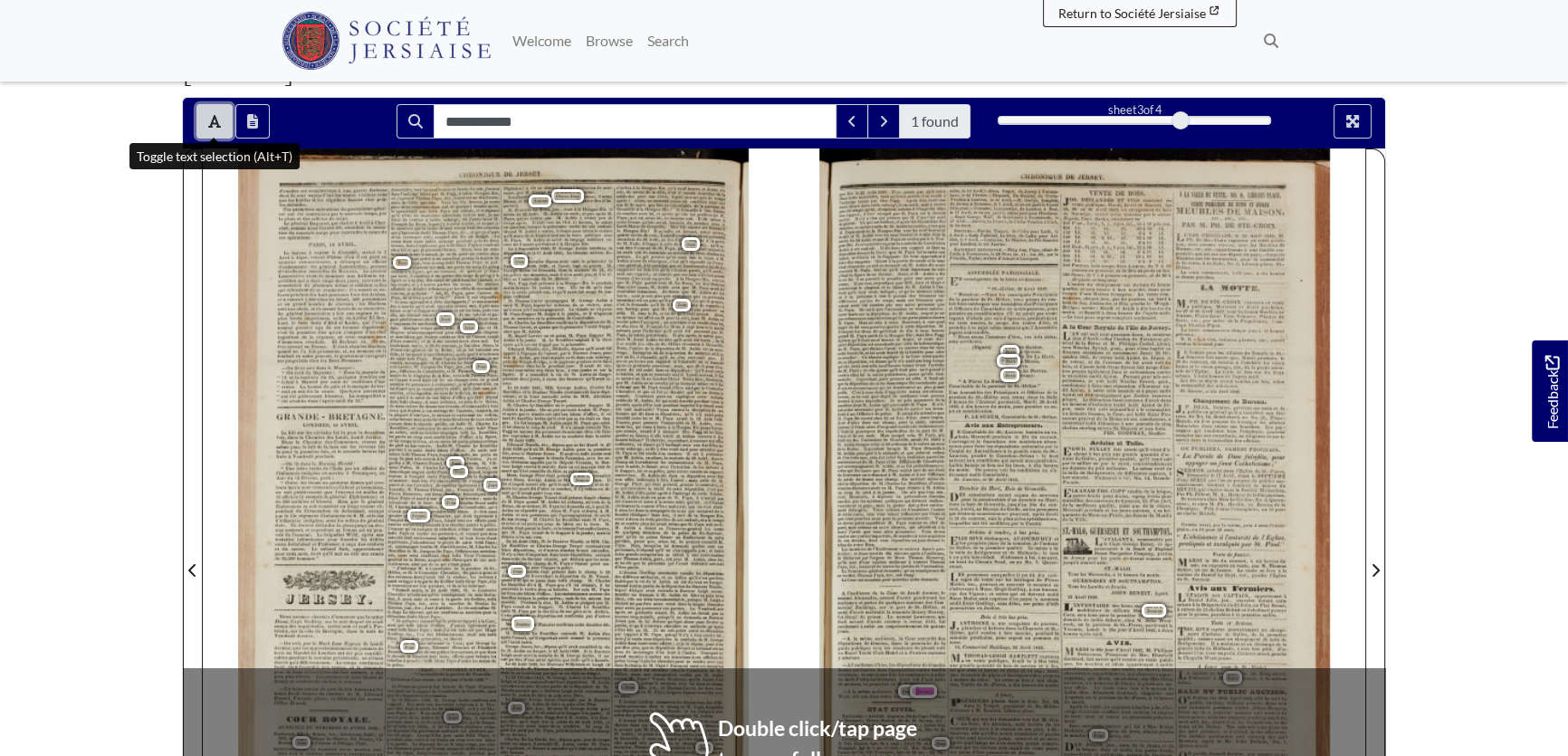
scroll to position [82, 0]
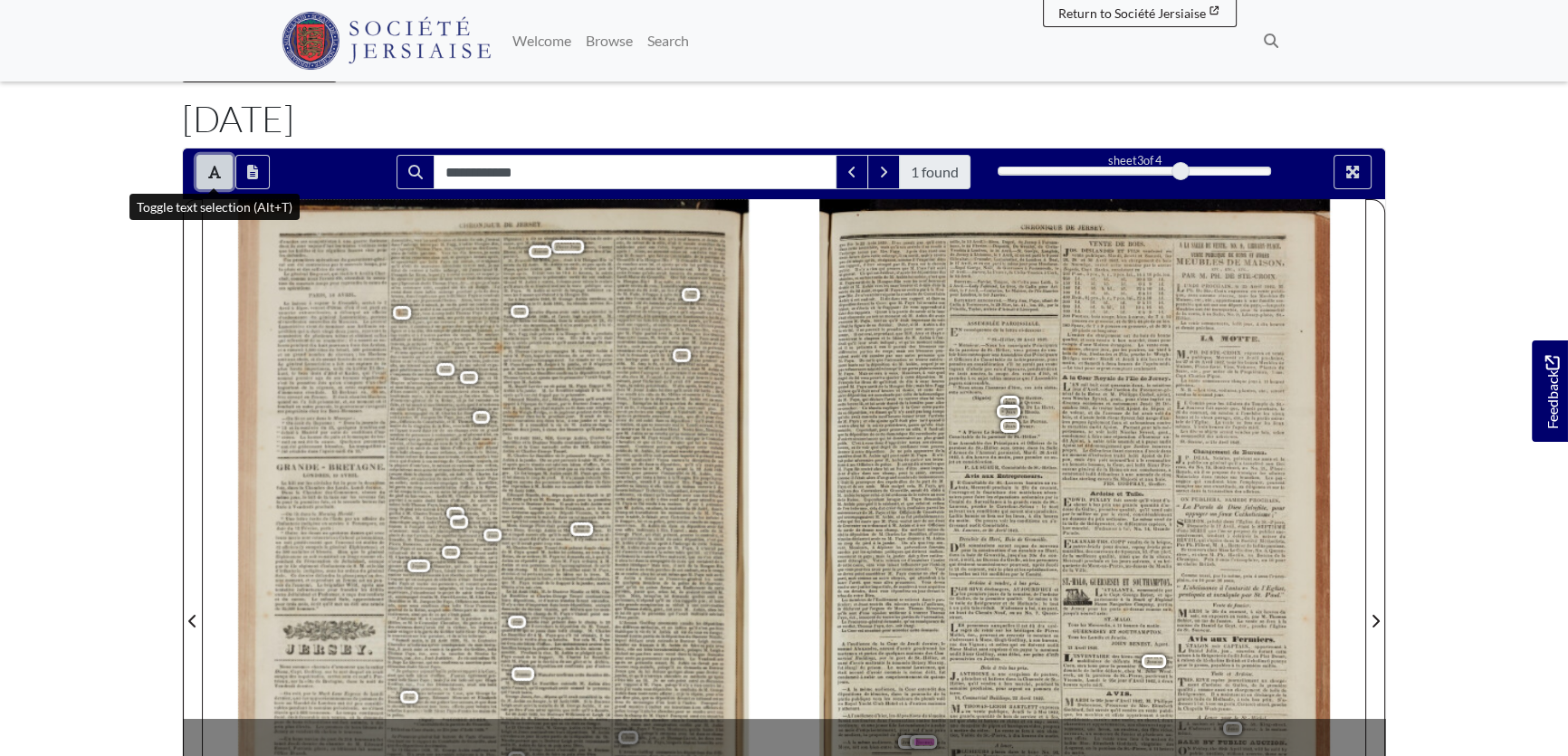
click at [215, 165] on icon "Toggle text selection (Alt+T)" at bounding box center [215, 172] width 13 height 13
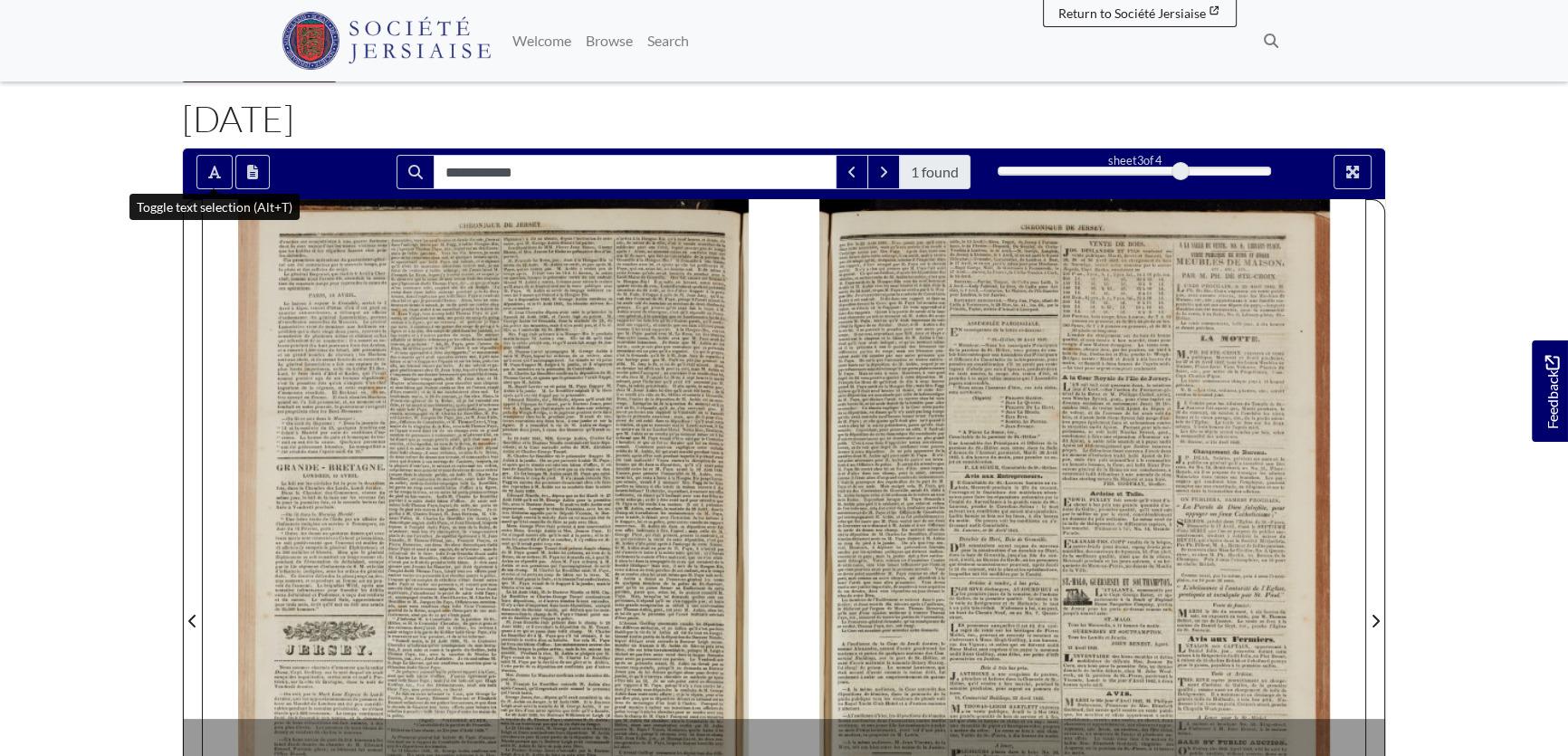
click at [561, 241] on div at bounding box center [494, 610] width 582 height 822
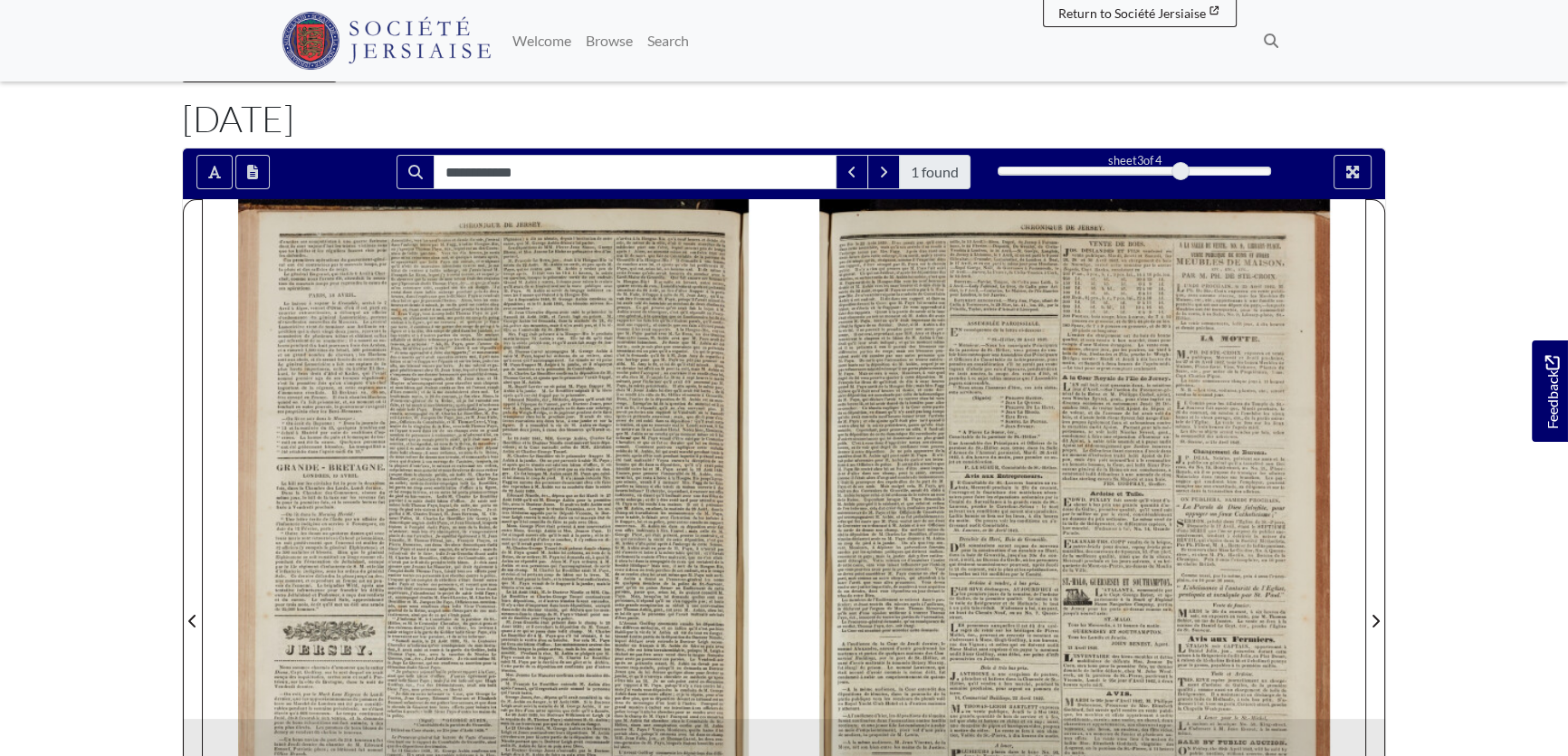
click at [561, 241] on div at bounding box center [494, 610] width 582 height 822
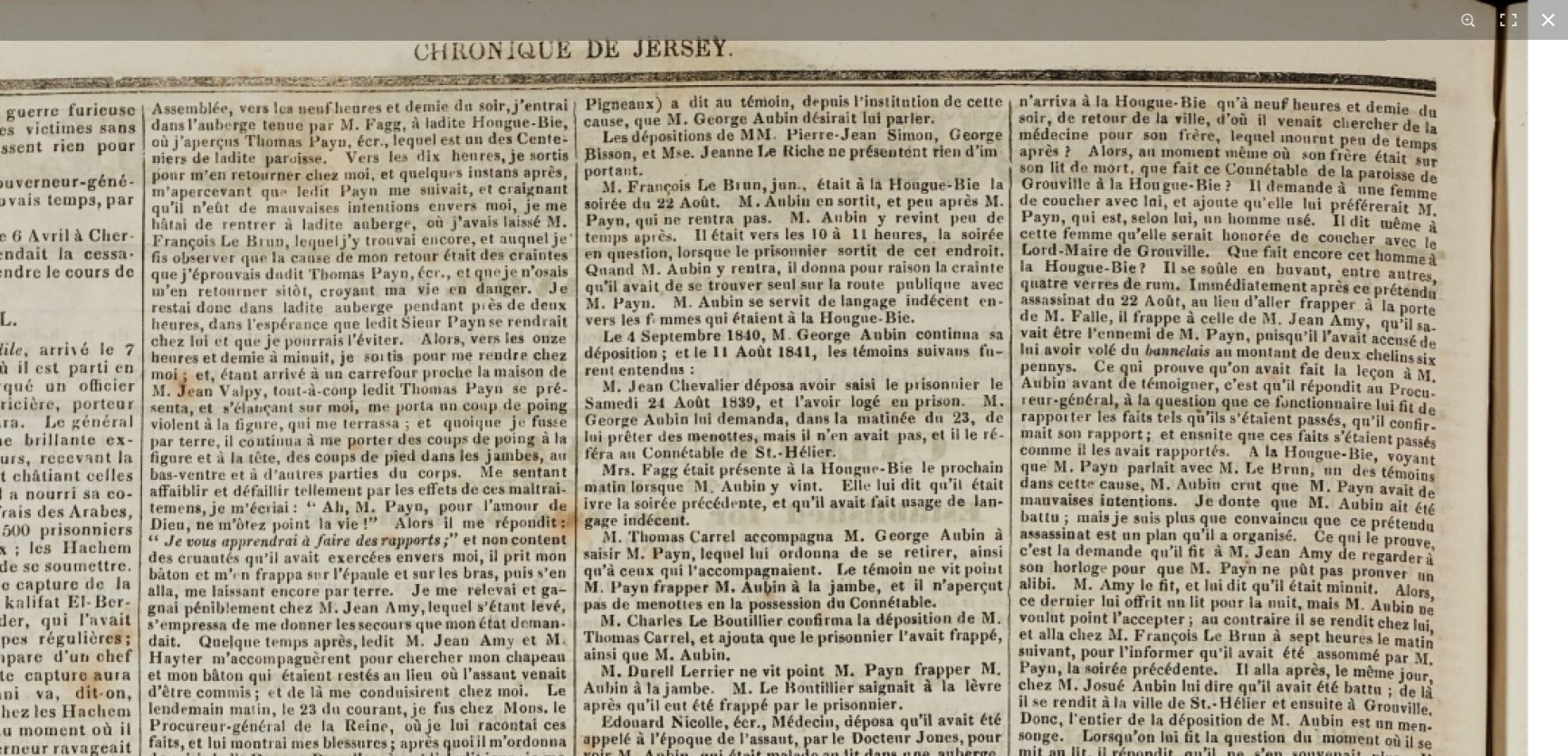
click at [1548, 15] on button at bounding box center [1549, 20] width 40 height 40
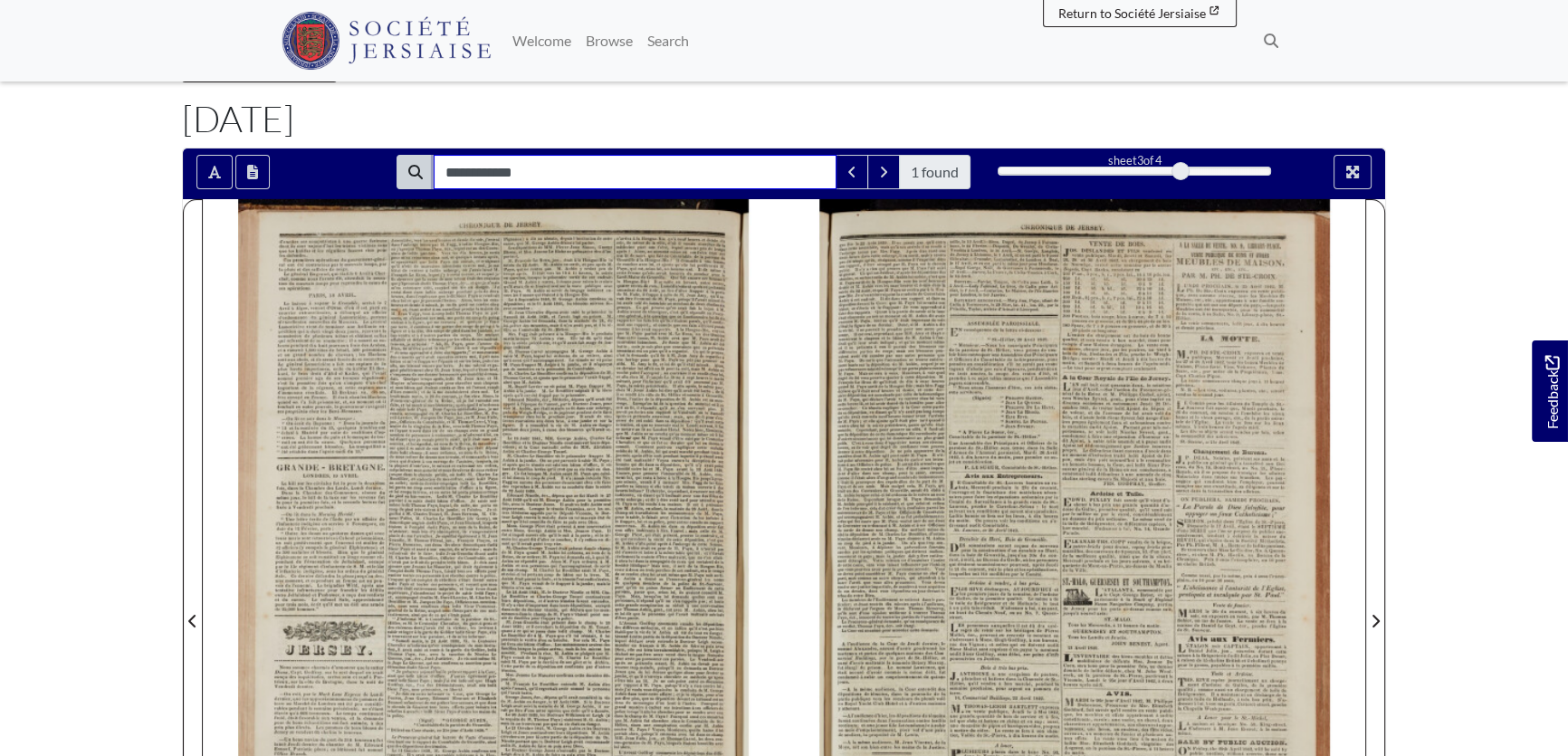
drag, startPoint x: 473, startPoint y: 173, endPoint x: 411, endPoint y: 173, distance: 62.0
click at [411, 173] on div "**********" at bounding box center [684, 172] width 574 height 35
type input "*******"
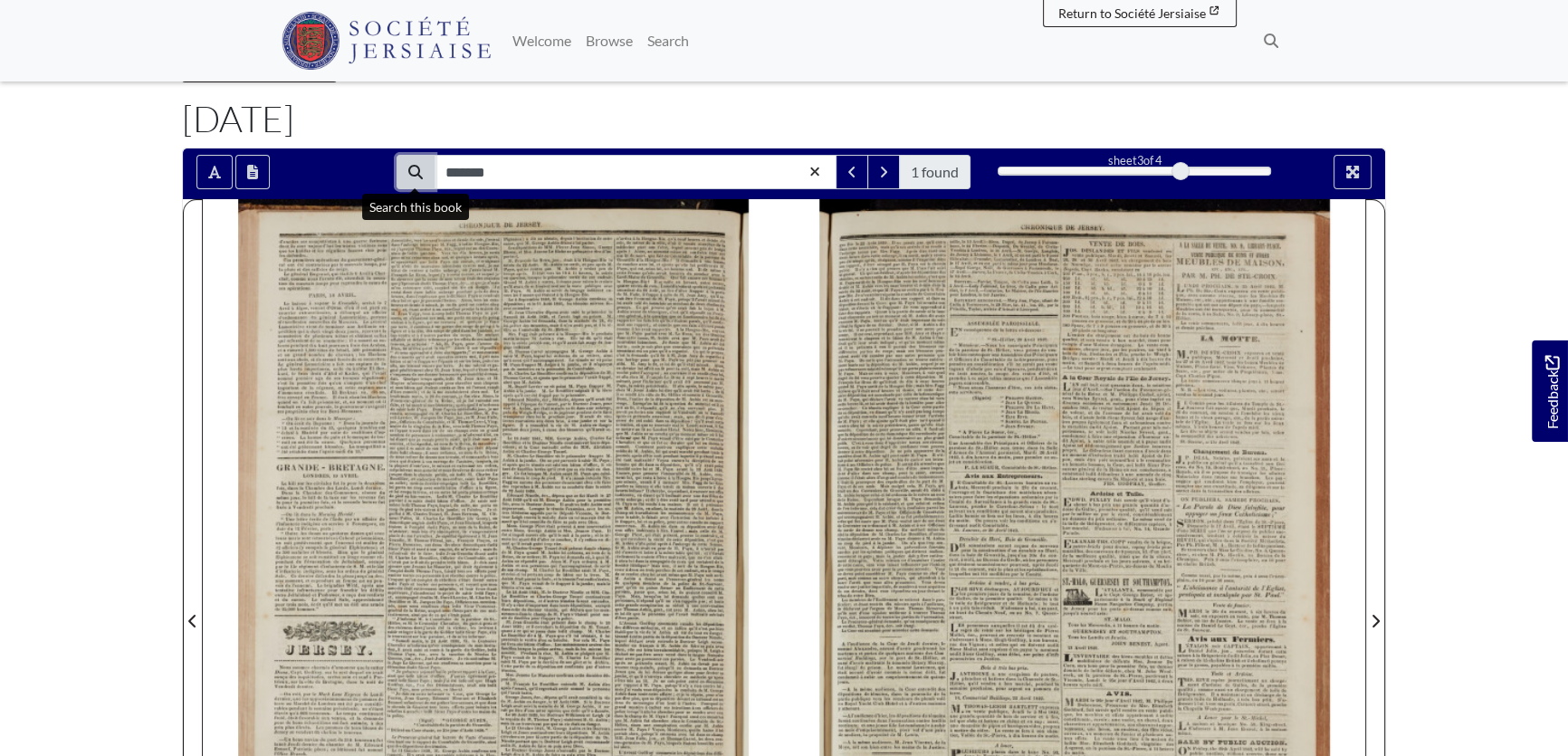
click at [410, 169] on icon "Search" at bounding box center [415, 172] width 15 height 15
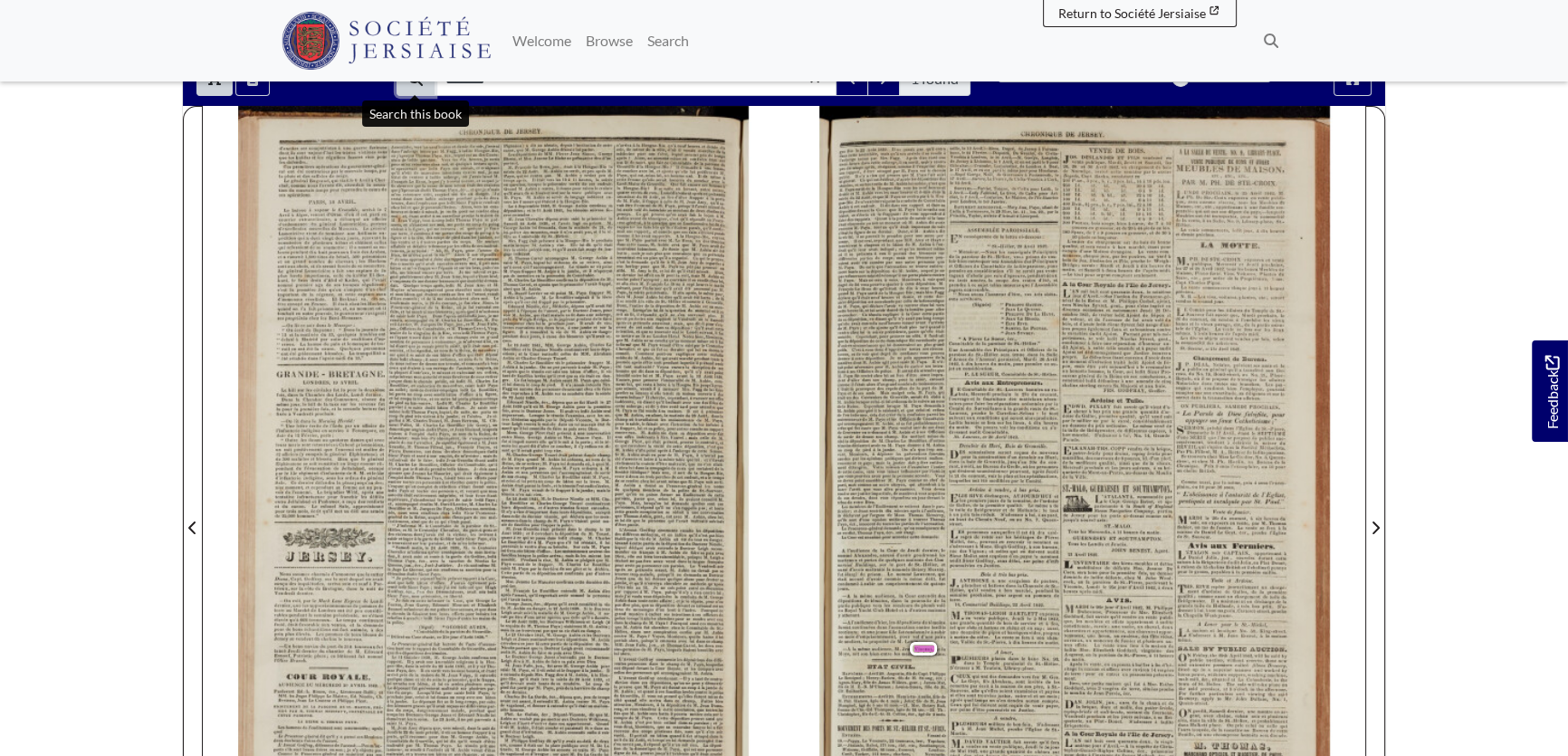
scroll to position [164, 0]
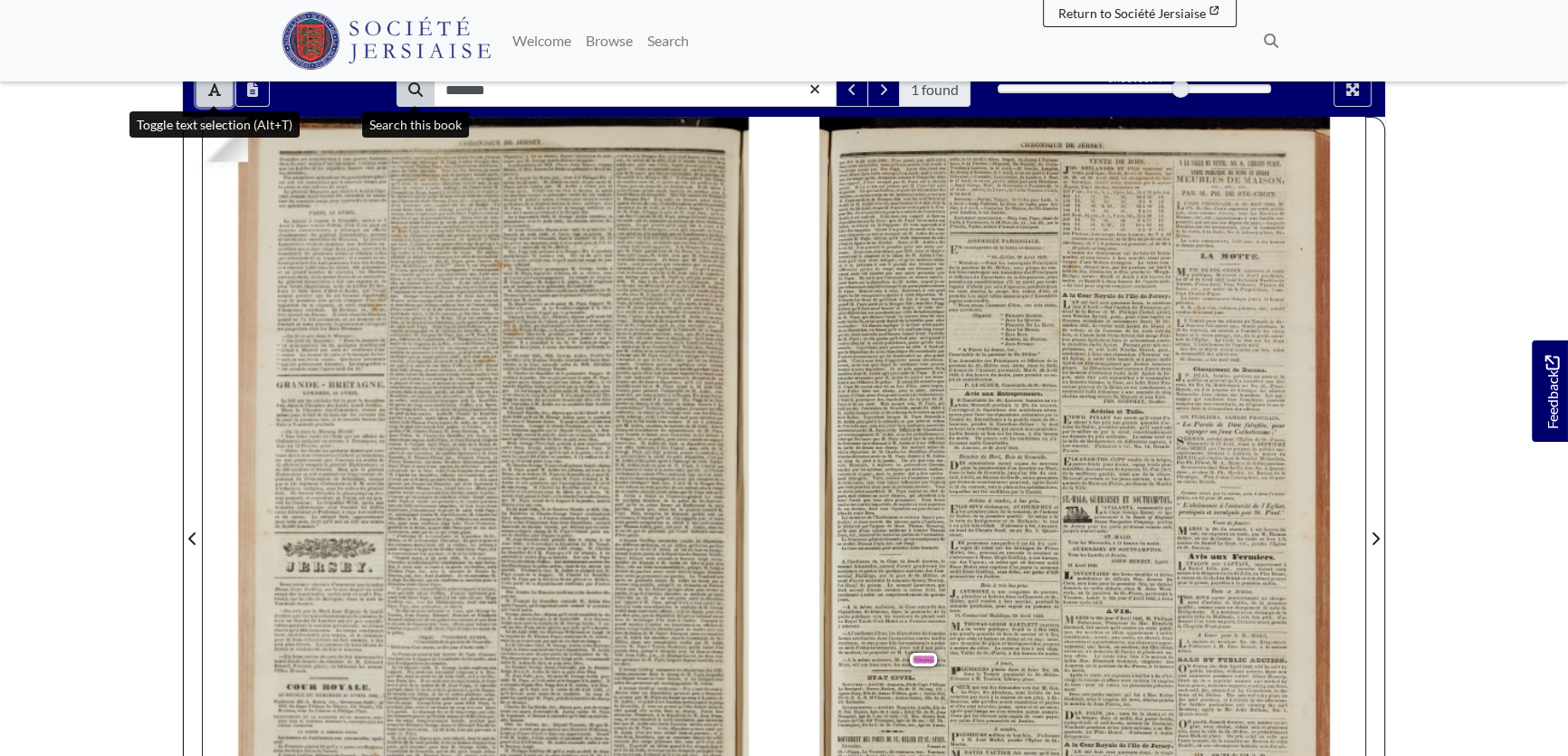
click at [213, 91] on icon "Toggle text selection (Alt+T)" at bounding box center [215, 90] width 13 height 13
click at [883, 652] on div at bounding box center [1075, 528] width 582 height 822
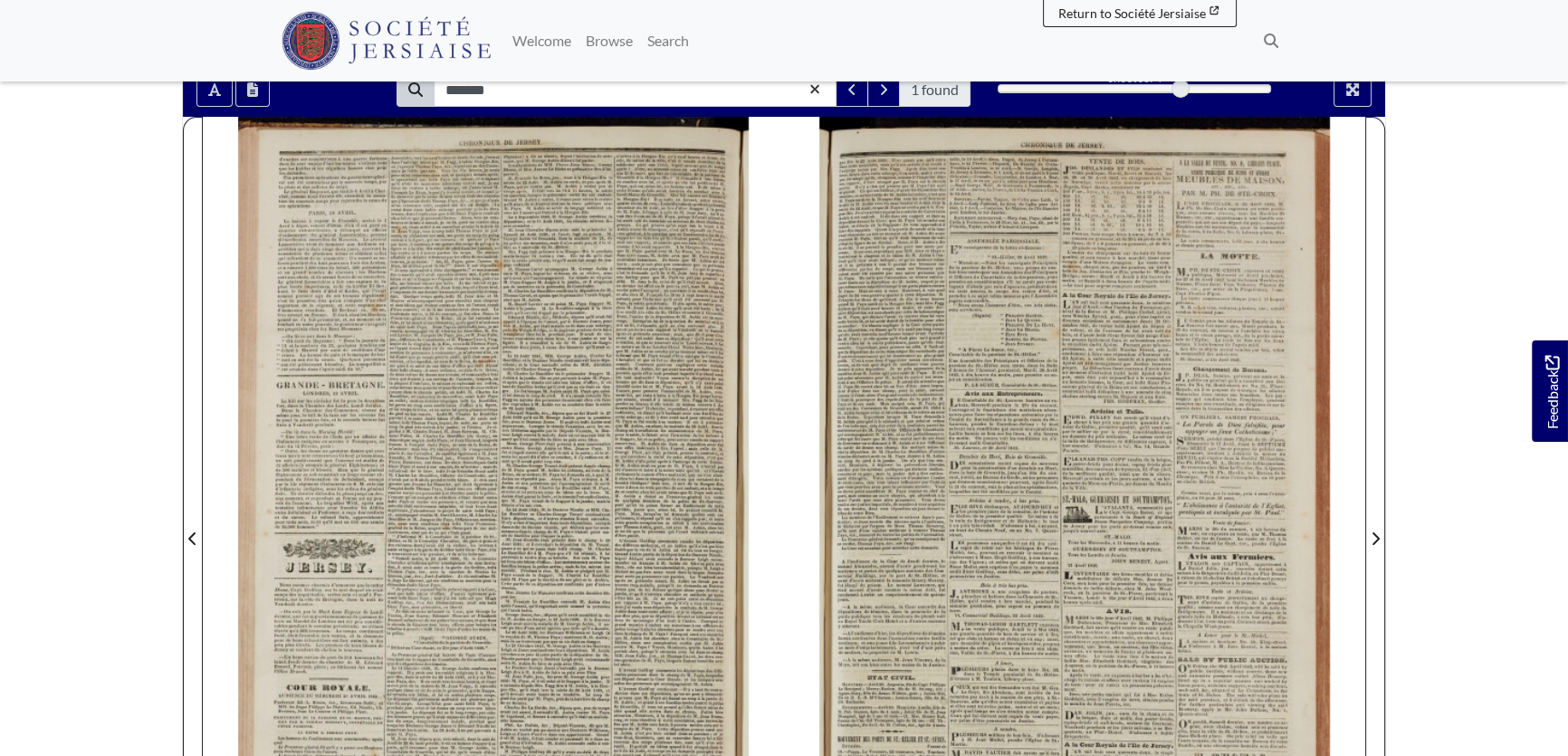
click at [883, 652] on div at bounding box center [1075, 528] width 582 height 822
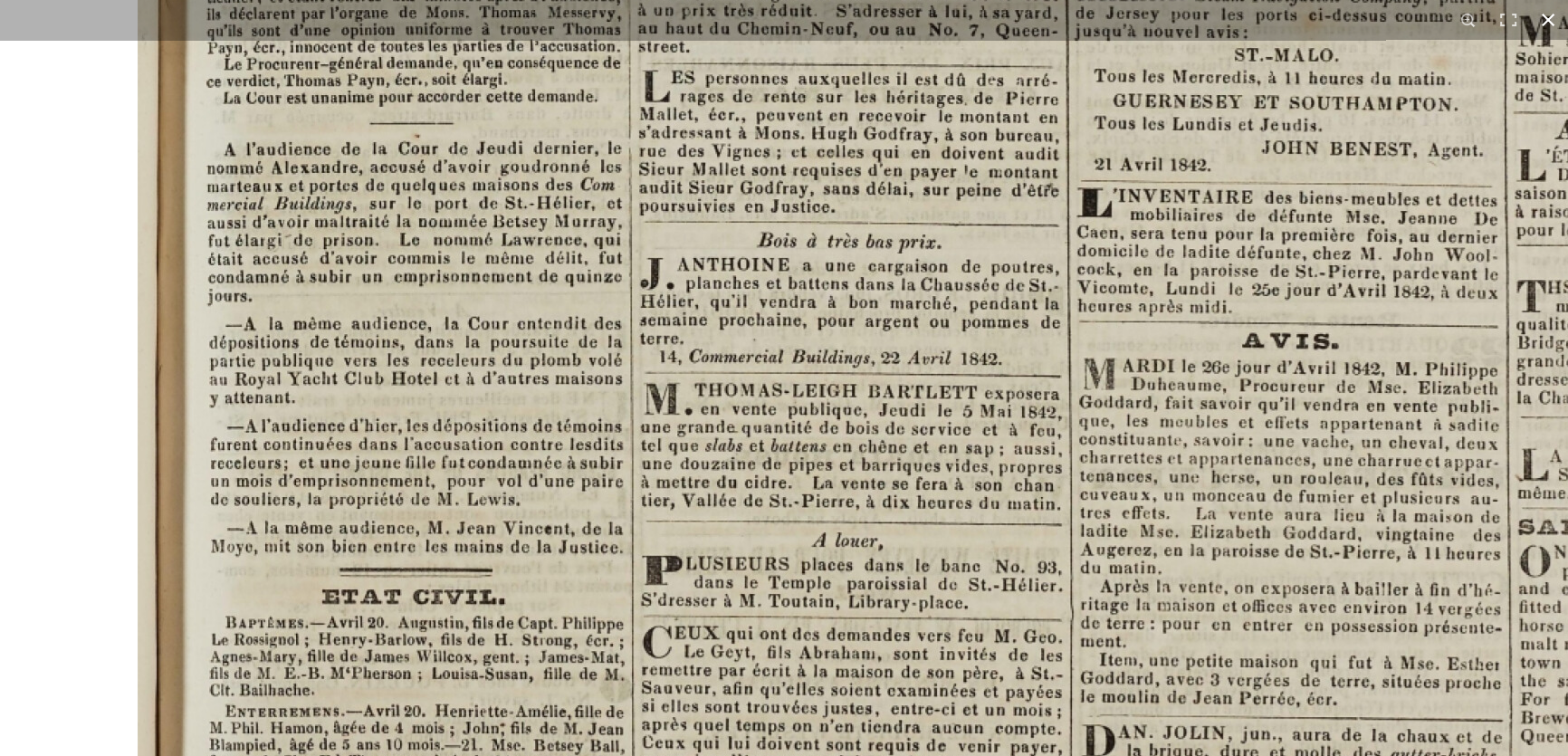
click at [1553, 15] on button at bounding box center [1549, 20] width 40 height 40
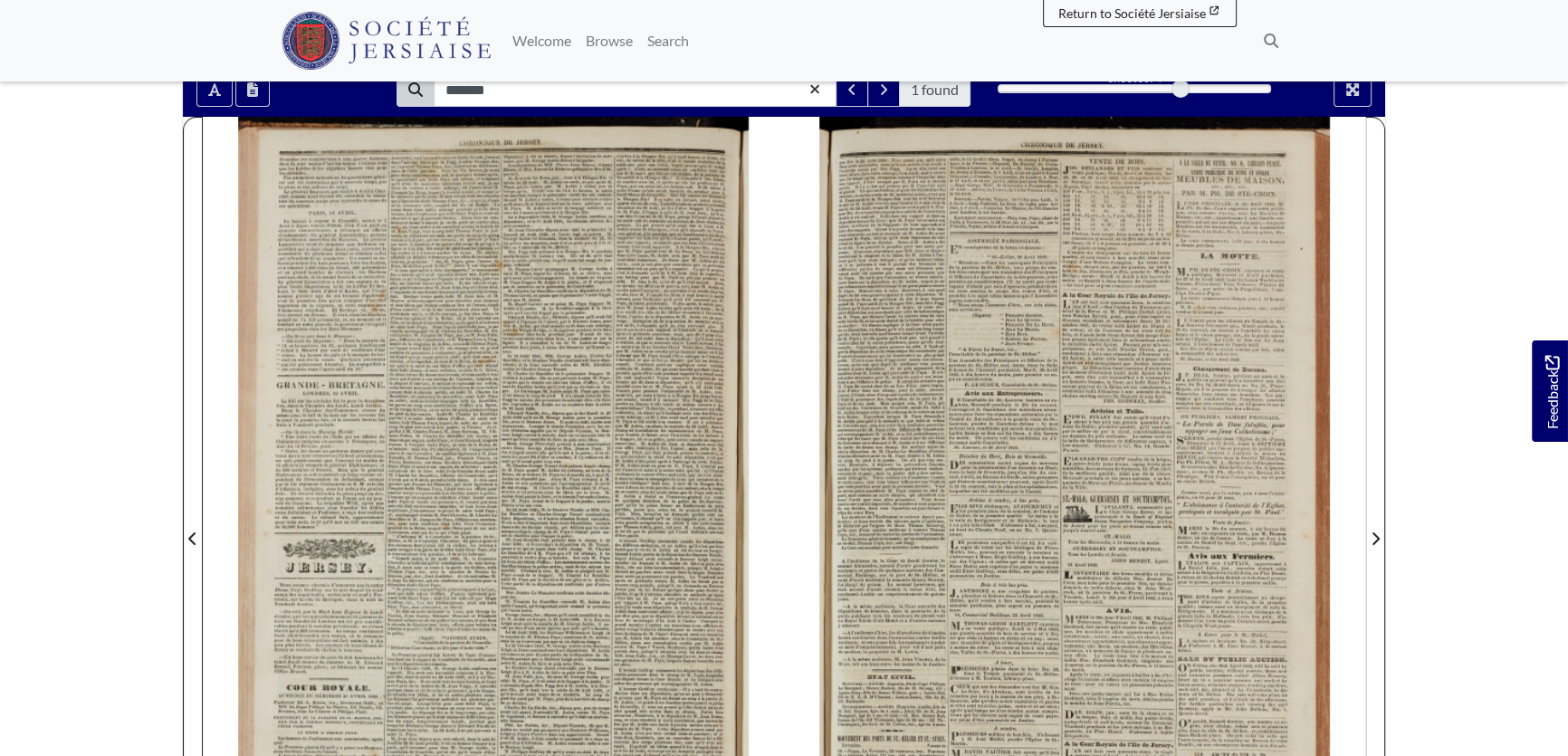
click at [443, 471] on div at bounding box center [494, 528] width 582 height 822
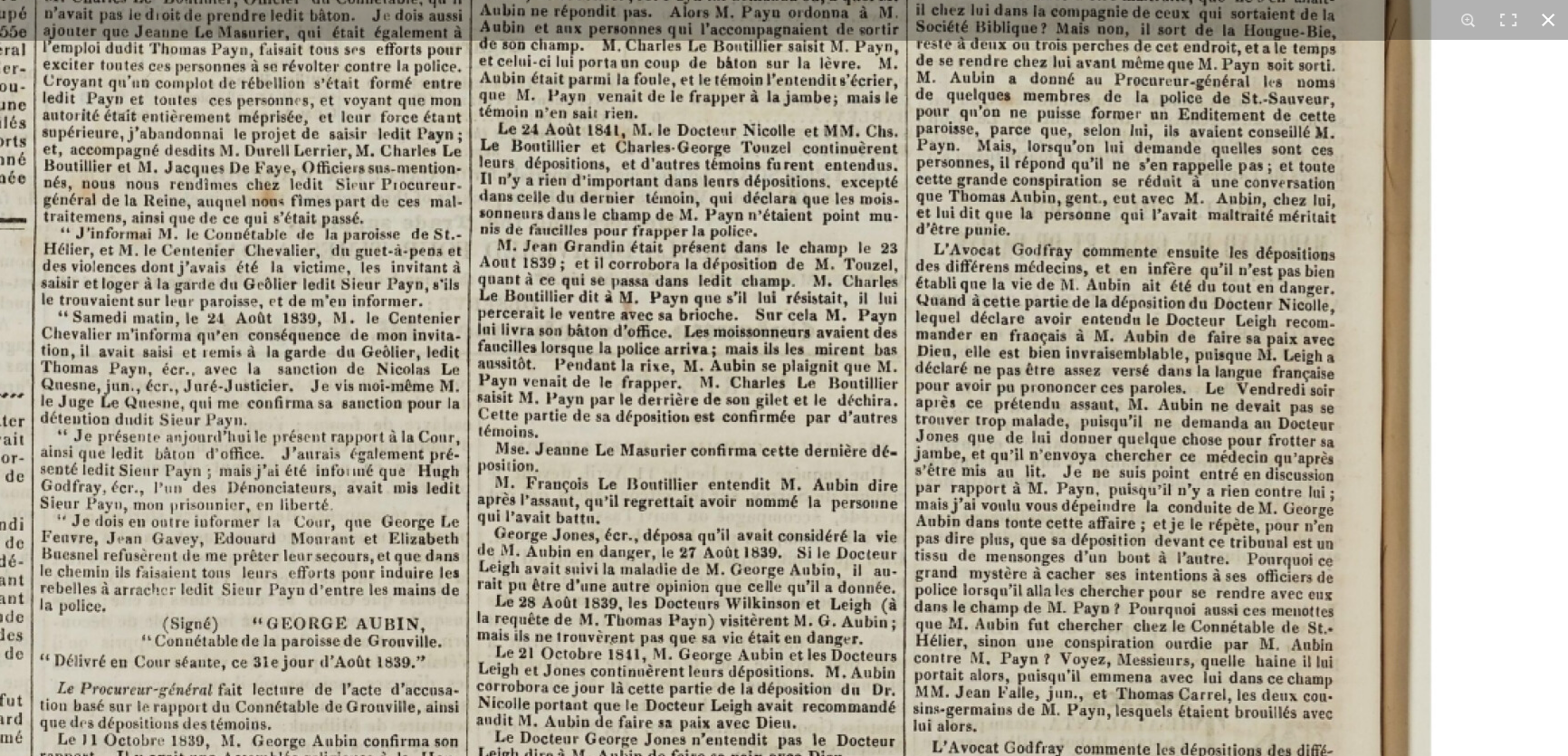
click at [1546, 15] on button at bounding box center [1549, 20] width 40 height 40
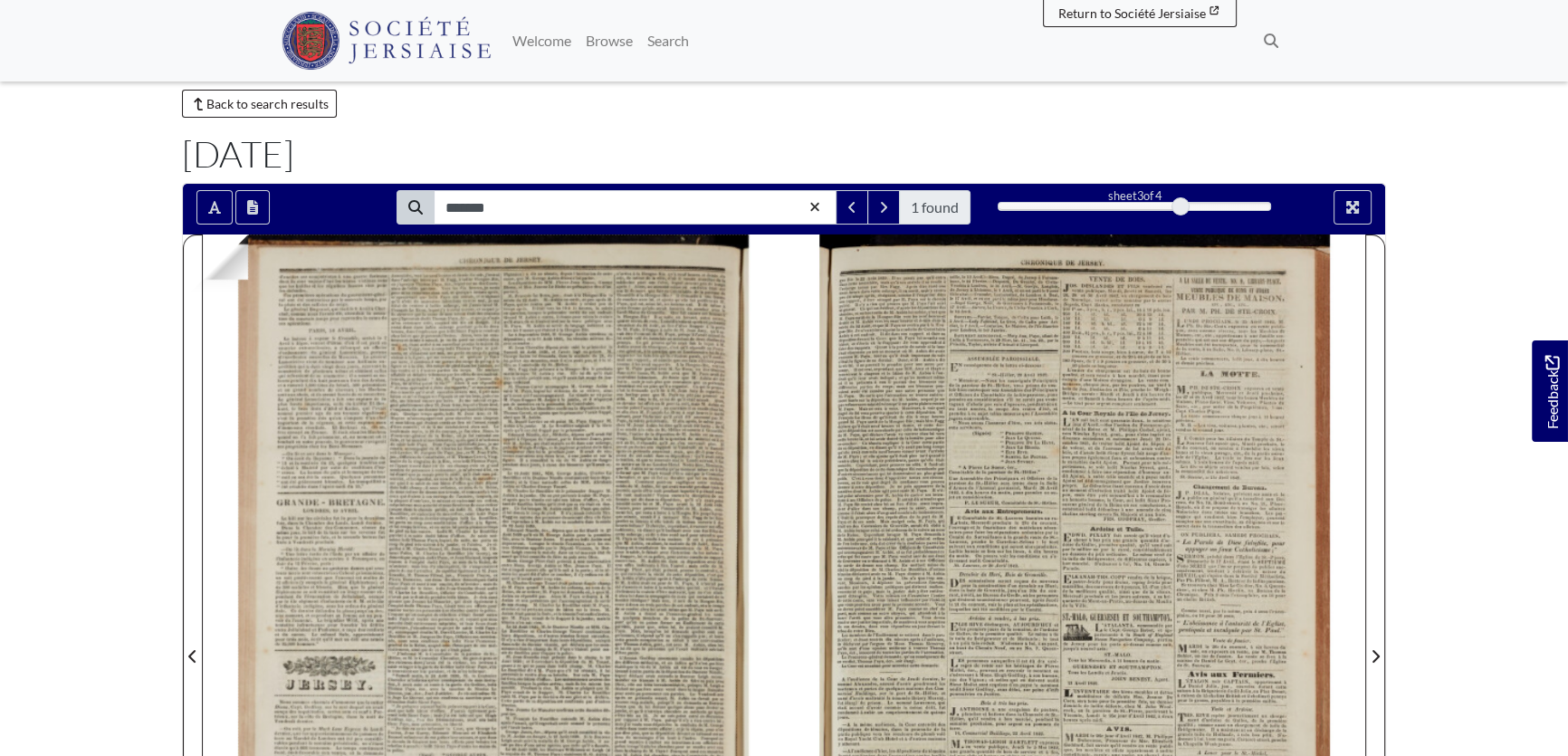
scroll to position [0, 0]
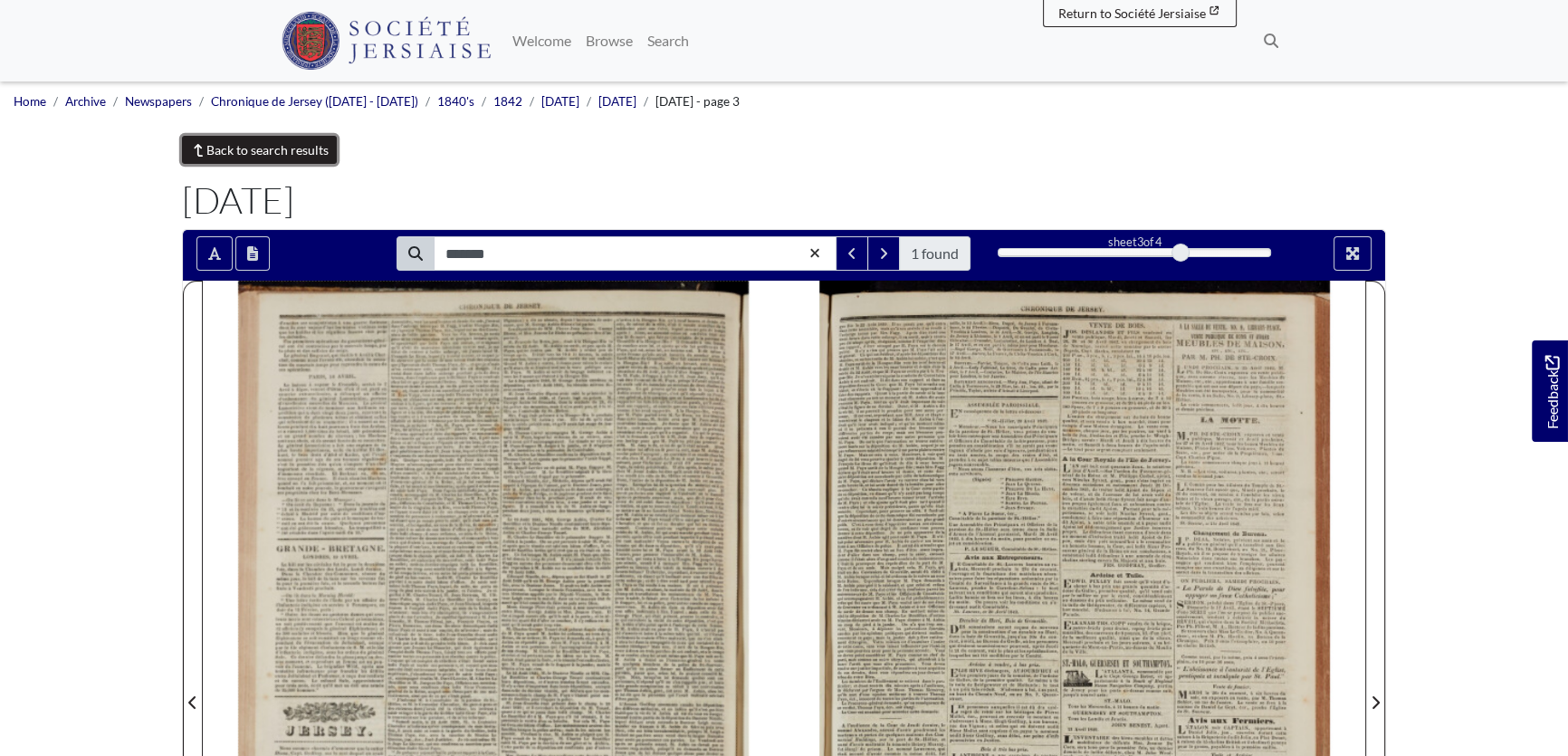
click at [247, 155] on link "Back to search results" at bounding box center [259, 149] width 155 height 28
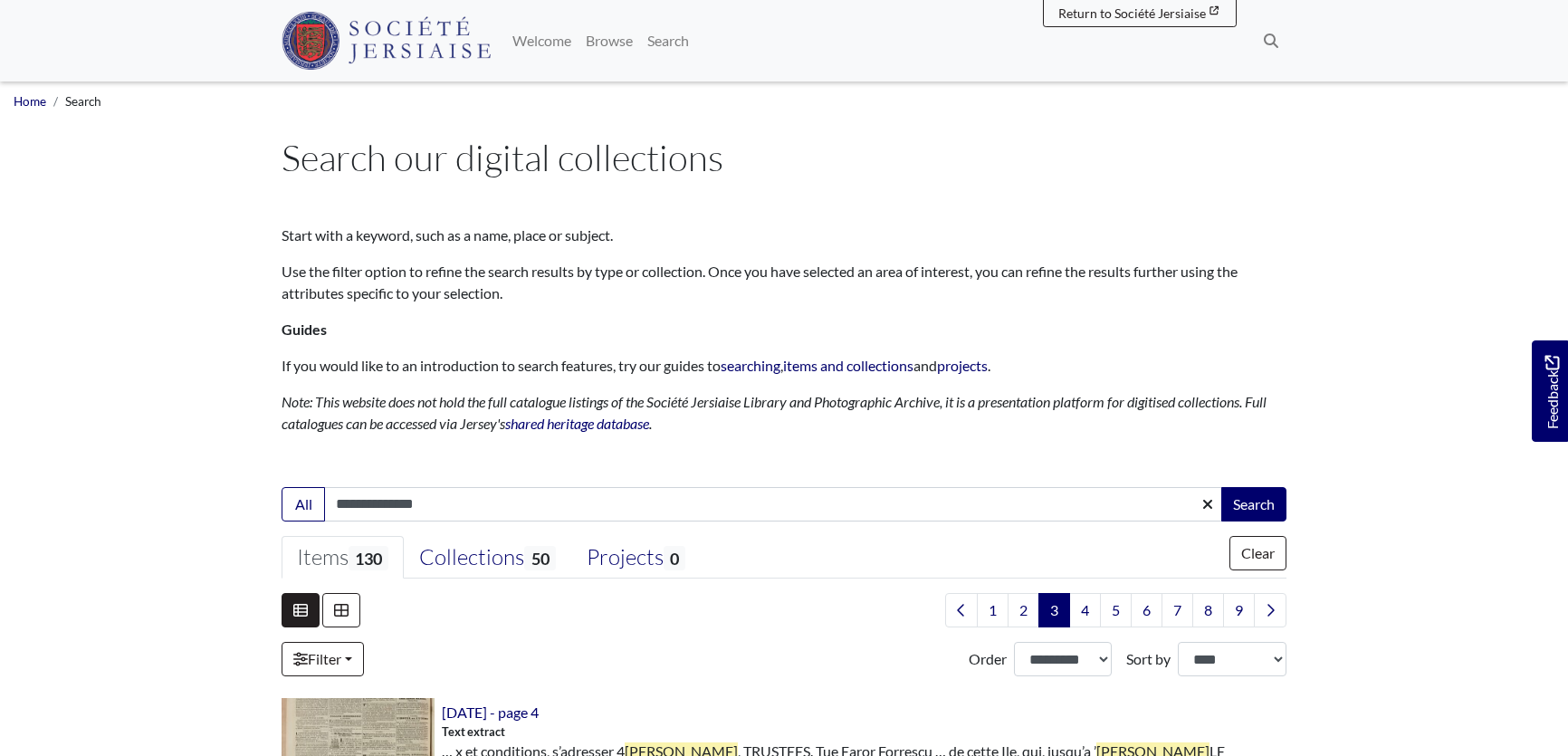
select select "***"
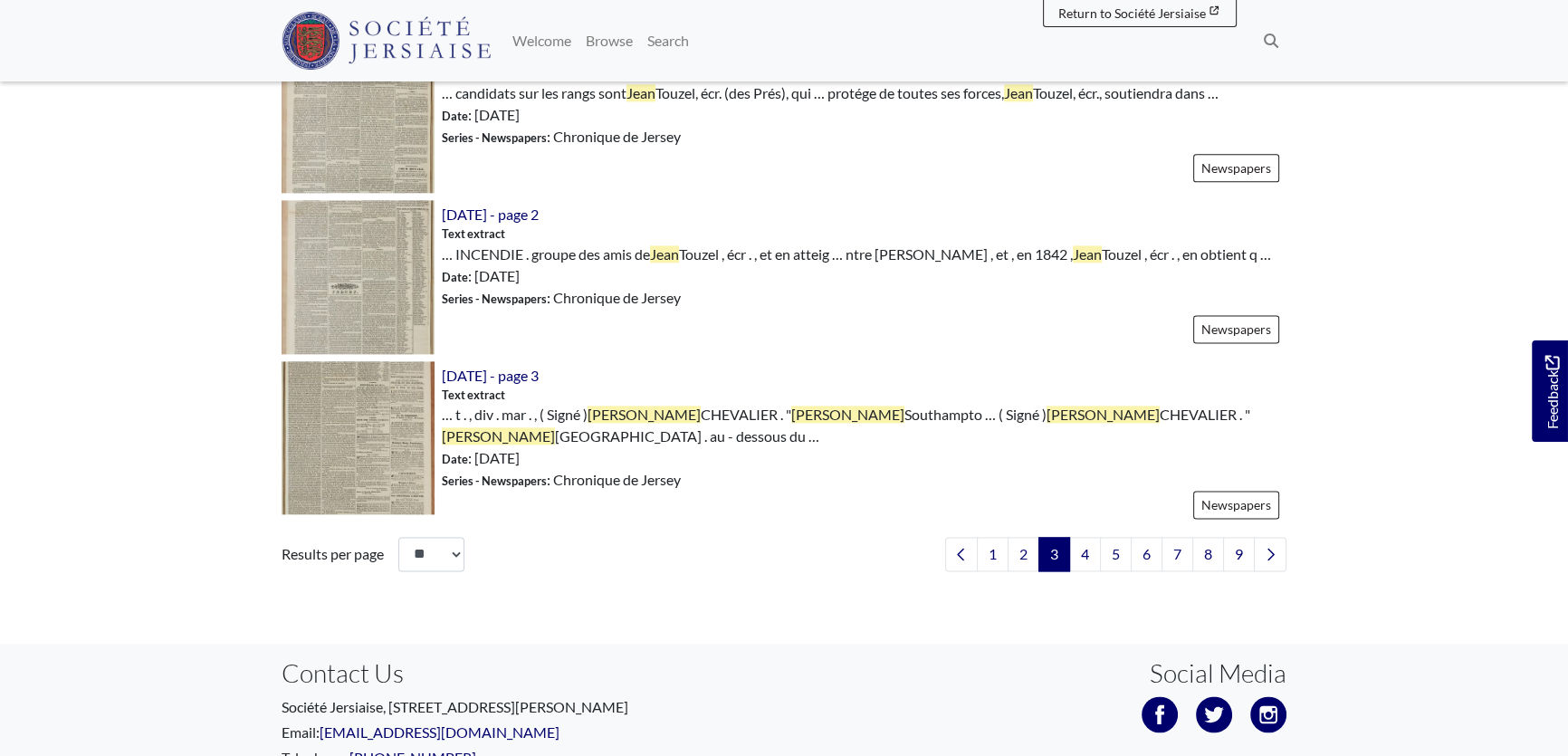
scroll to position [3044, 0]
click at [1088, 536] on link "4" at bounding box center [1085, 553] width 32 height 35
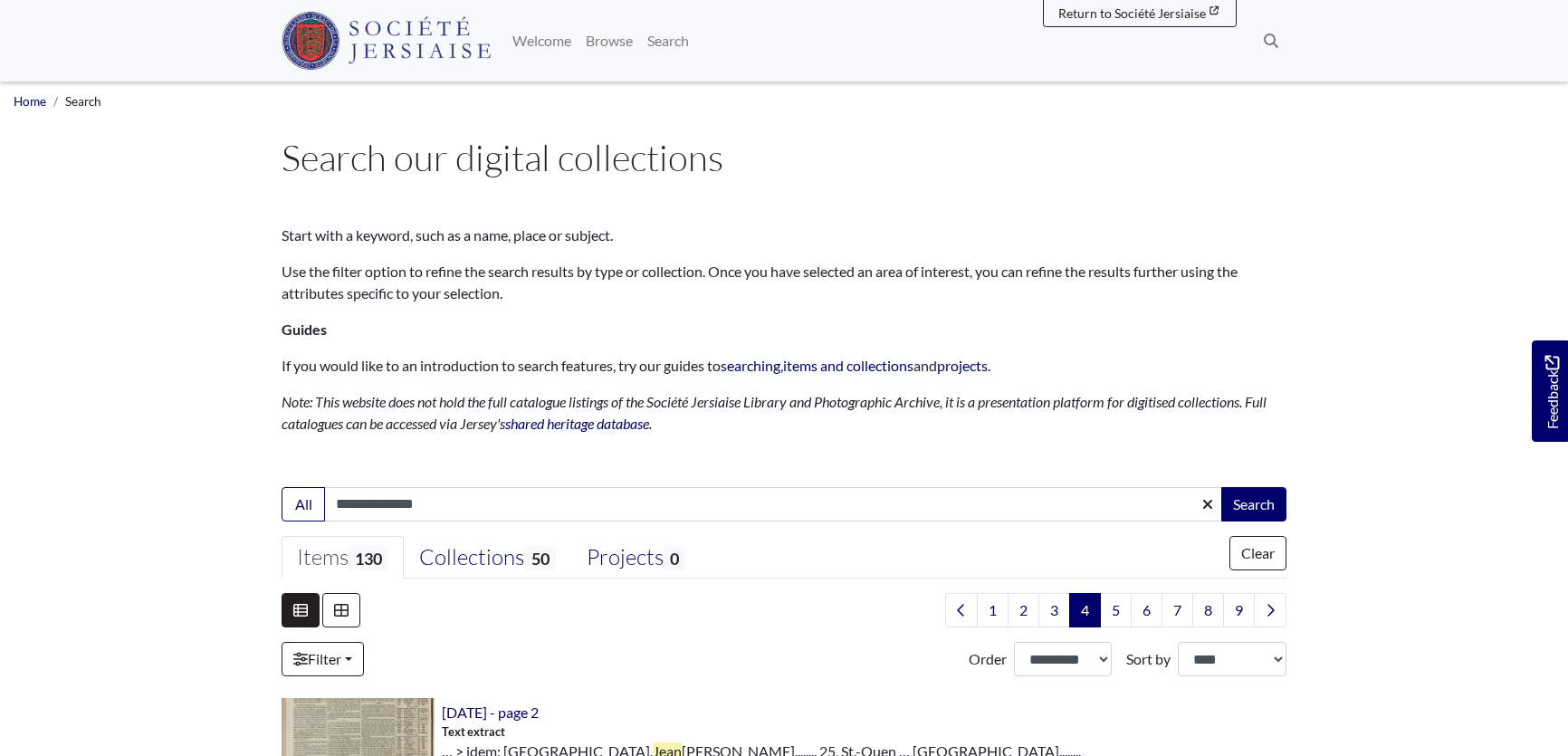
select select "***"
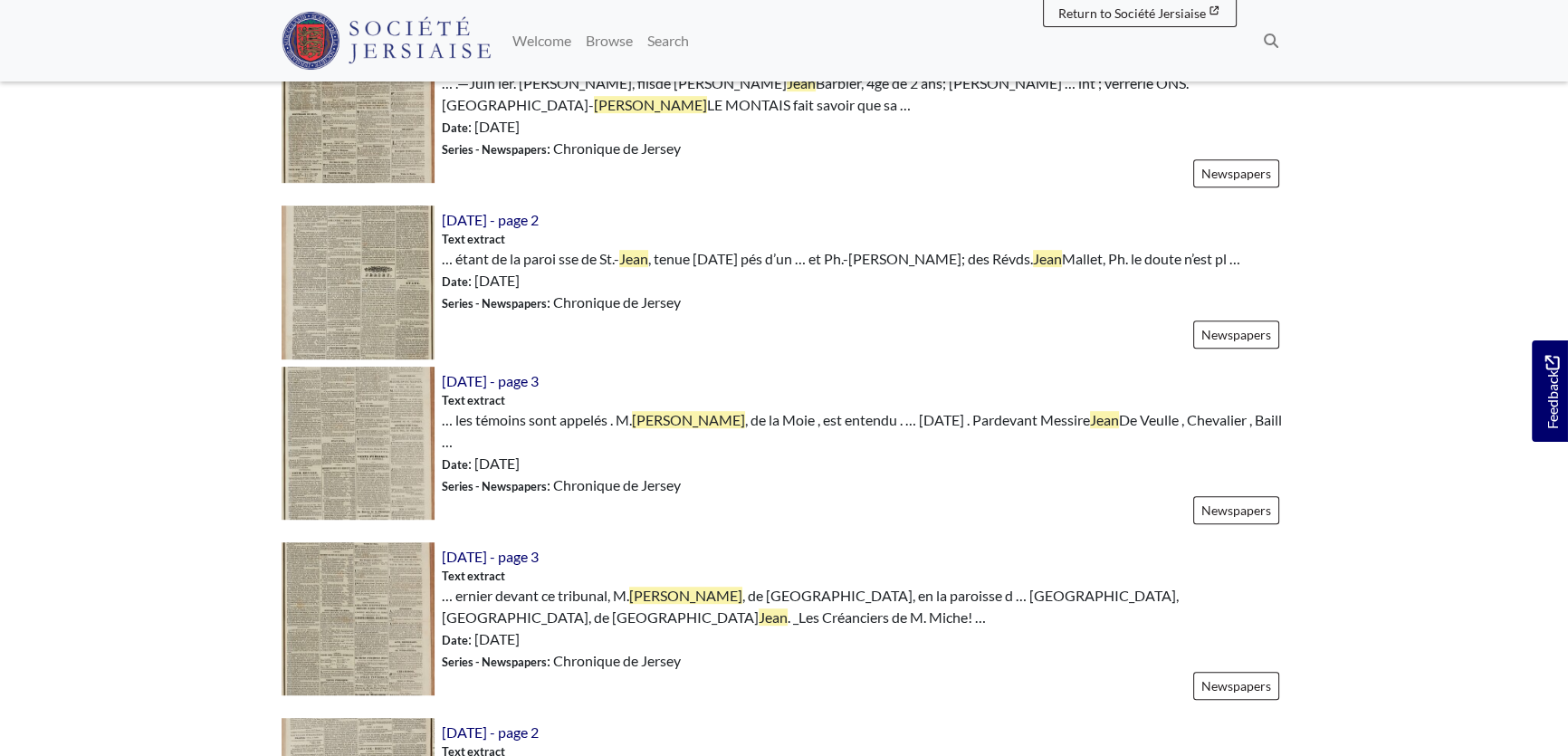
scroll to position [1151, 0]
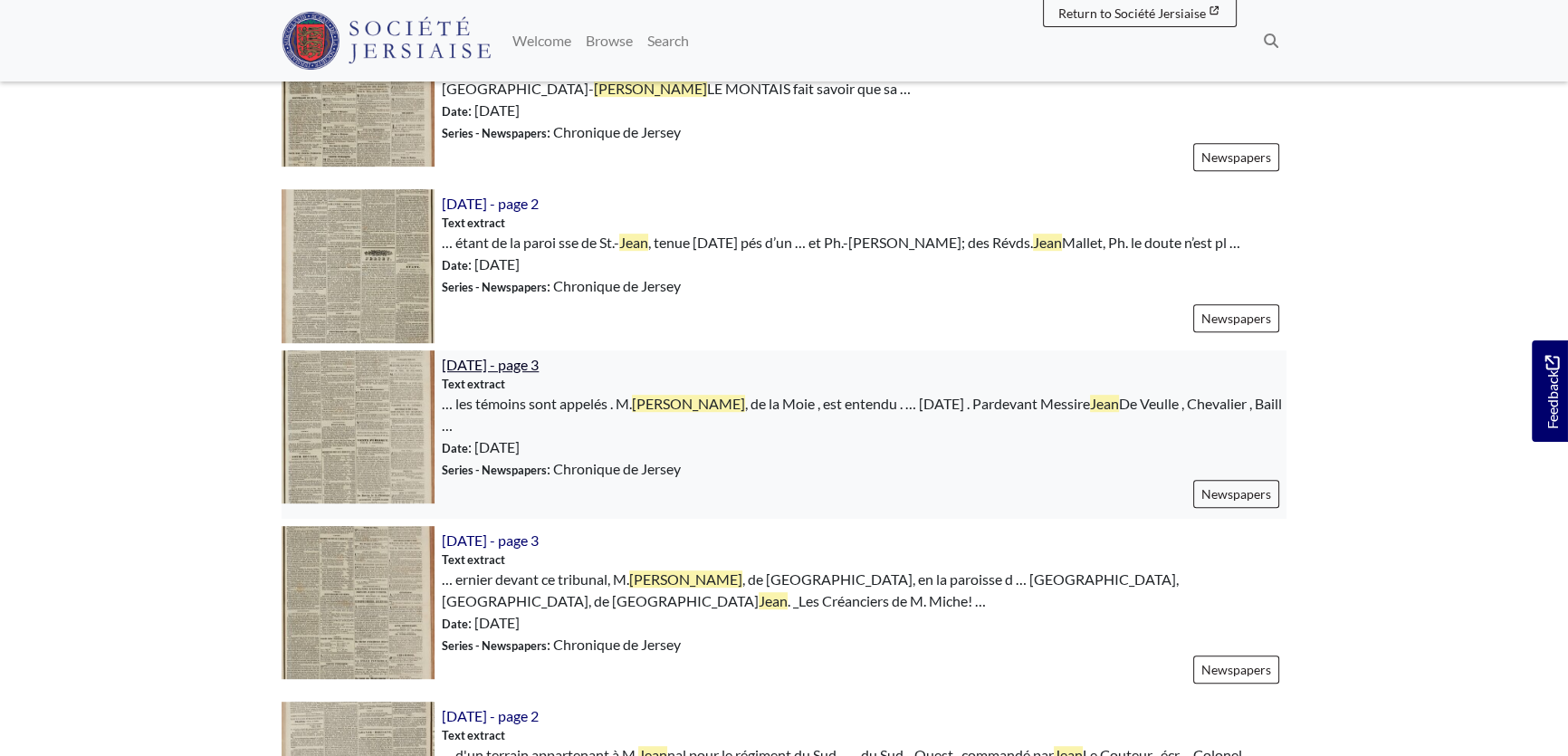
click at [508, 356] on span "[DATE] - page 3" at bounding box center [490, 364] width 97 height 17
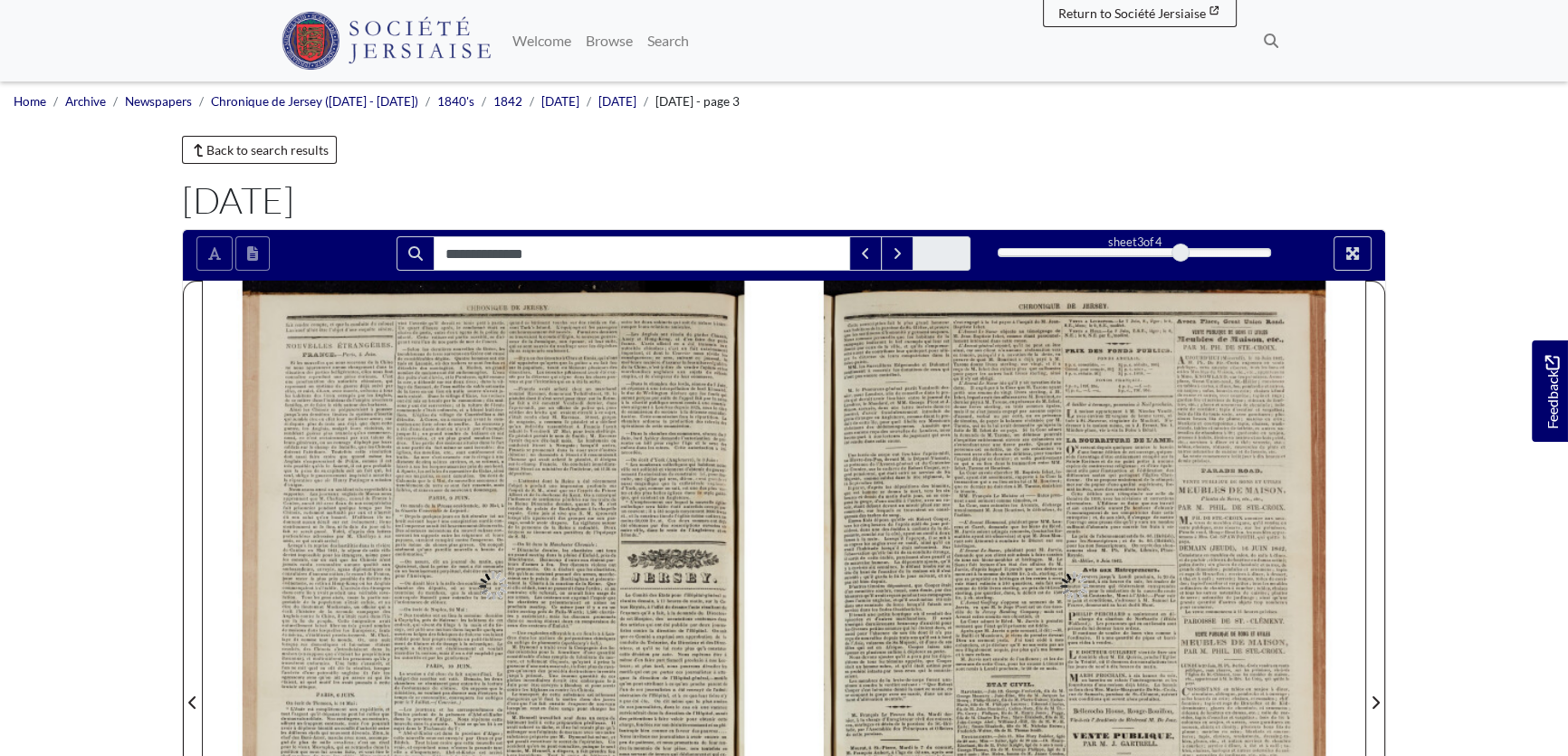
type input "**********"
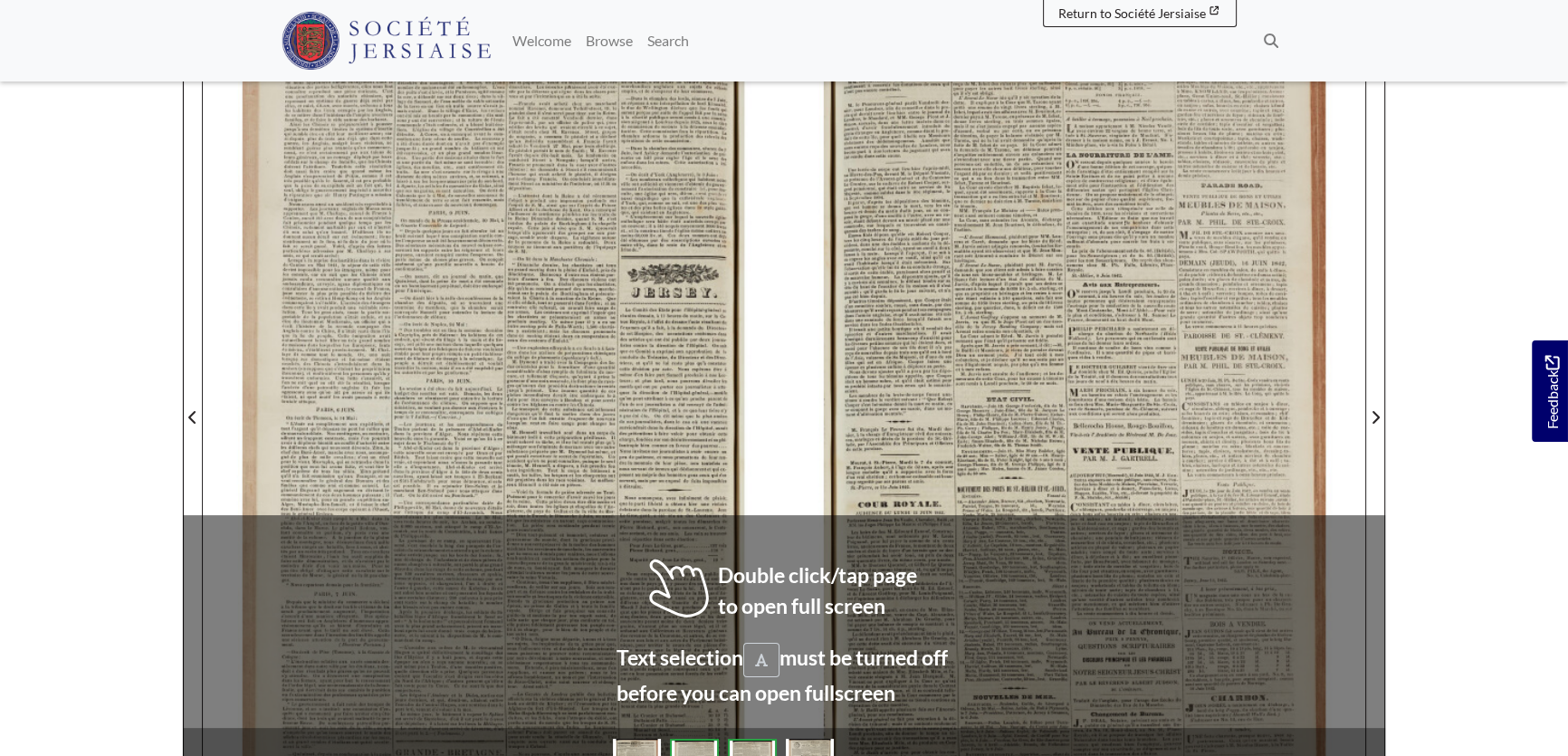
scroll to position [329, 0]
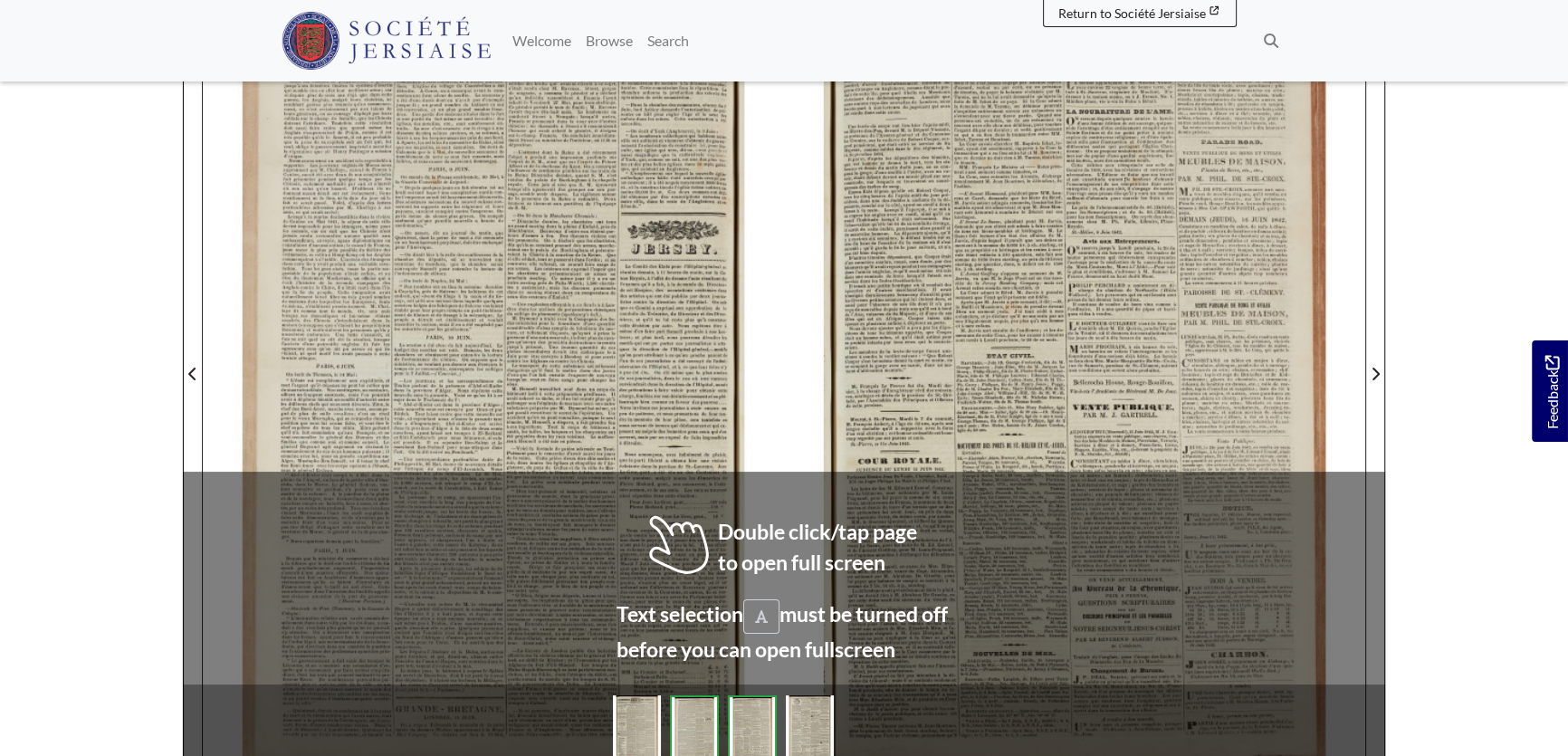
click at [609, 402] on div at bounding box center [494, 363] width 582 height 822
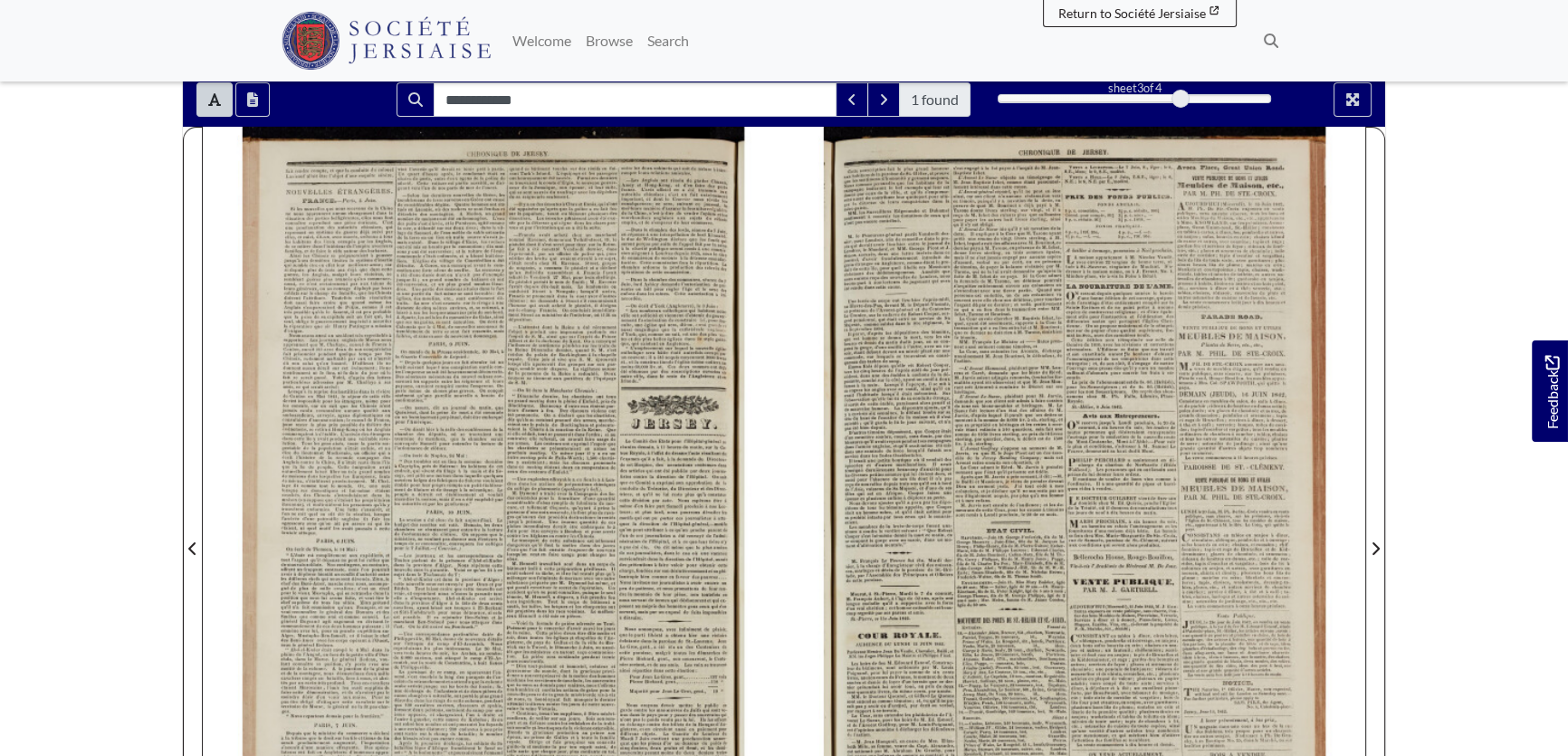
scroll to position [82, 0]
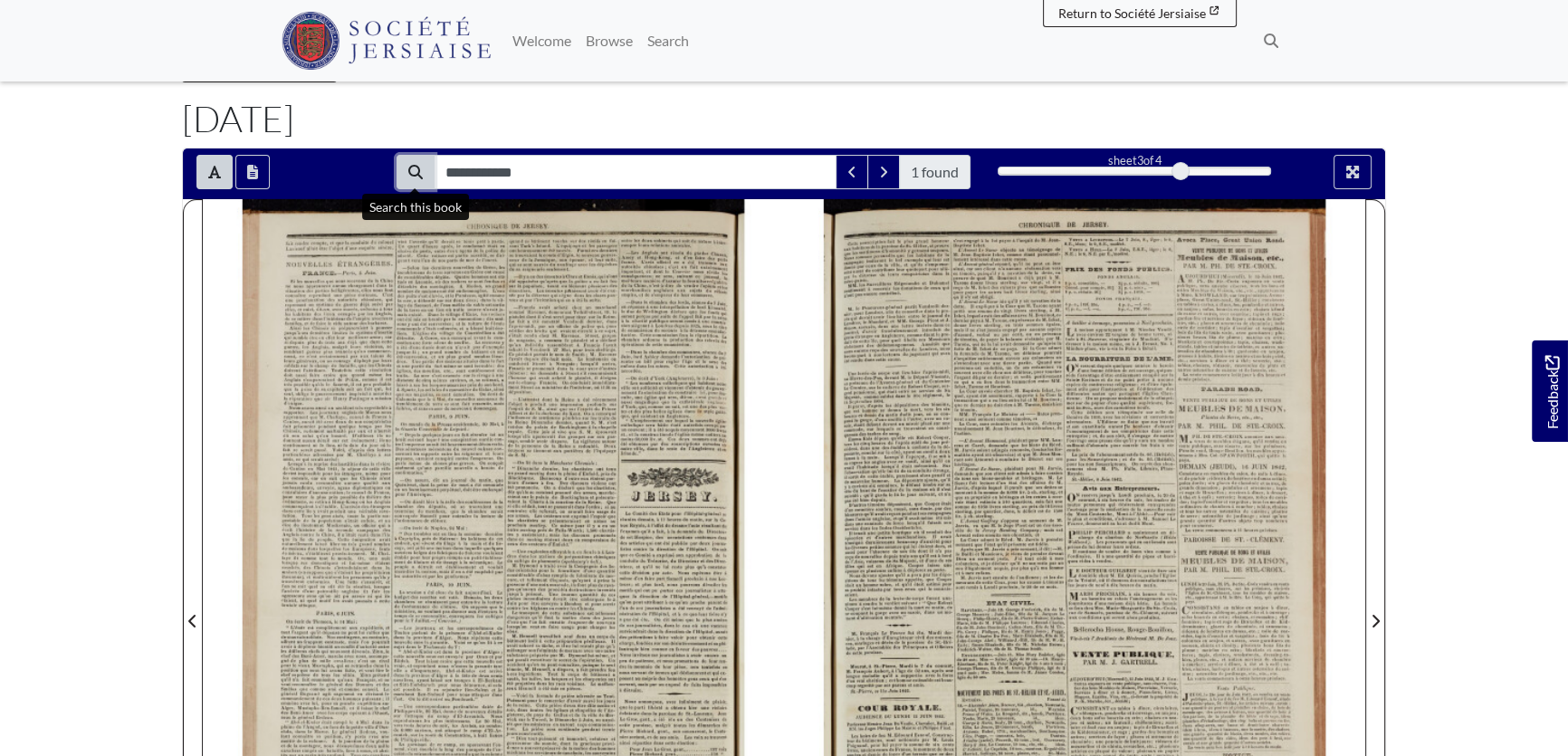
click at [415, 168] on icon "Search" at bounding box center [415, 172] width 15 height 15
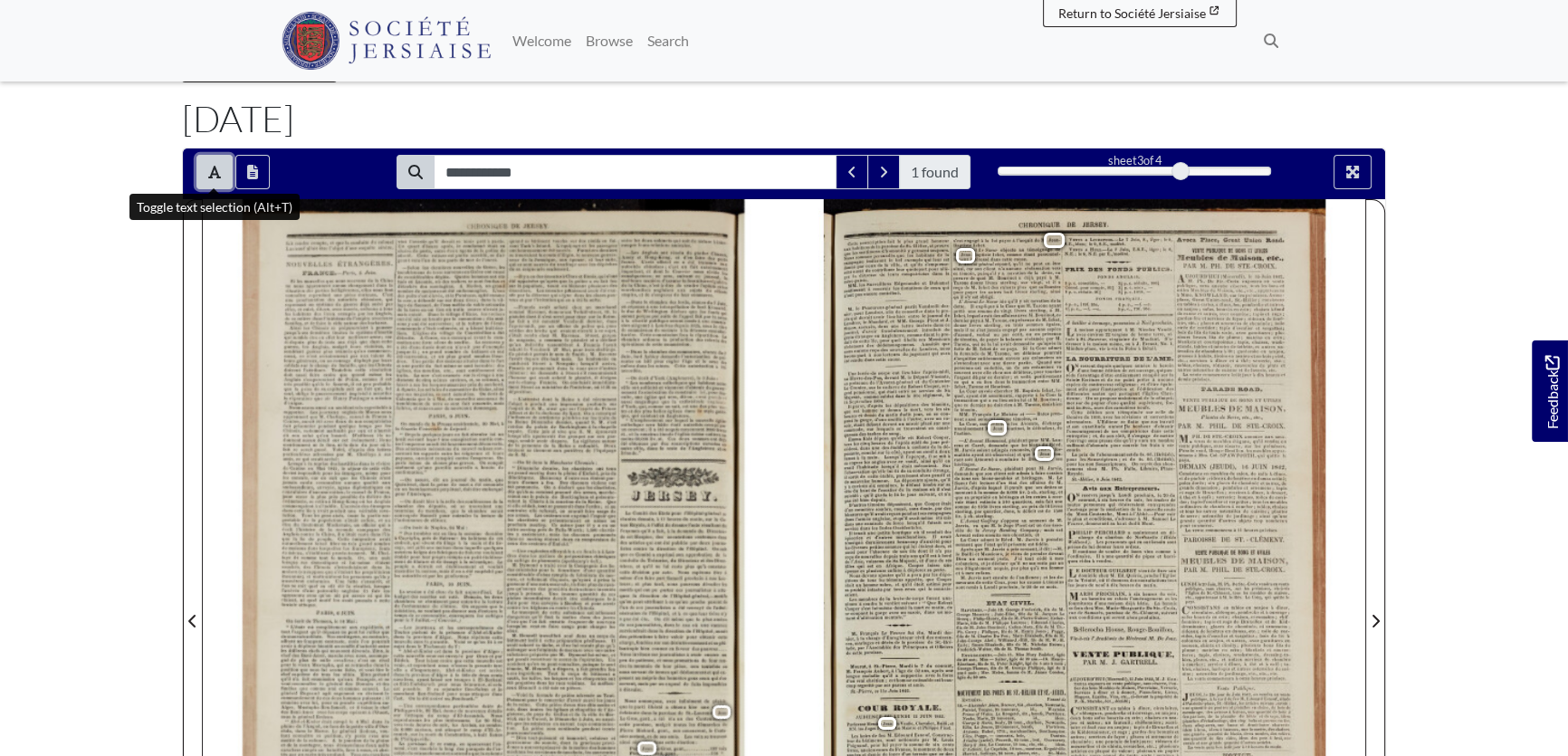
click at [216, 169] on icon "Toggle text selection (Alt+T)" at bounding box center [215, 172] width 13 height 13
click at [904, 734] on div at bounding box center [1075, 610] width 582 height 822
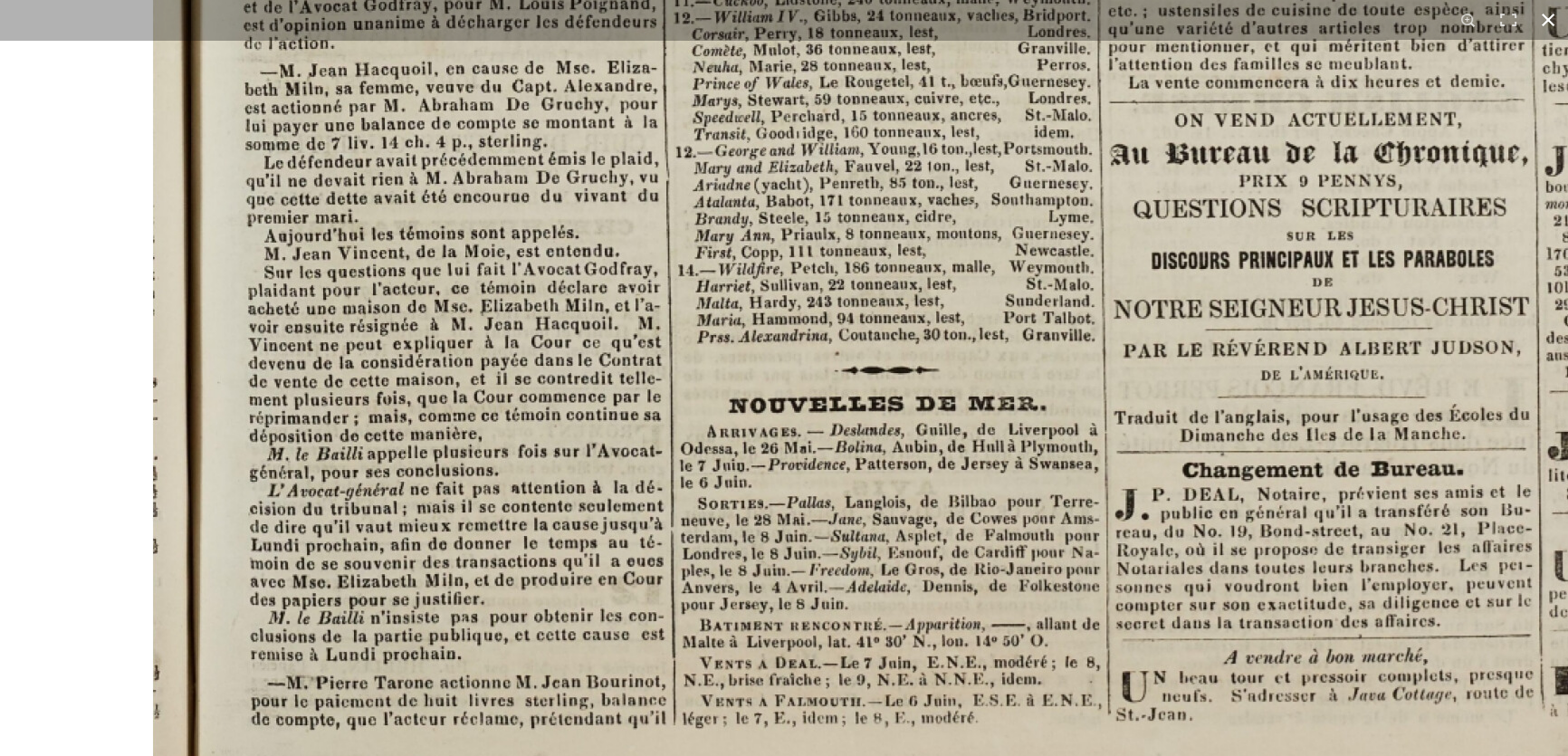
click at [1547, 10] on button at bounding box center [1549, 20] width 40 height 40
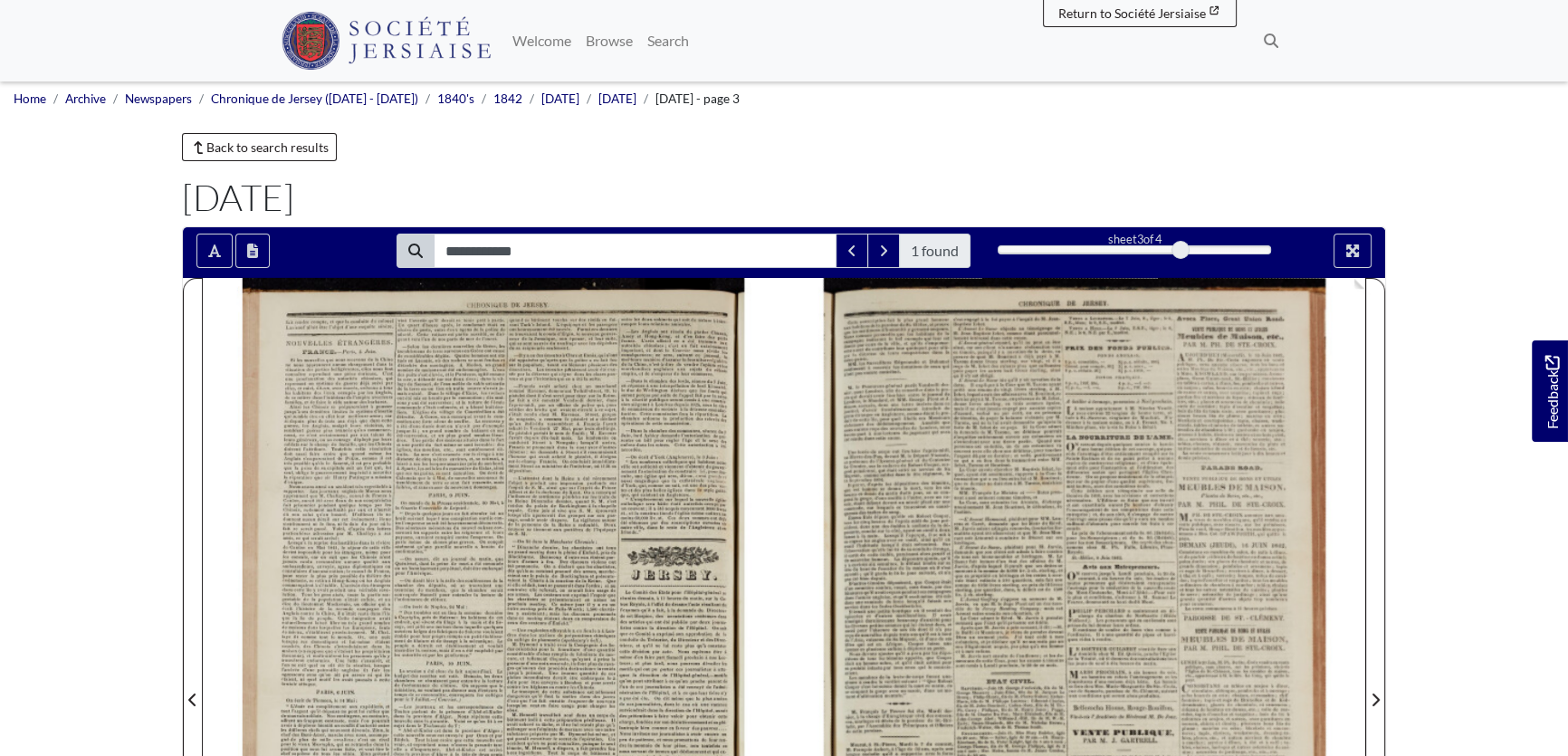
scroll to position [0, 0]
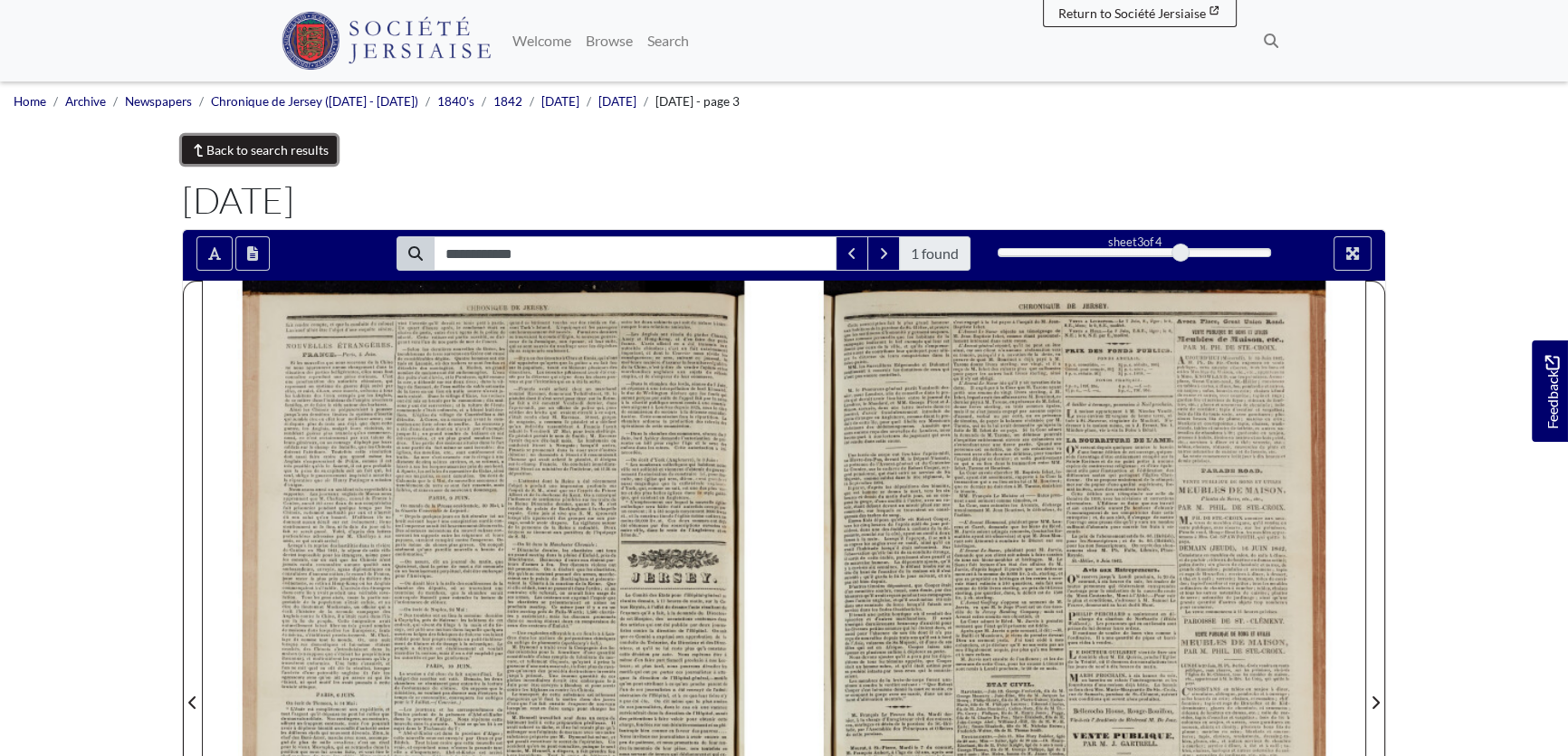
click at [282, 138] on link "Back to search results" at bounding box center [259, 149] width 155 height 28
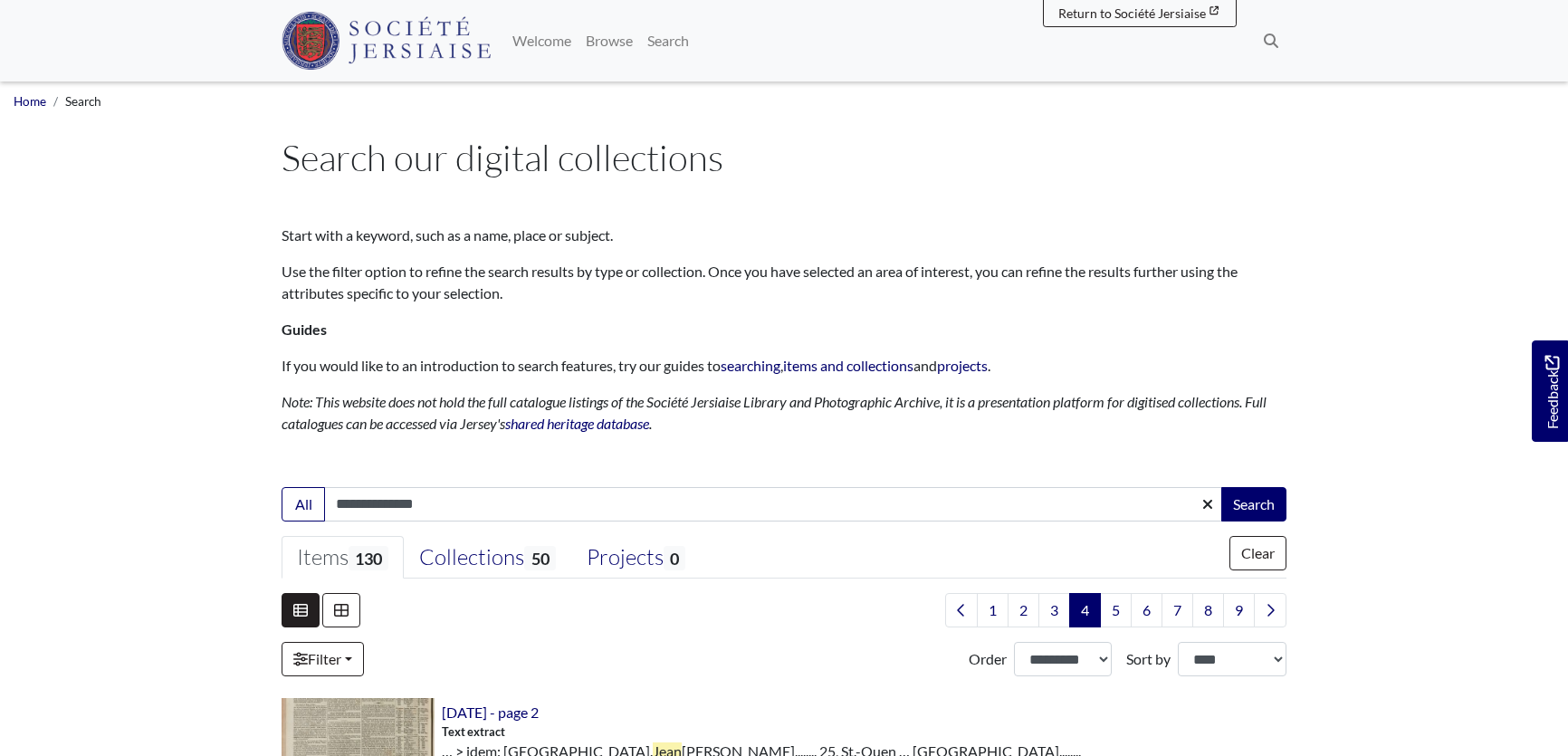
select select "***"
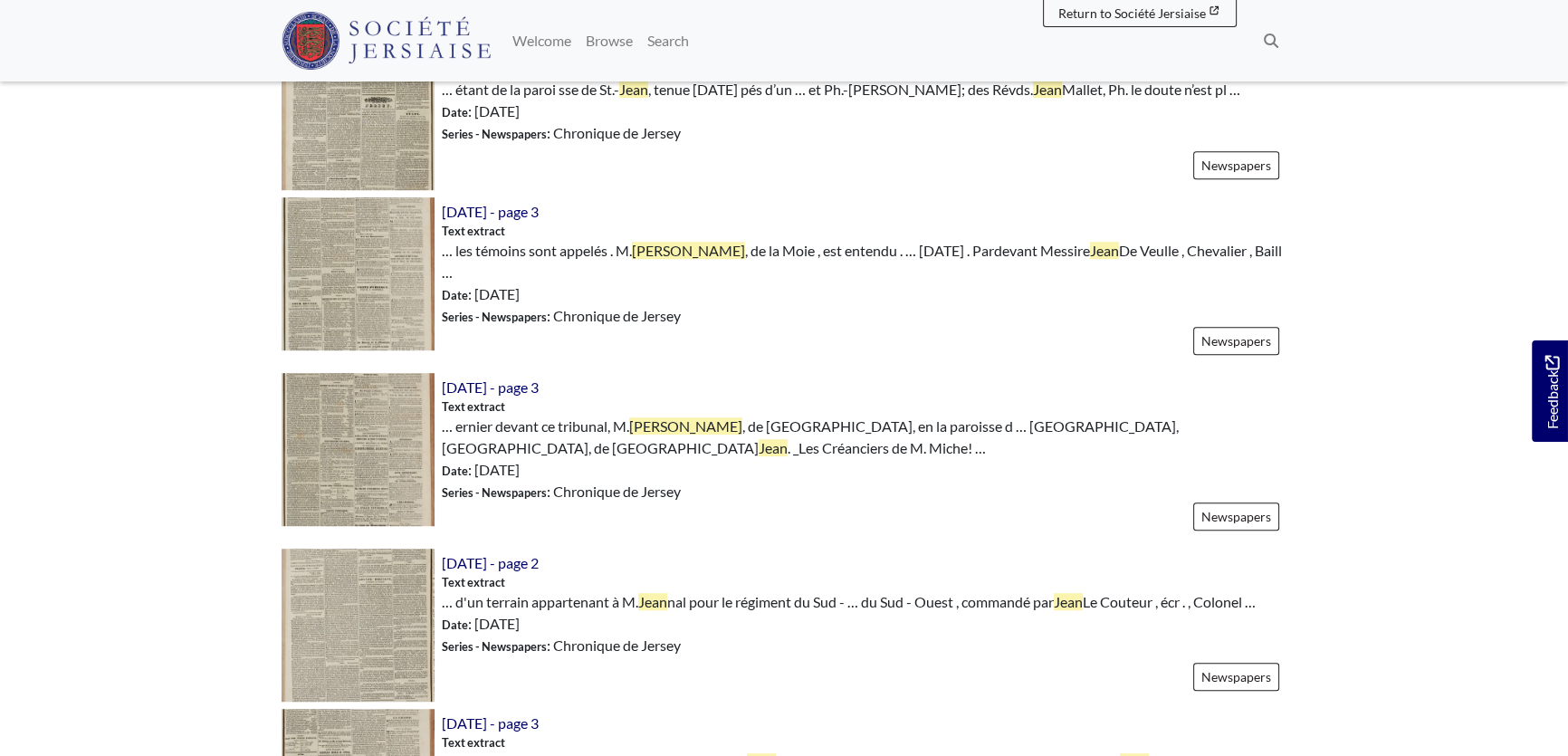
scroll to position [1317, 0]
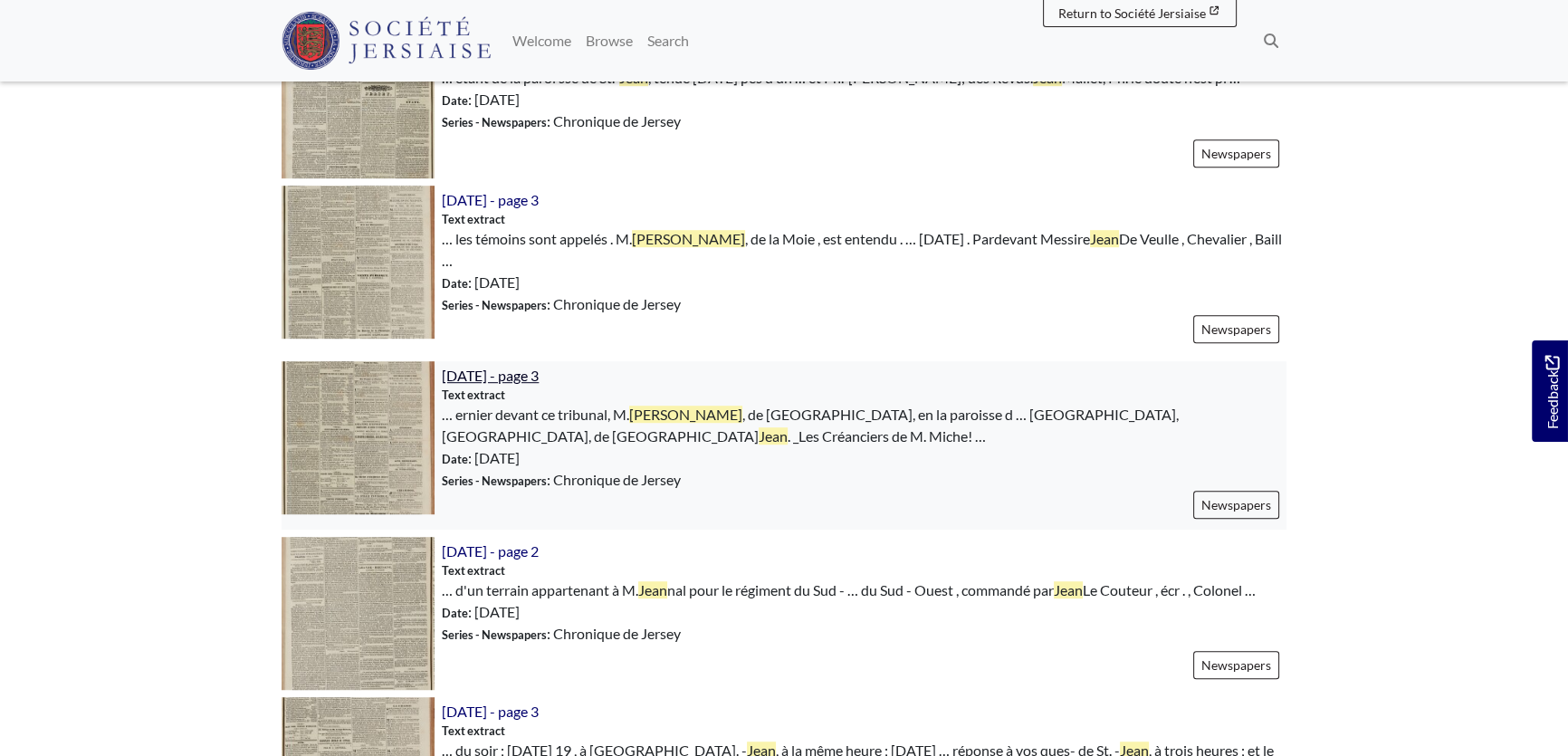
click at [539, 366] on span "[DATE] - page 3" at bounding box center [490, 374] width 97 height 17
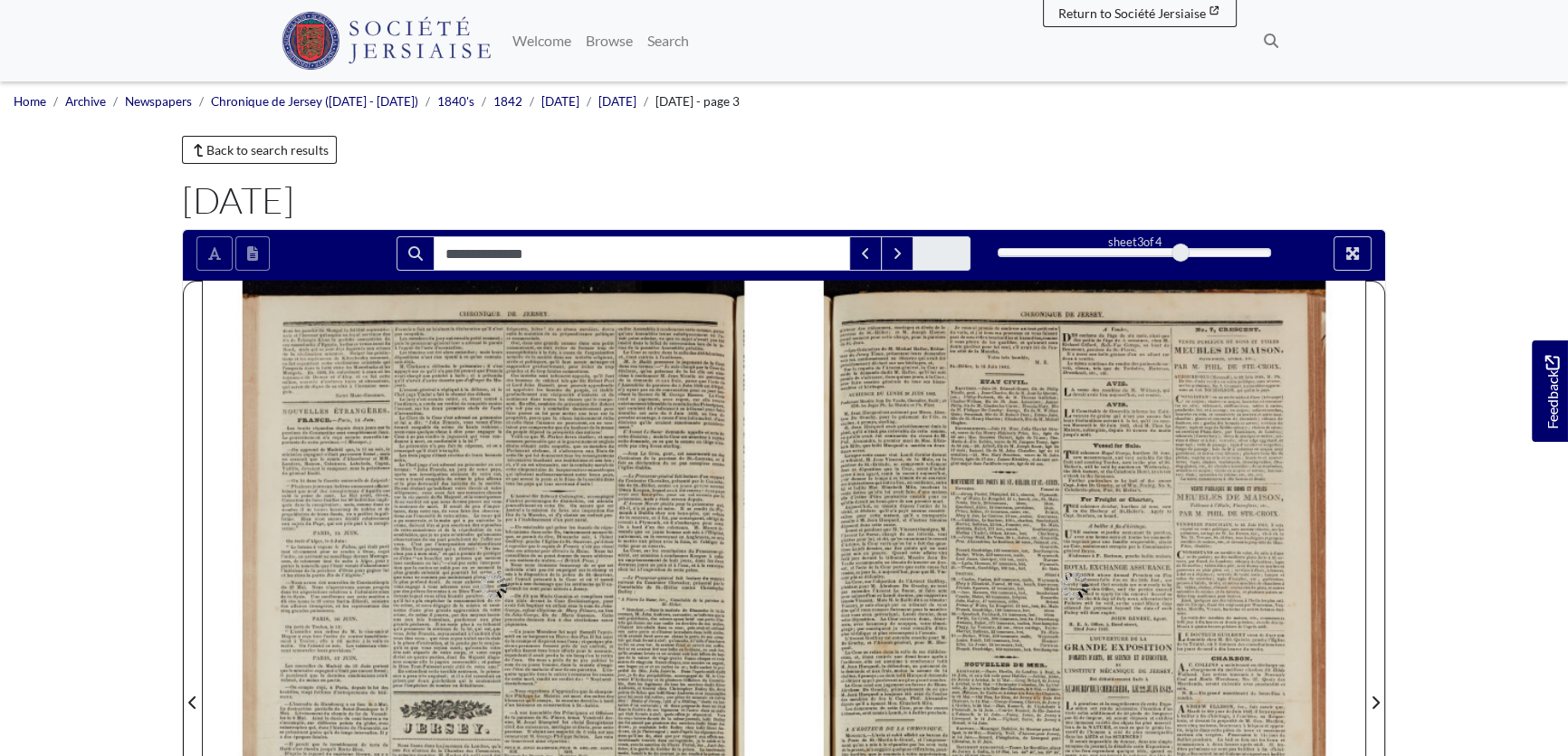
type input "**********"
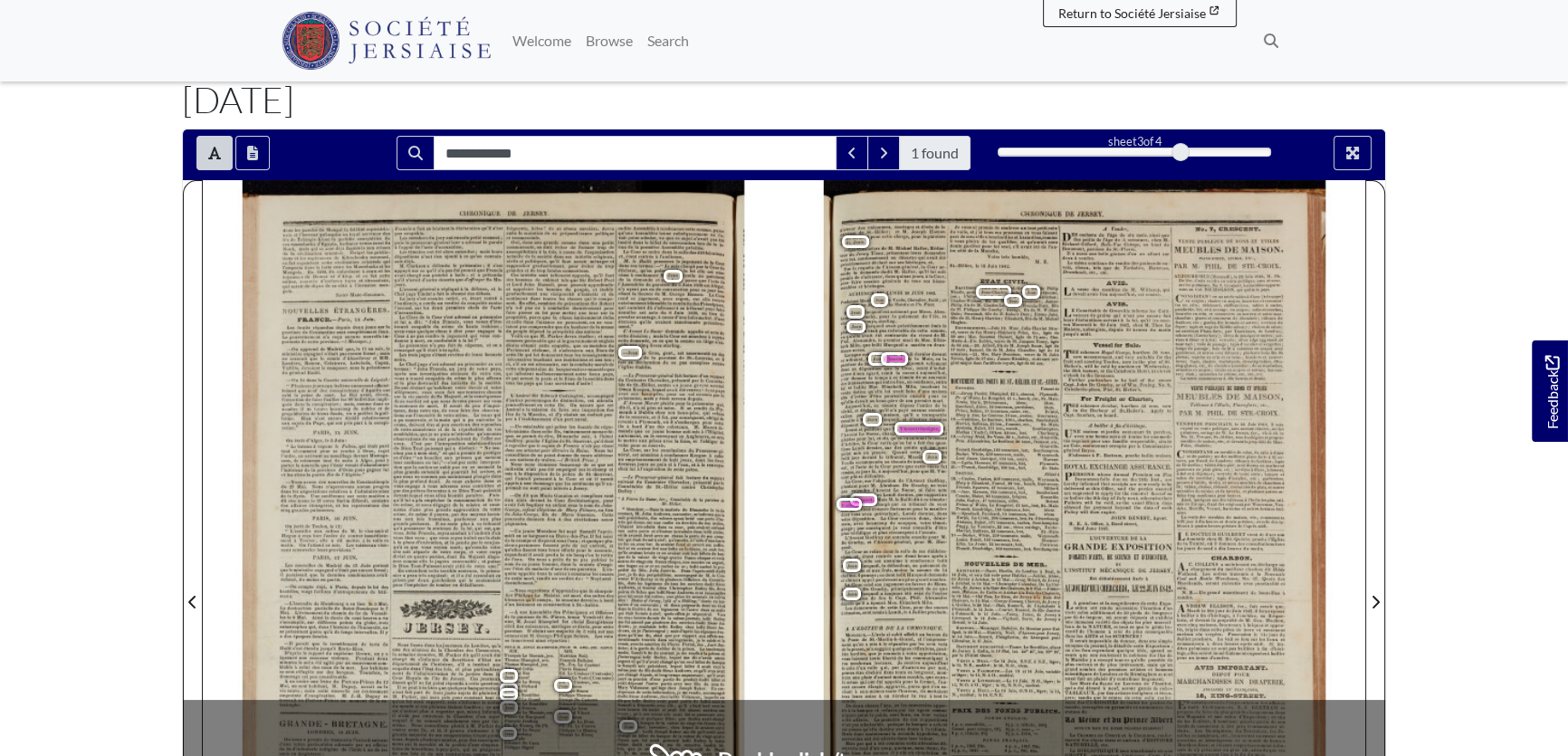
scroll to position [82, 0]
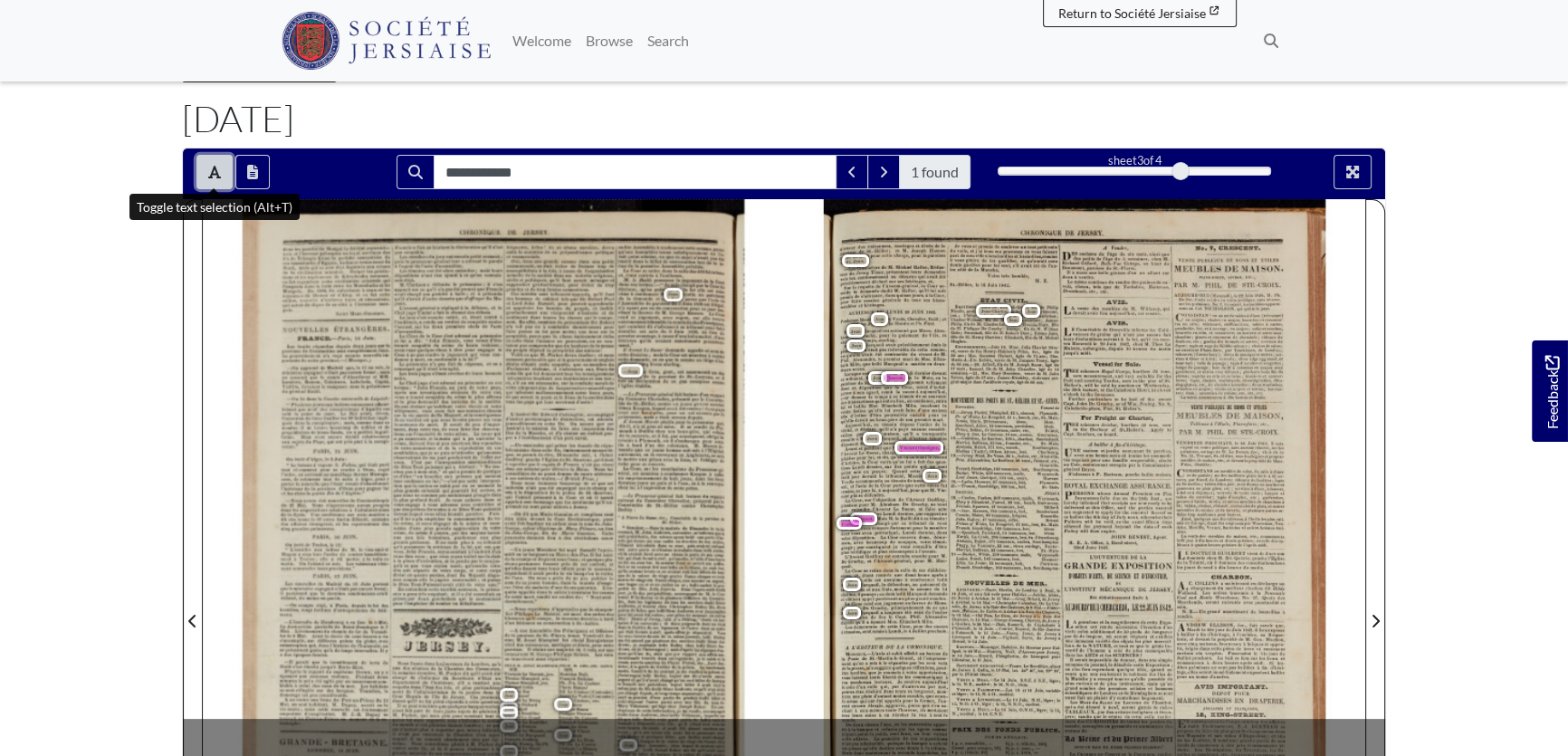
click at [214, 174] on icon "Toggle text selection (Alt+T)" at bounding box center [215, 172] width 13 height 15
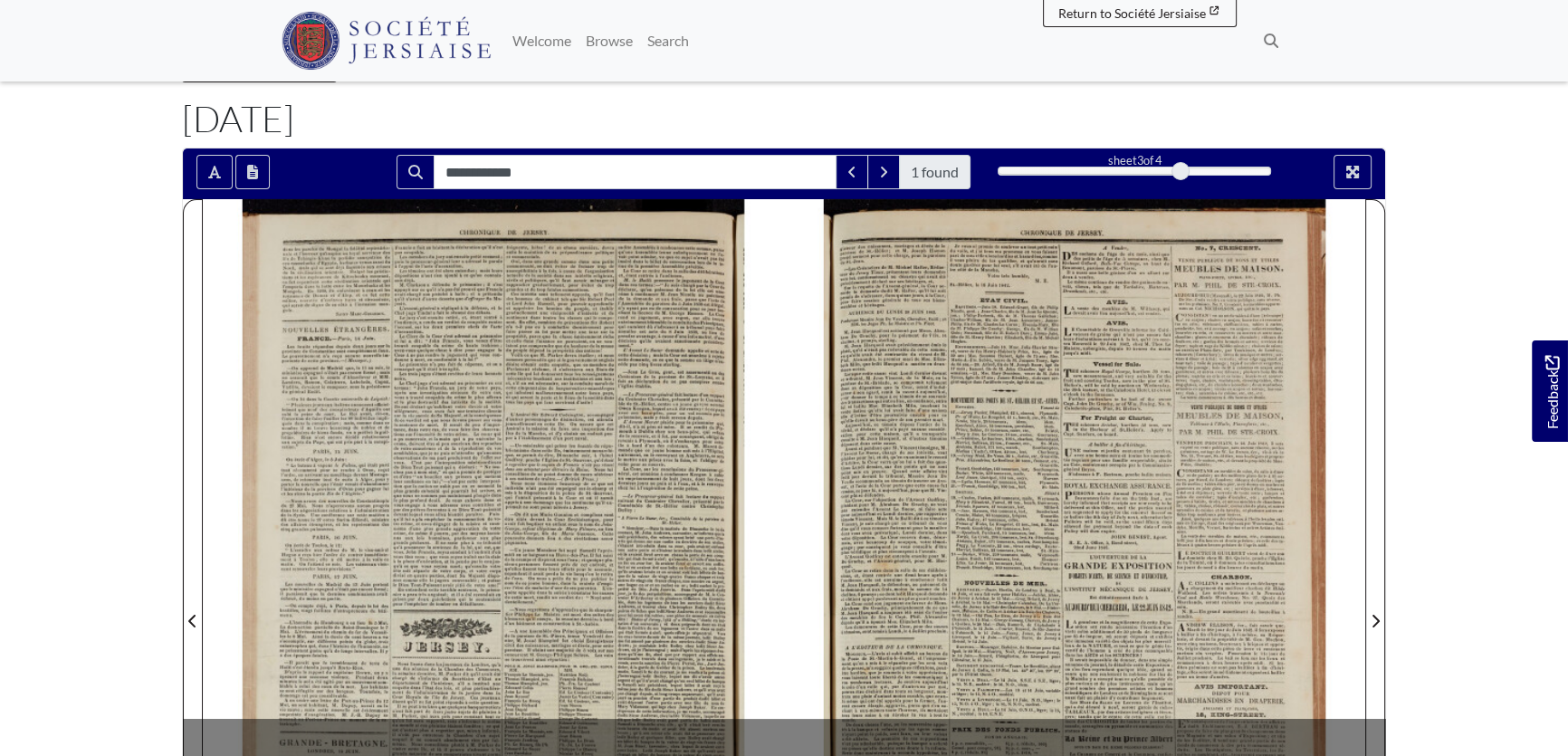
click at [892, 484] on div at bounding box center [1075, 610] width 582 height 822
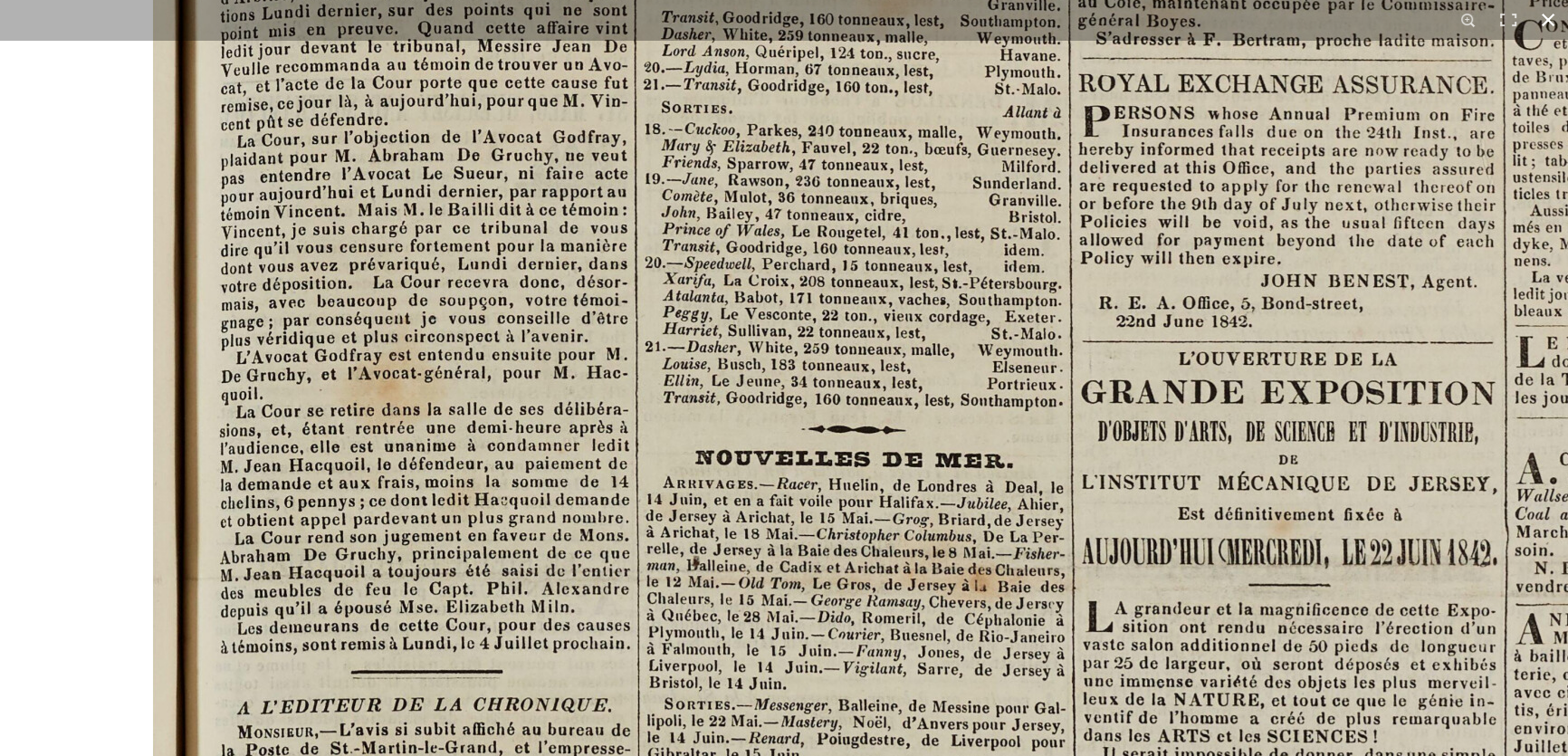
click at [1545, 15] on button at bounding box center [1549, 20] width 40 height 40
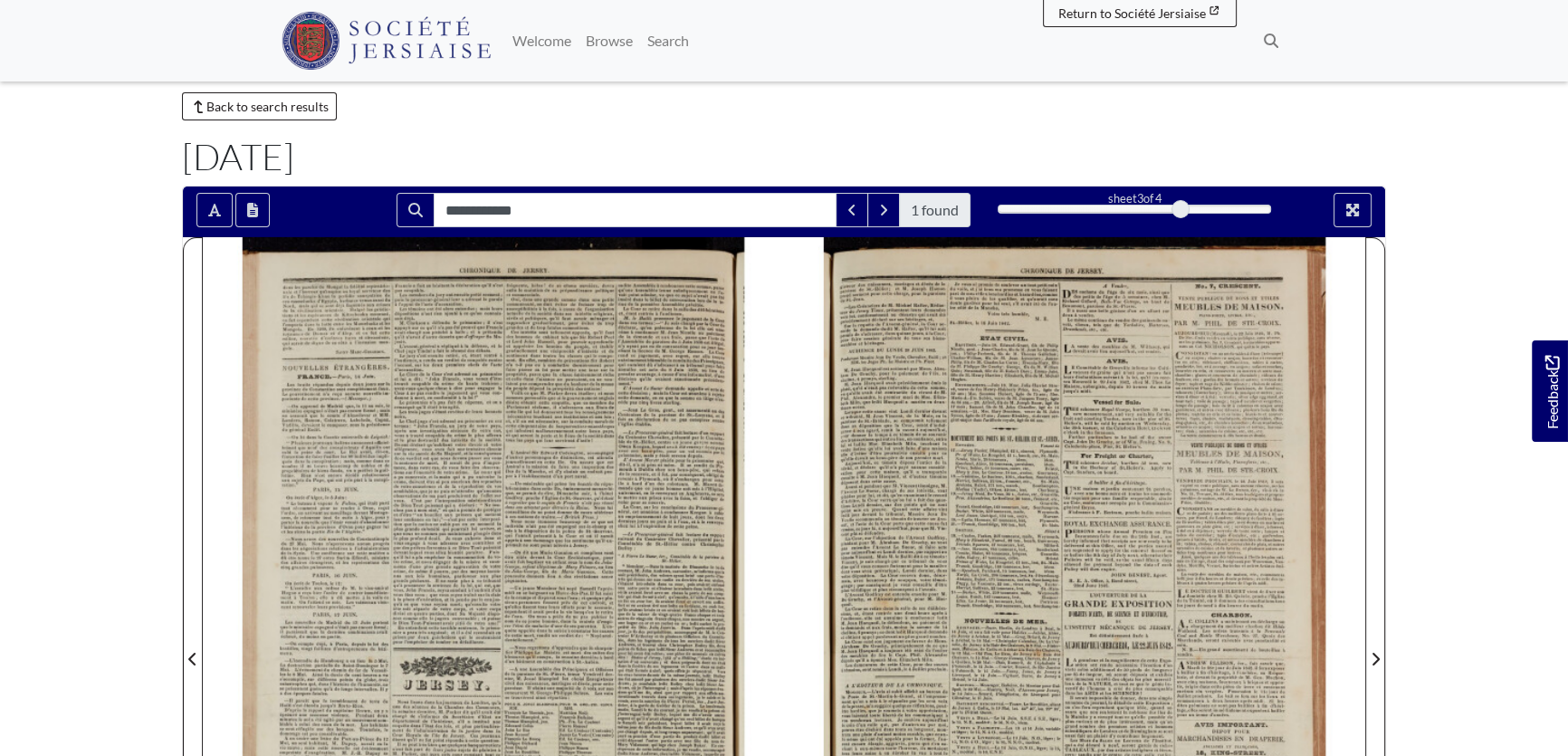
scroll to position [0, 0]
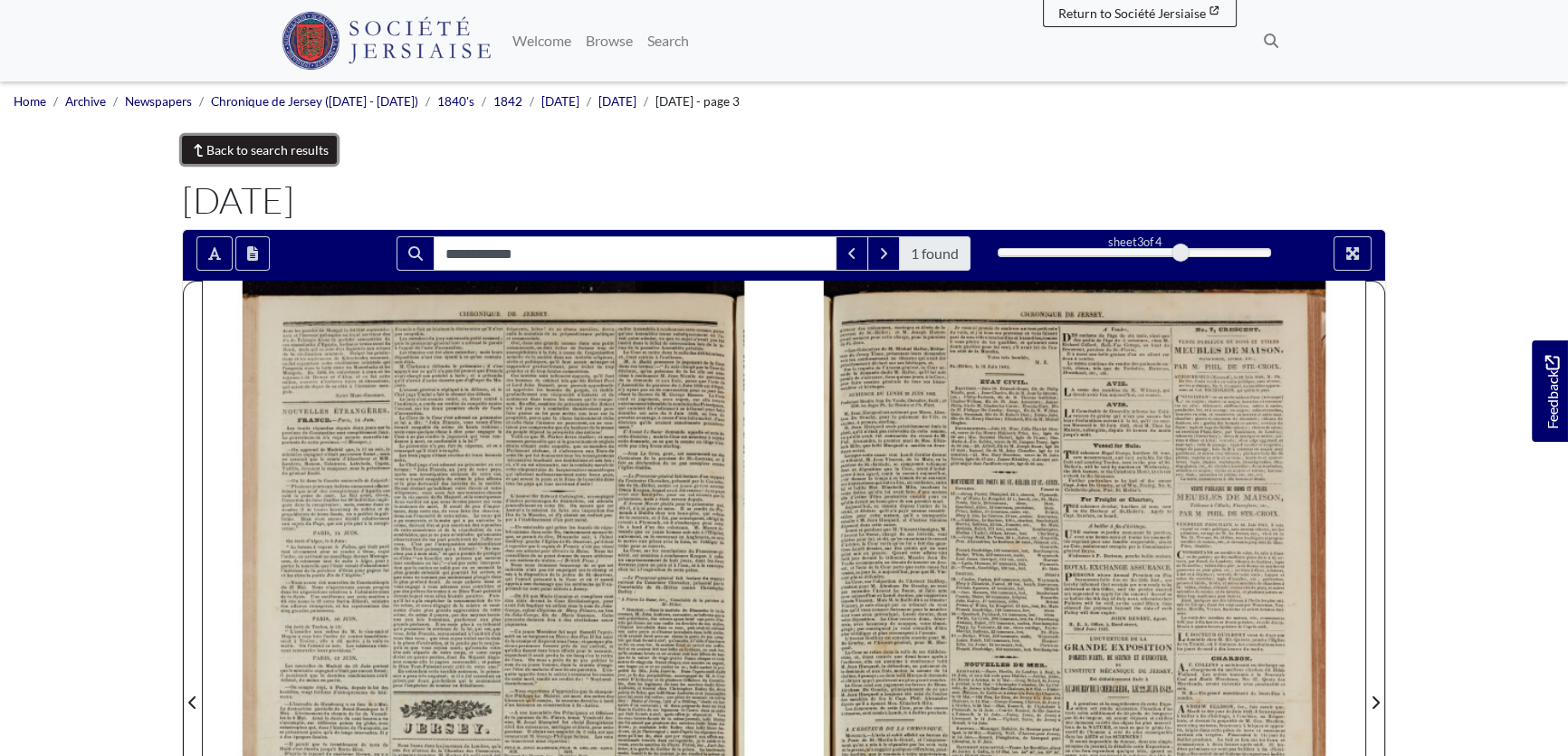
click at [236, 144] on link "Back to search results" at bounding box center [259, 149] width 155 height 28
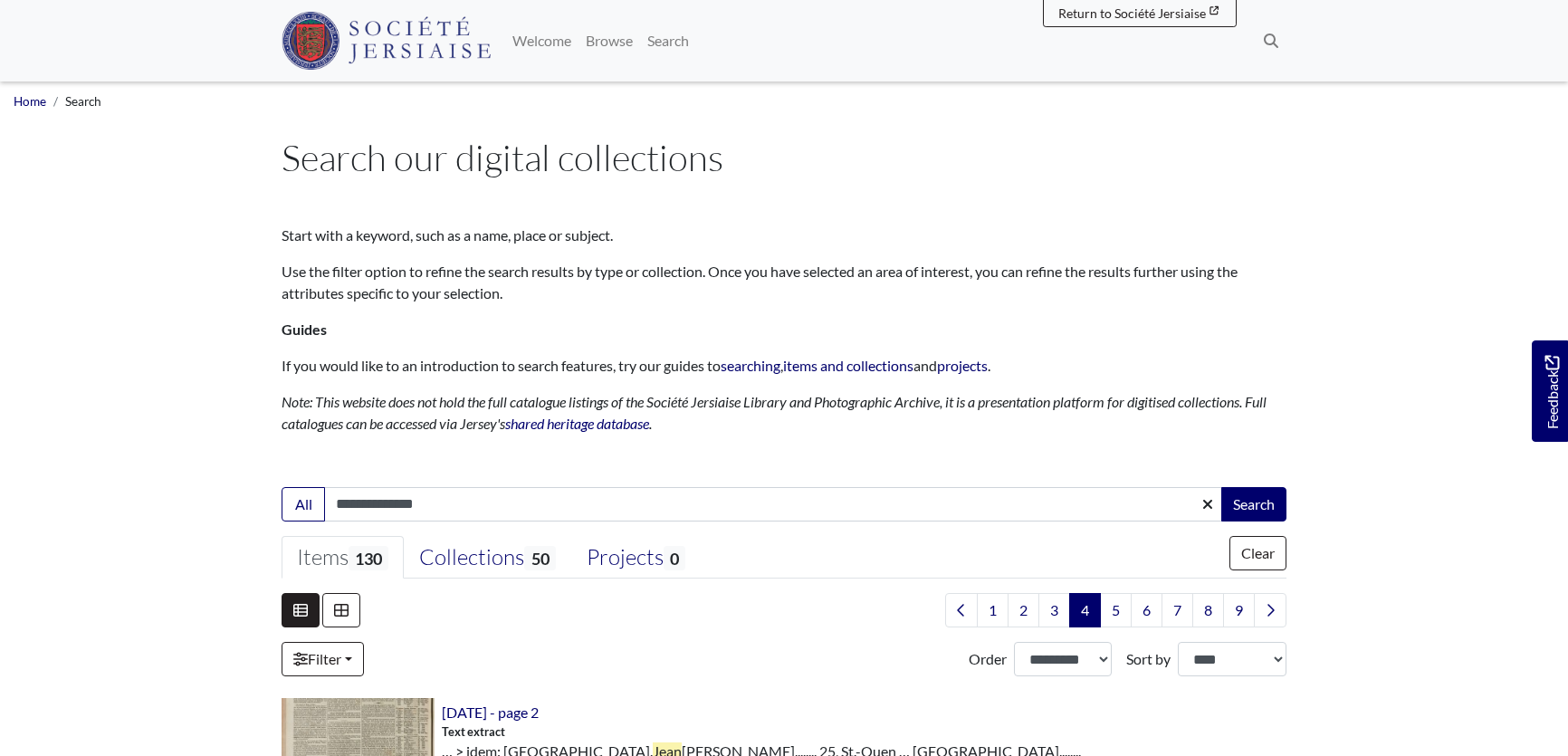
select select "***"
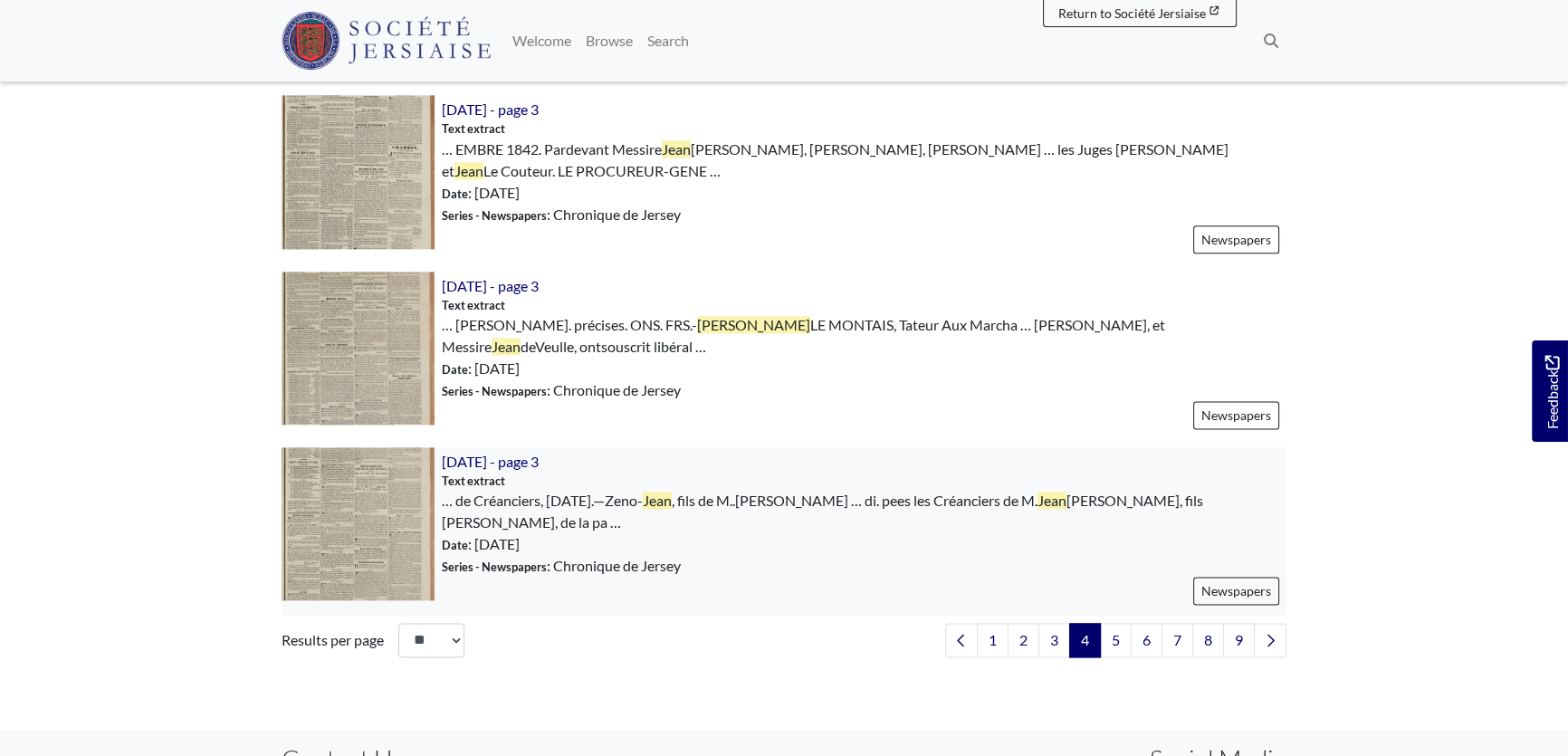
scroll to position [2962, 0]
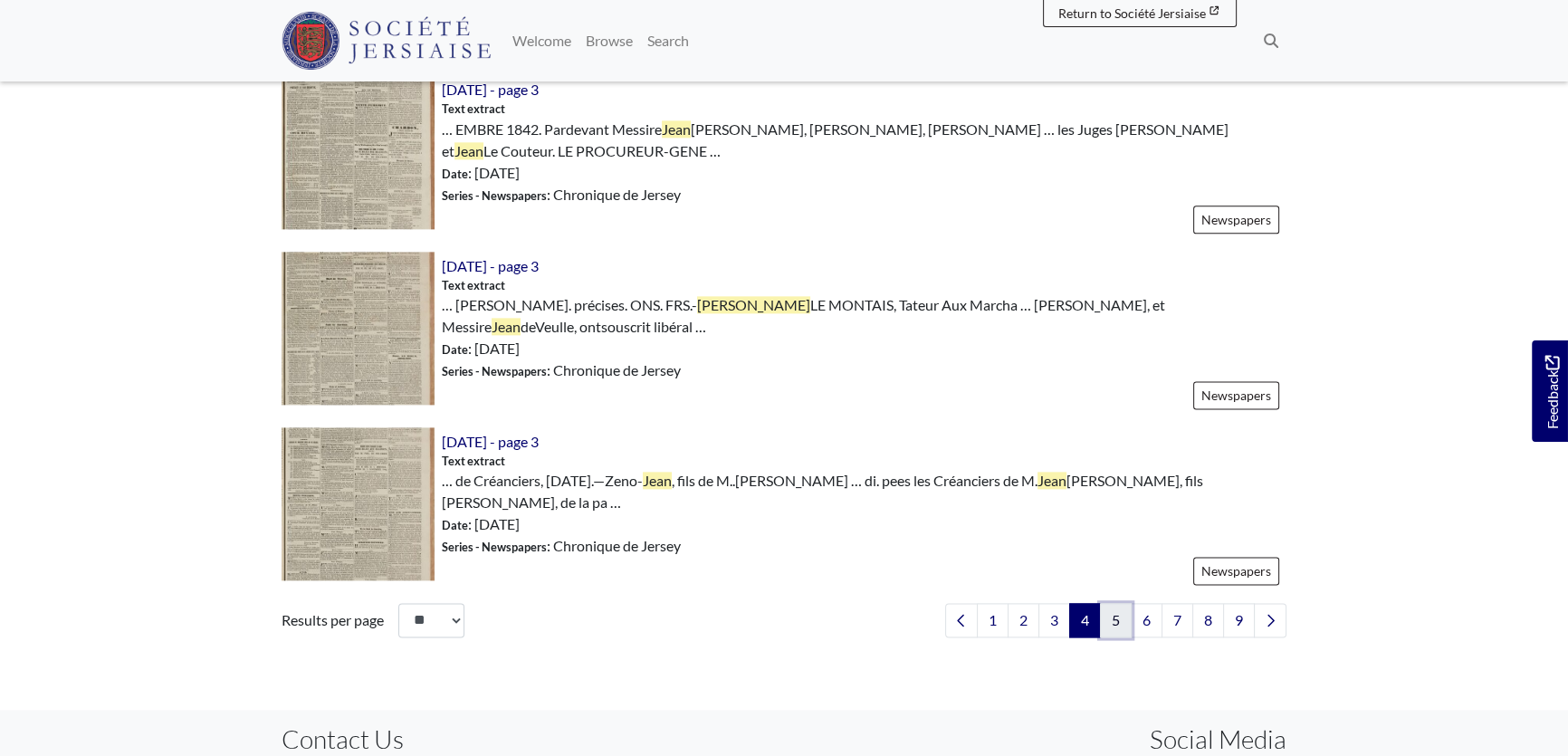
click at [1111, 602] on link "5" at bounding box center [1115, 620] width 32 height 35
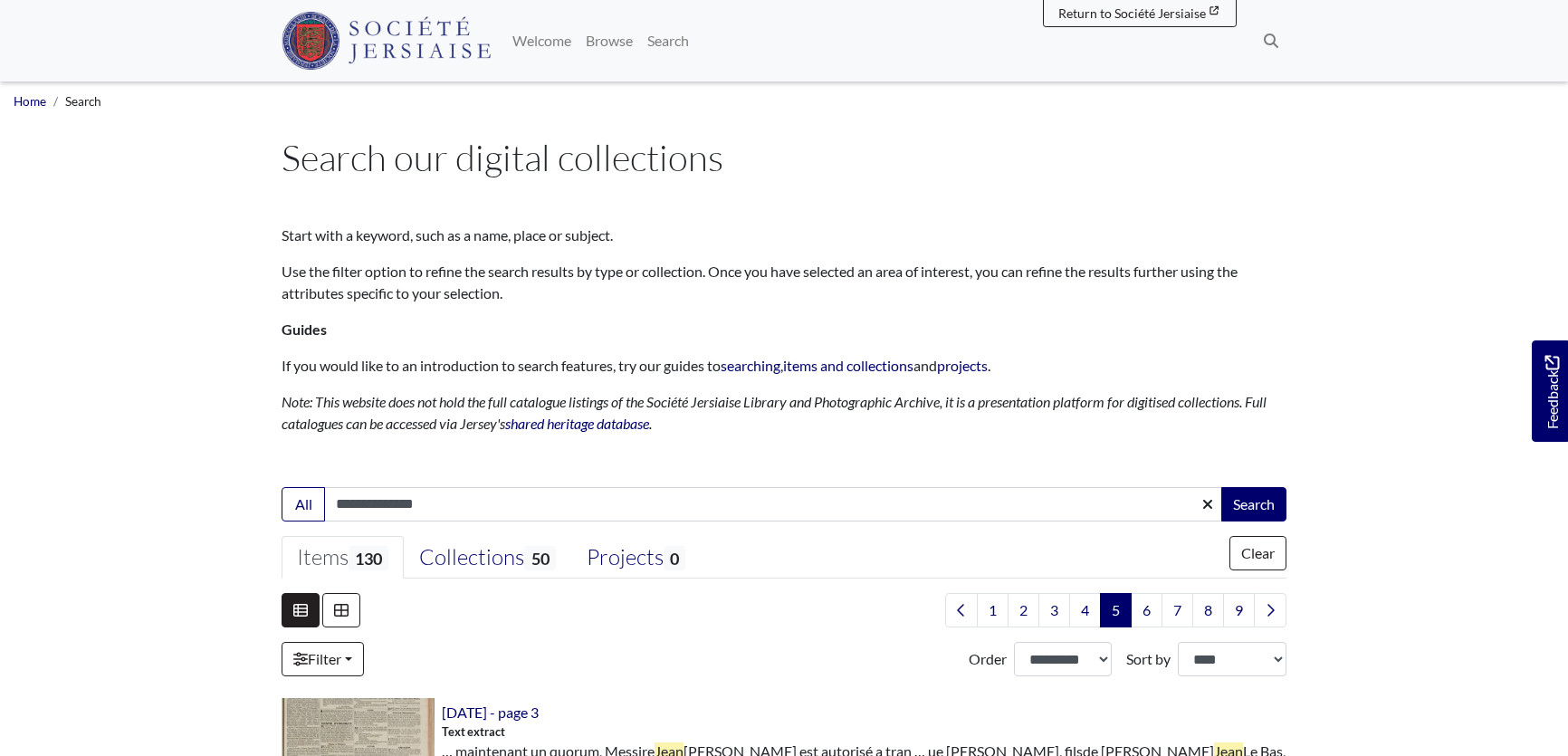
select select "***"
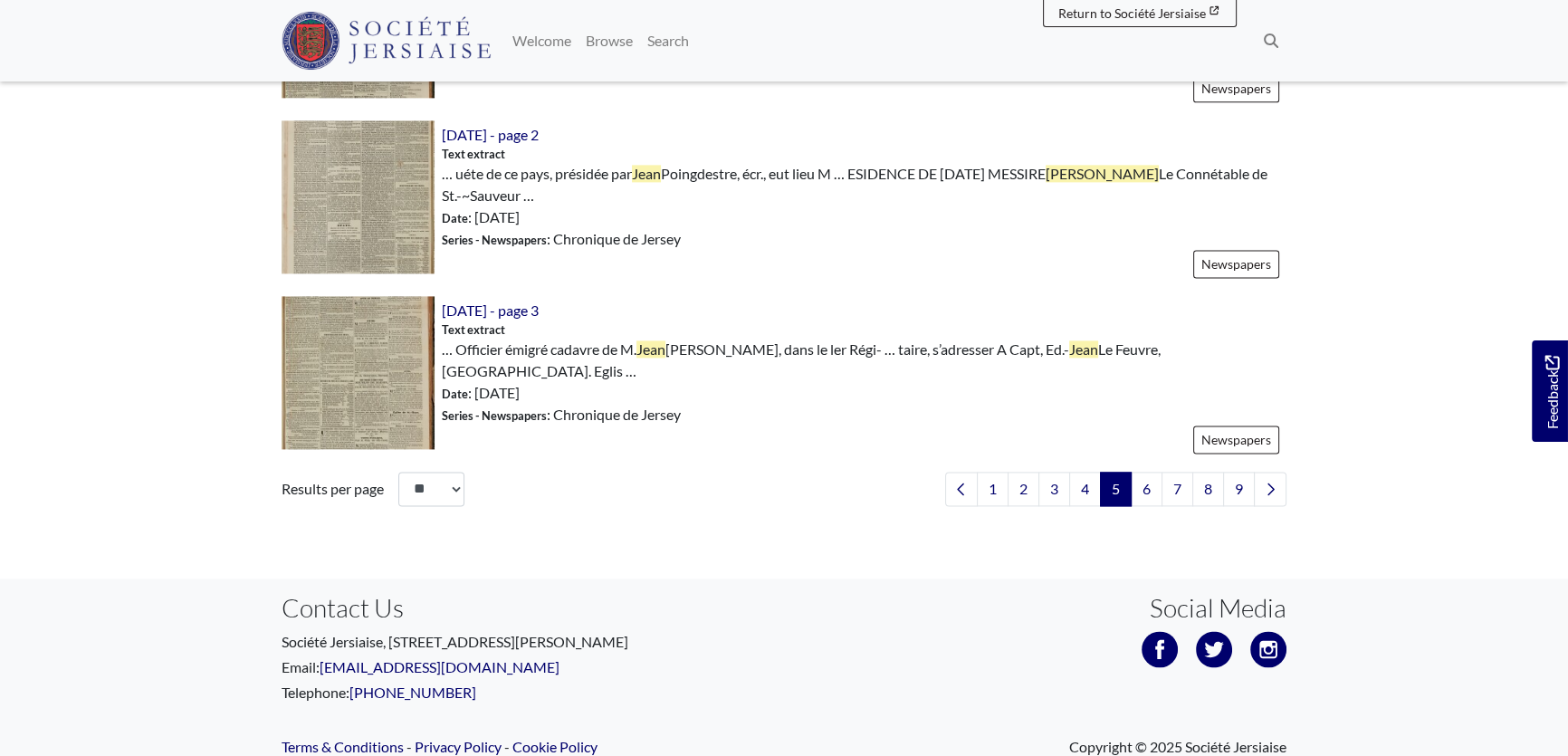
scroll to position [3096, 0]
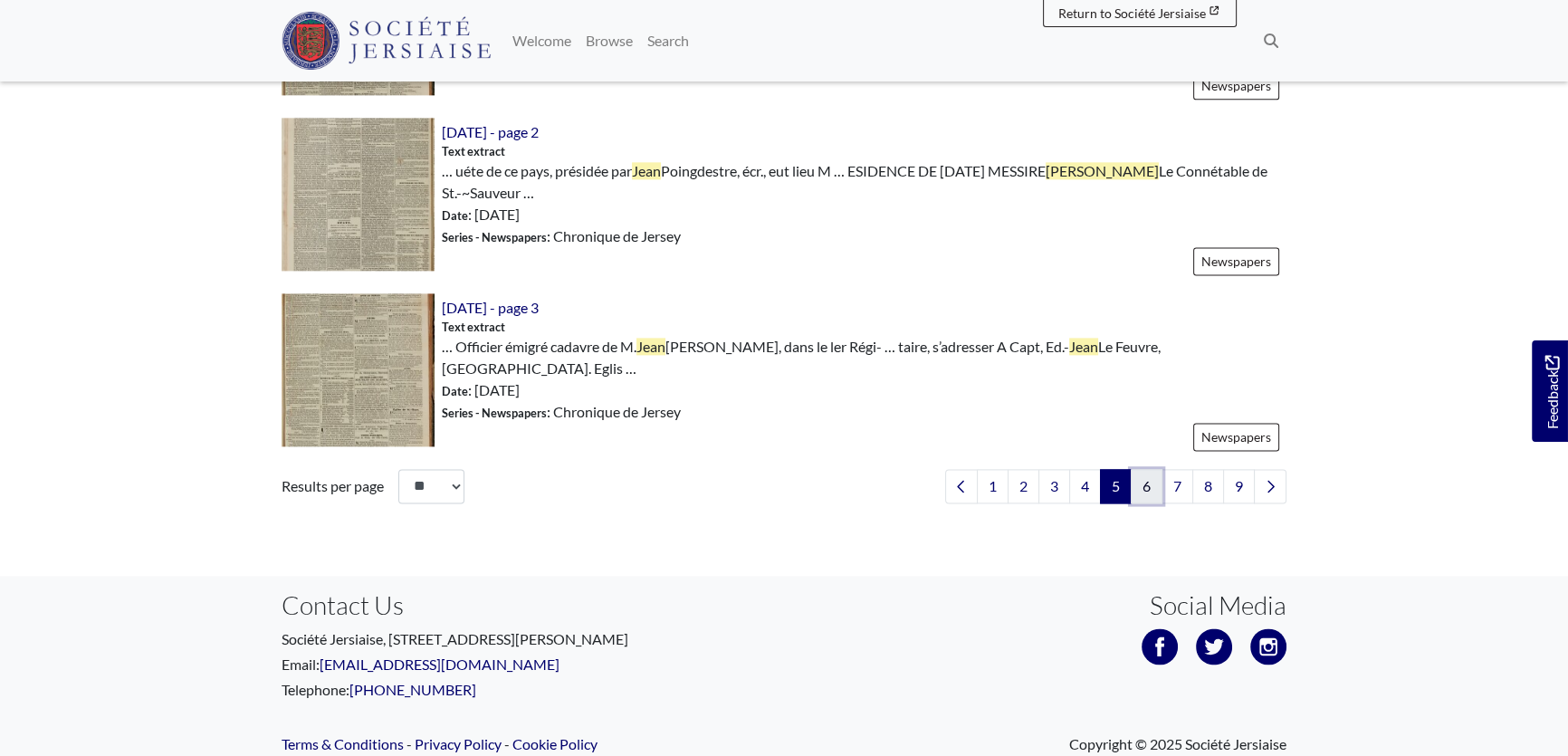
click at [1141, 469] on link "6" at bounding box center [1146, 486] width 32 height 35
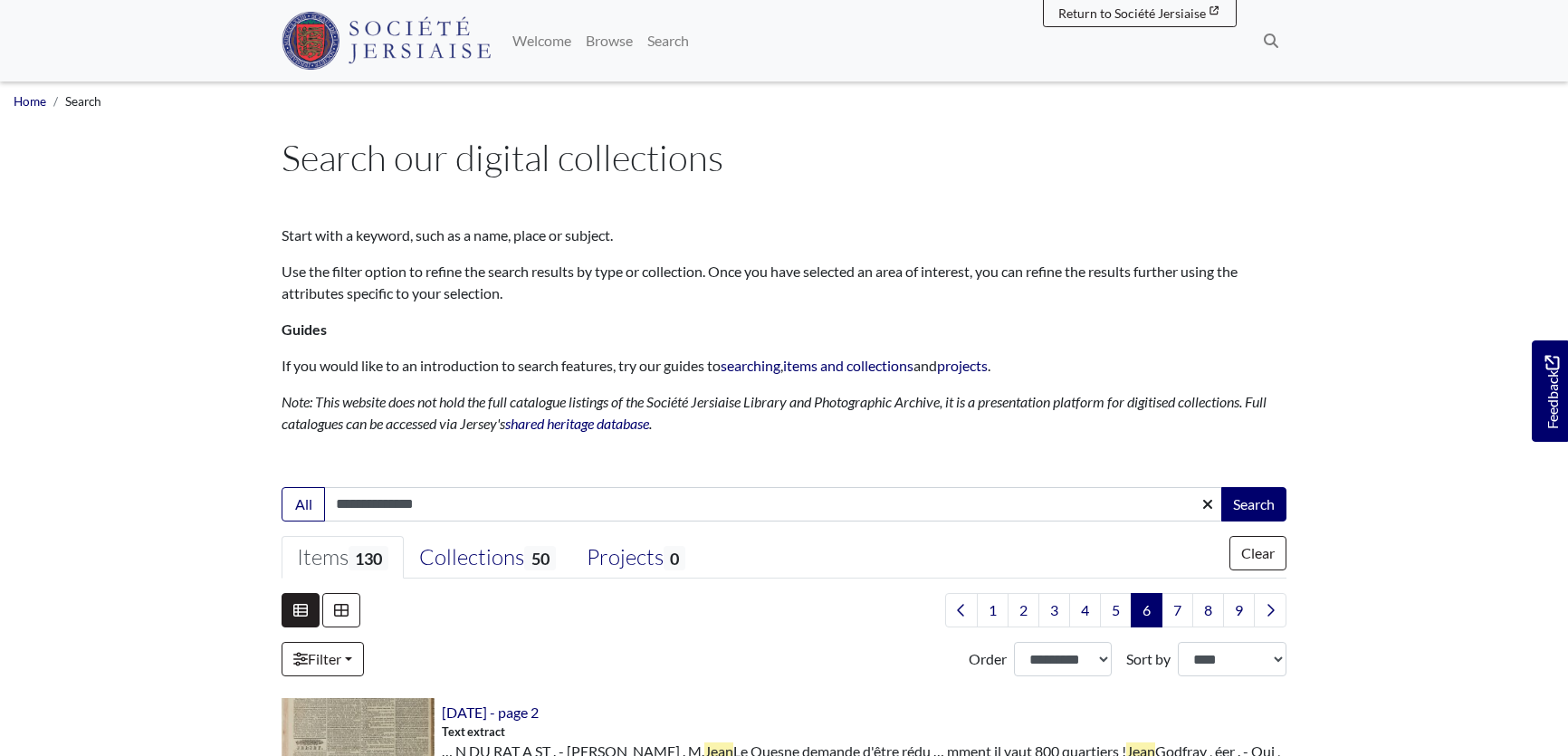
select select "***"
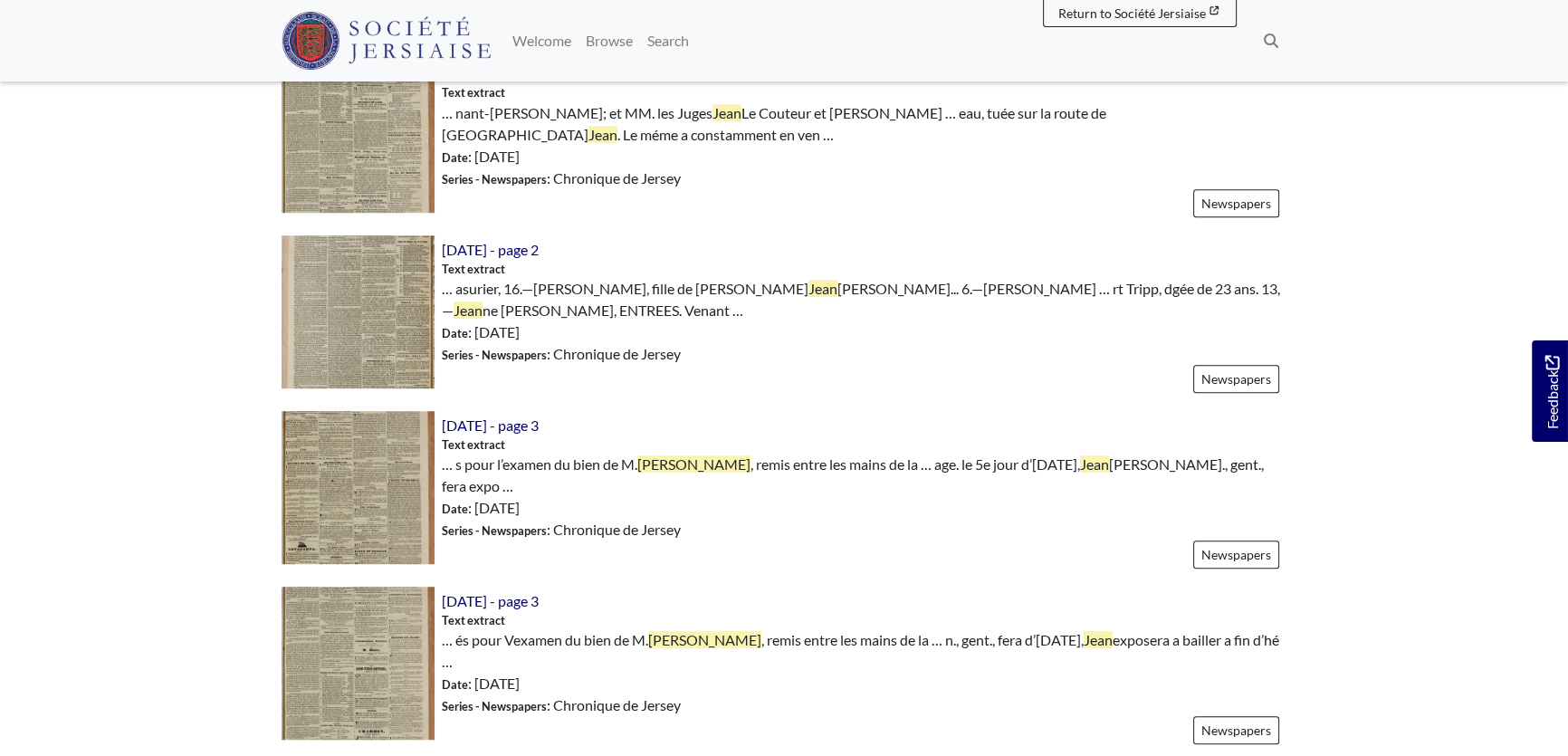
scroll to position [1728, 0]
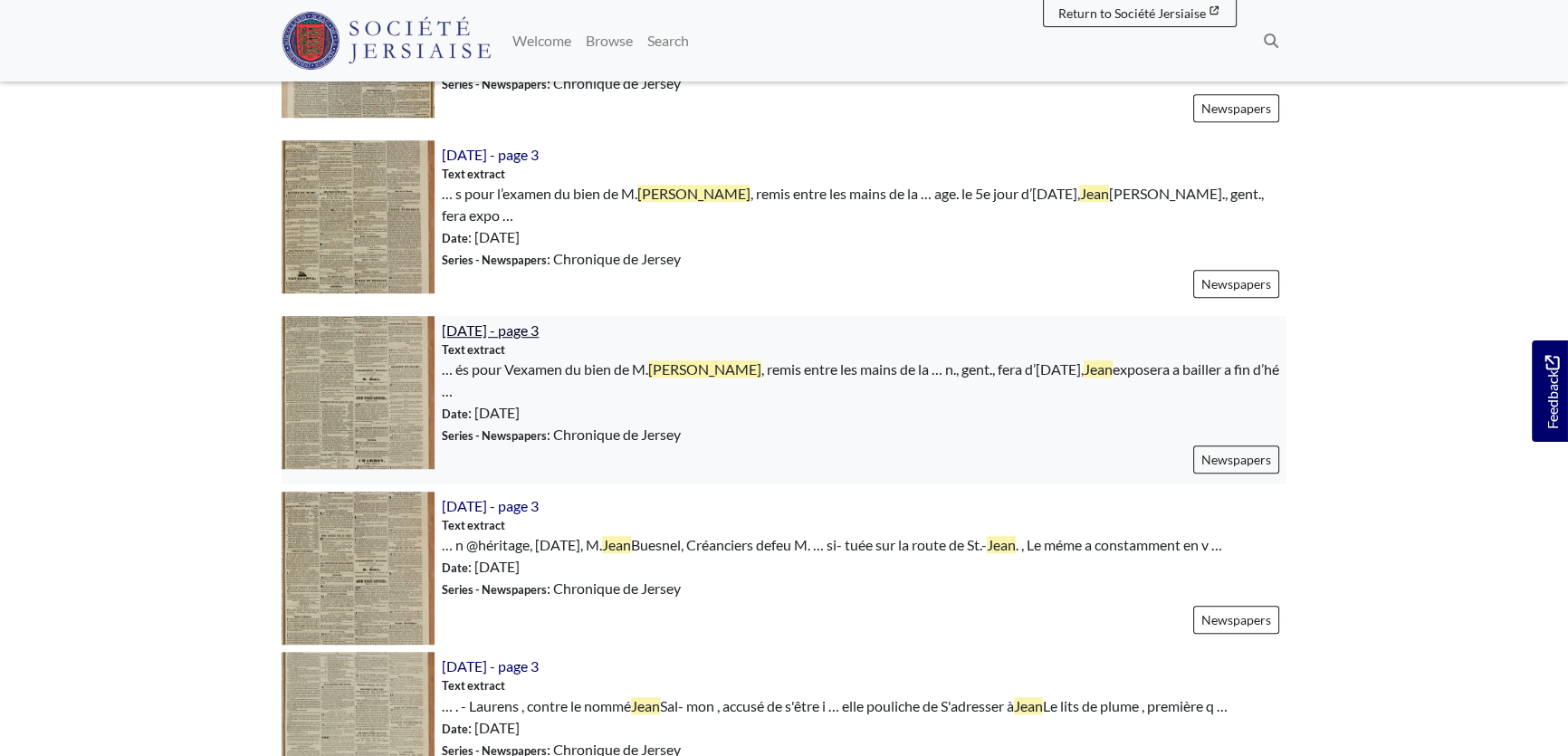
click at [523, 322] on span "[DATE] - page 3" at bounding box center [490, 330] width 97 height 17
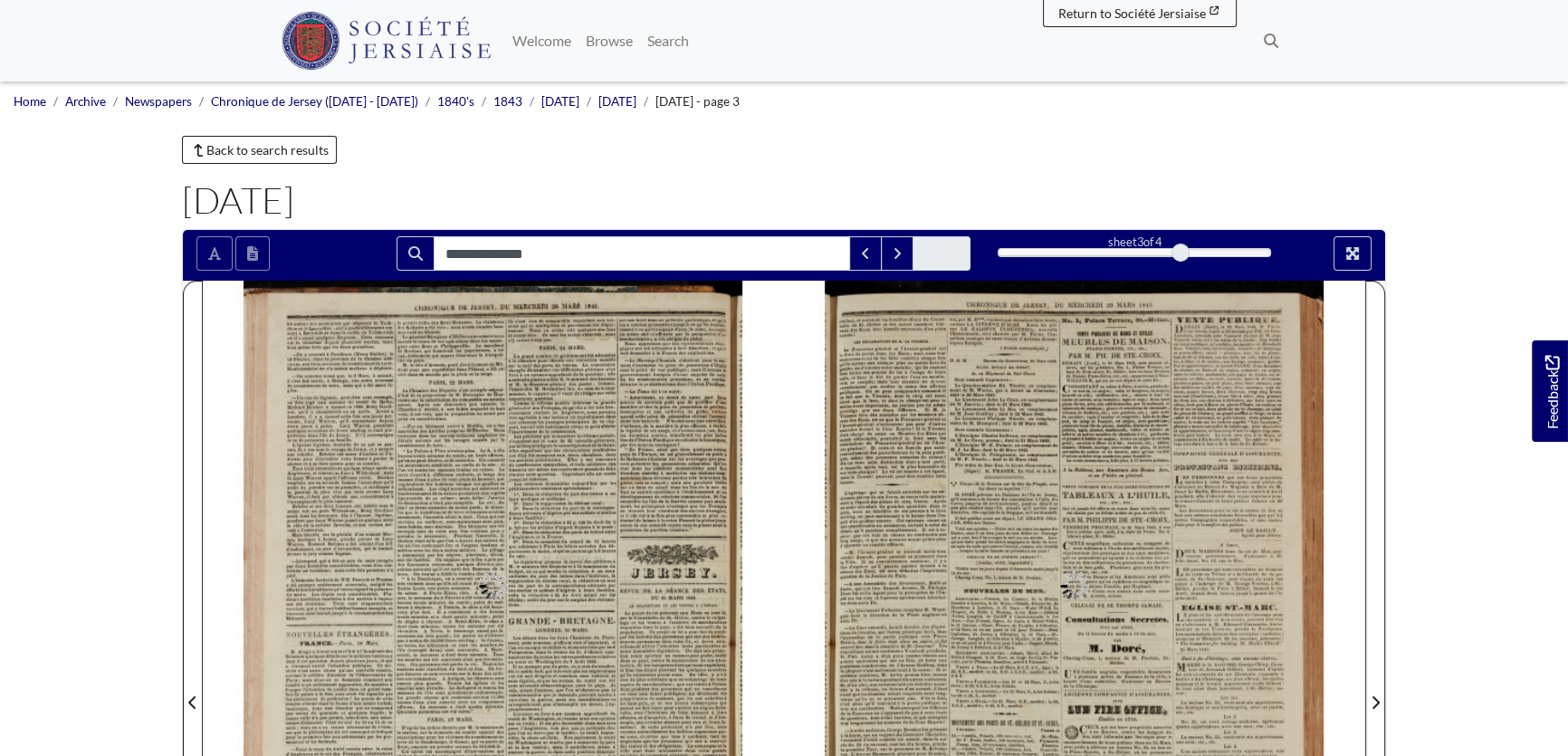
type input "**********"
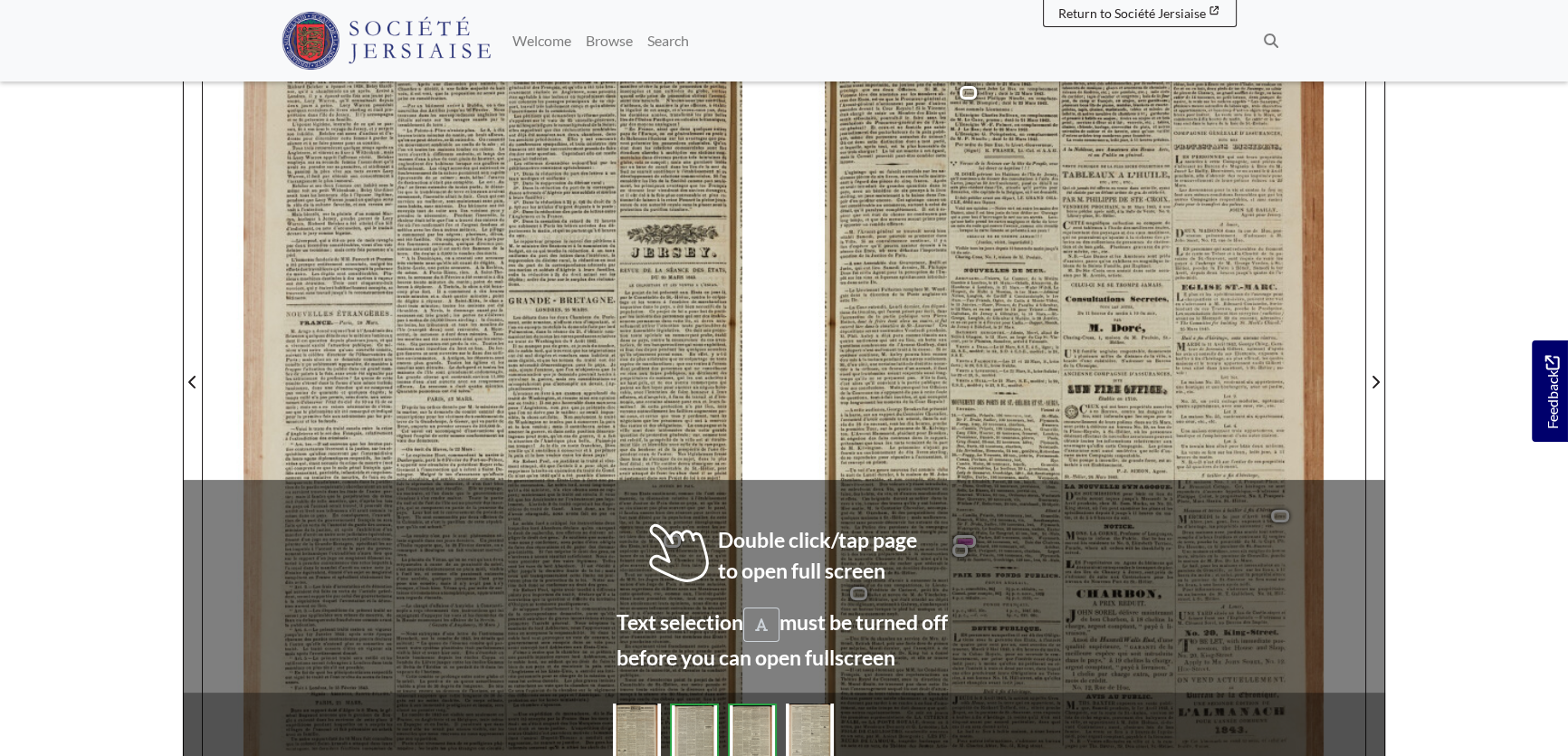
scroll to position [329, 0]
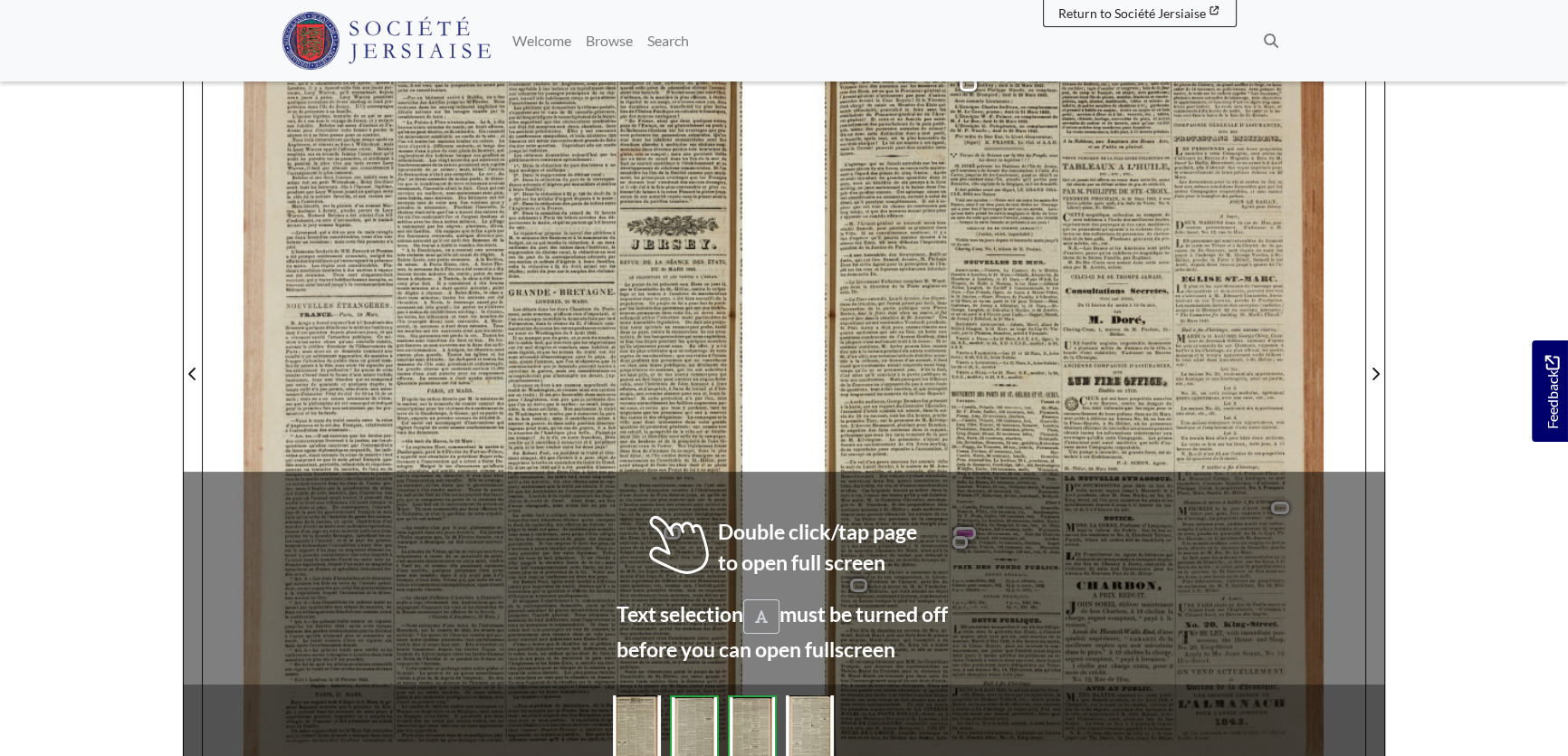
click at [908, 388] on span "inutiles," at bounding box center [904, 387] width 19 height 6
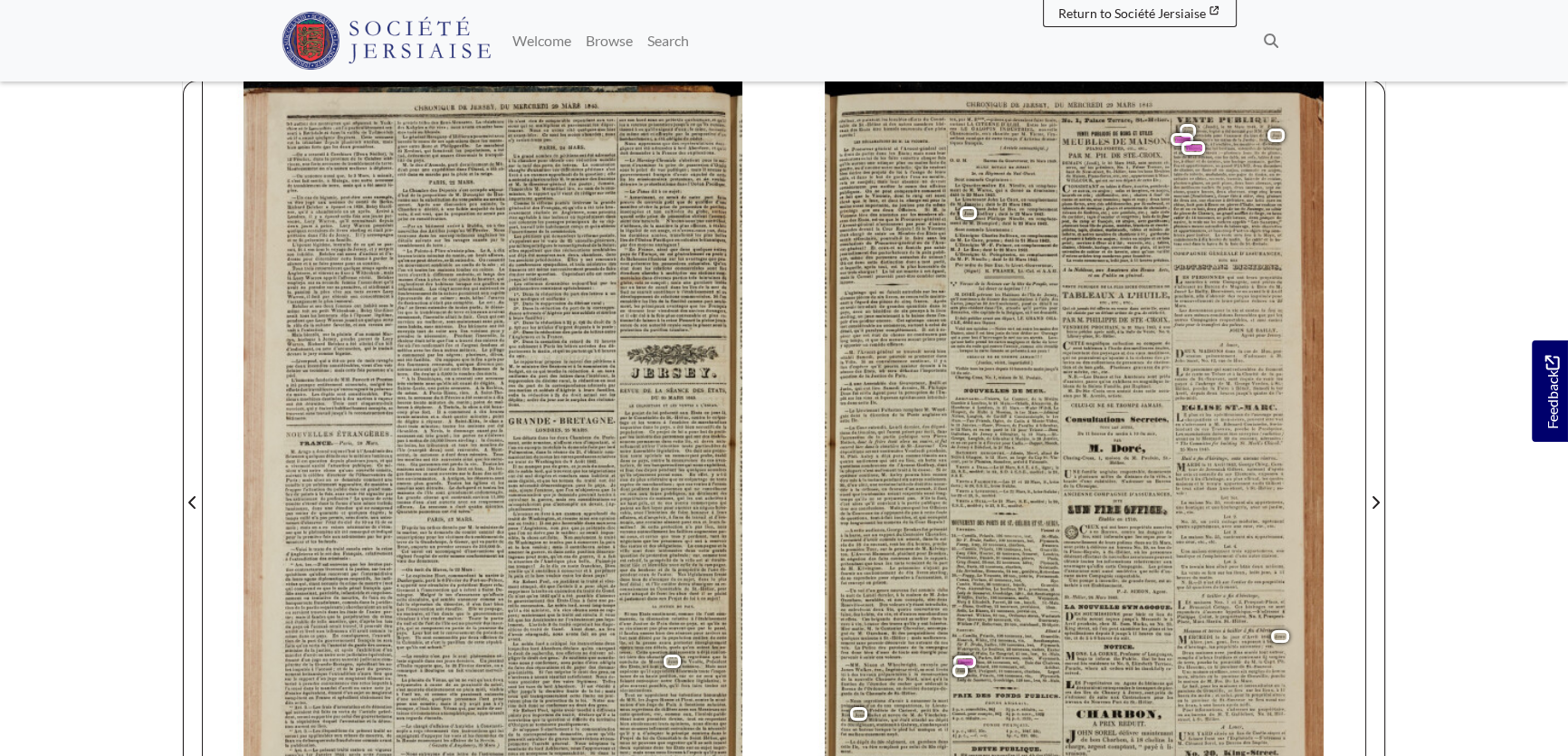
scroll to position [164, 0]
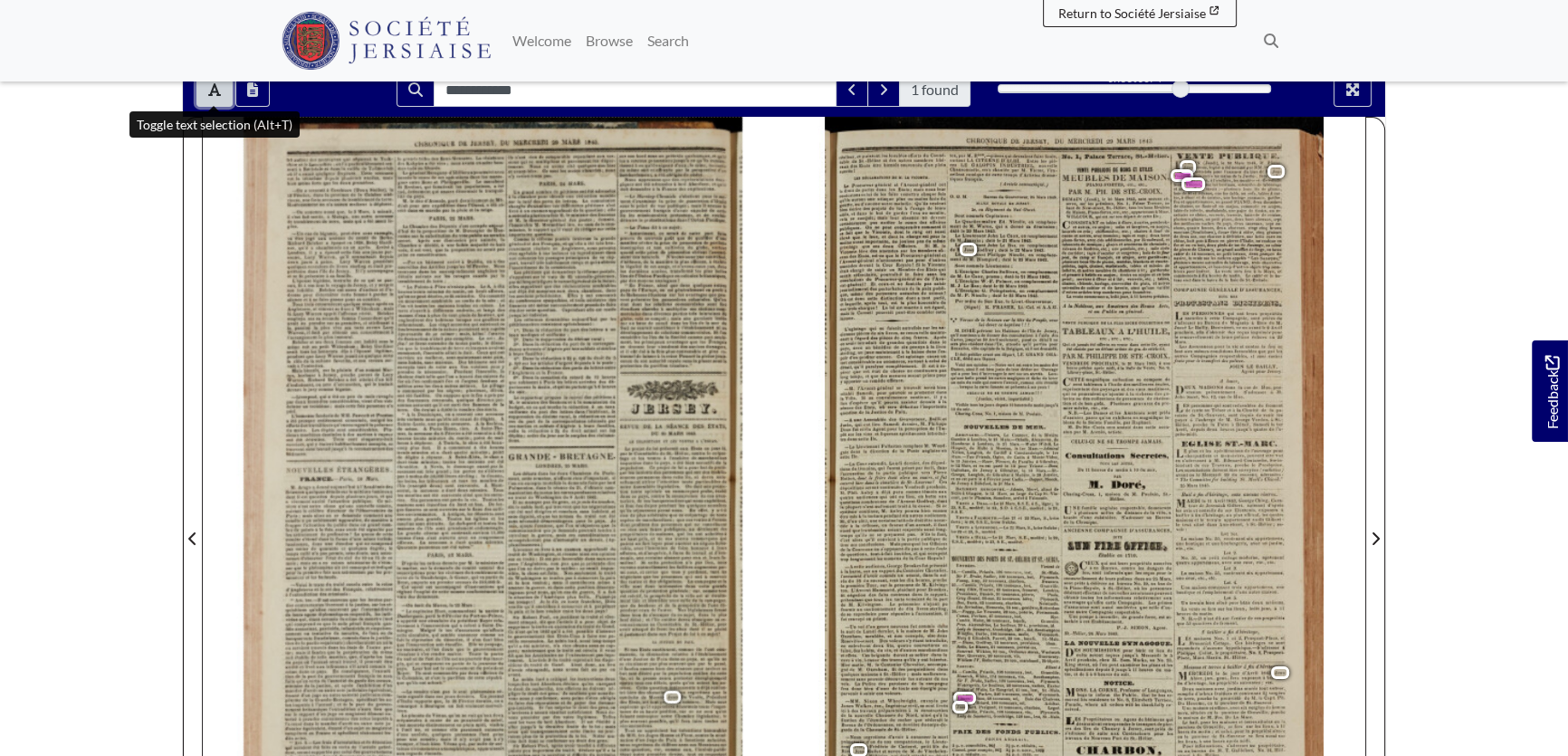
click at [211, 92] on icon "Toggle text selection (Alt+T)" at bounding box center [215, 90] width 13 height 13
click at [1203, 224] on div at bounding box center [1075, 528] width 582 height 822
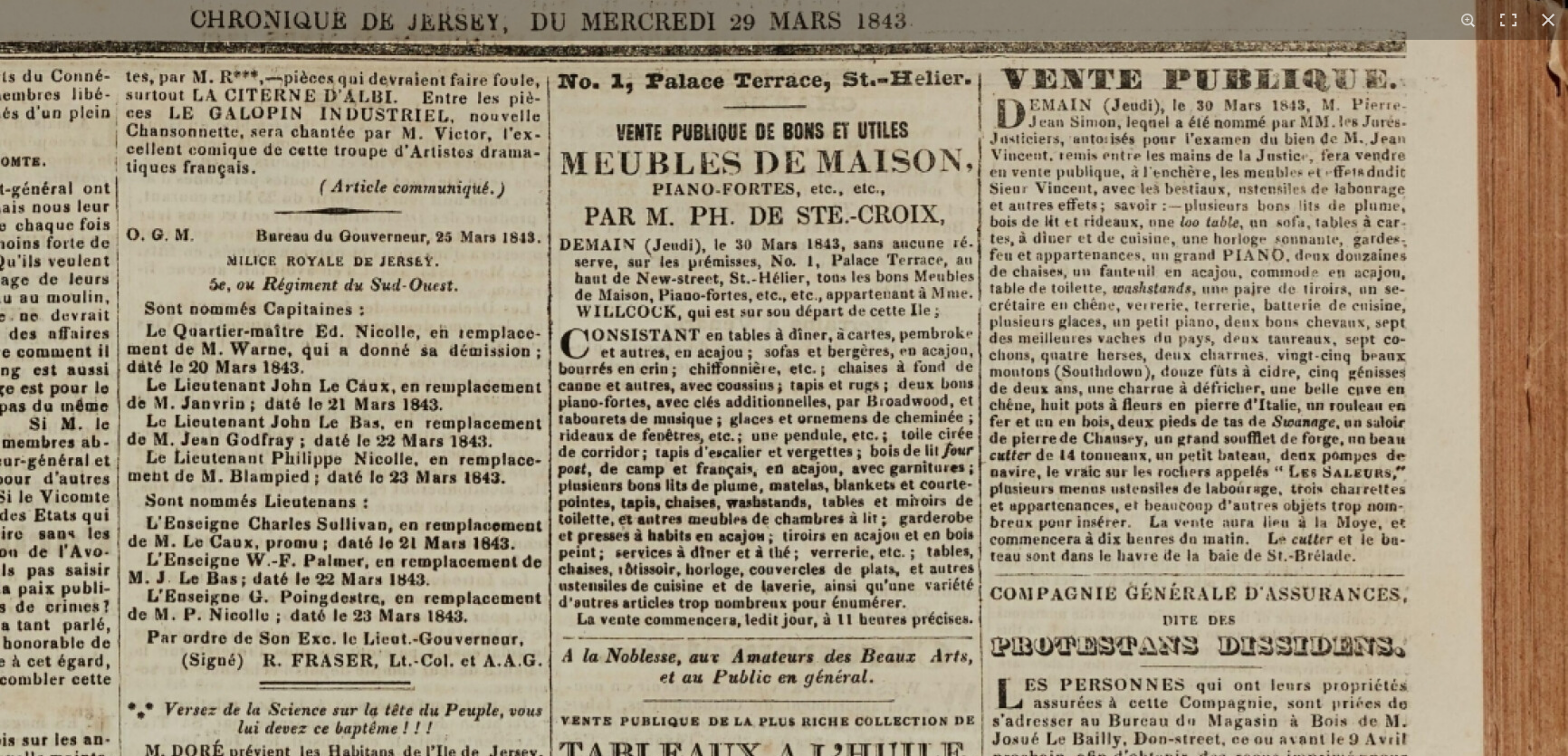
click at [1566, 17] on button at bounding box center [1549, 20] width 40 height 40
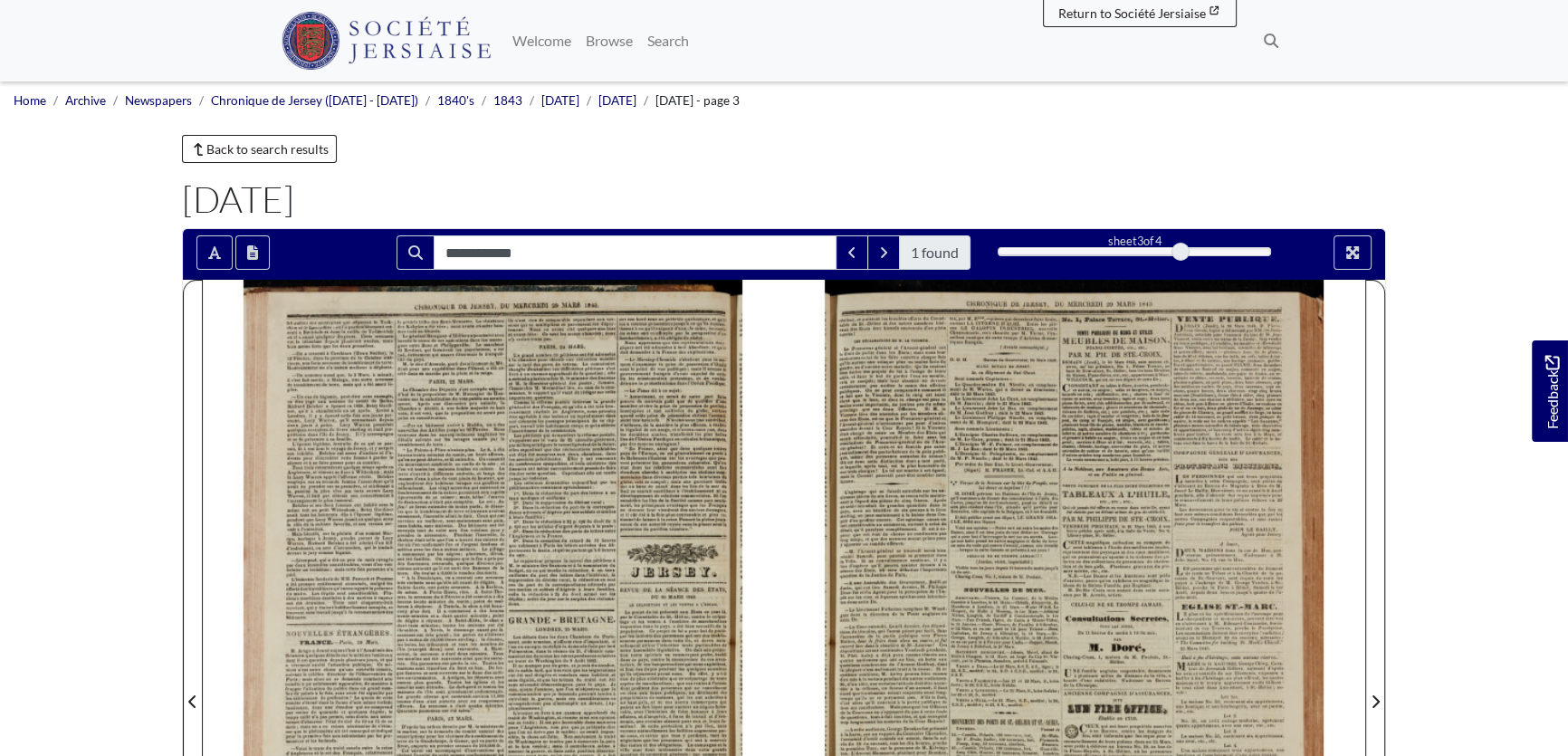
scroll to position [0, 0]
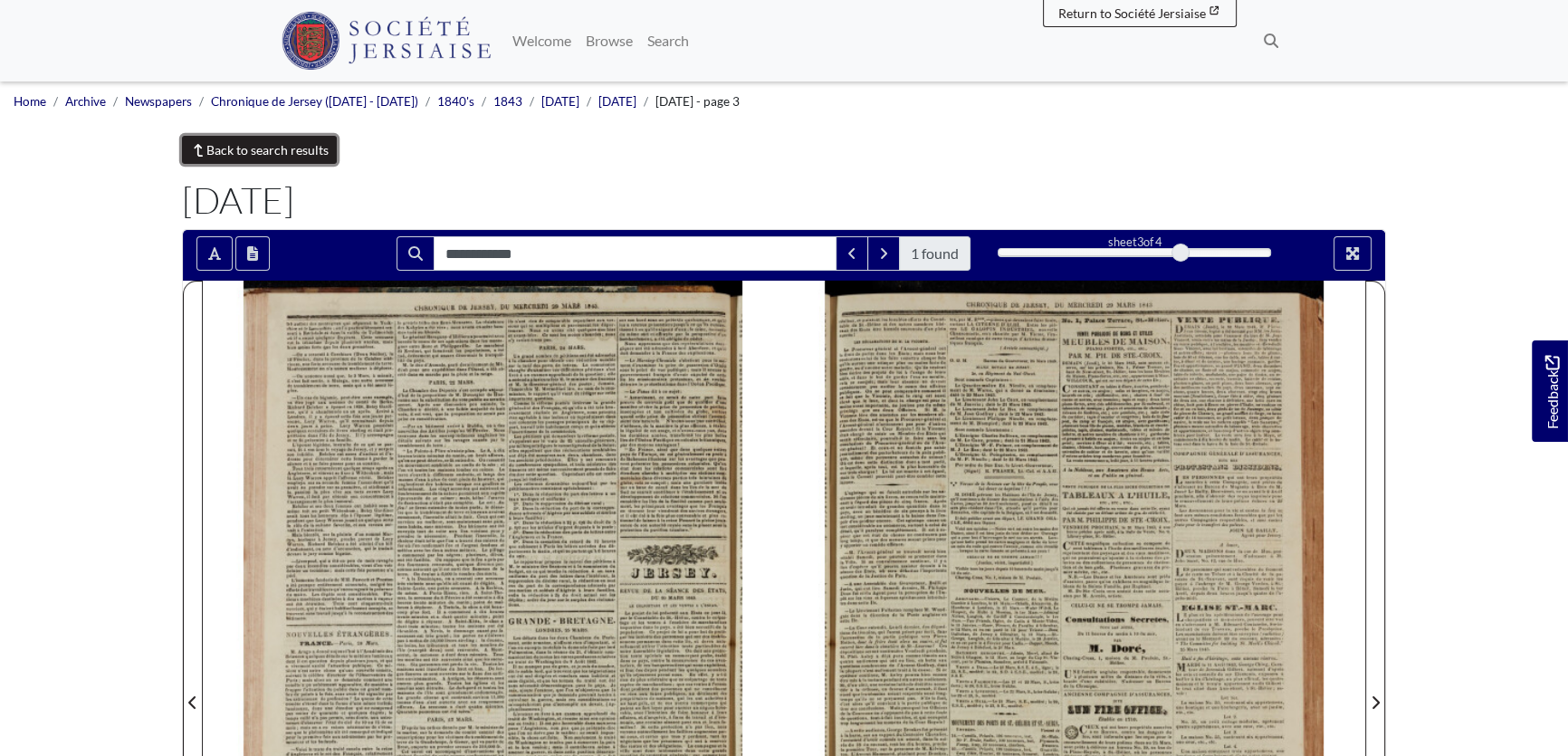
click at [256, 153] on link "Back to search results" at bounding box center [259, 149] width 155 height 28
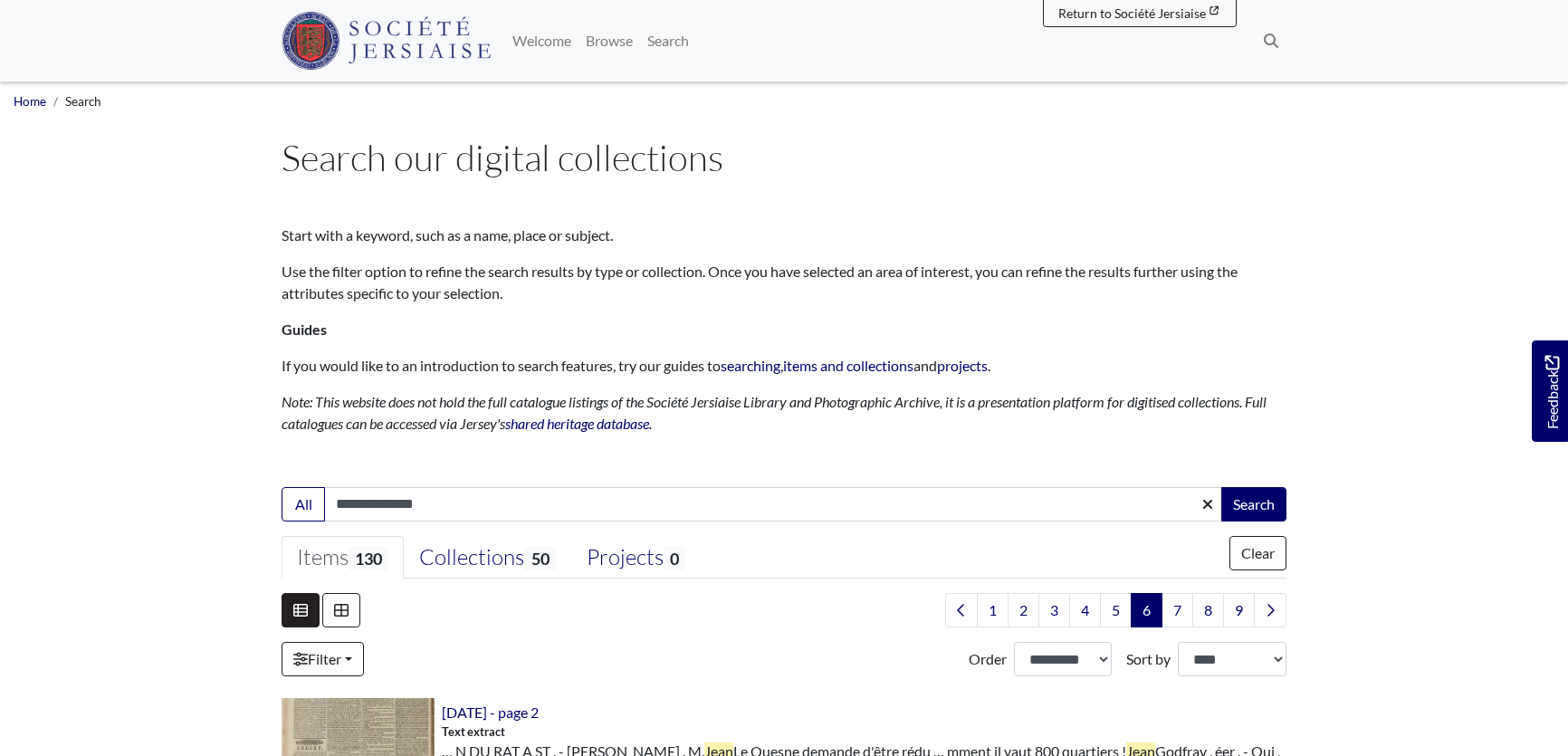
select select "***"
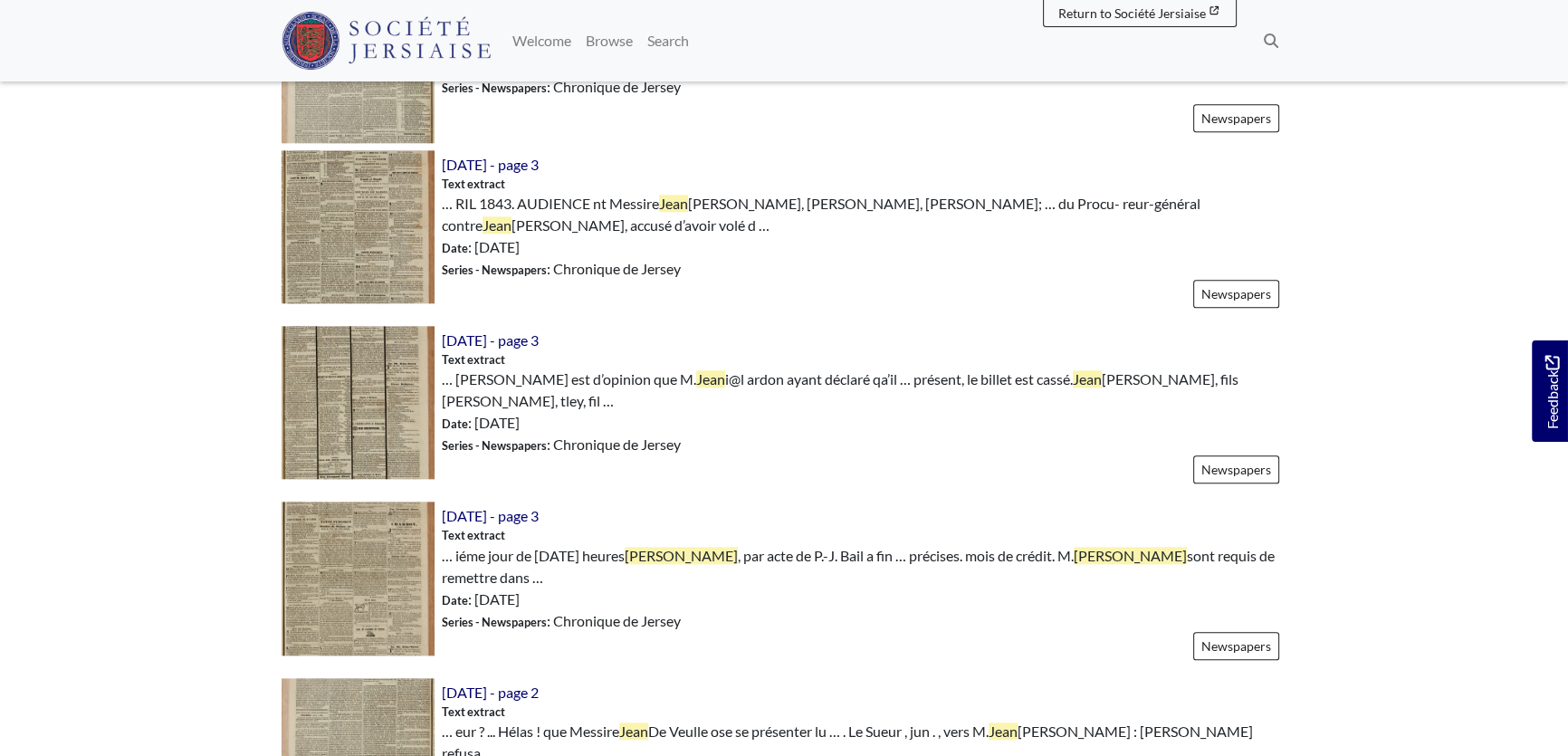
scroll to position [2880, 0]
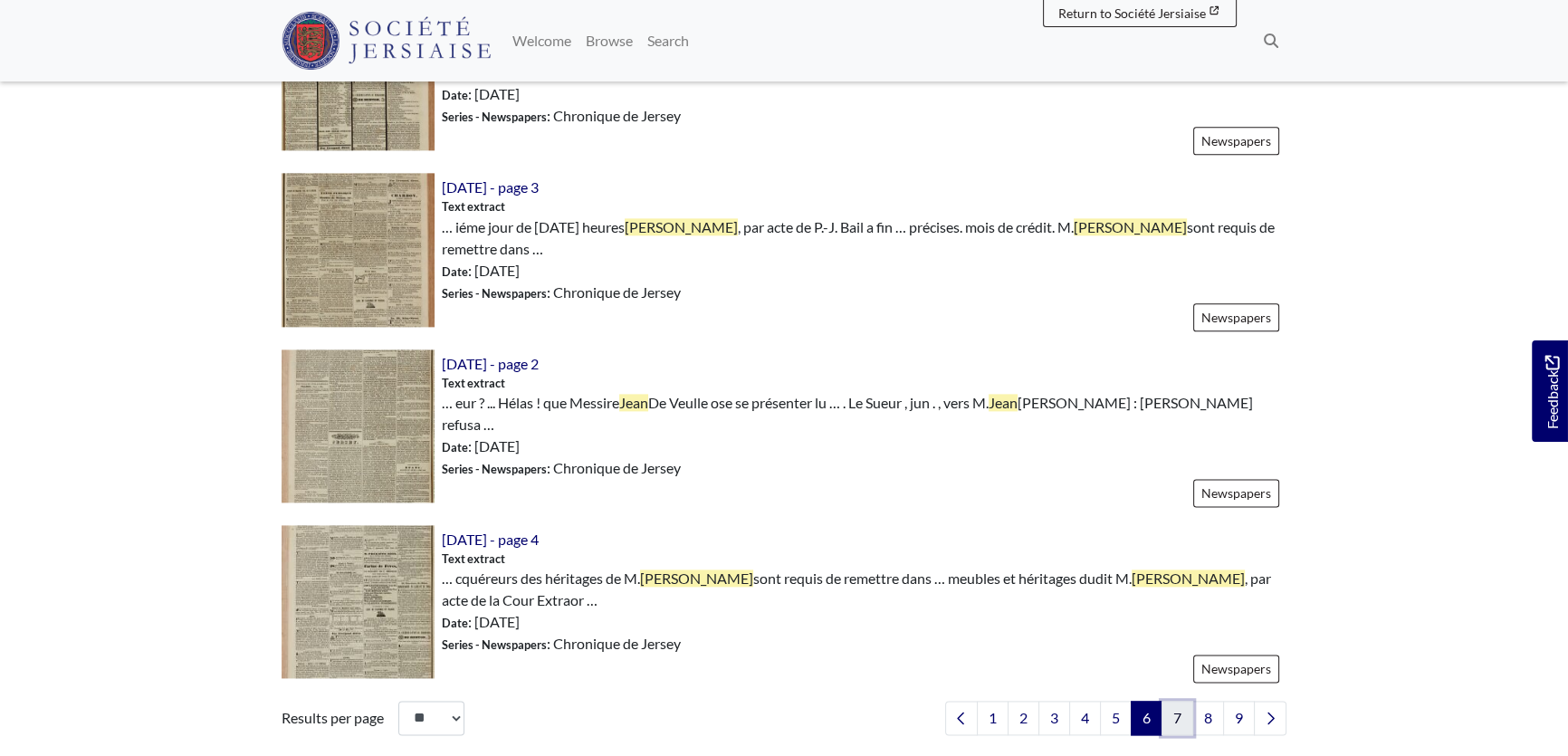
click at [1173, 701] on link "7" at bounding box center [1177, 718] width 32 height 35
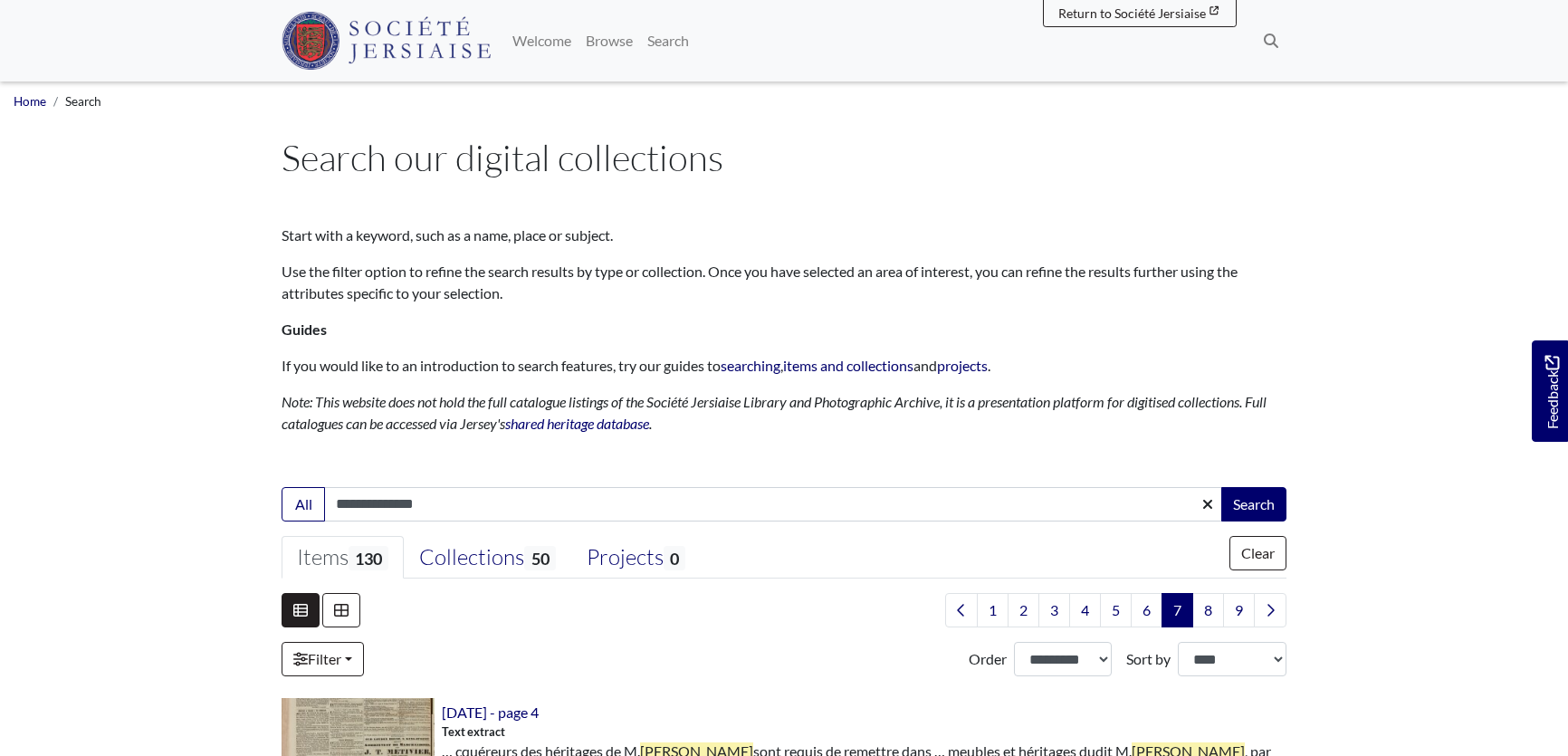
select select "***"
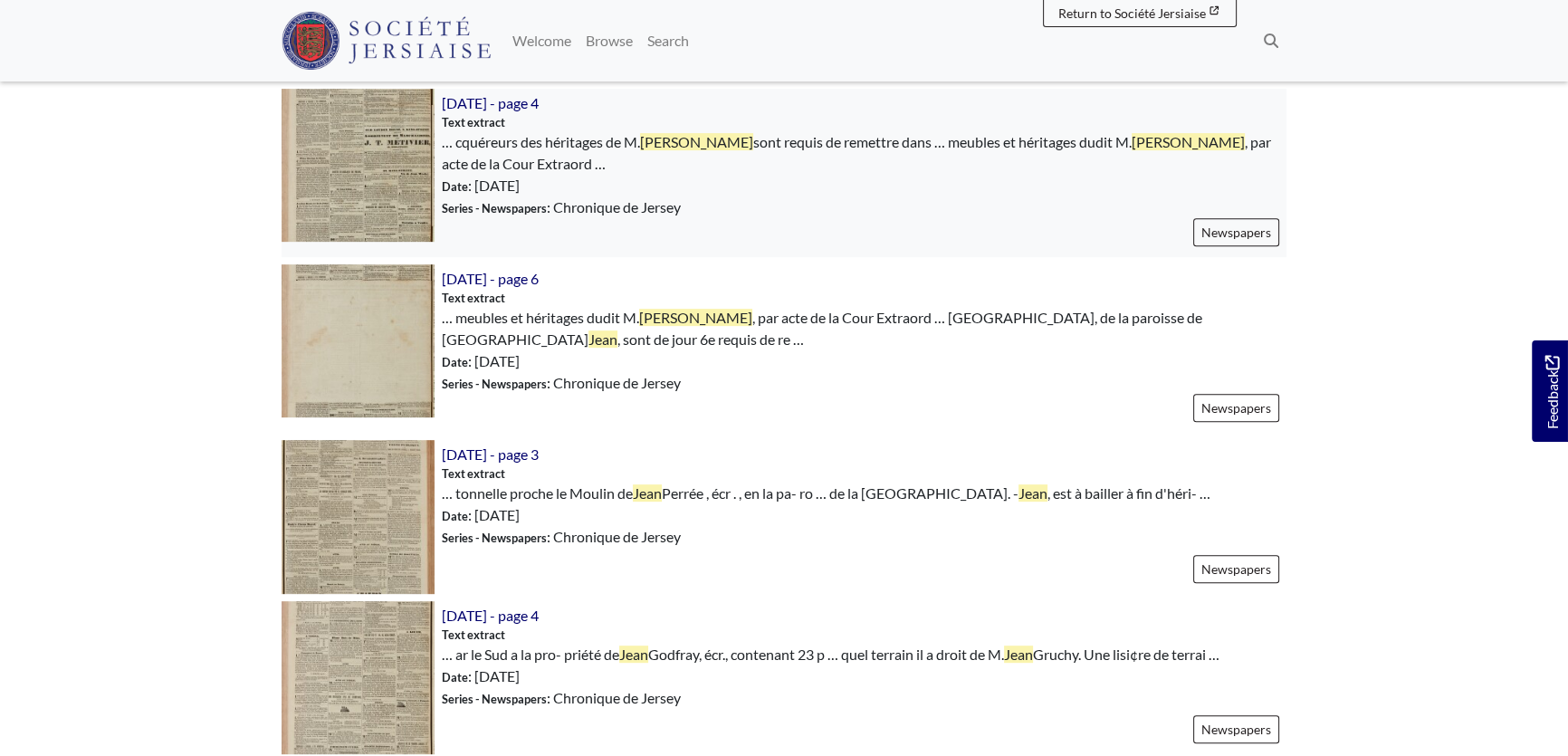
scroll to position [905, 0]
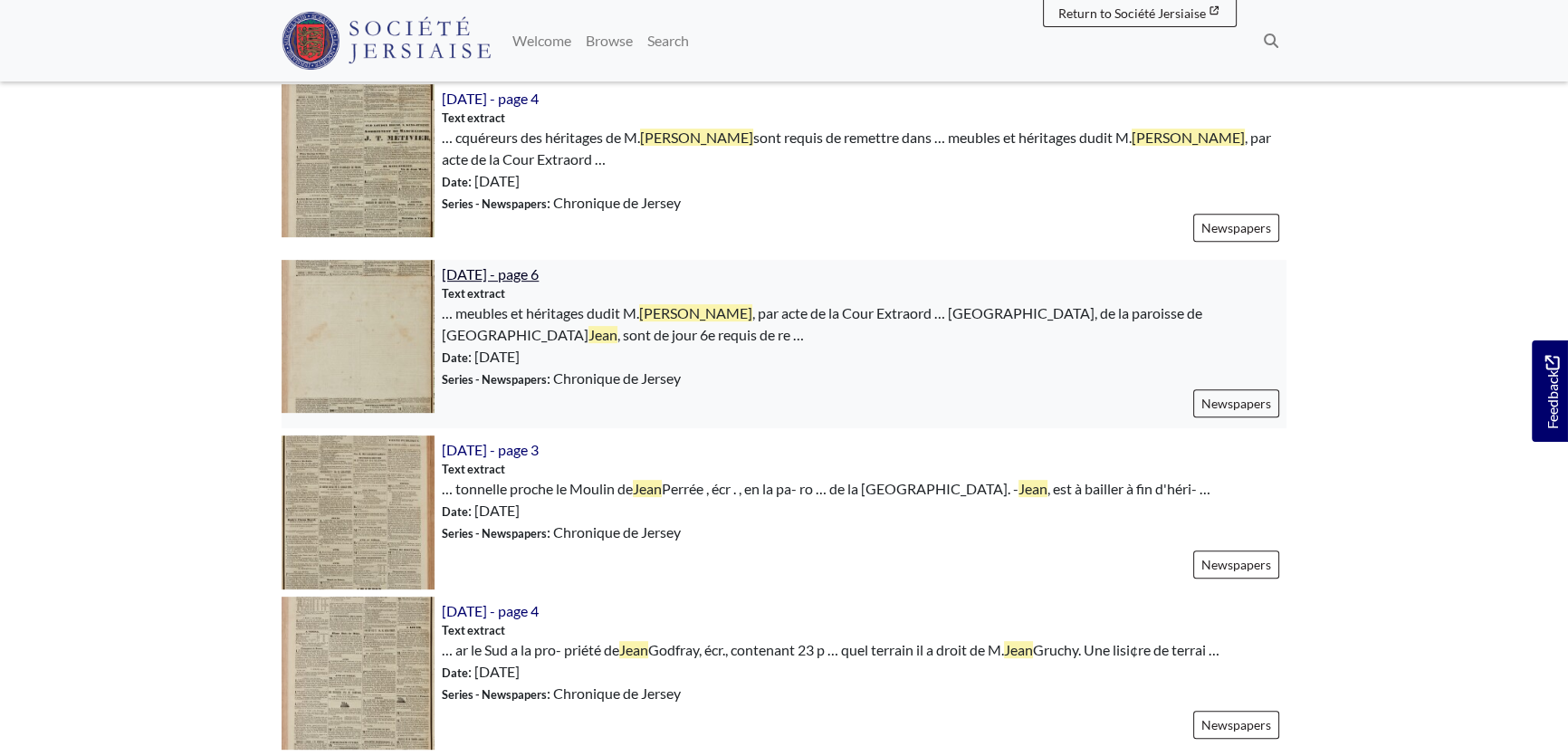
click at [511, 270] on span "[DATE] - page 6" at bounding box center [490, 274] width 97 height 17
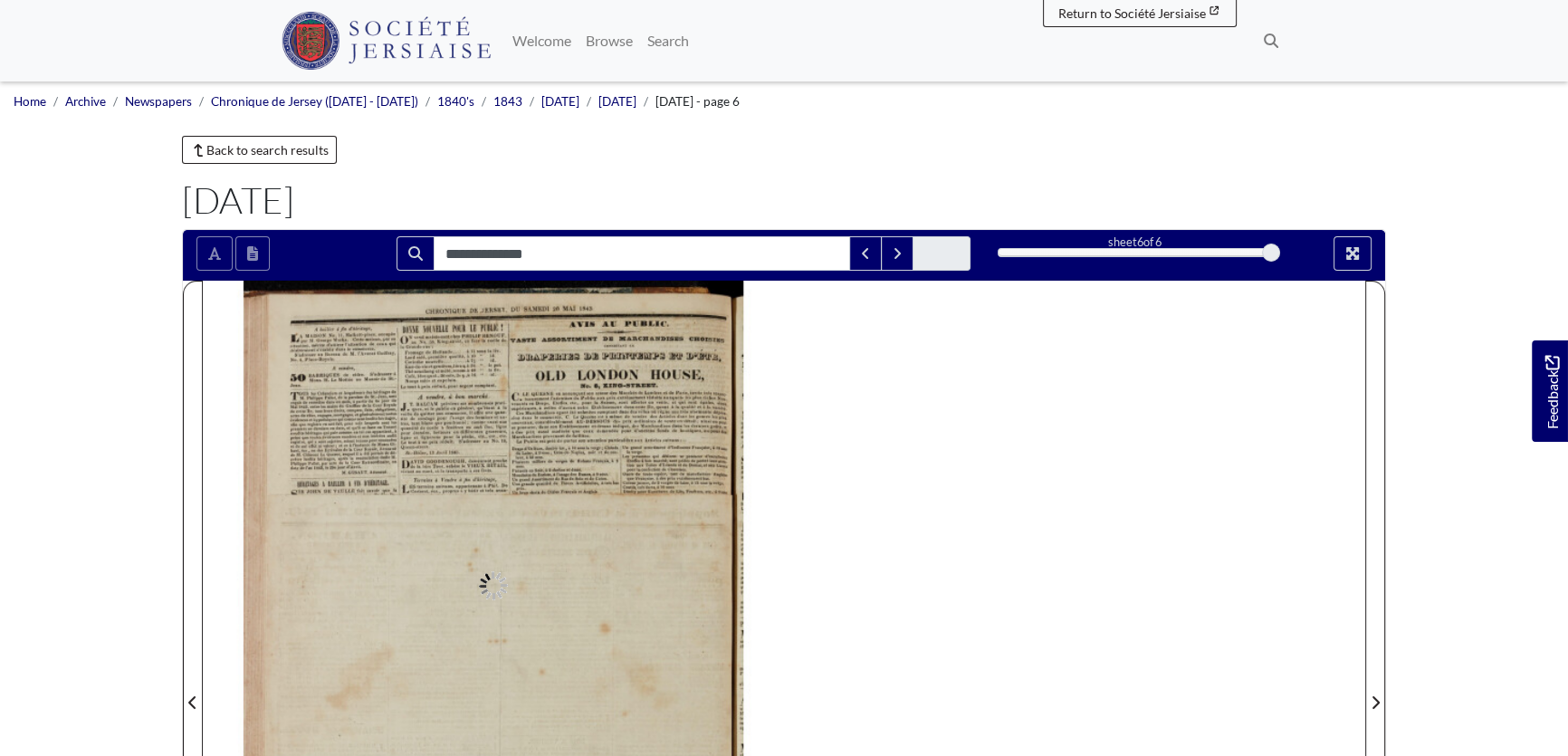
type input "**********"
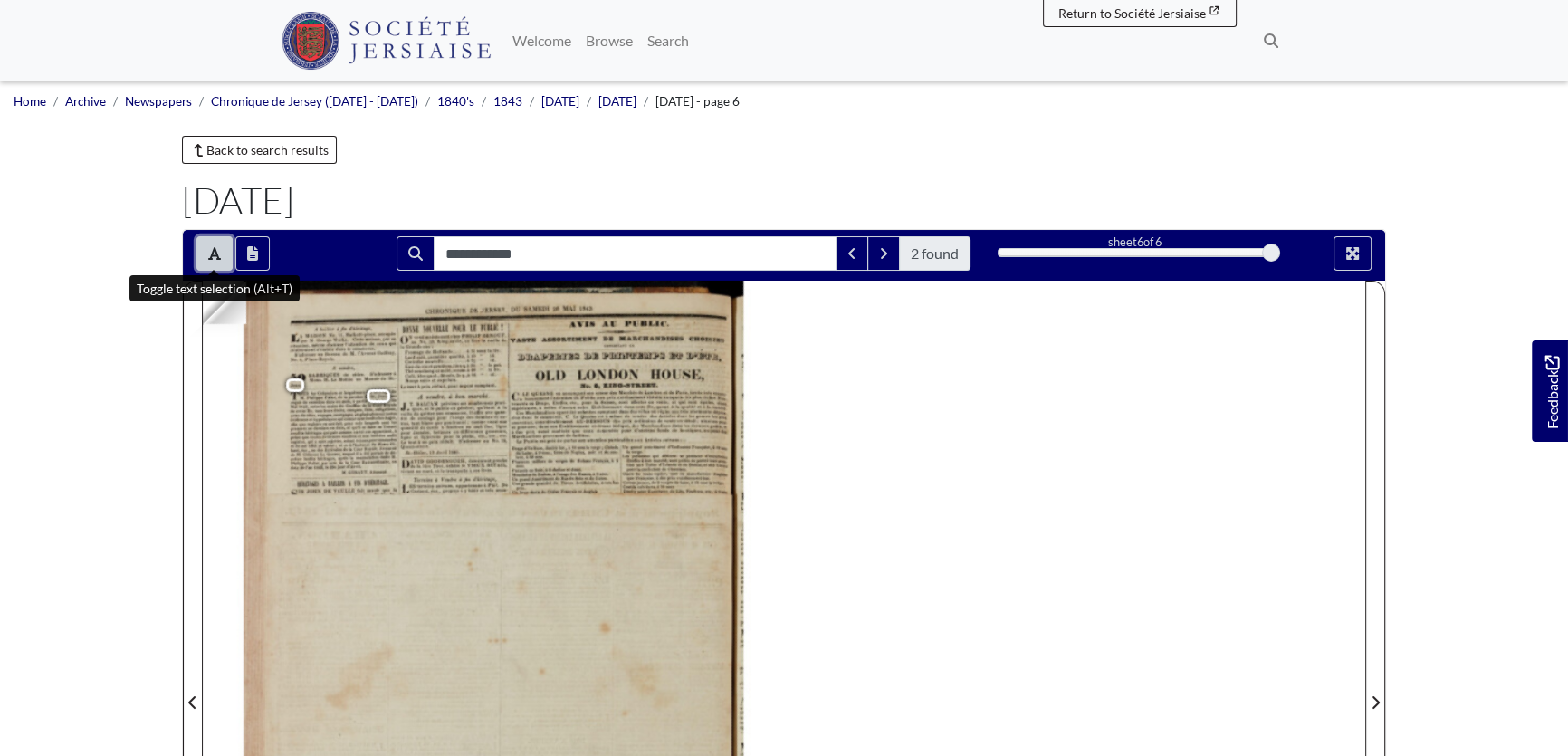
click at [216, 251] on icon "Toggle text selection (Alt+T)" at bounding box center [215, 254] width 13 height 15
click at [308, 415] on img at bounding box center [494, 691] width 582 height 822
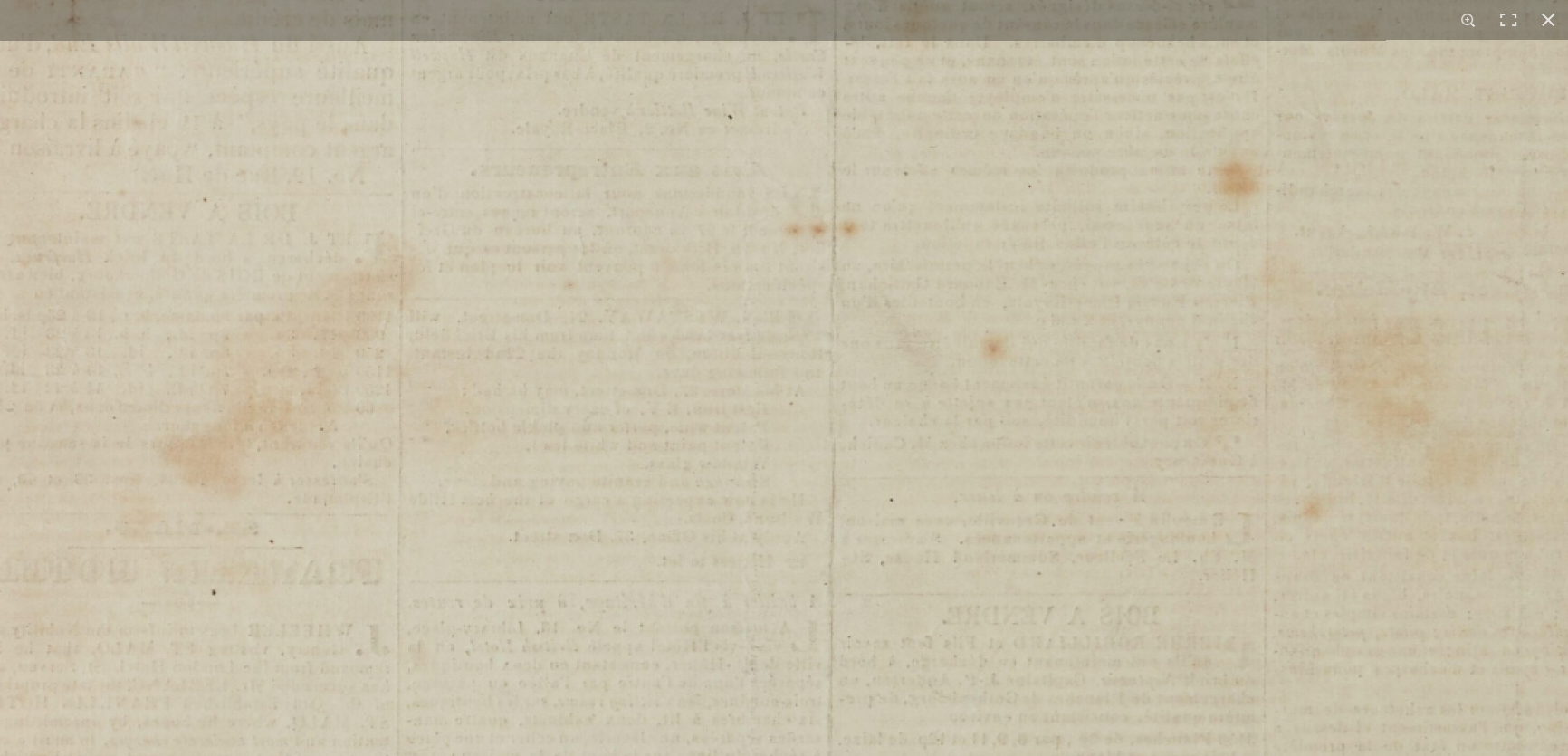
click at [616, 598] on img at bounding box center [806, 426] width 2241 height 3168
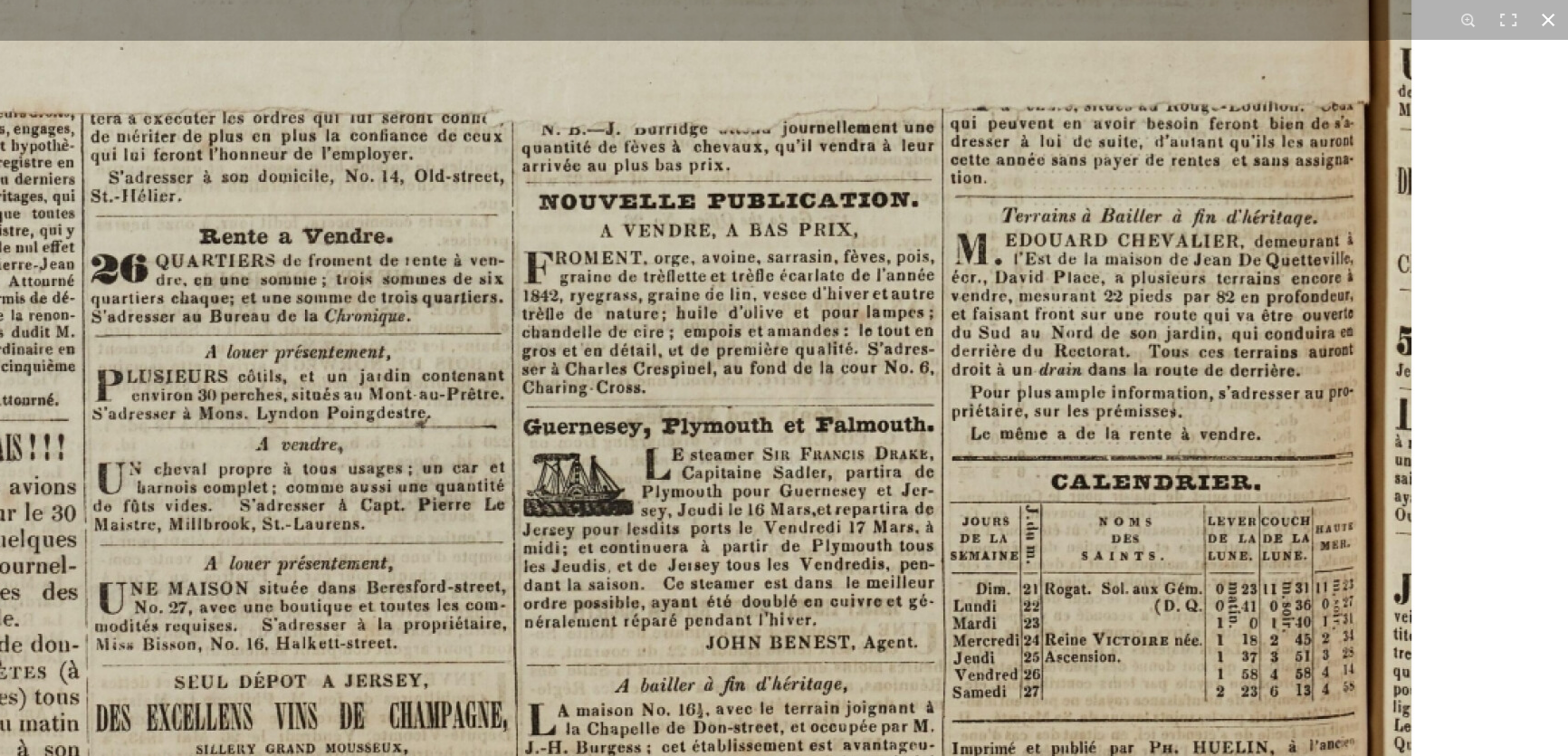
click at [1549, 12] on button at bounding box center [1549, 20] width 40 height 40
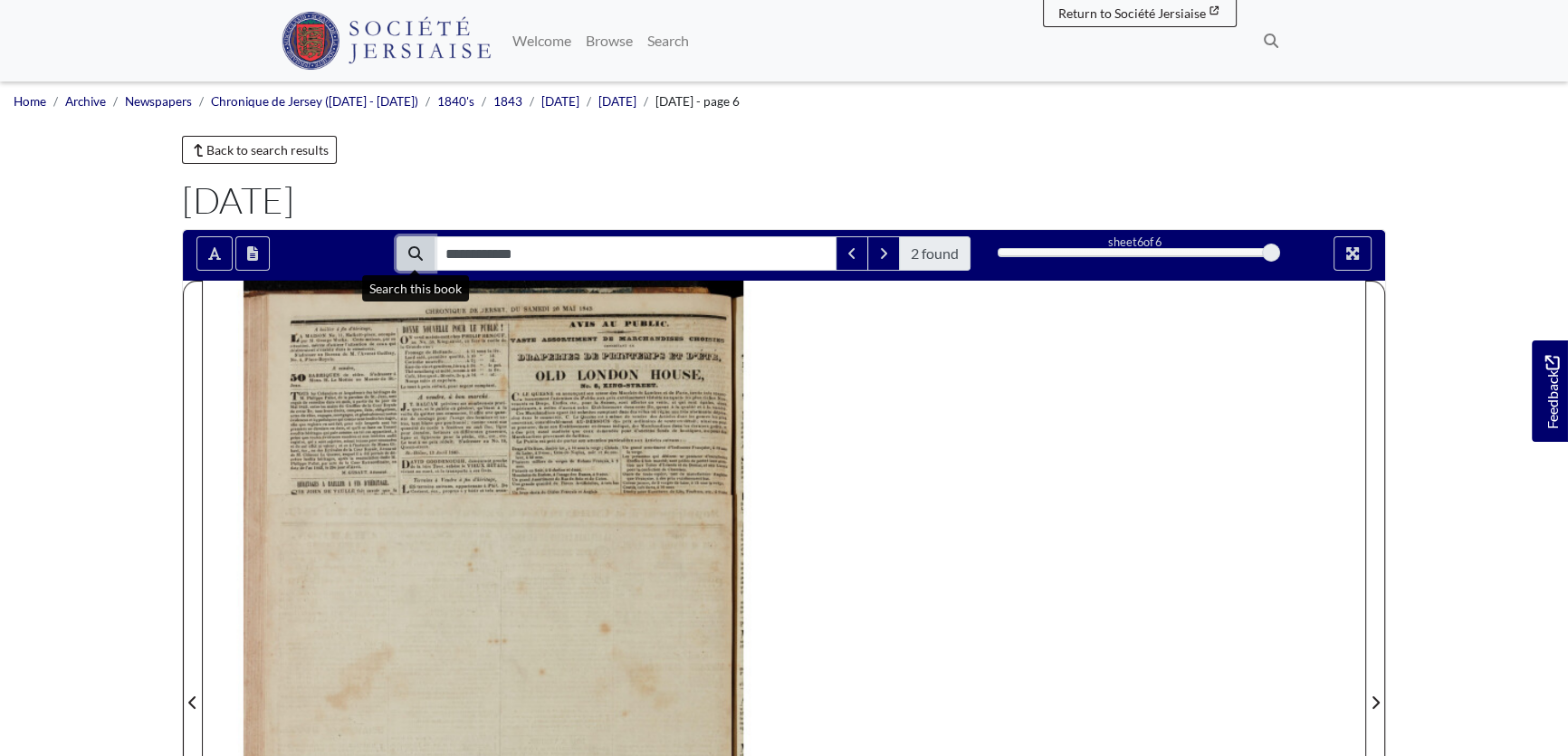
click at [408, 250] on icon "Search" at bounding box center [415, 254] width 15 height 15
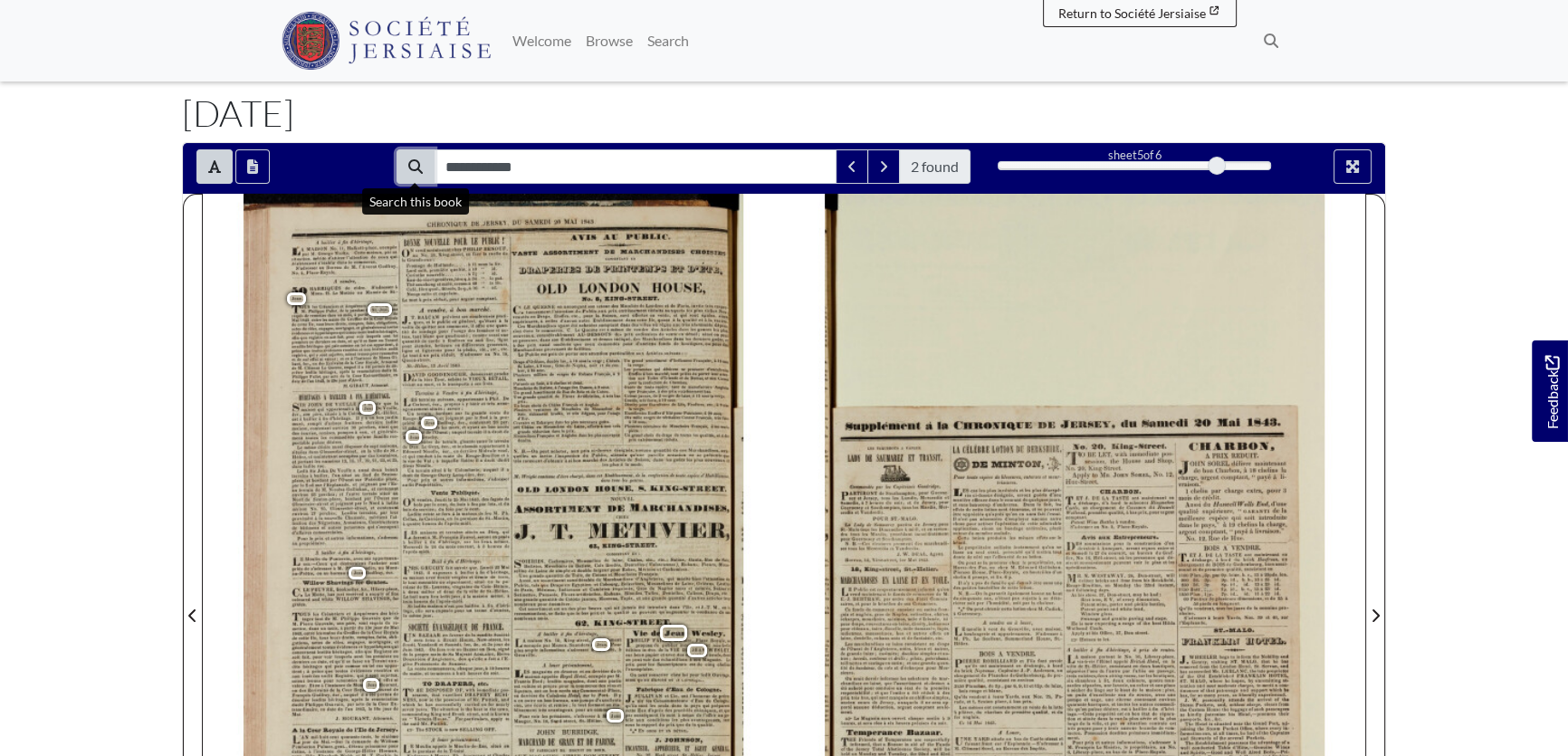
scroll to position [82, 0]
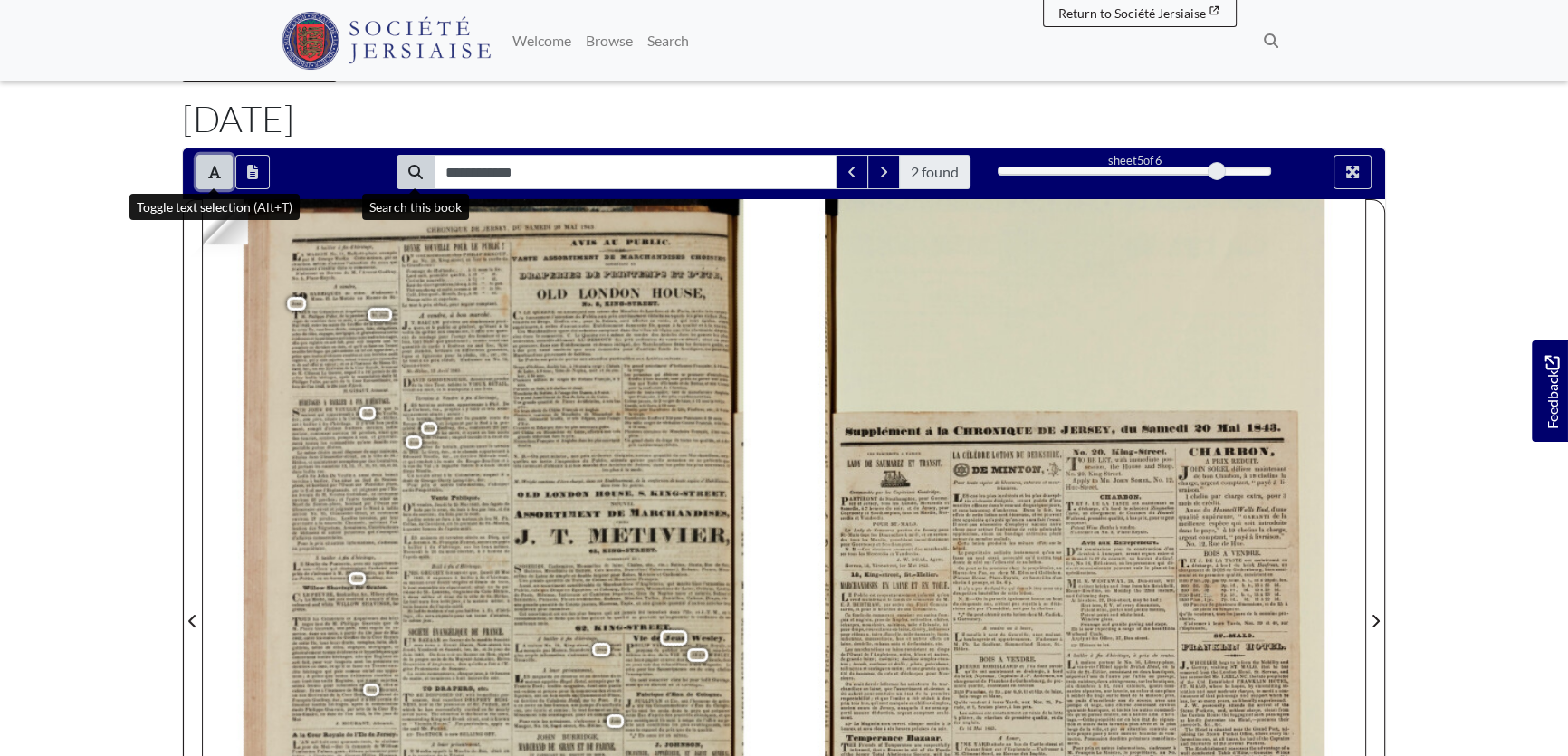
click at [211, 173] on icon "Toggle text selection (Alt+T)" at bounding box center [215, 172] width 13 height 13
click at [311, 631] on div at bounding box center [494, 610] width 582 height 822
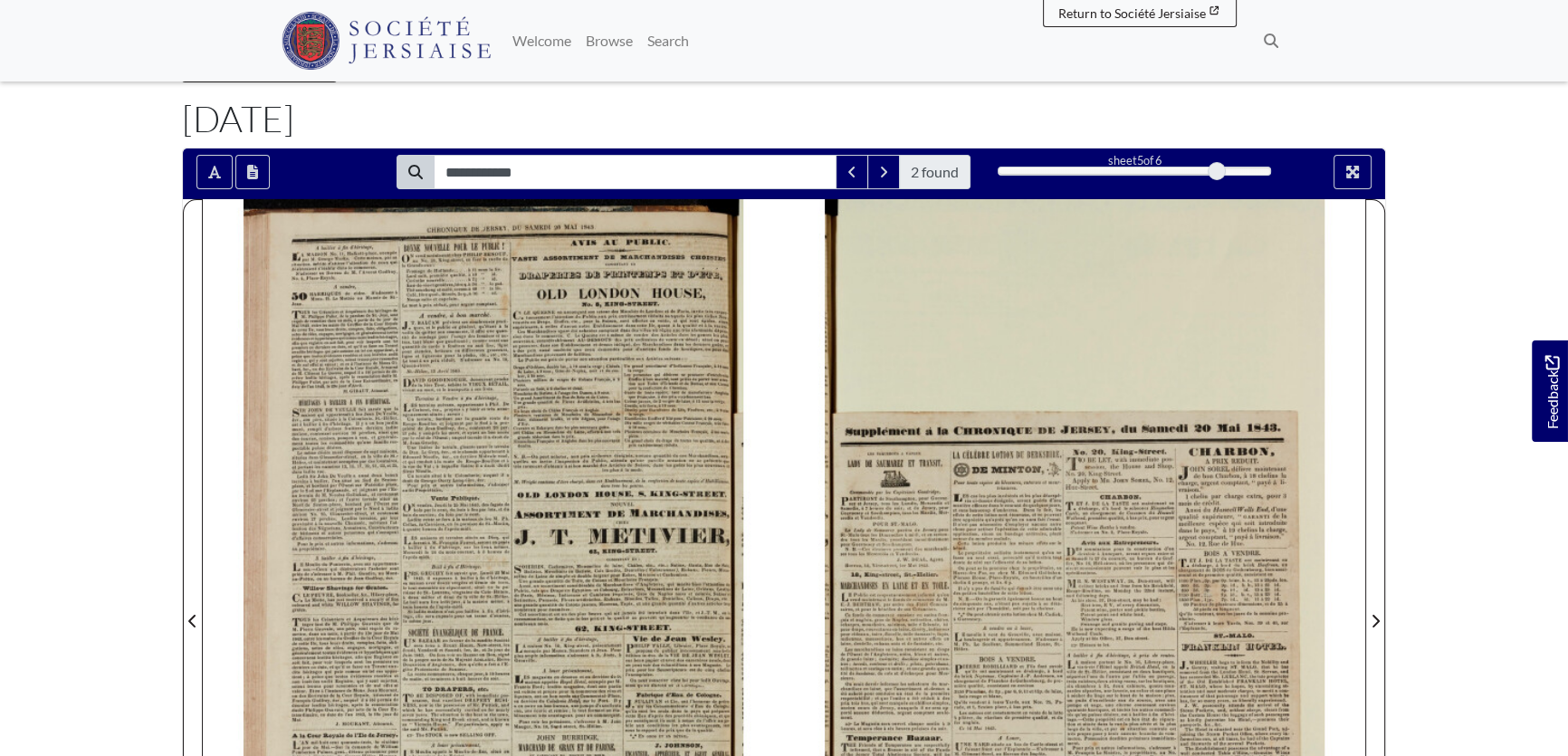
click at [311, 631] on div at bounding box center [494, 610] width 582 height 822
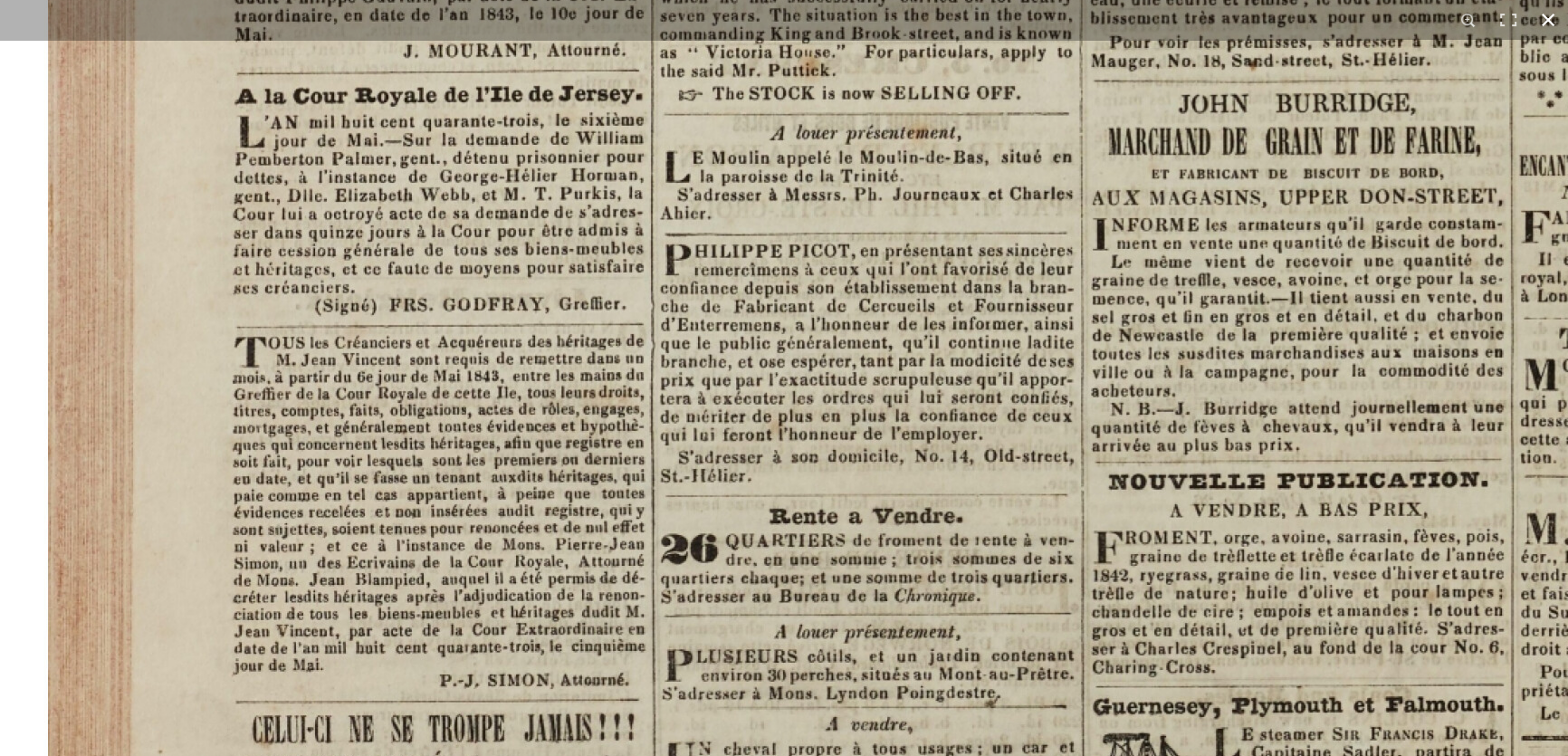
click at [1549, 26] on button at bounding box center [1549, 20] width 40 height 40
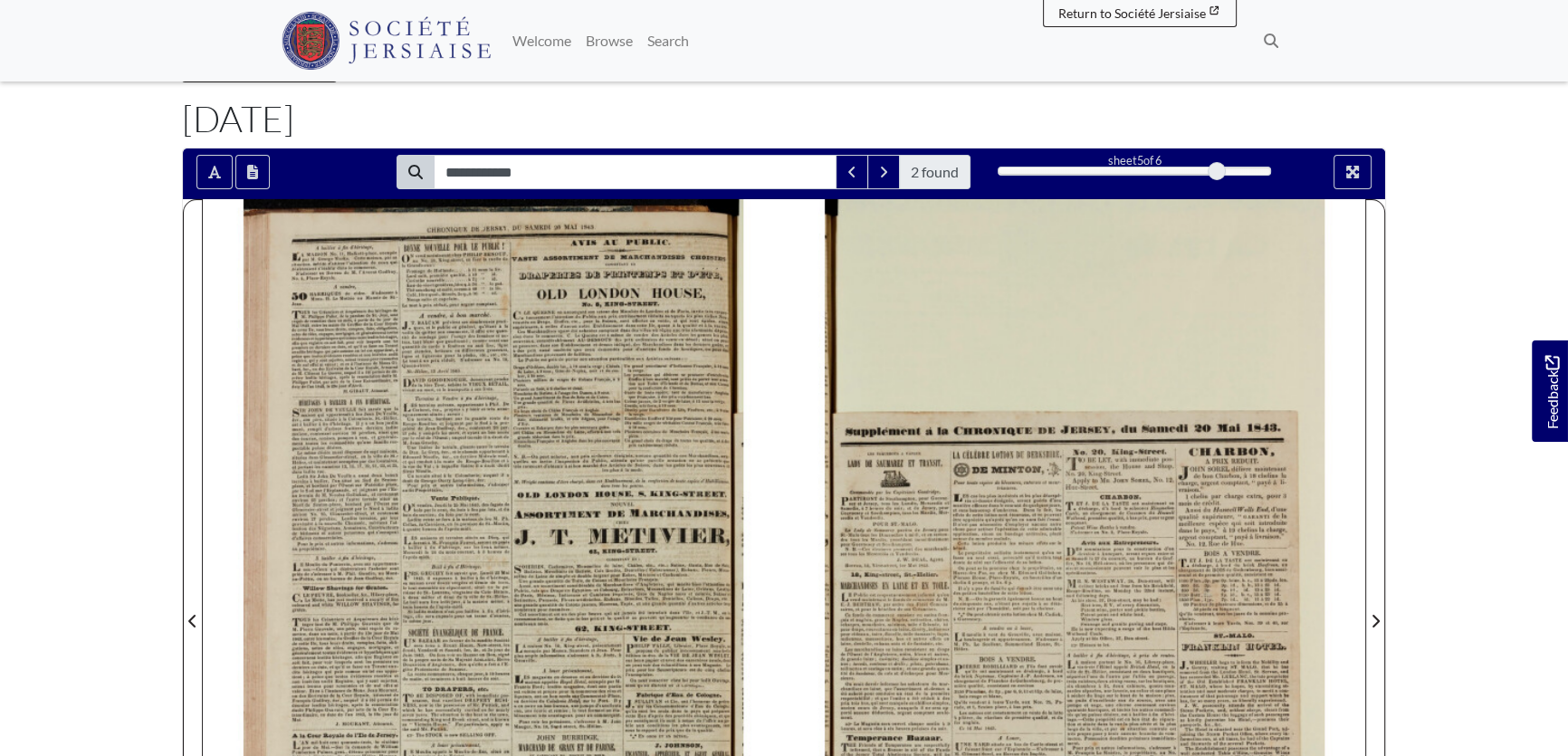
scroll to position [0, 0]
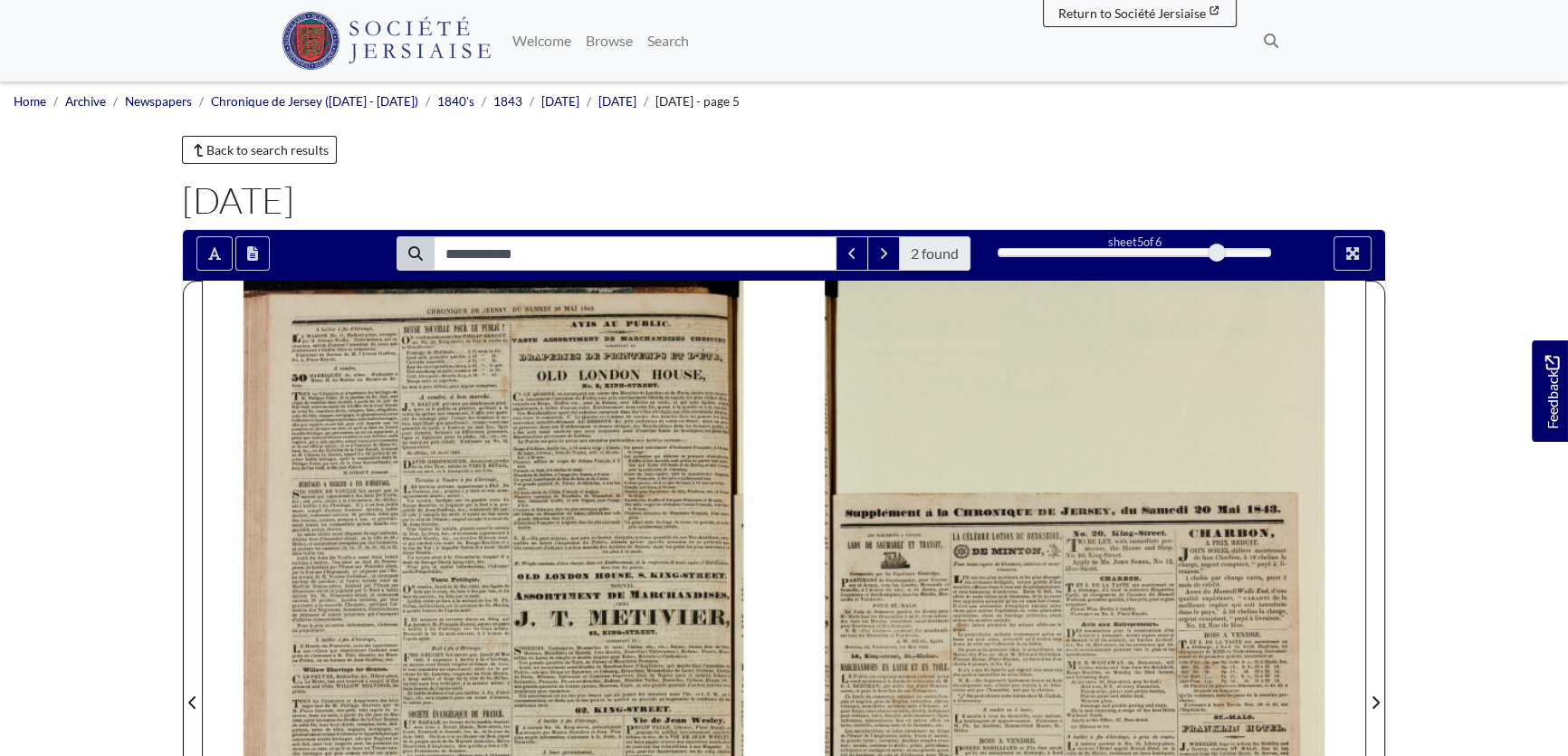
click at [225, 133] on div "Home Archive Newspapers Chronique de Jersey (1814 - 1959) 1840's 1843 May 1843 …" at bounding box center [784, 109] width 1568 height 55
click at [225, 148] on link "Back to search results" at bounding box center [259, 149] width 155 height 28
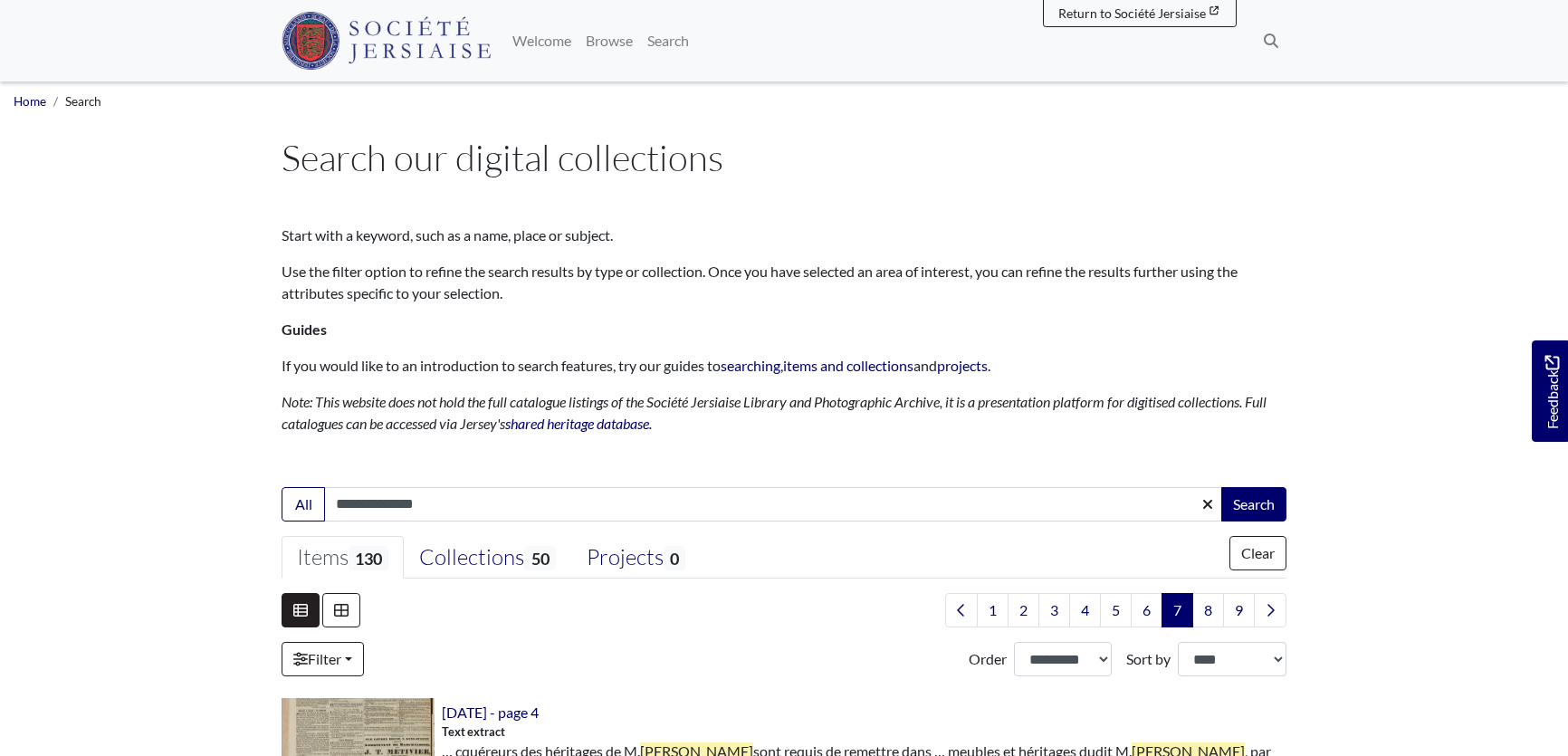
select select "***"
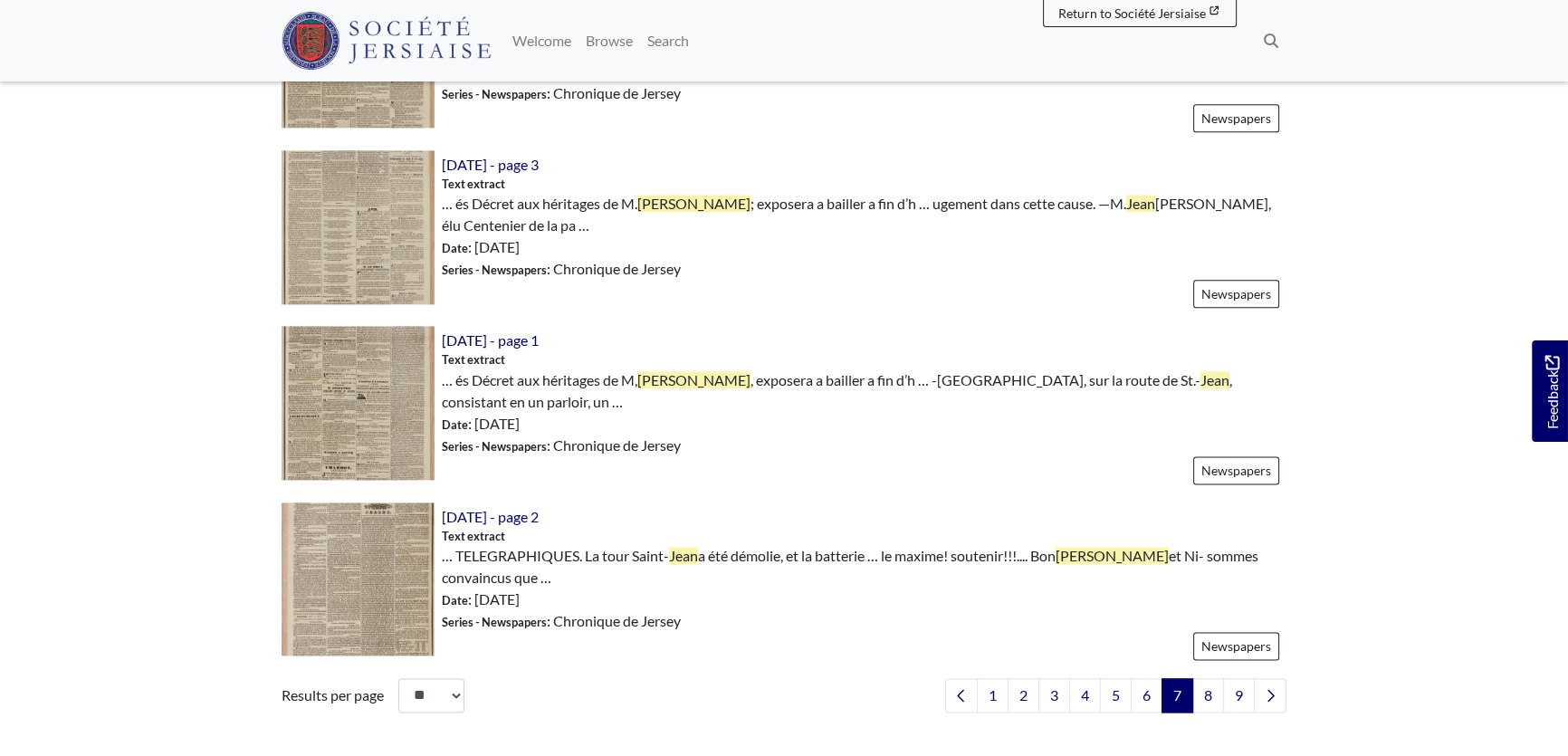
scroll to position [2962, 0]
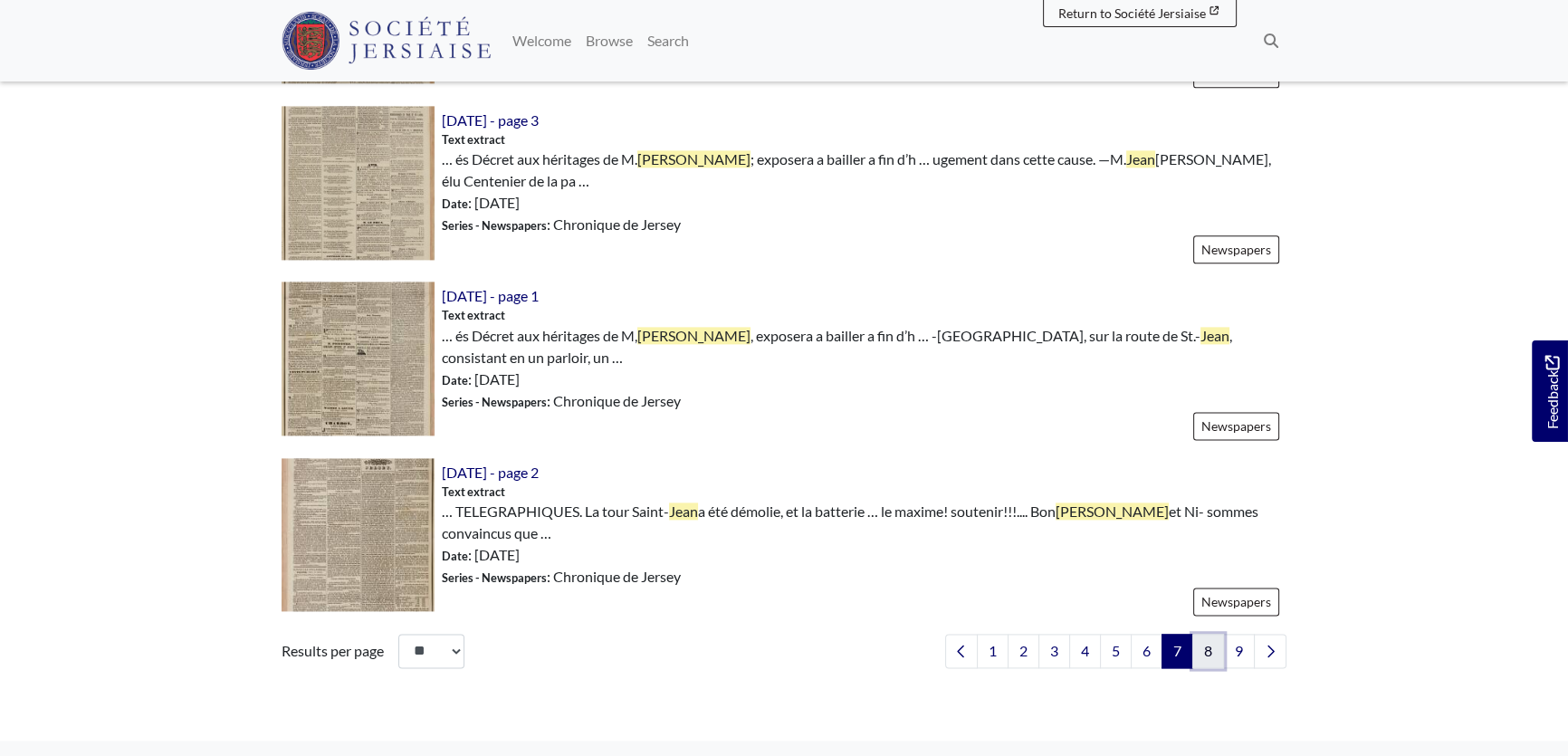
click at [1205, 633] on link "8" at bounding box center [1208, 651] width 32 height 35
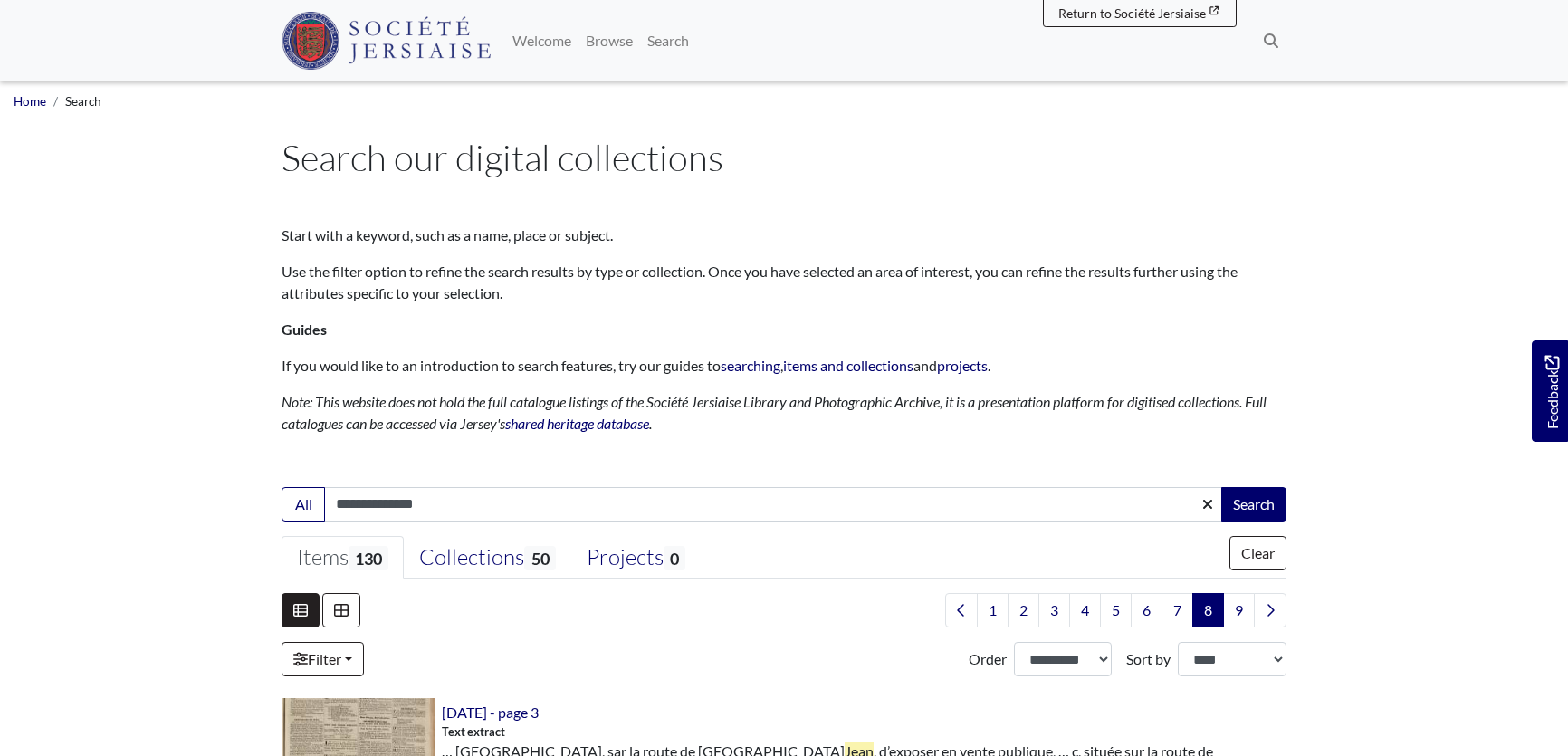
select select "***"
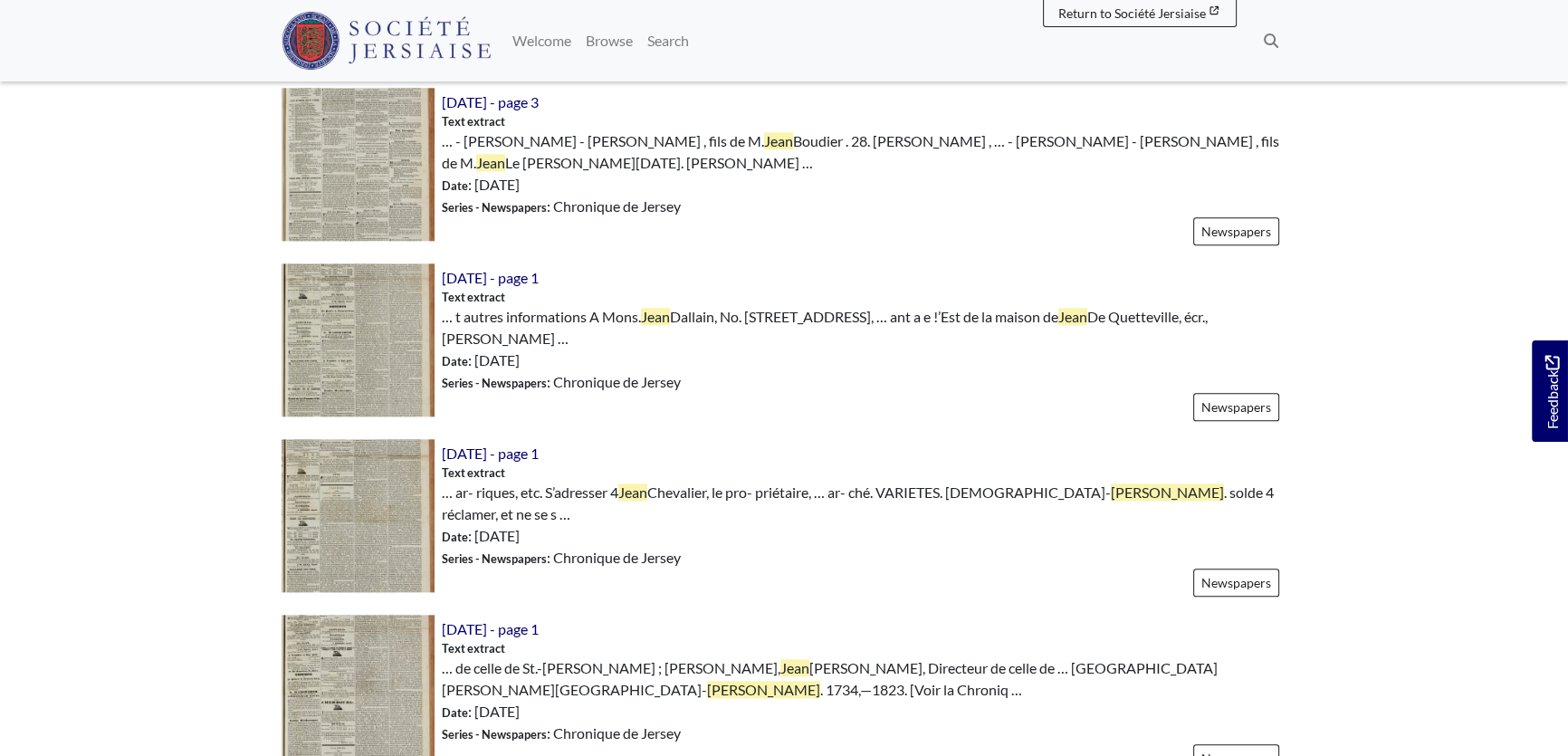
scroll to position [2880, 0]
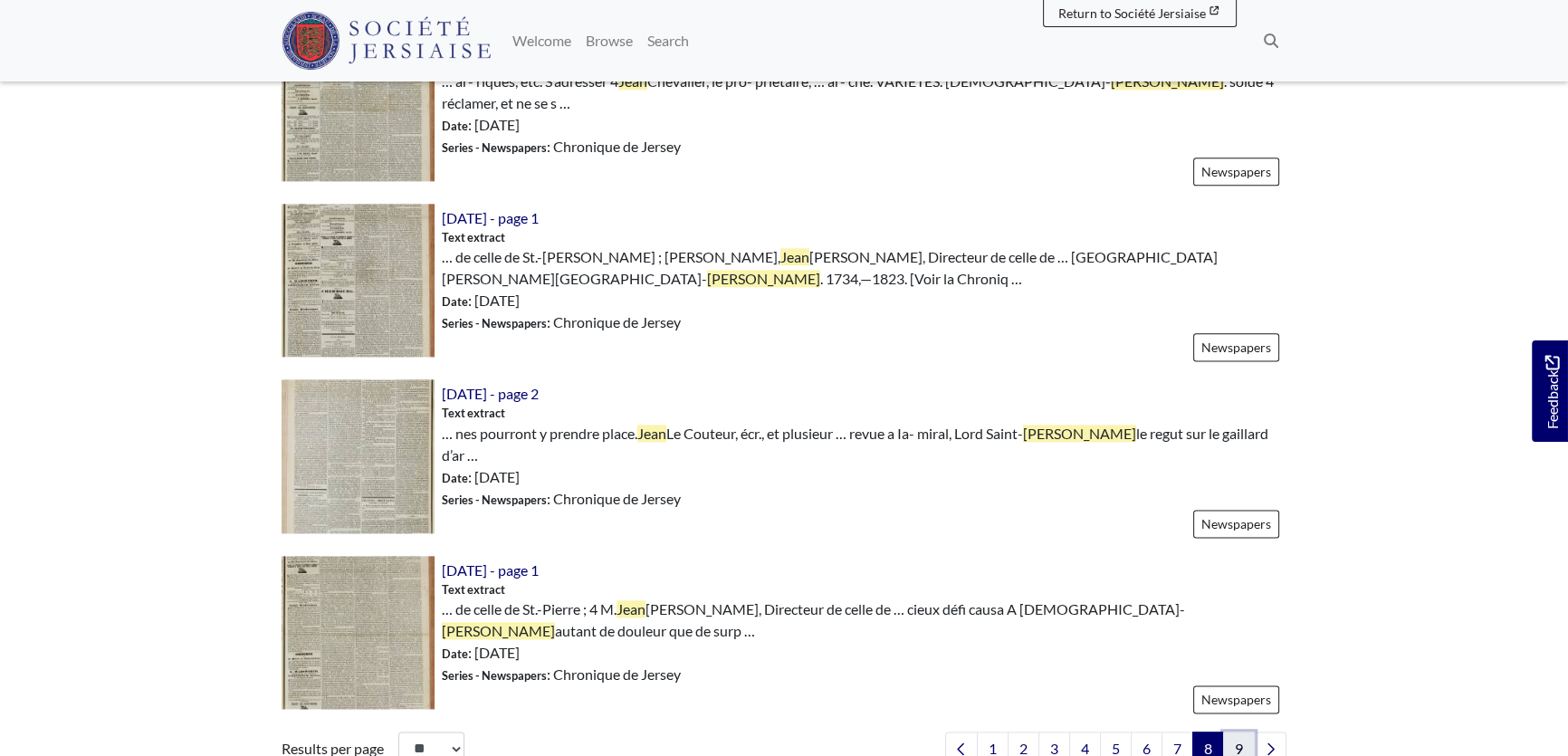
click at [1233, 731] on link "9" at bounding box center [1239, 749] width 32 height 35
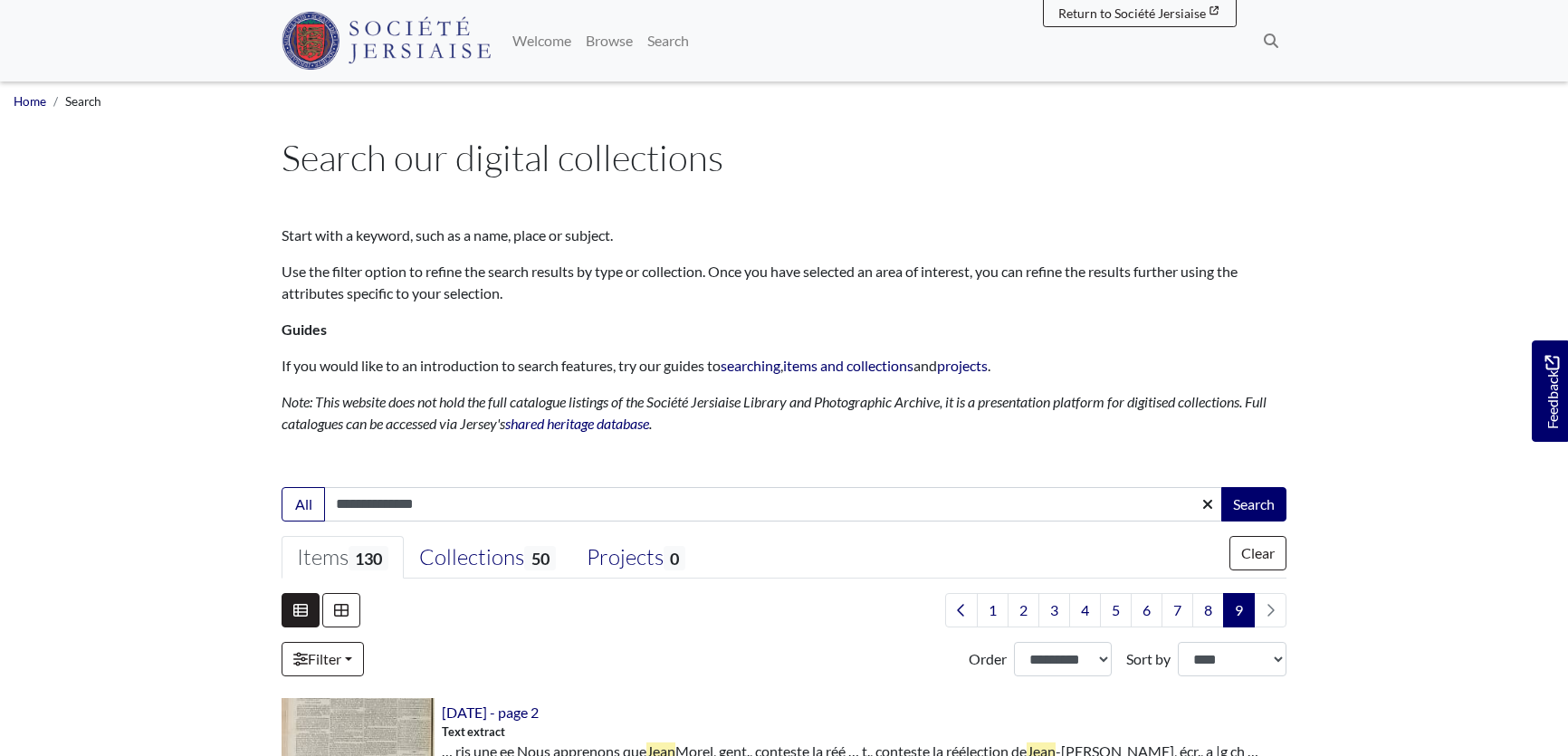
select select "***"
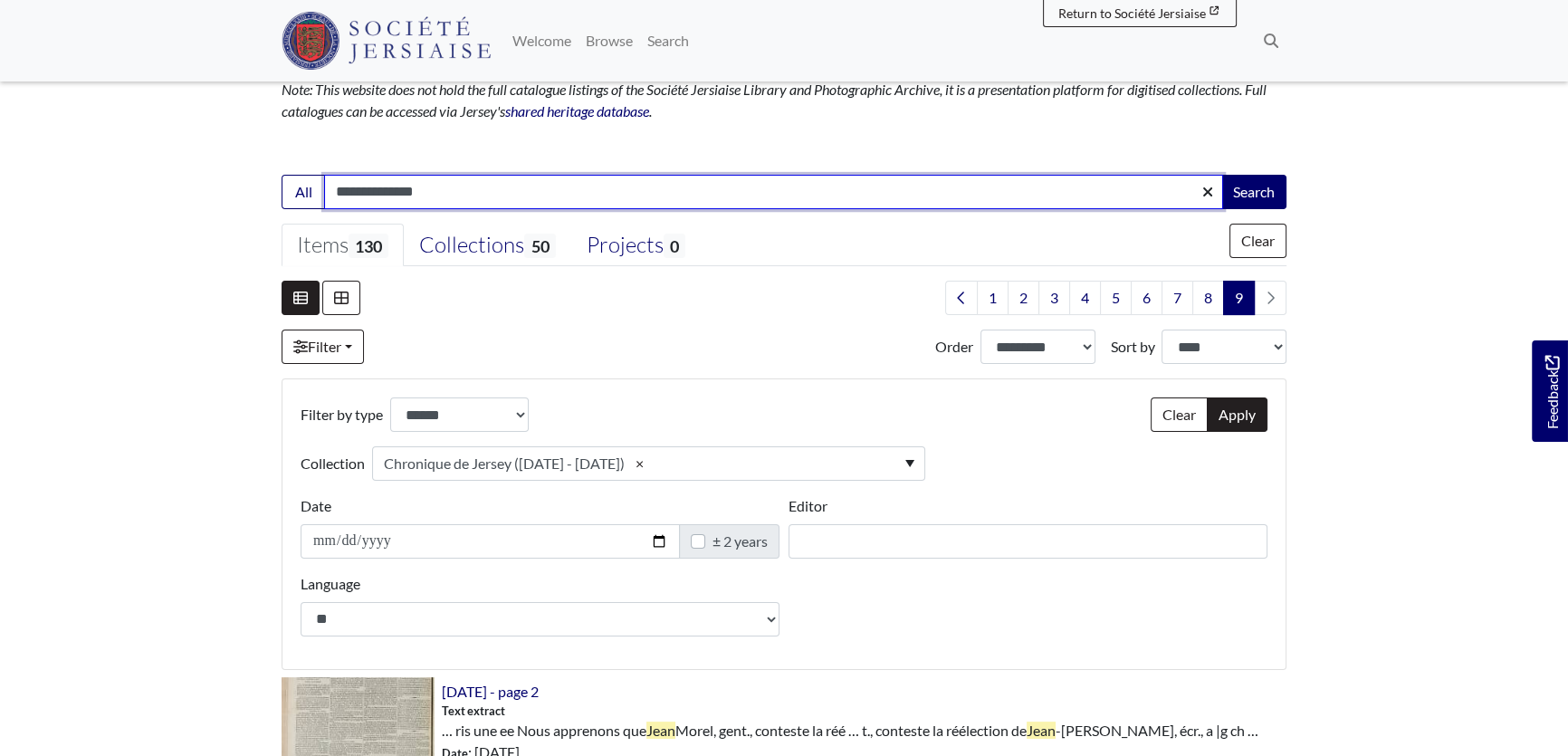
scroll to position [329, 0]
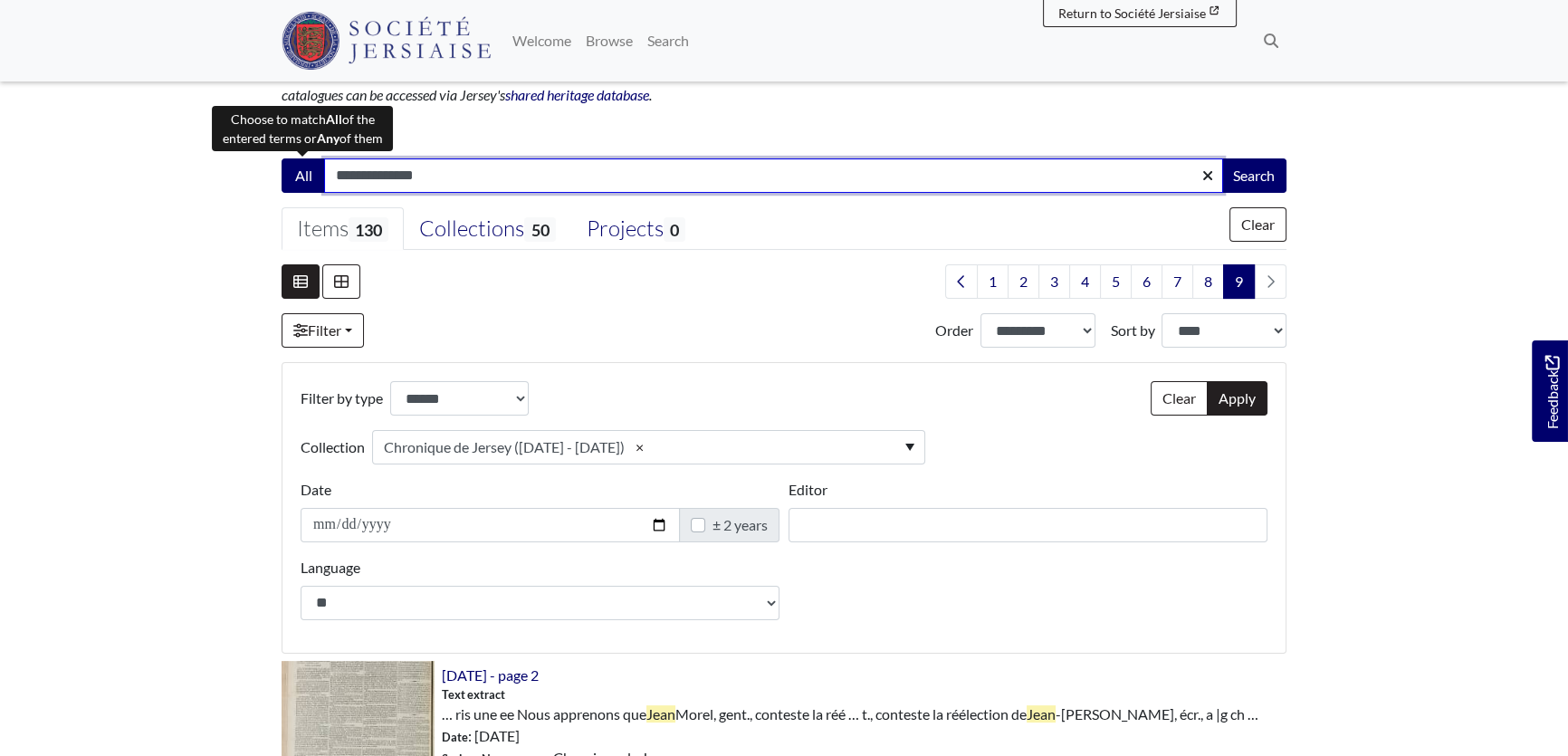
drag, startPoint x: 442, startPoint y: 176, endPoint x: 283, endPoint y: 166, distance: 159.3
click at [283, 166] on div "**********" at bounding box center [784, 175] width 1005 height 35
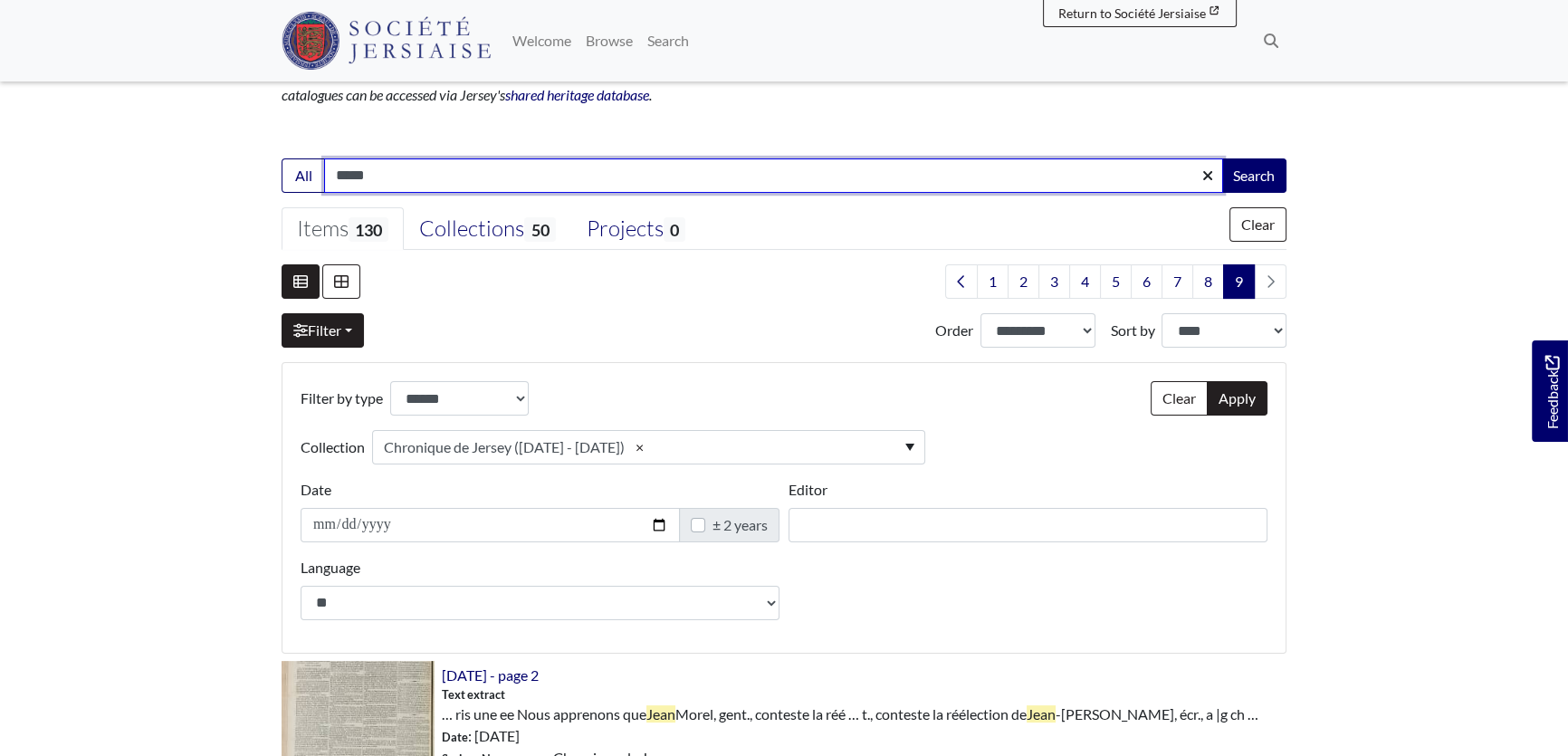
type input "*****"
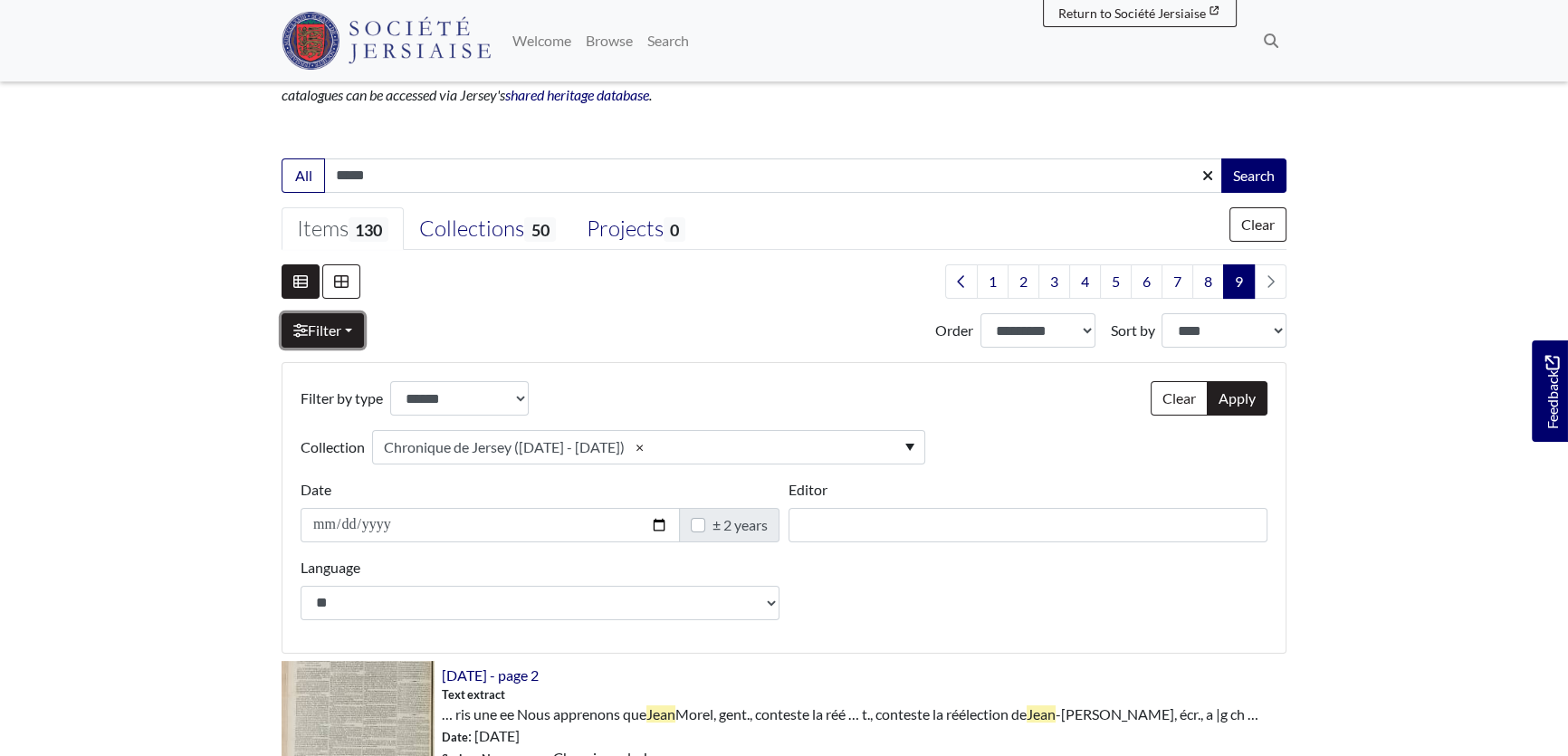
click at [331, 333] on link "Filter" at bounding box center [323, 331] width 83 height 35
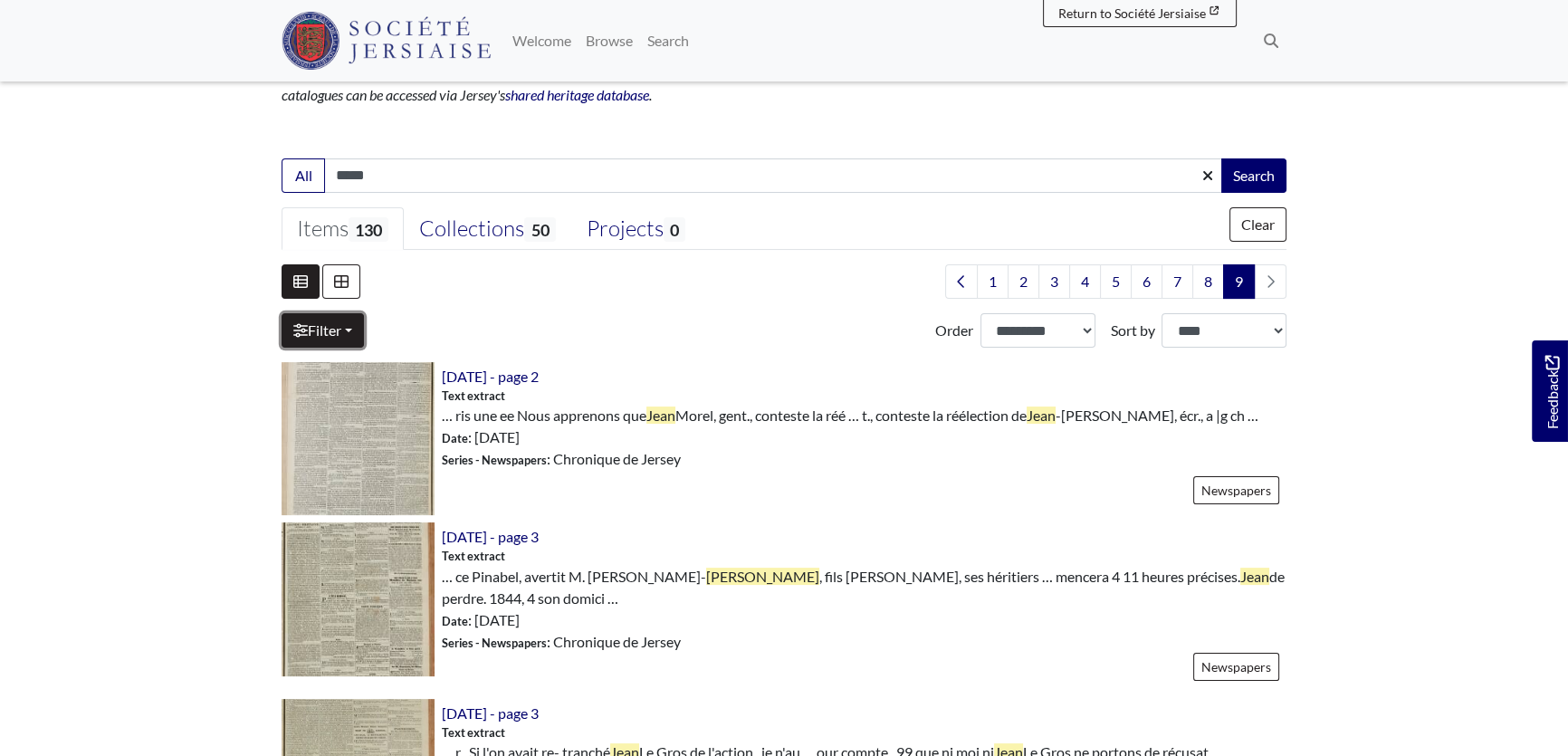
click at [330, 327] on link "Filter" at bounding box center [323, 331] width 83 height 35
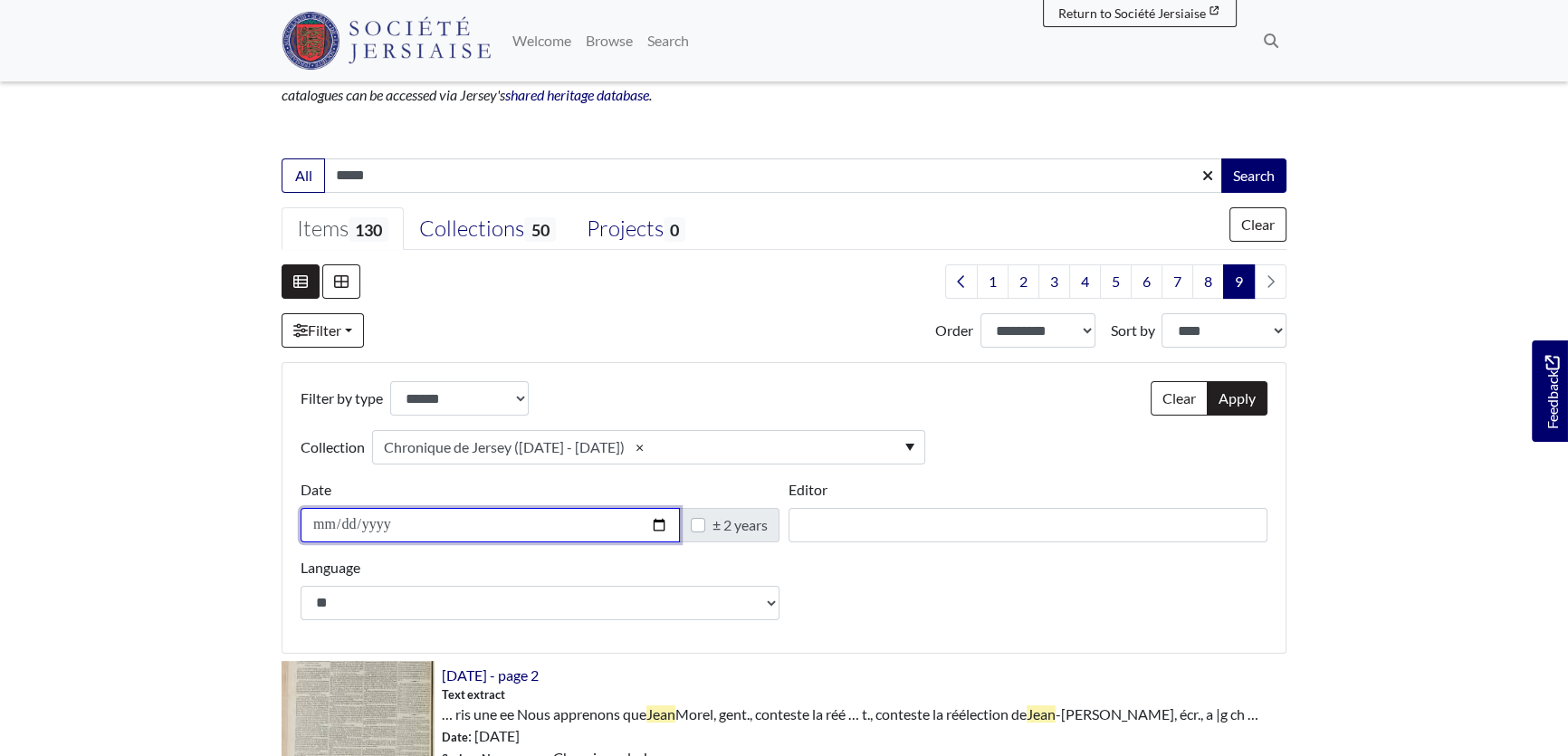
click at [357, 524] on input "**********" at bounding box center [490, 525] width 379 height 35
click at [396, 526] on input "**********" at bounding box center [490, 525] width 379 height 35
click at [388, 525] on input "**********" at bounding box center [490, 525] width 379 height 35
type input "**********"
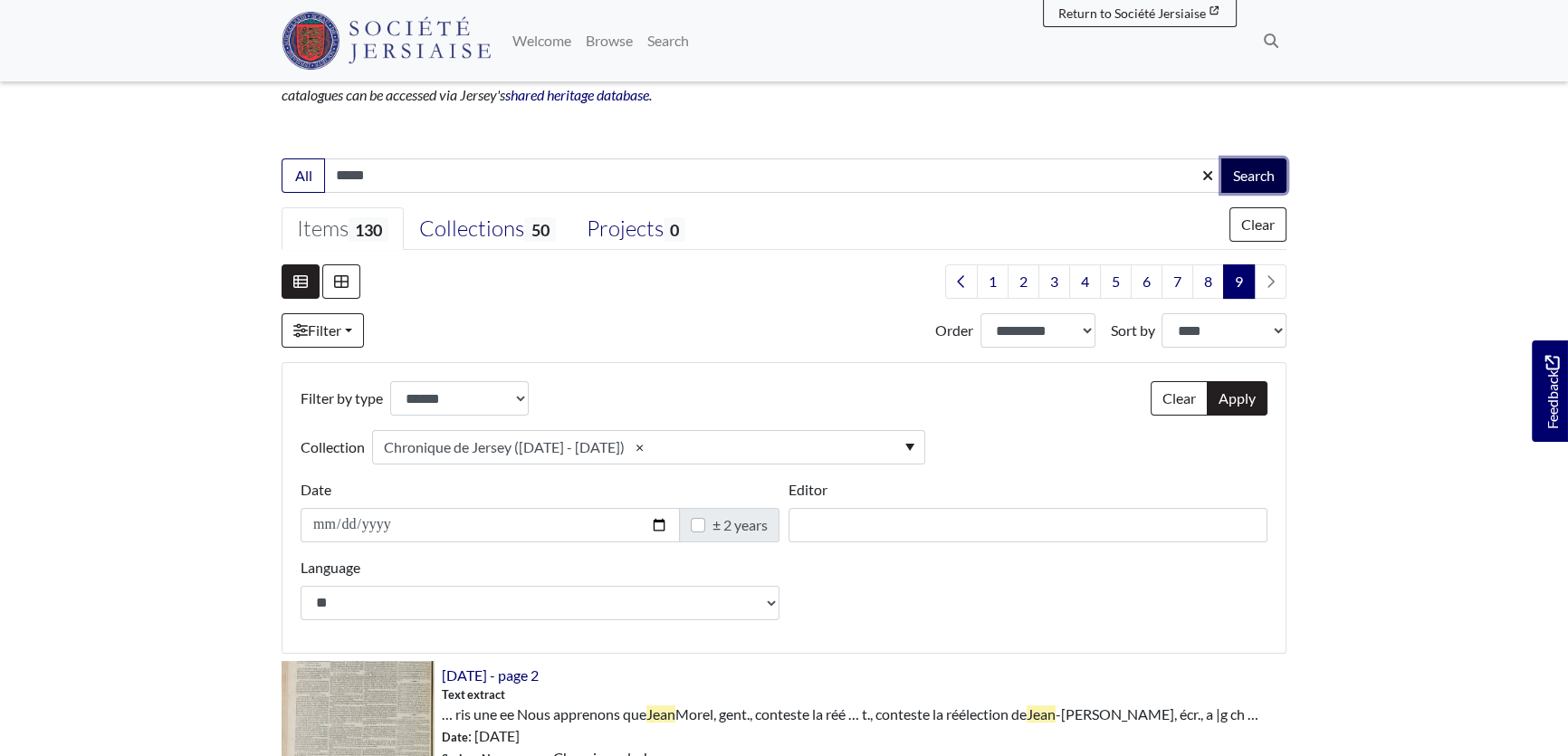
click at [1247, 166] on button "Search" at bounding box center [1254, 175] width 65 height 35
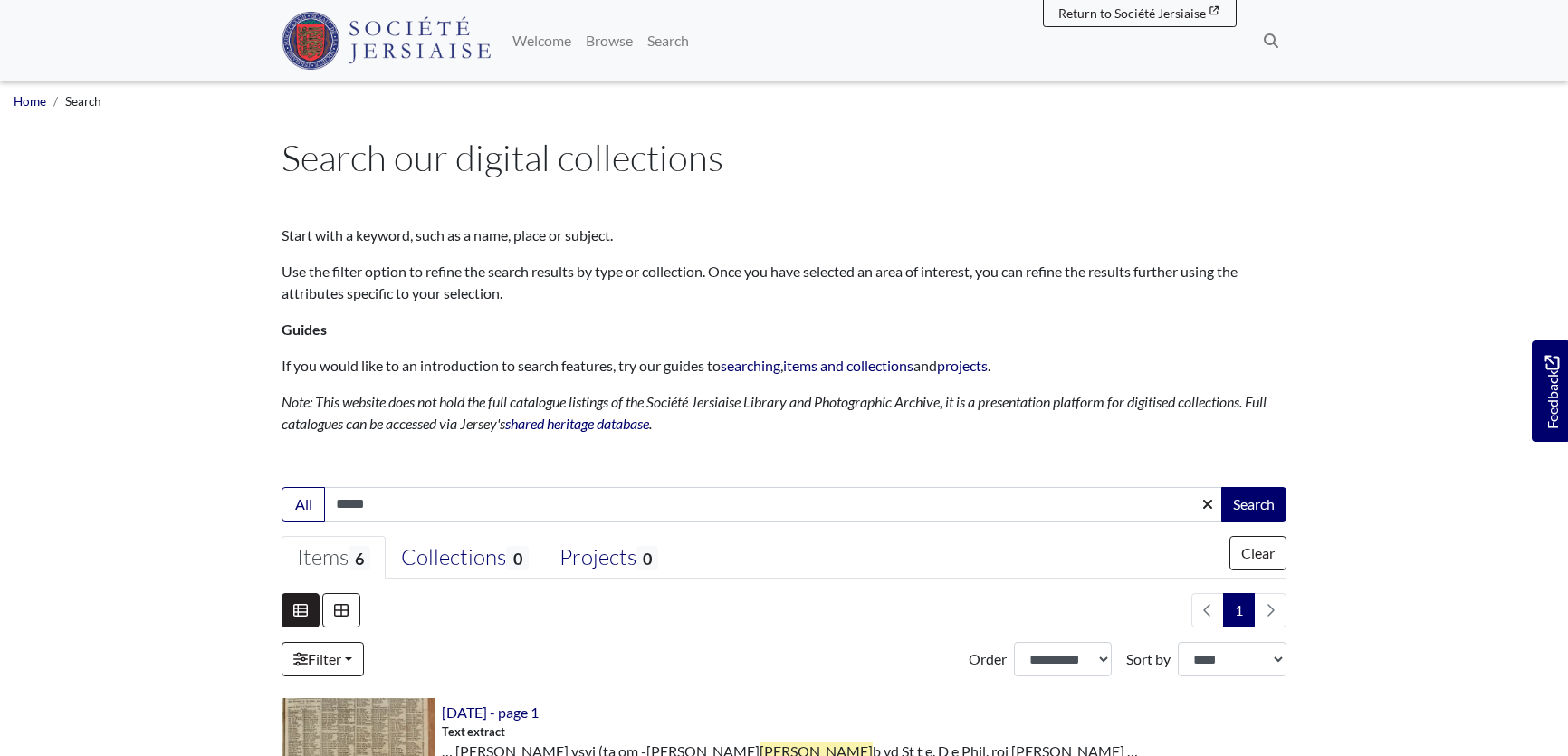
select select "***"
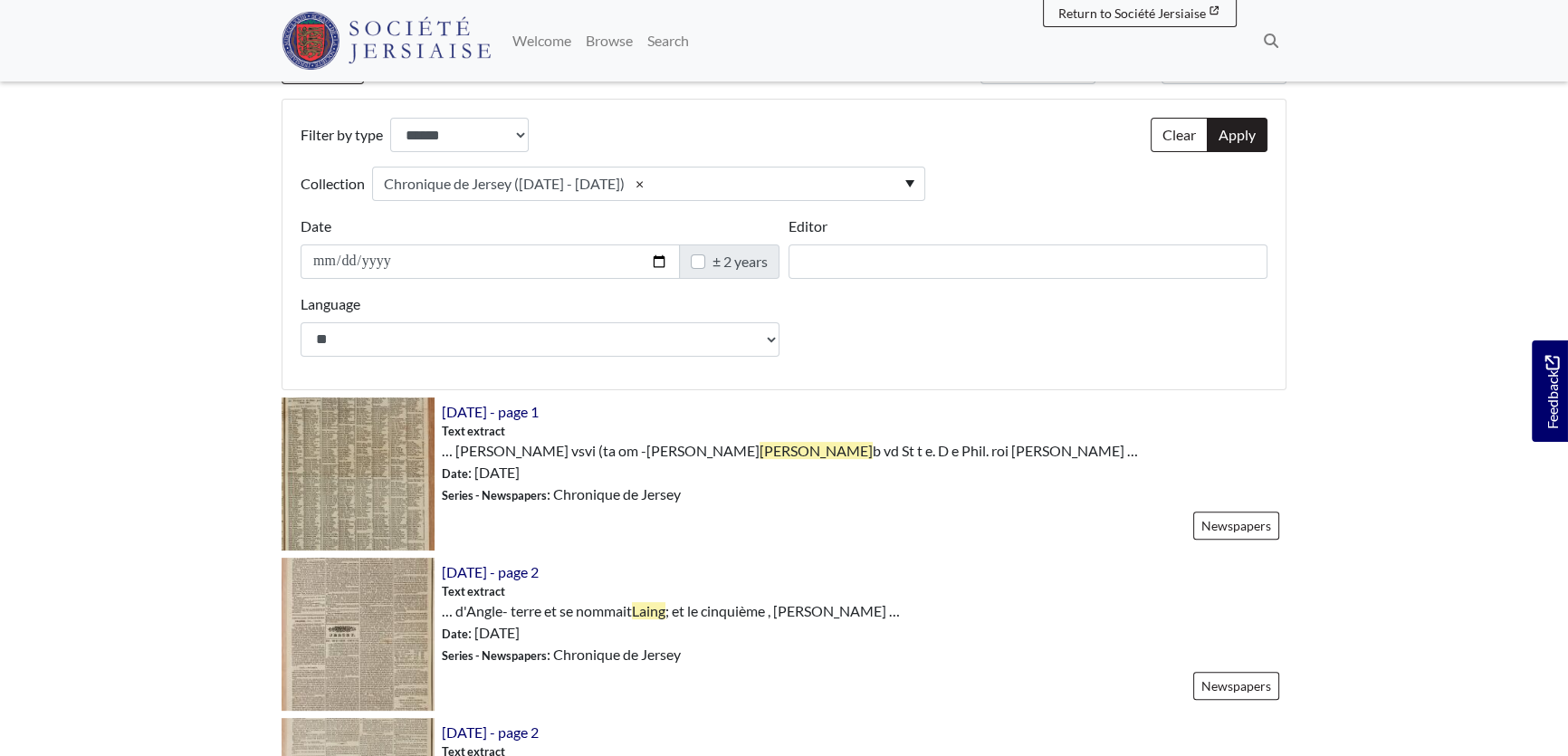
scroll to position [576, 0]
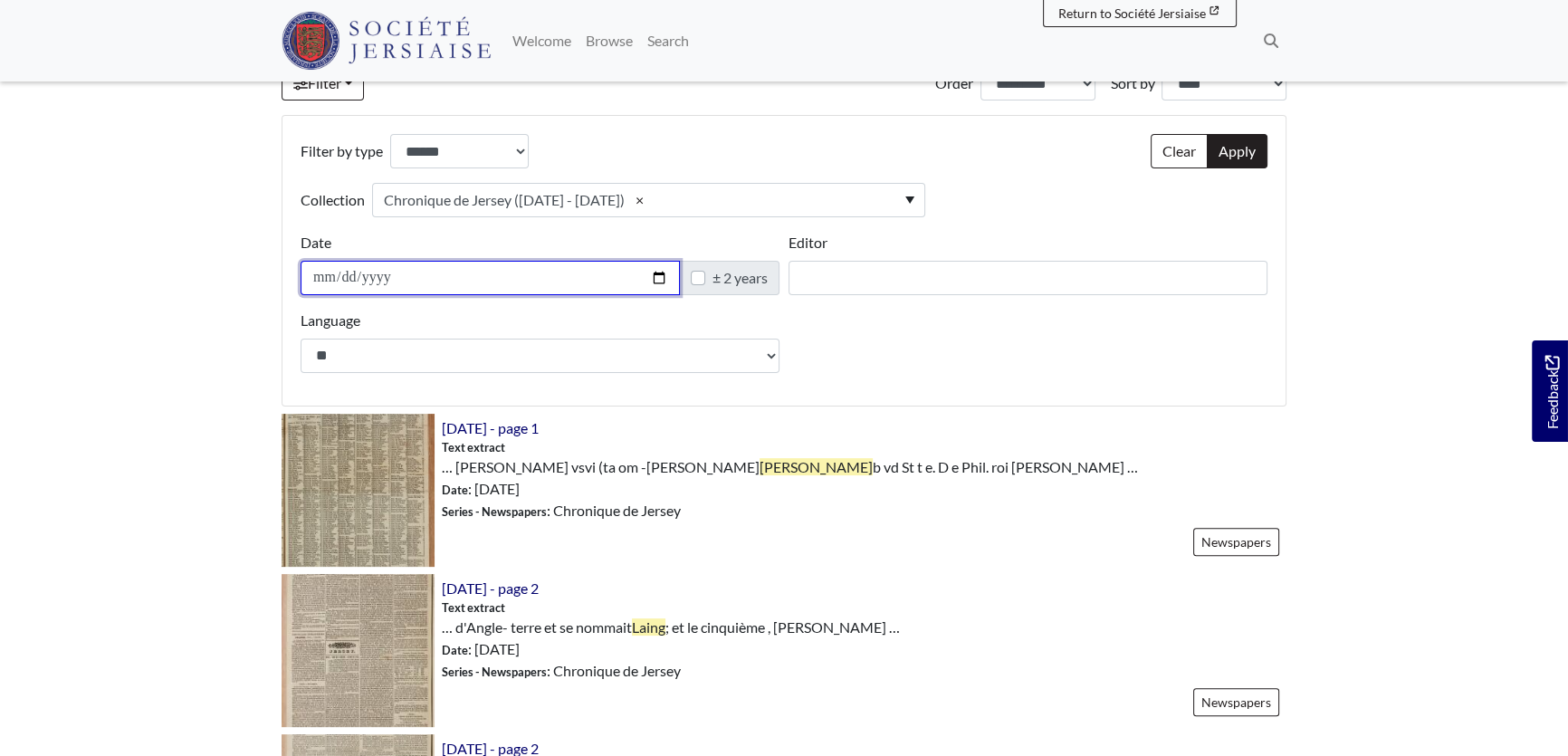
click at [406, 284] on input "**********" at bounding box center [490, 278] width 379 height 35
click at [376, 274] on input "**********" at bounding box center [490, 278] width 379 height 35
type input "**********"
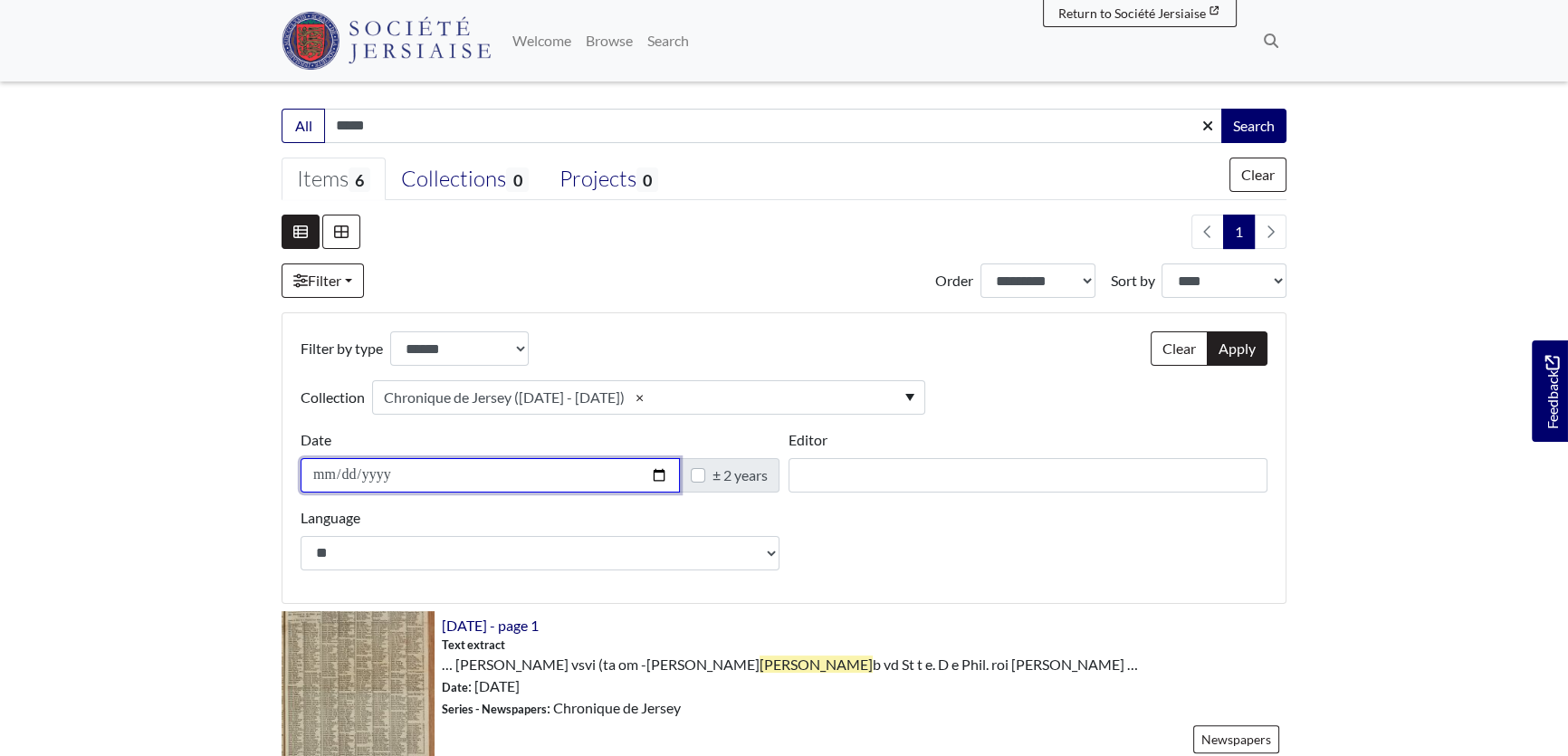
scroll to position [329, 0]
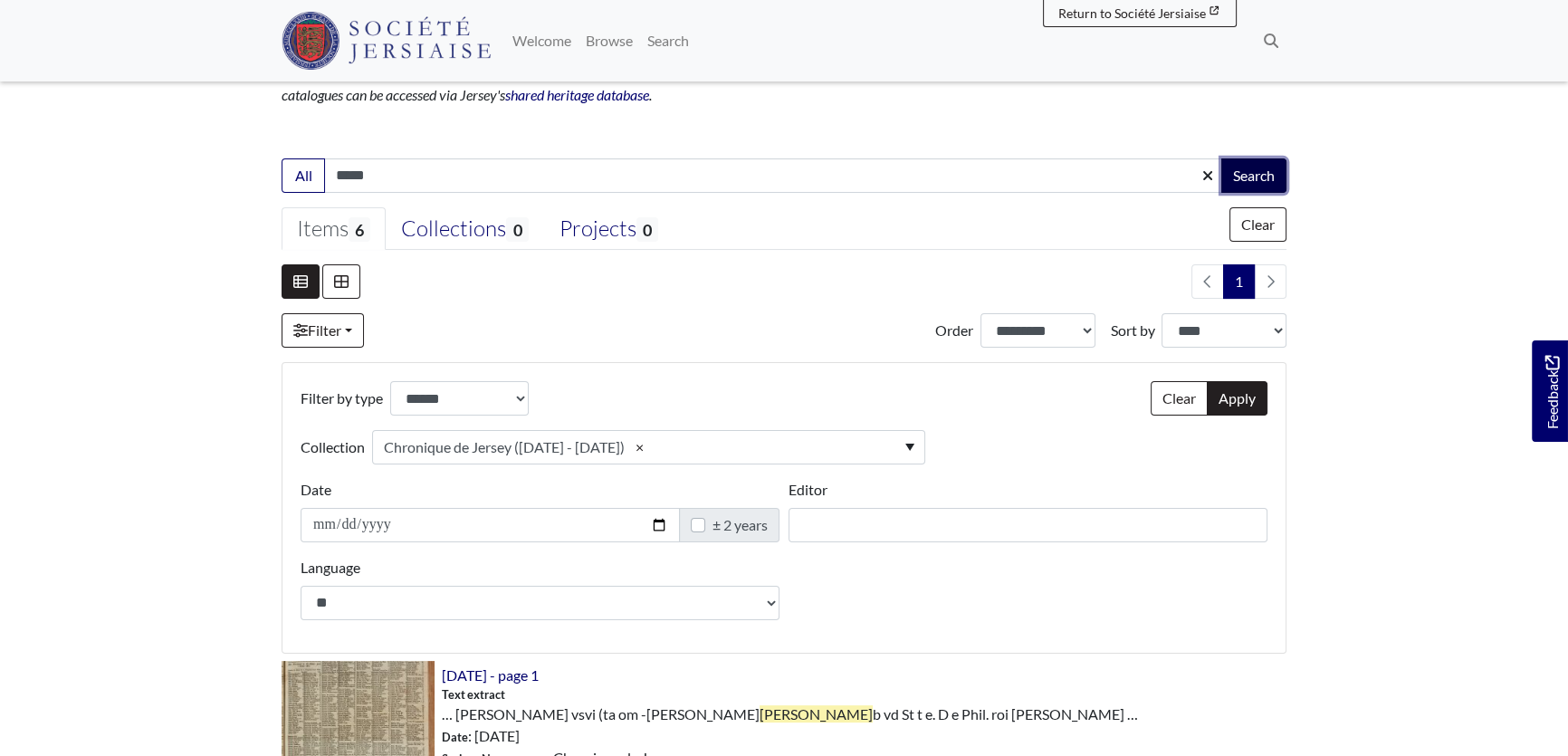
click at [1248, 167] on button "Search" at bounding box center [1254, 175] width 65 height 35
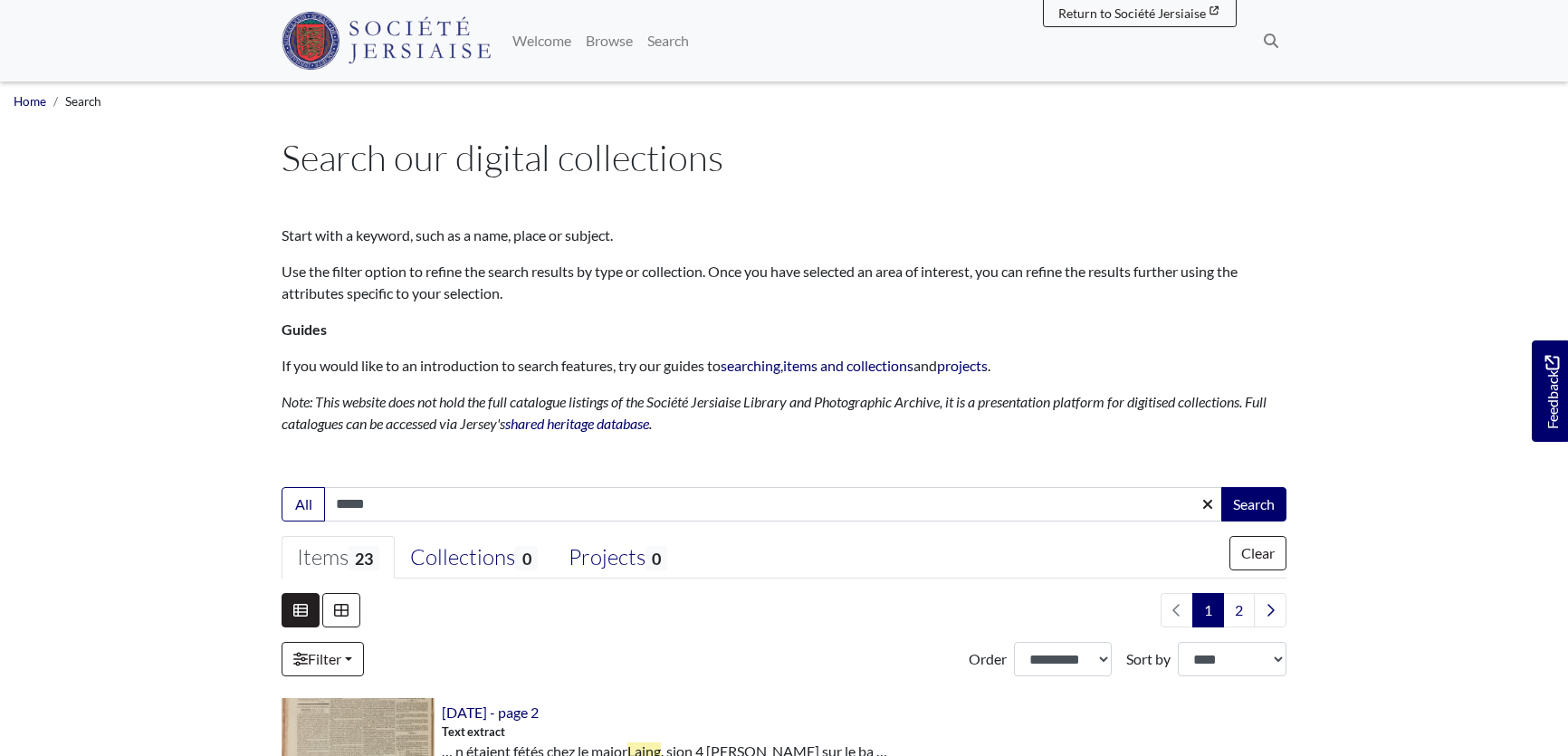
select select "***"
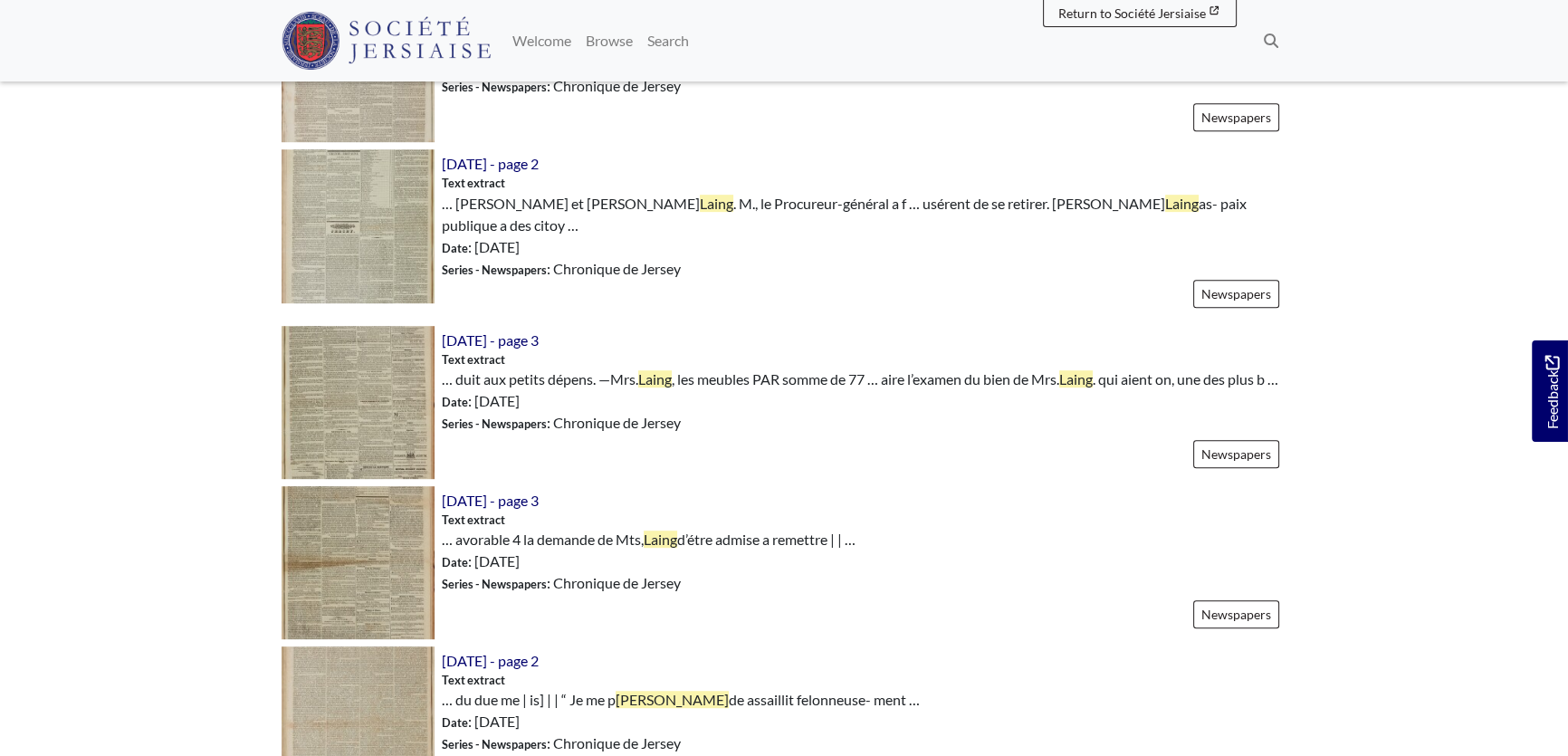
scroll to position [1151, 0]
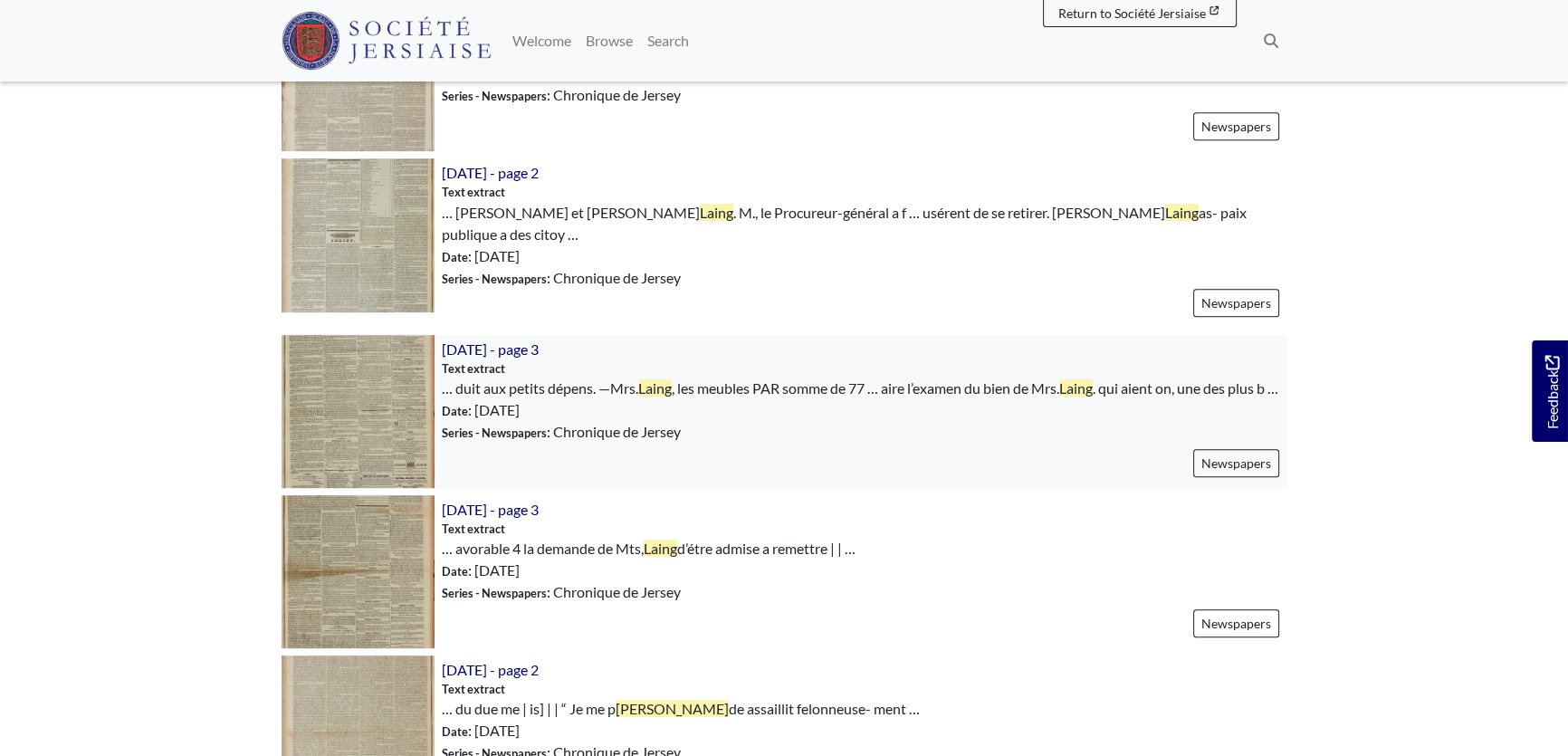
click at [498, 339] on span "[DATE] - page 3" at bounding box center [490, 350] width 97 height 22
click at [497, 341] on span "[DATE] - page 3" at bounding box center [490, 349] width 97 height 17
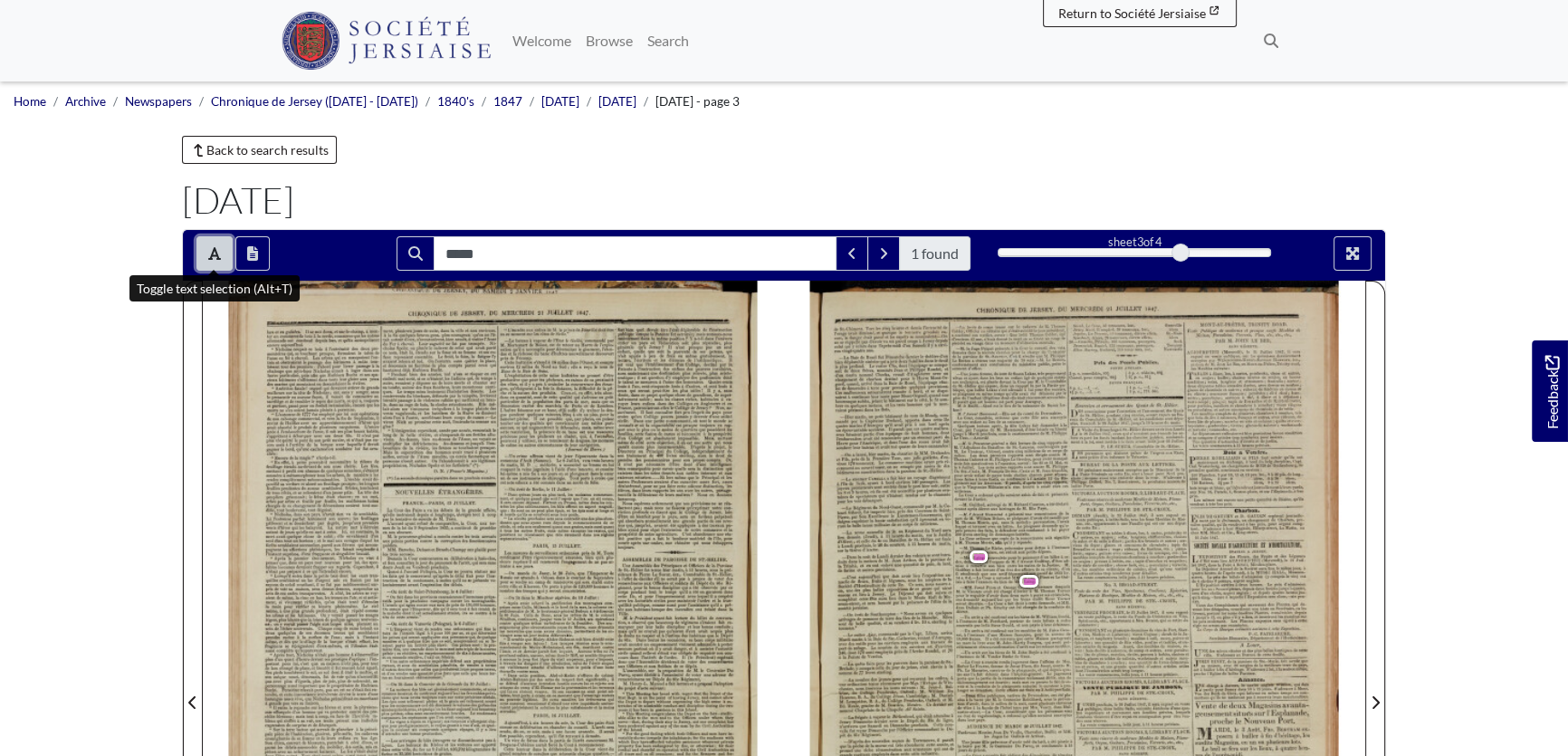
click at [215, 246] on icon "Toggle text selection (Alt+T)" at bounding box center [215, 254] width 13 height 15
click at [1025, 567] on div at bounding box center [1075, 691] width 582 height 822
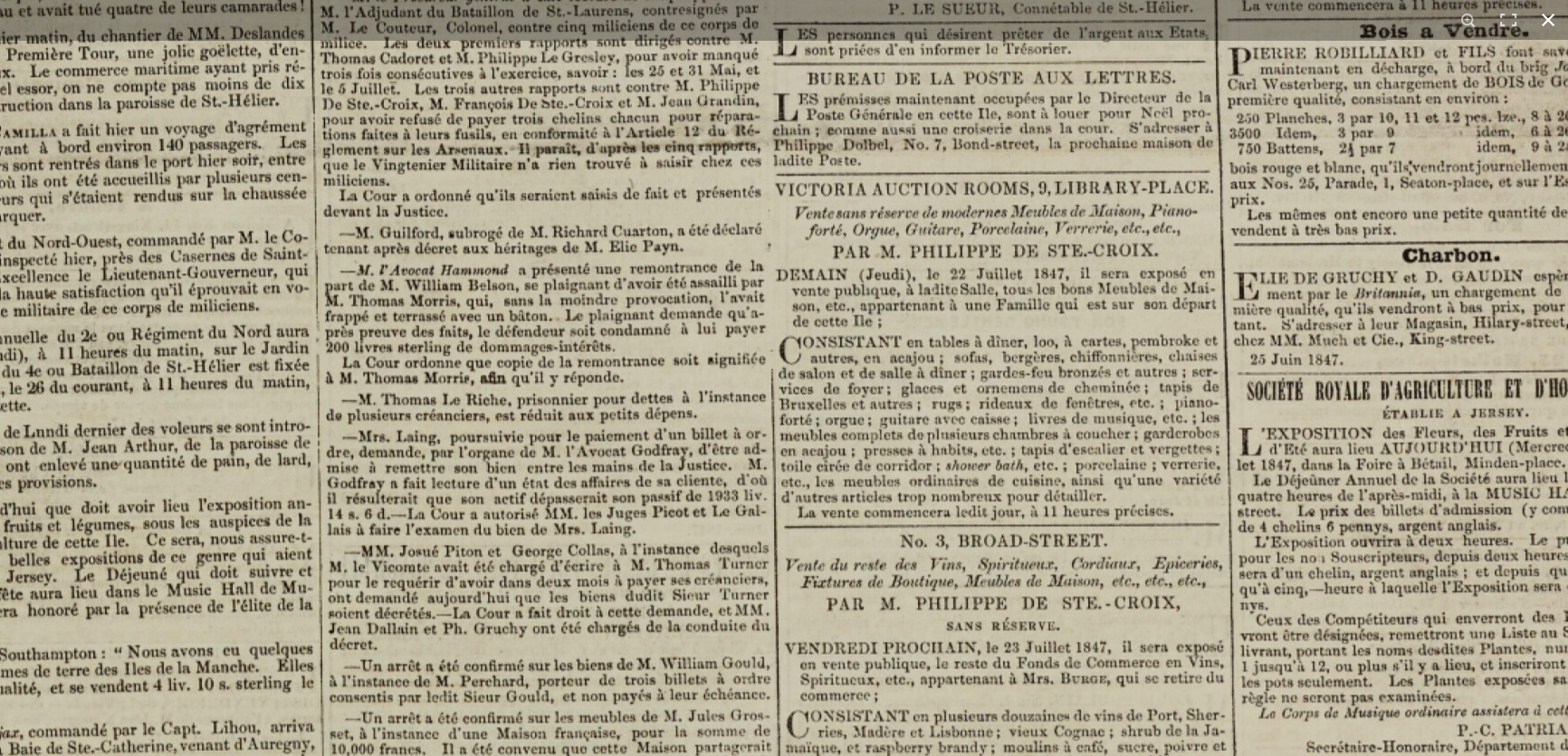
click at [1553, 17] on button at bounding box center [1549, 20] width 40 height 40
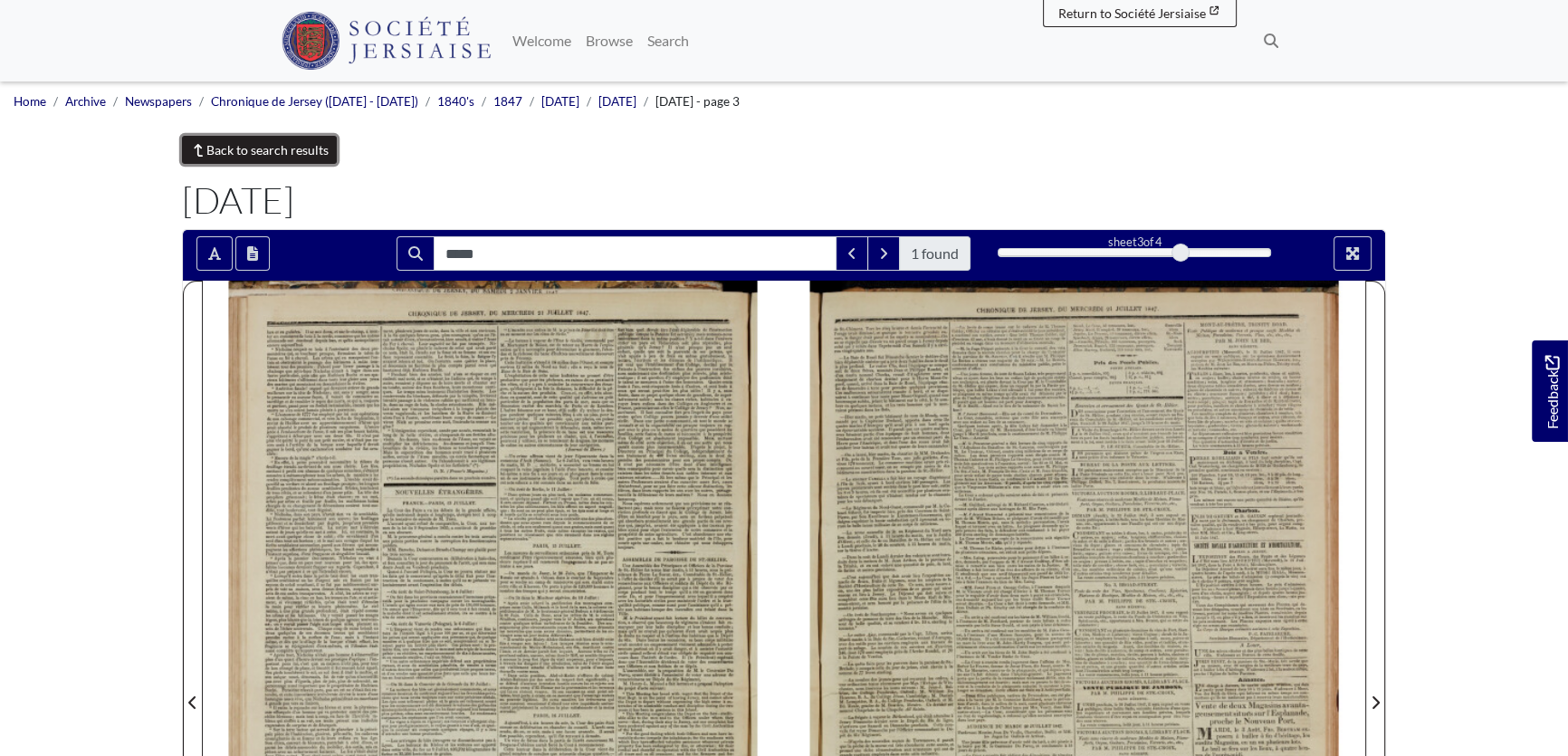
click at [245, 152] on link "Back to search results" at bounding box center [259, 149] width 155 height 28
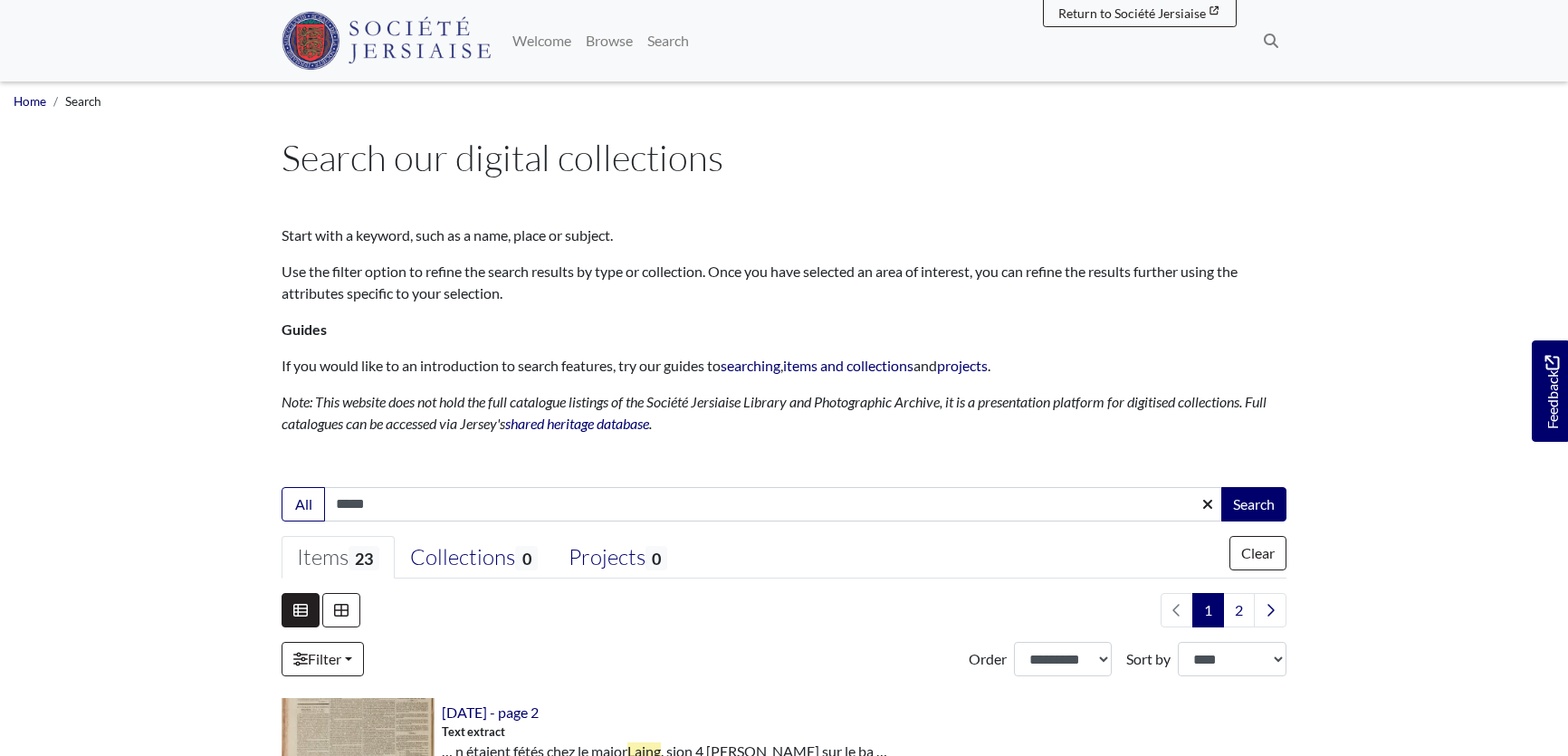
select select "***"
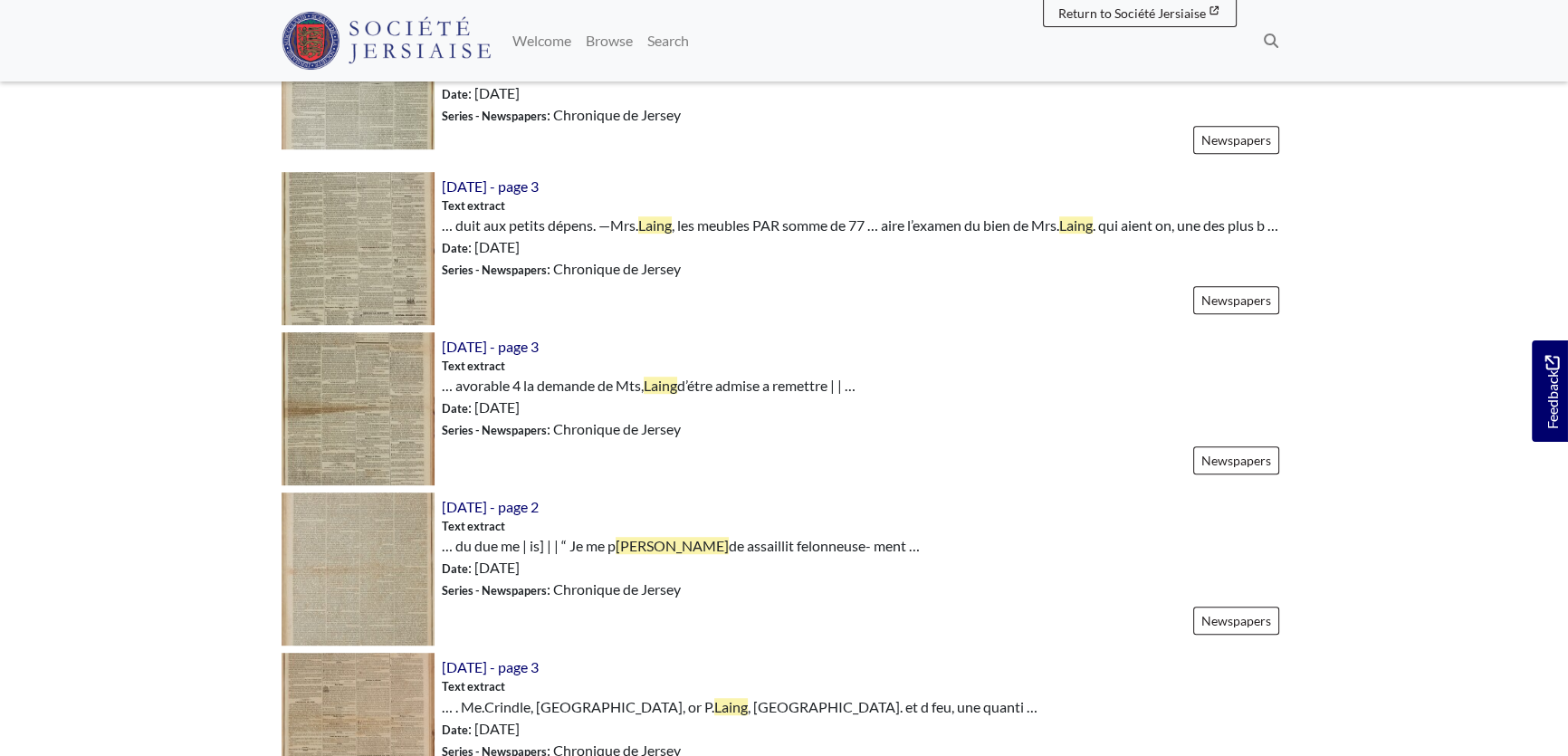
scroll to position [1317, 0]
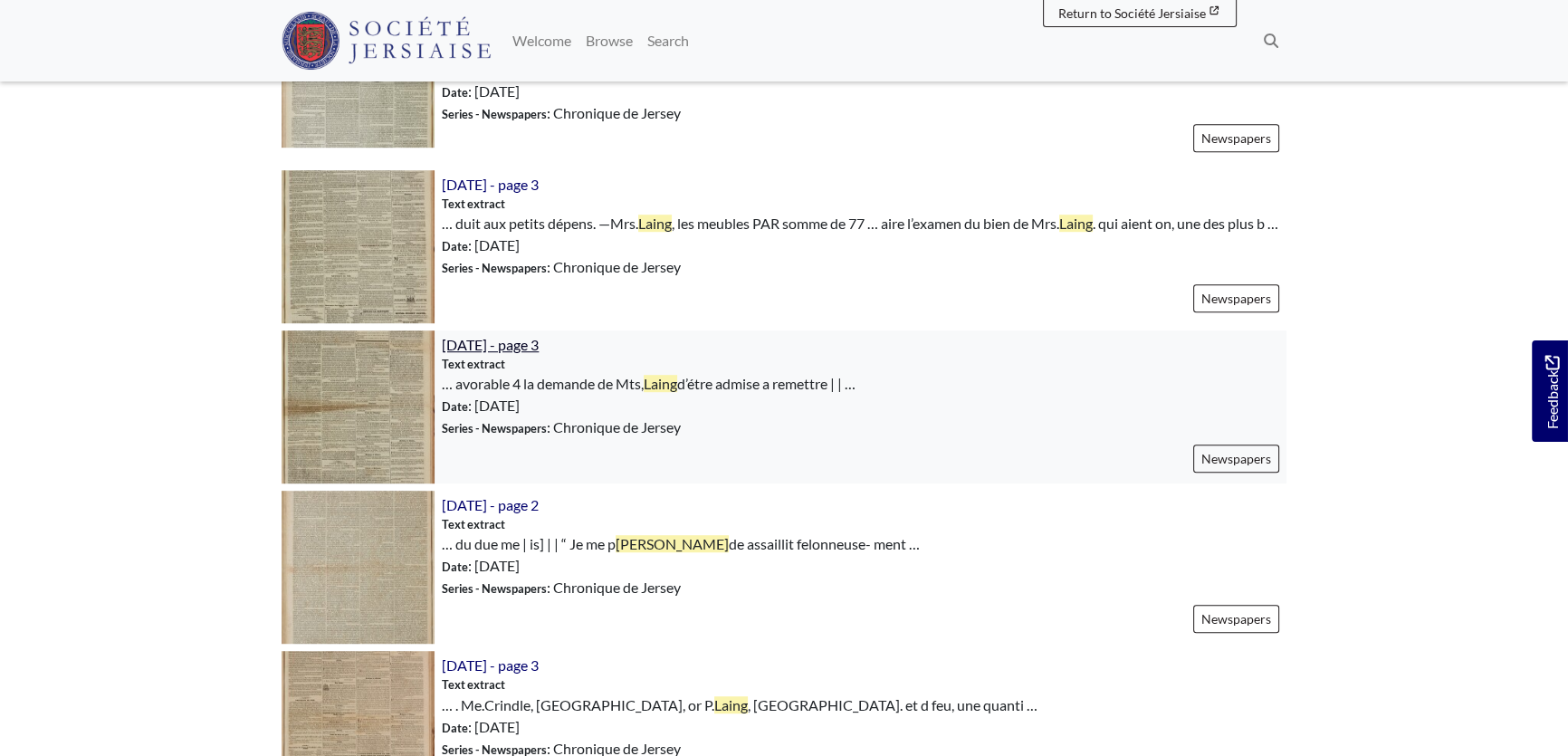
click at [535, 341] on span "[DATE] - page 3" at bounding box center [490, 344] width 97 height 17
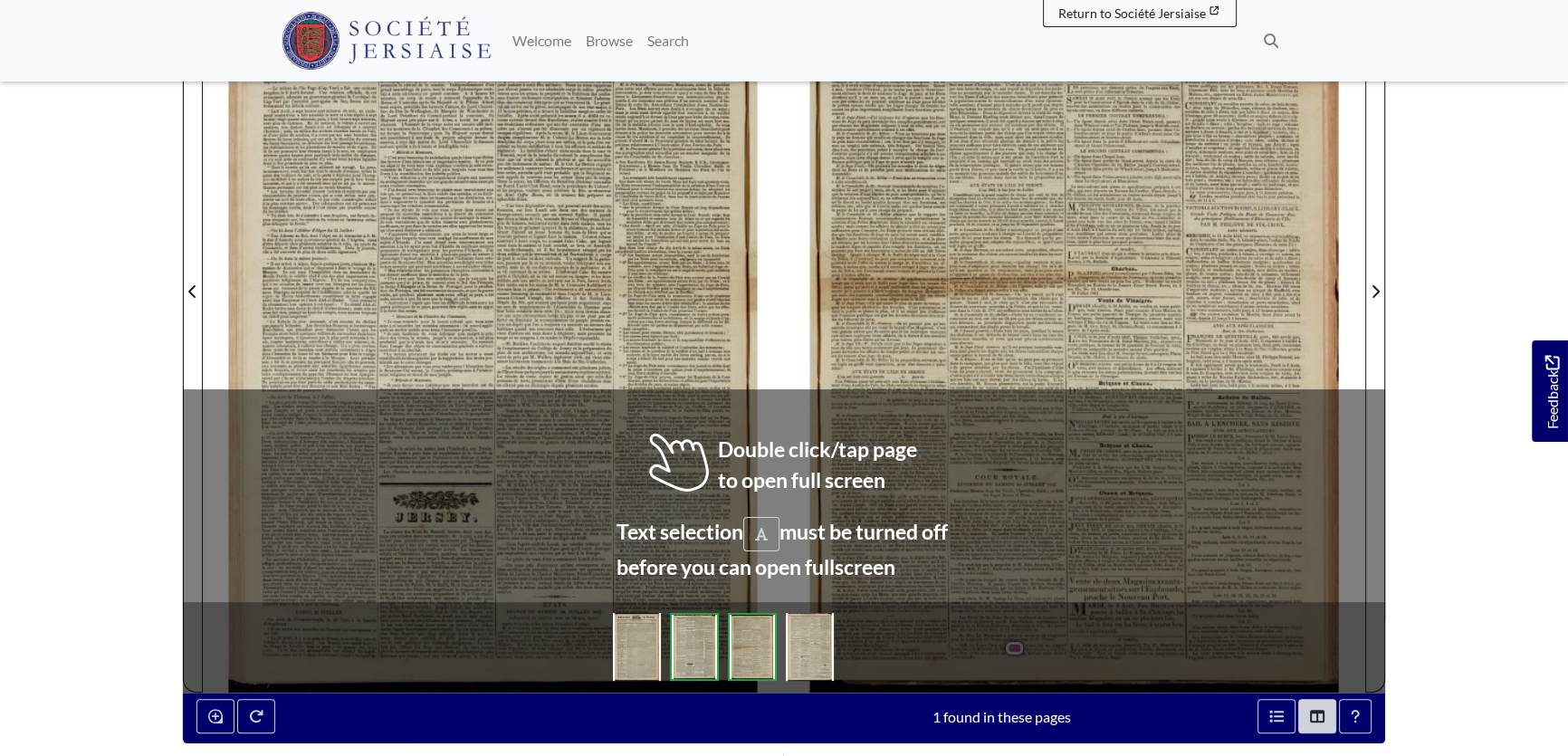
scroll to position [329, 0]
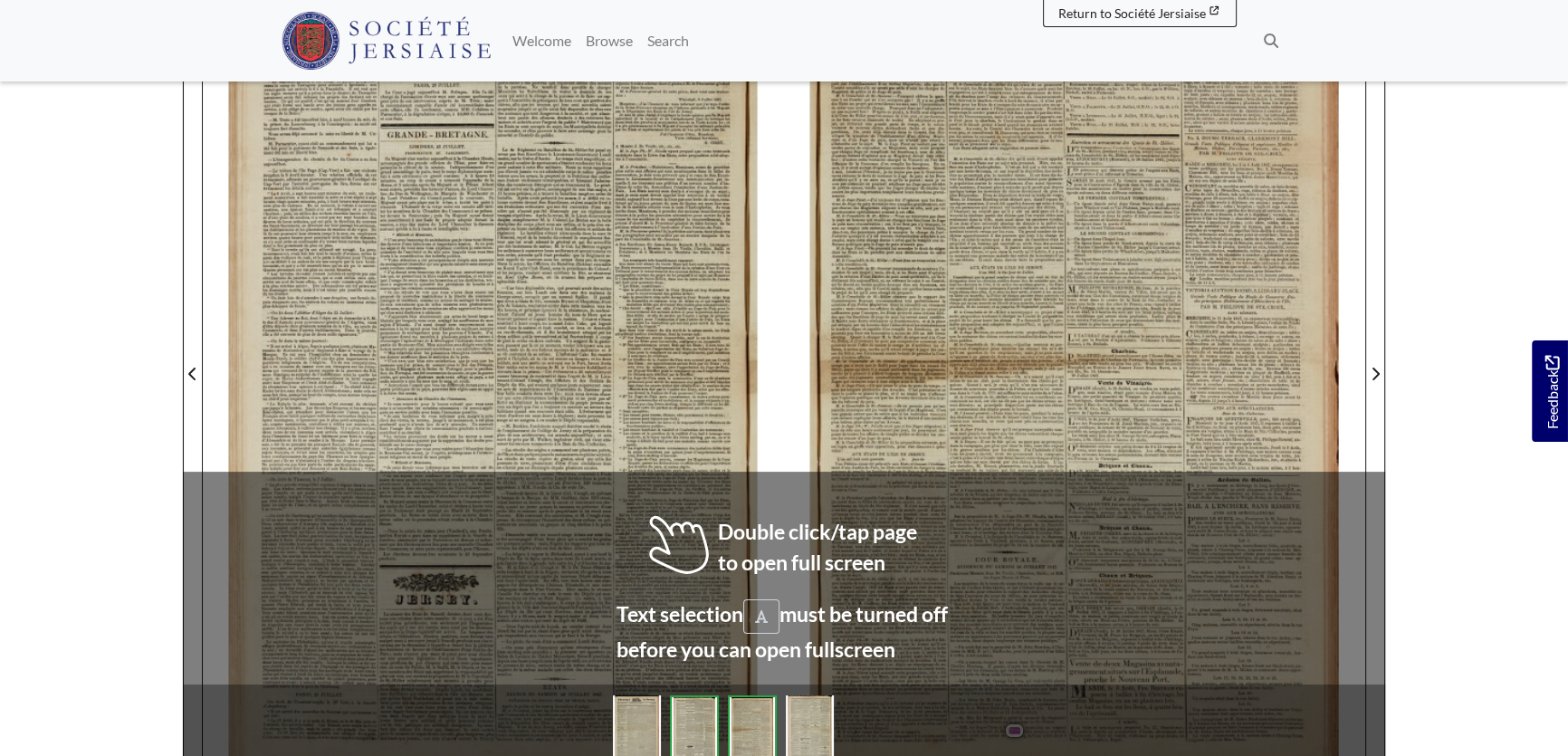
click at [716, 439] on span "exeéde" at bounding box center [720, 440] width 16 height 6
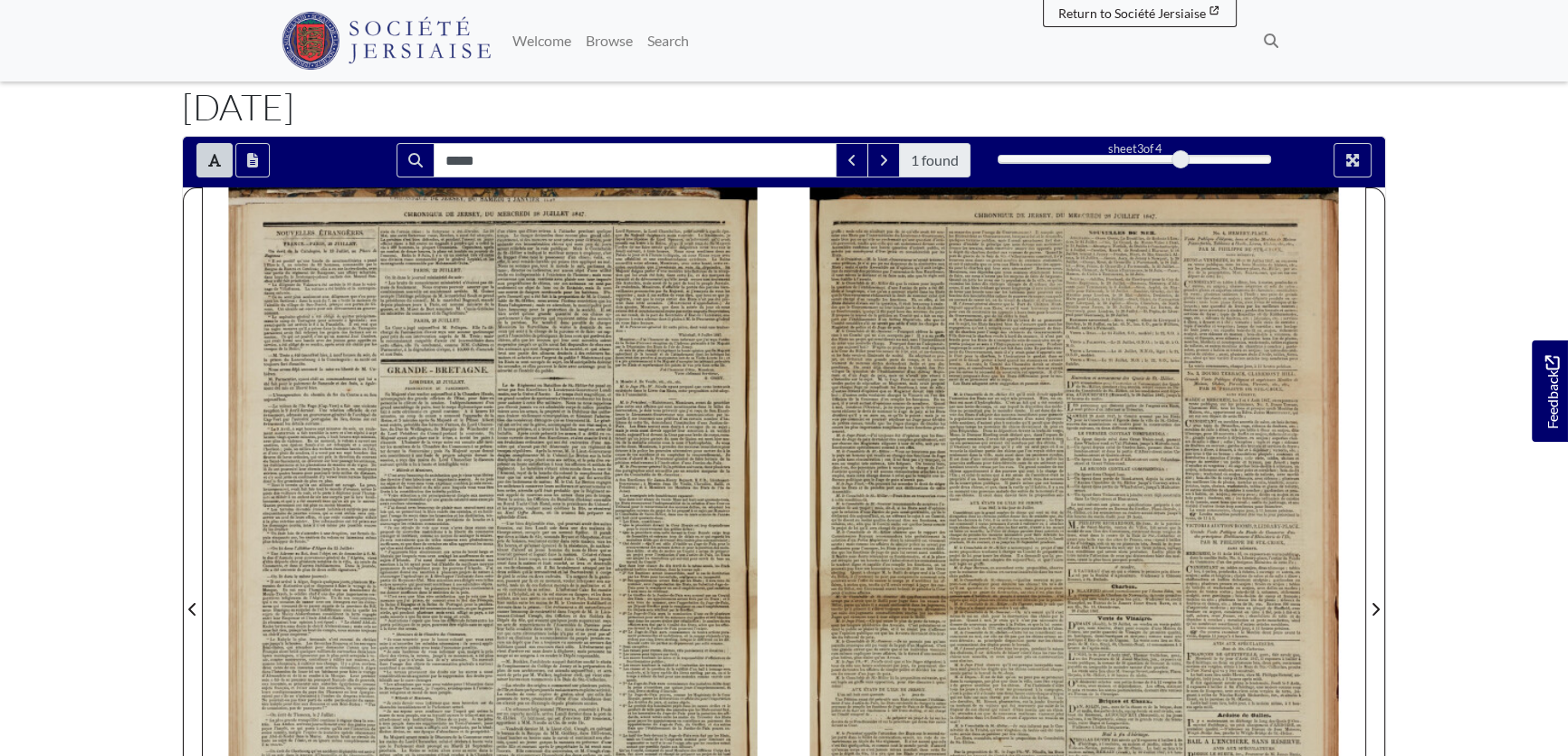
scroll to position [82, 0]
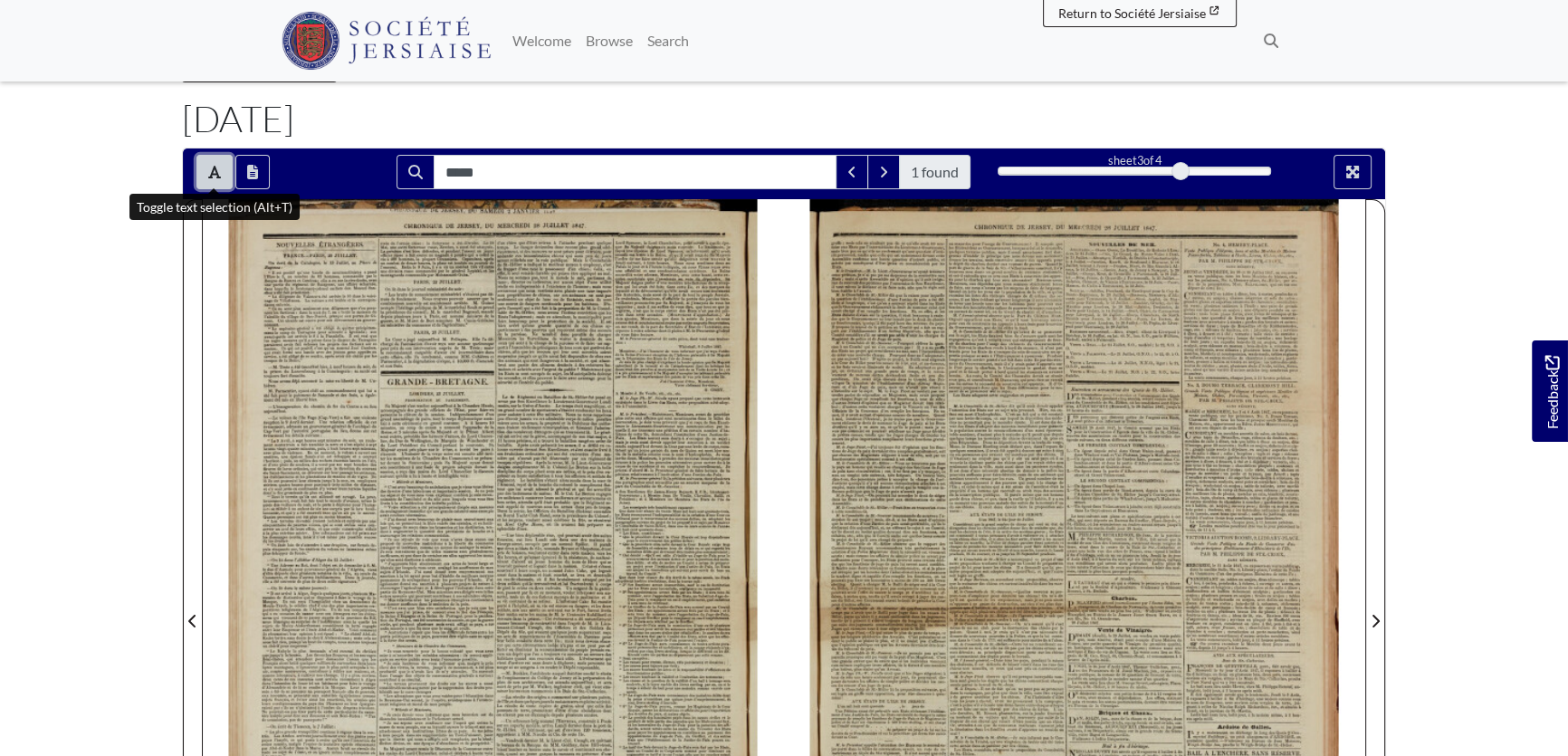
click at [205, 175] on button "Toggle text selection (Alt+T)" at bounding box center [215, 172] width 36 height 35
click at [1047, 626] on div at bounding box center [1075, 610] width 582 height 822
click at [994, 632] on div at bounding box center [1075, 610] width 582 height 822
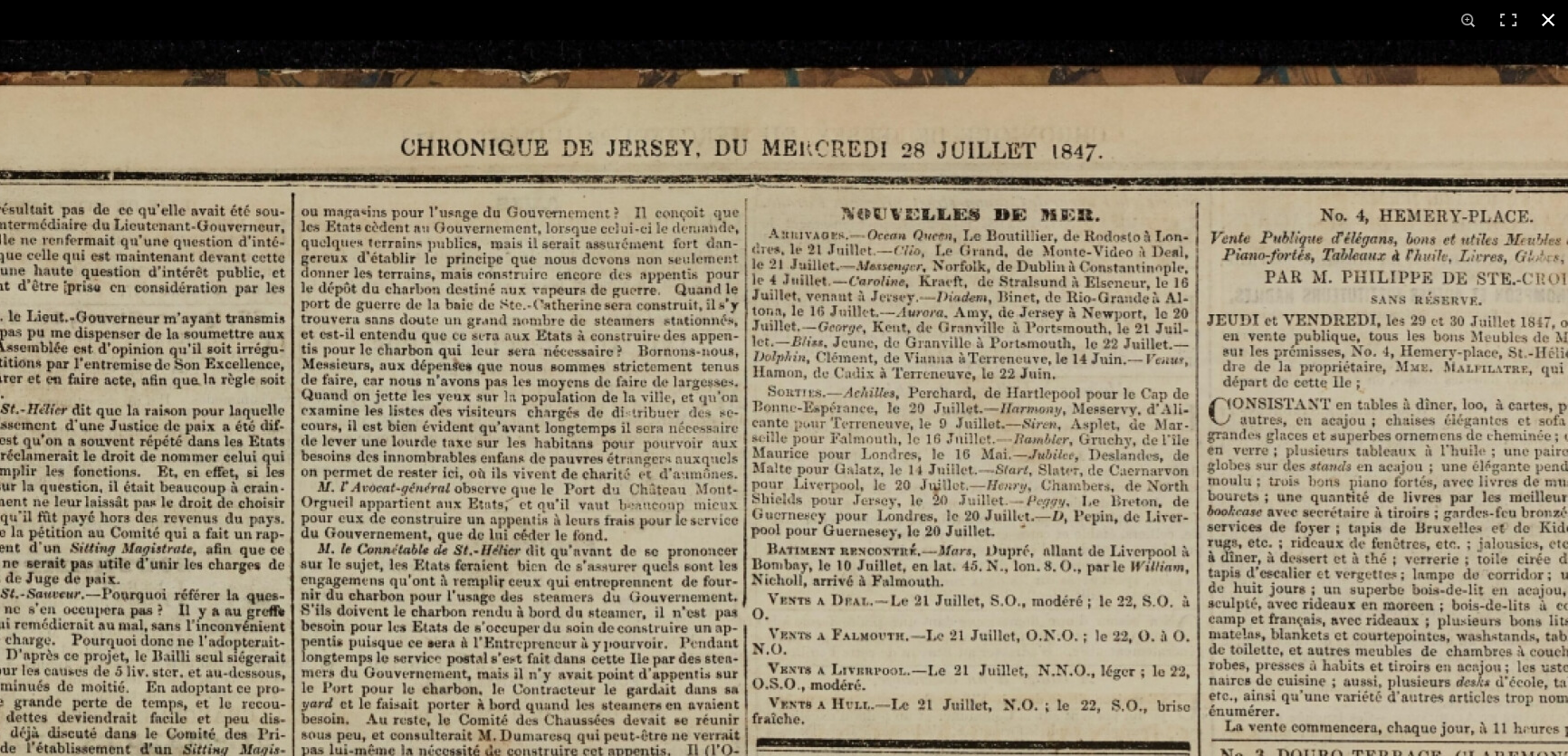
click at [1551, 22] on button at bounding box center [1549, 20] width 40 height 40
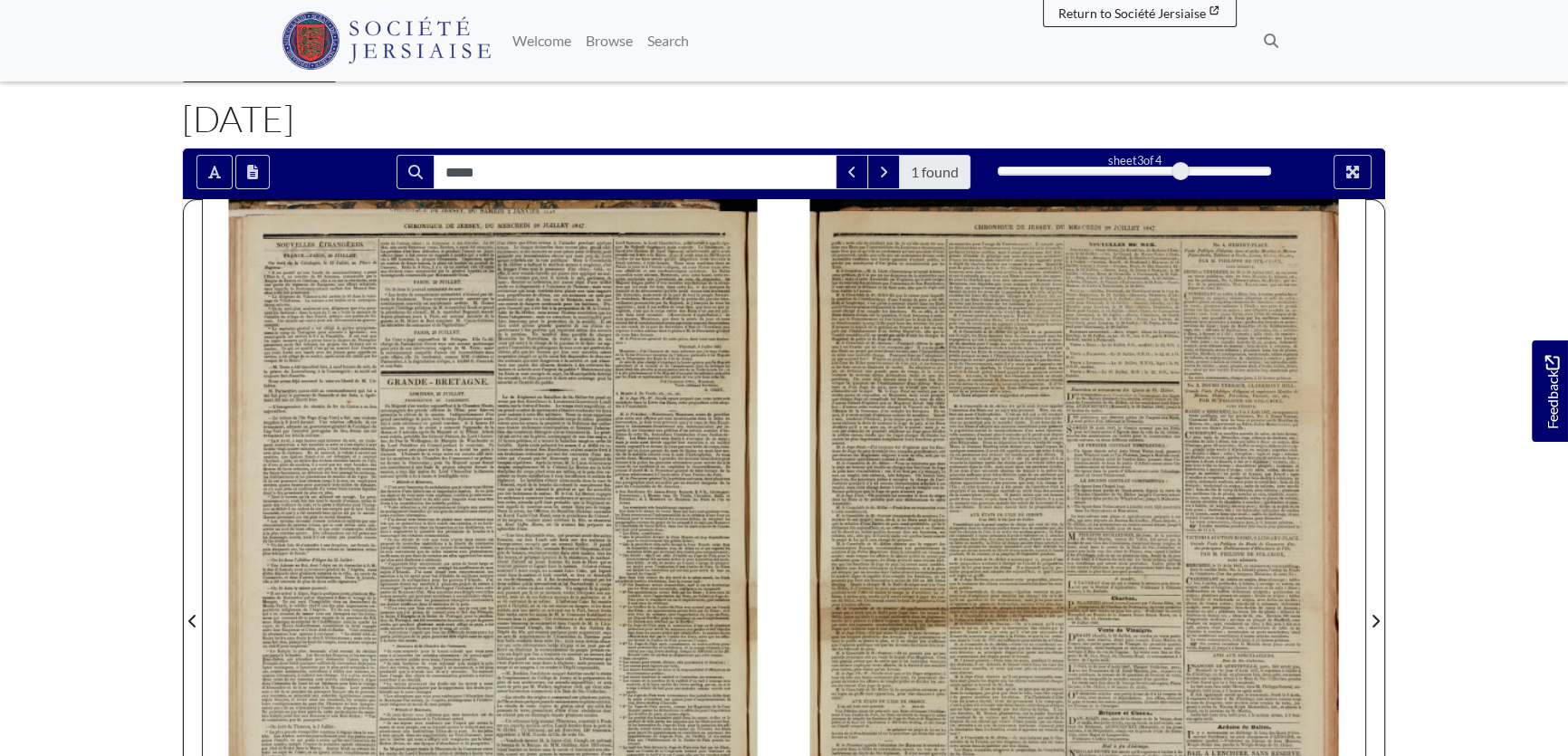
scroll to position [0, 0]
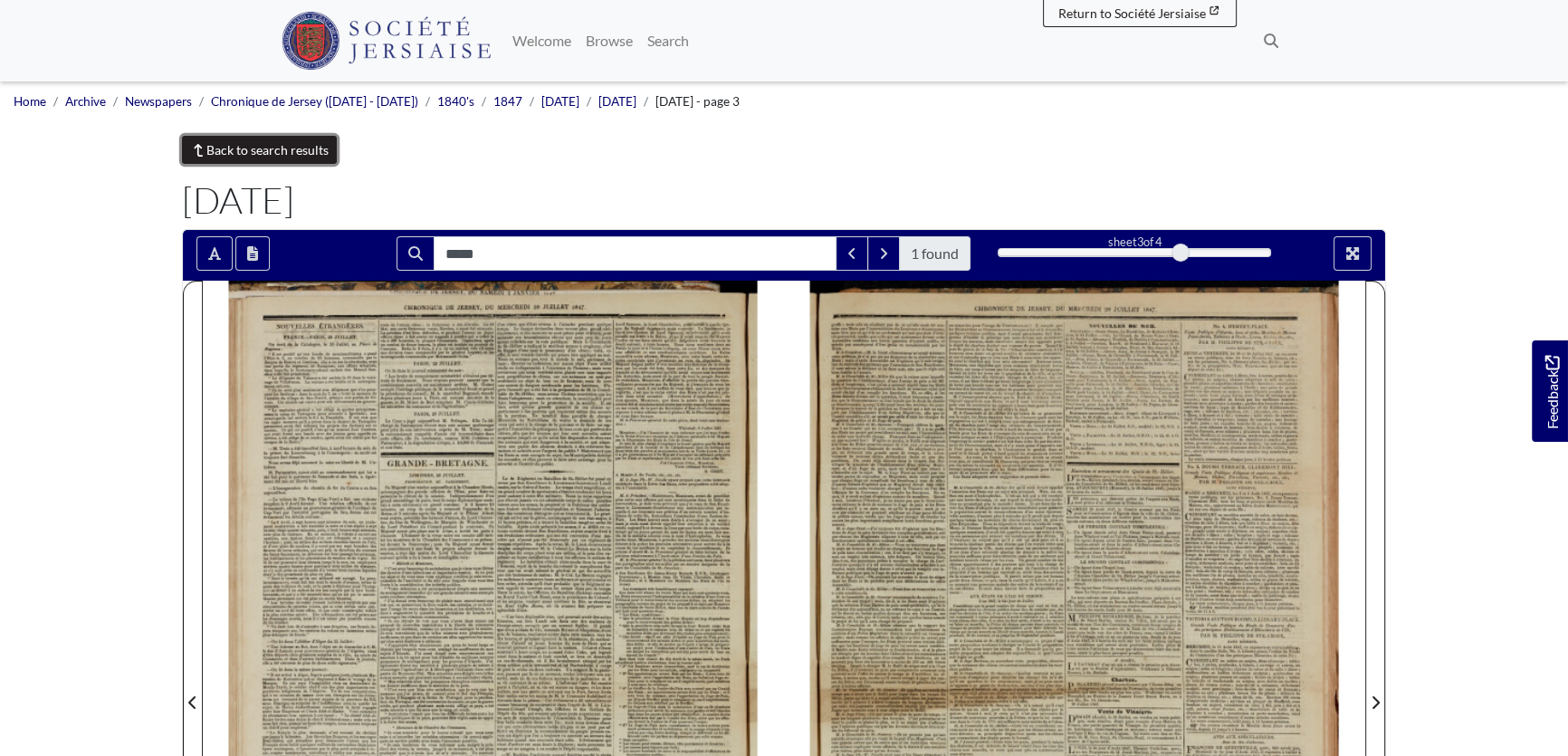
click at [295, 142] on link "Back to search results" at bounding box center [259, 149] width 155 height 28
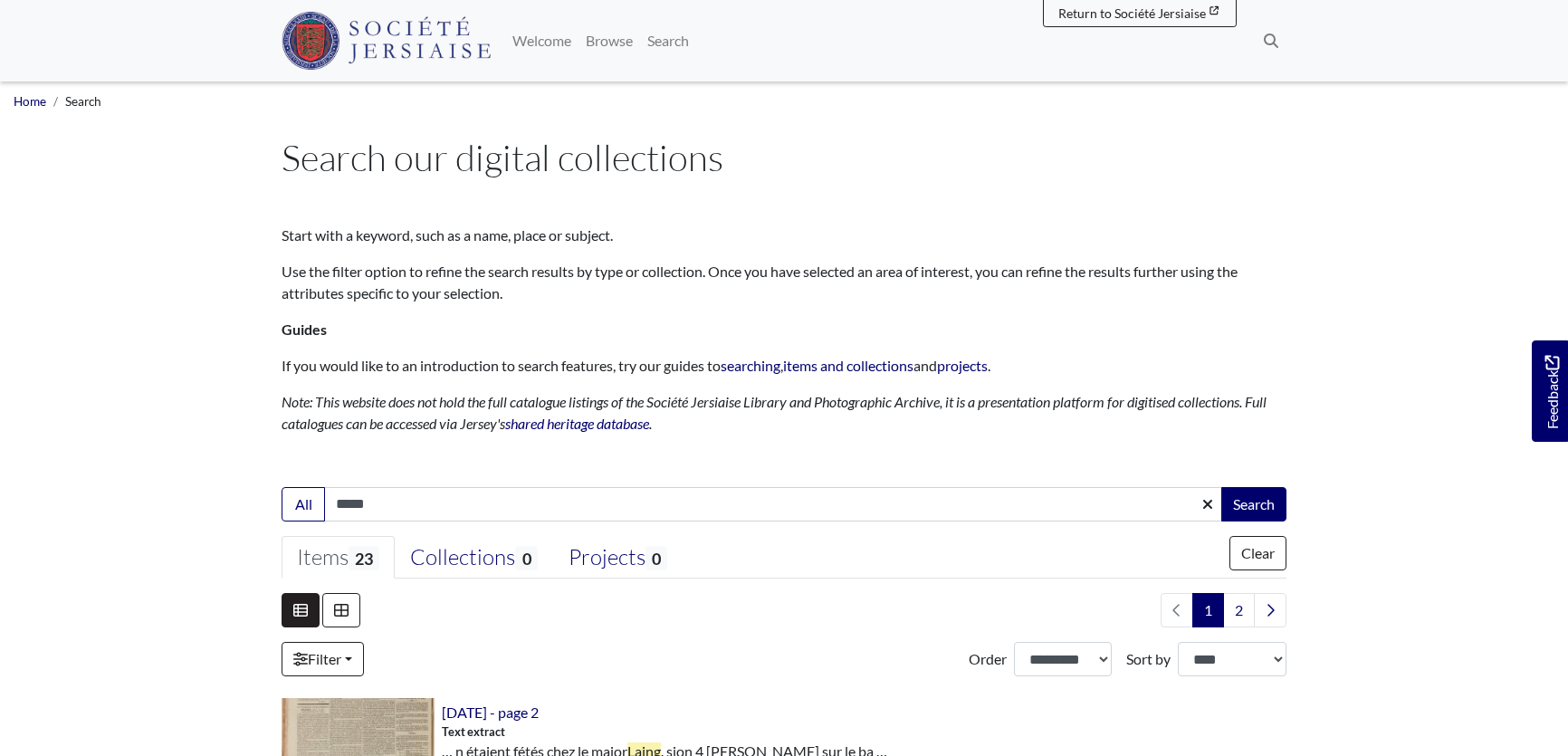
select select "***"
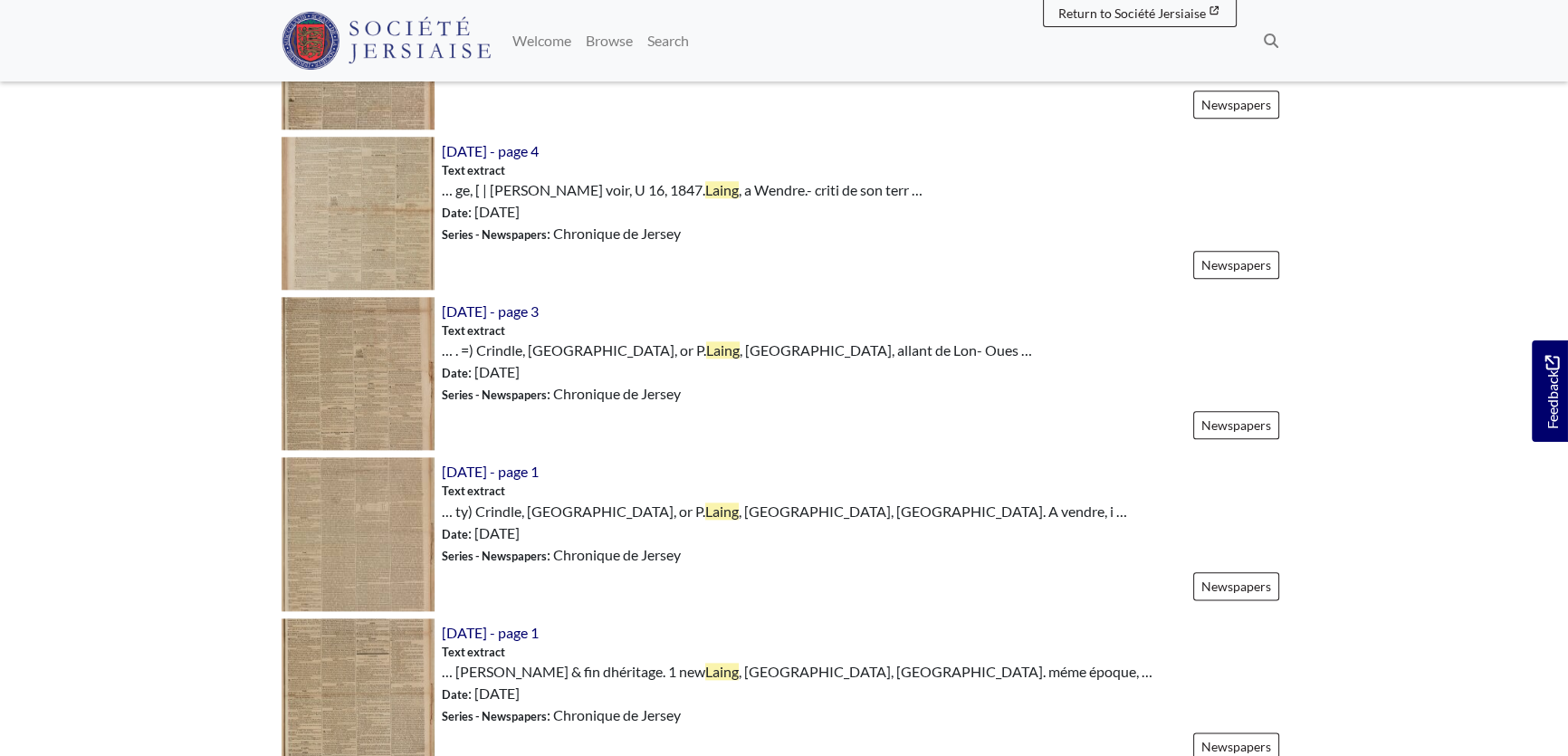
scroll to position [3005, 0]
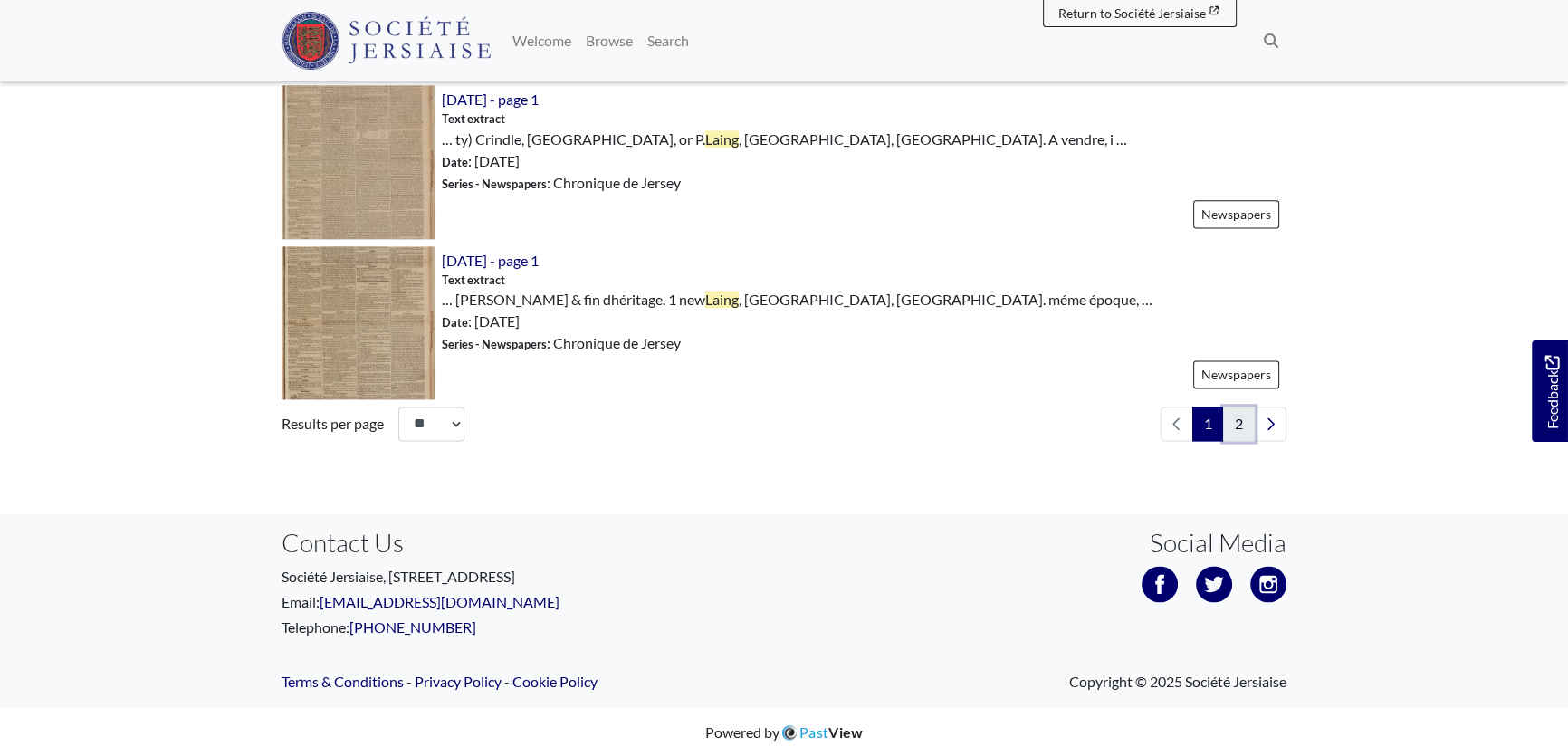
click at [1246, 418] on link "2" at bounding box center [1239, 423] width 32 height 35
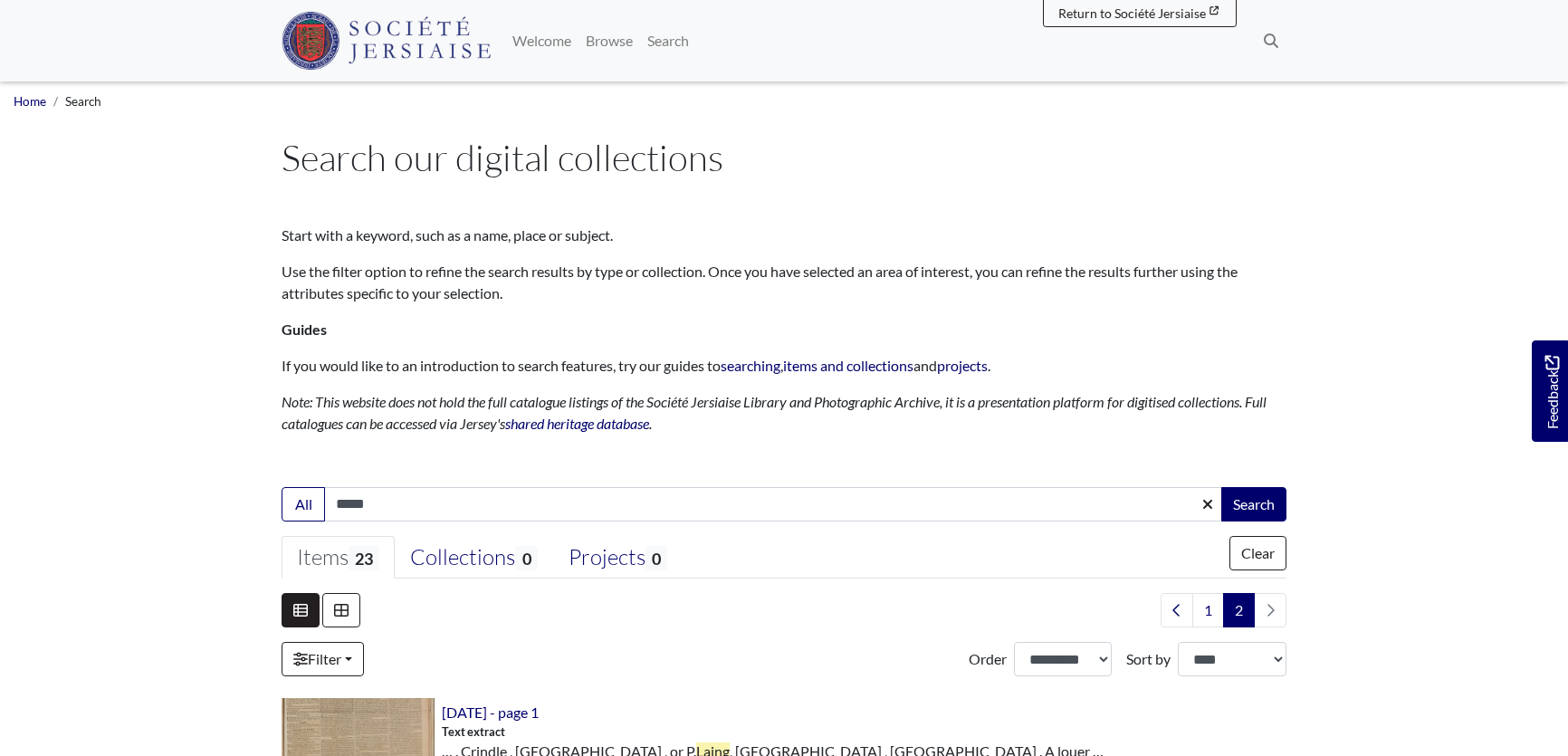
select select "***"
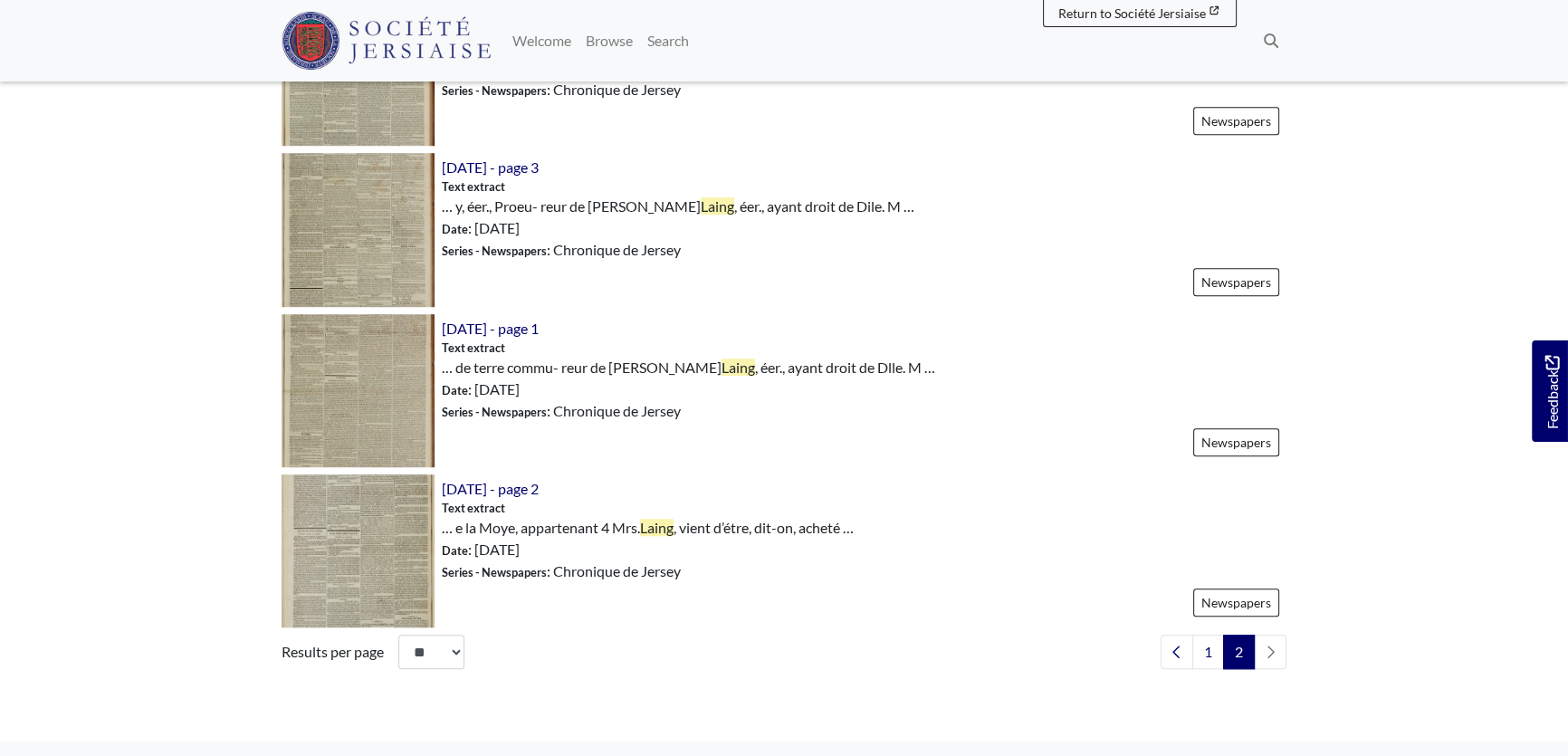
scroll to position [1646, 0]
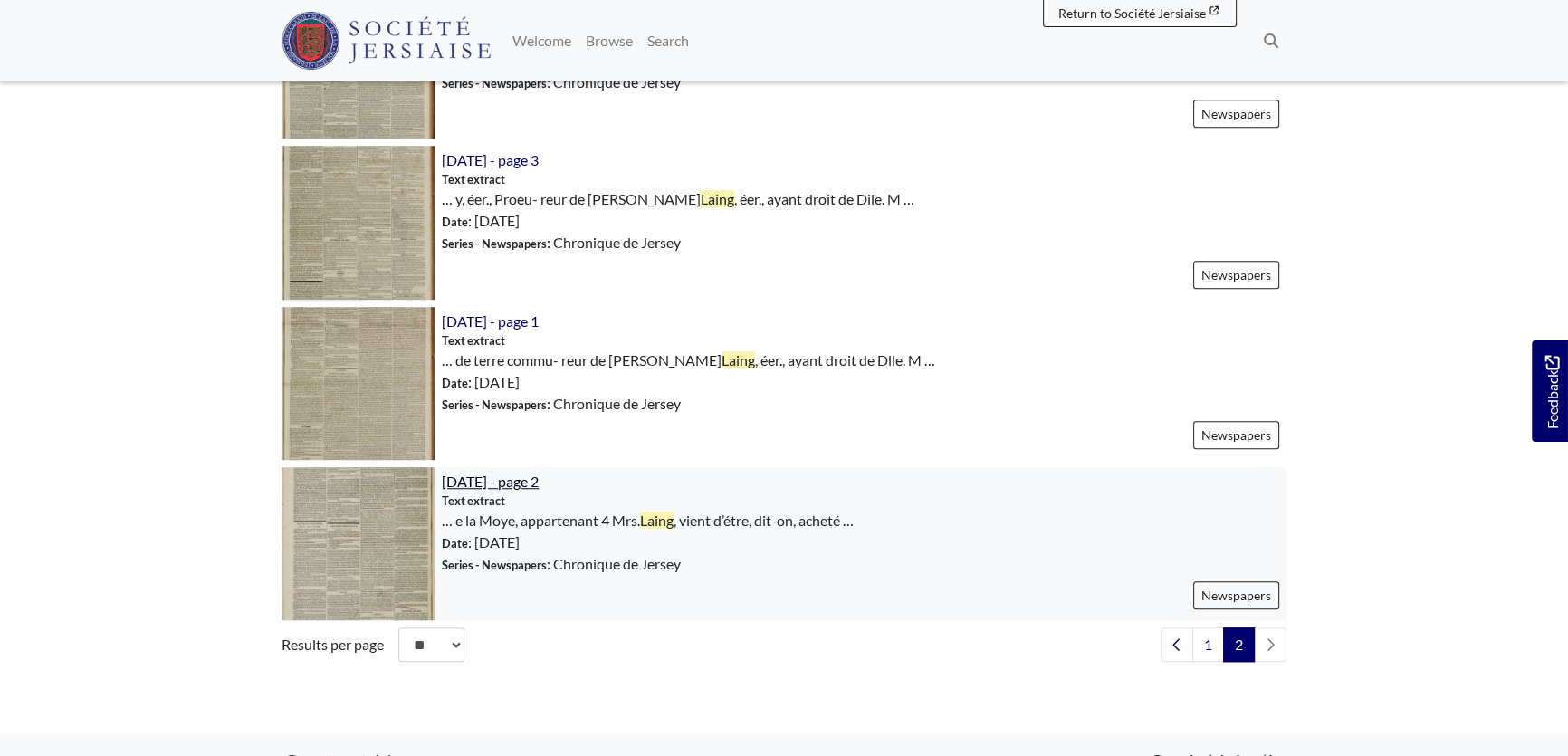
click at [531, 474] on span "[DATE] - page 2" at bounding box center [490, 481] width 97 height 17
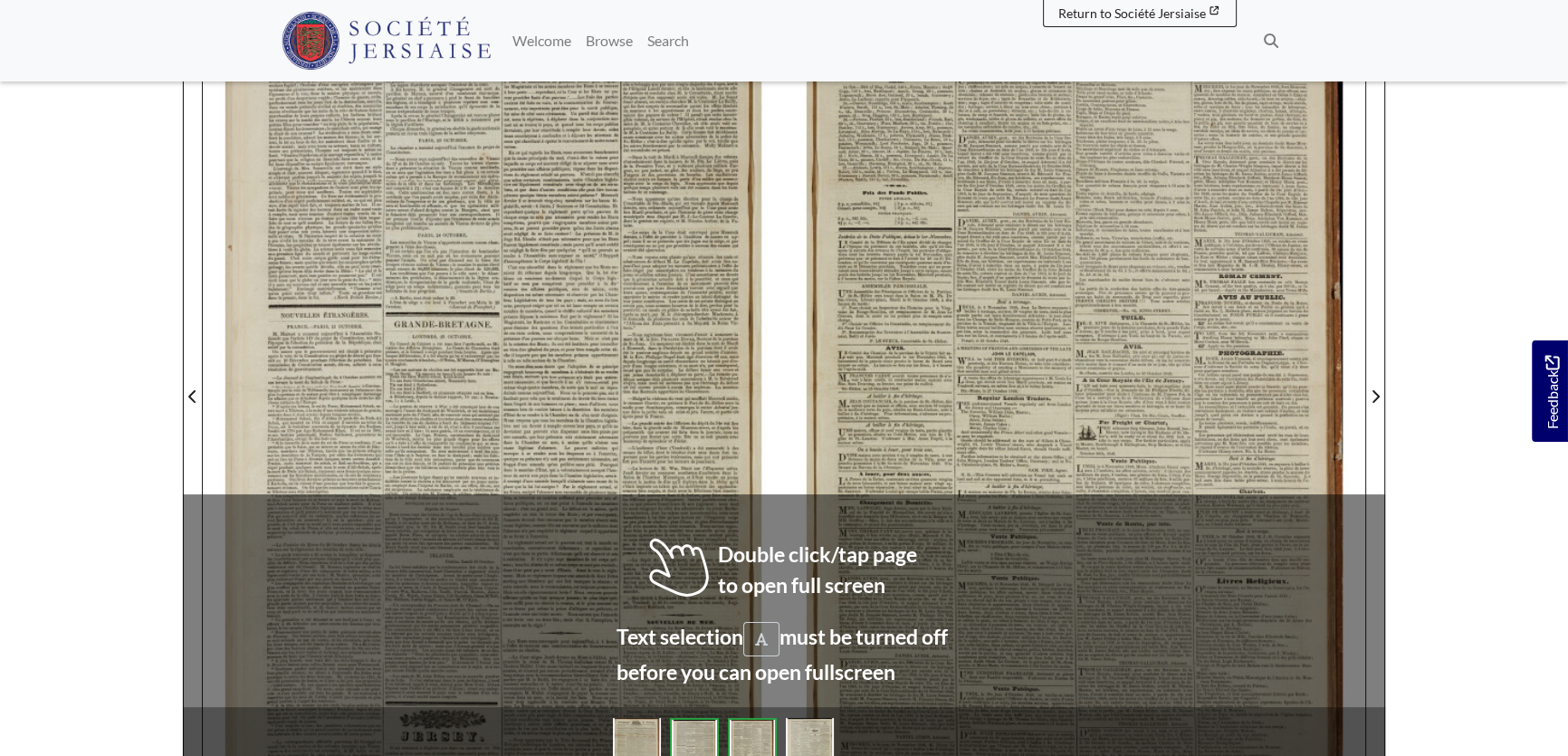
scroll to position [329, 0]
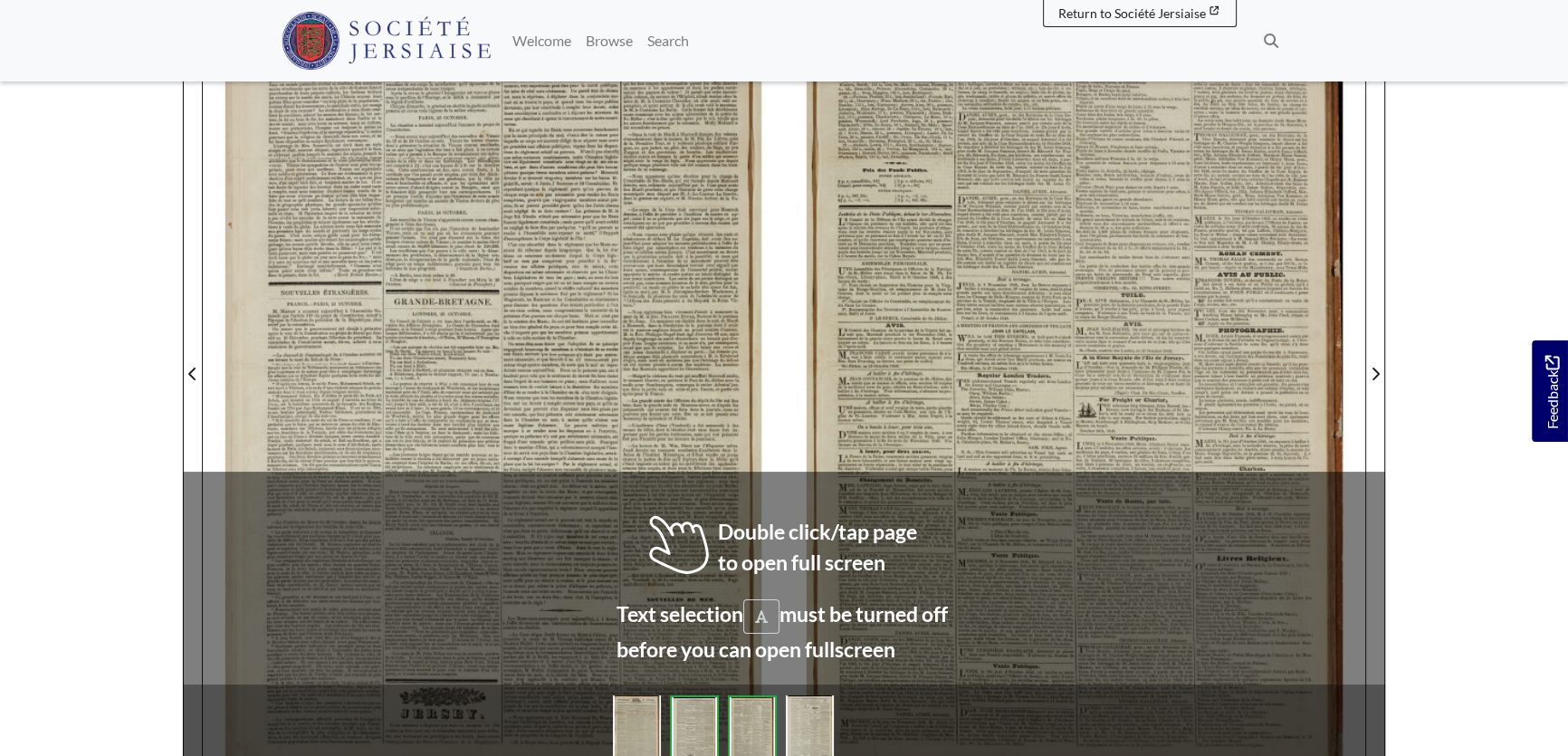
click at [606, 374] on span "éteint" at bounding box center [613, 373] width 14 height 6
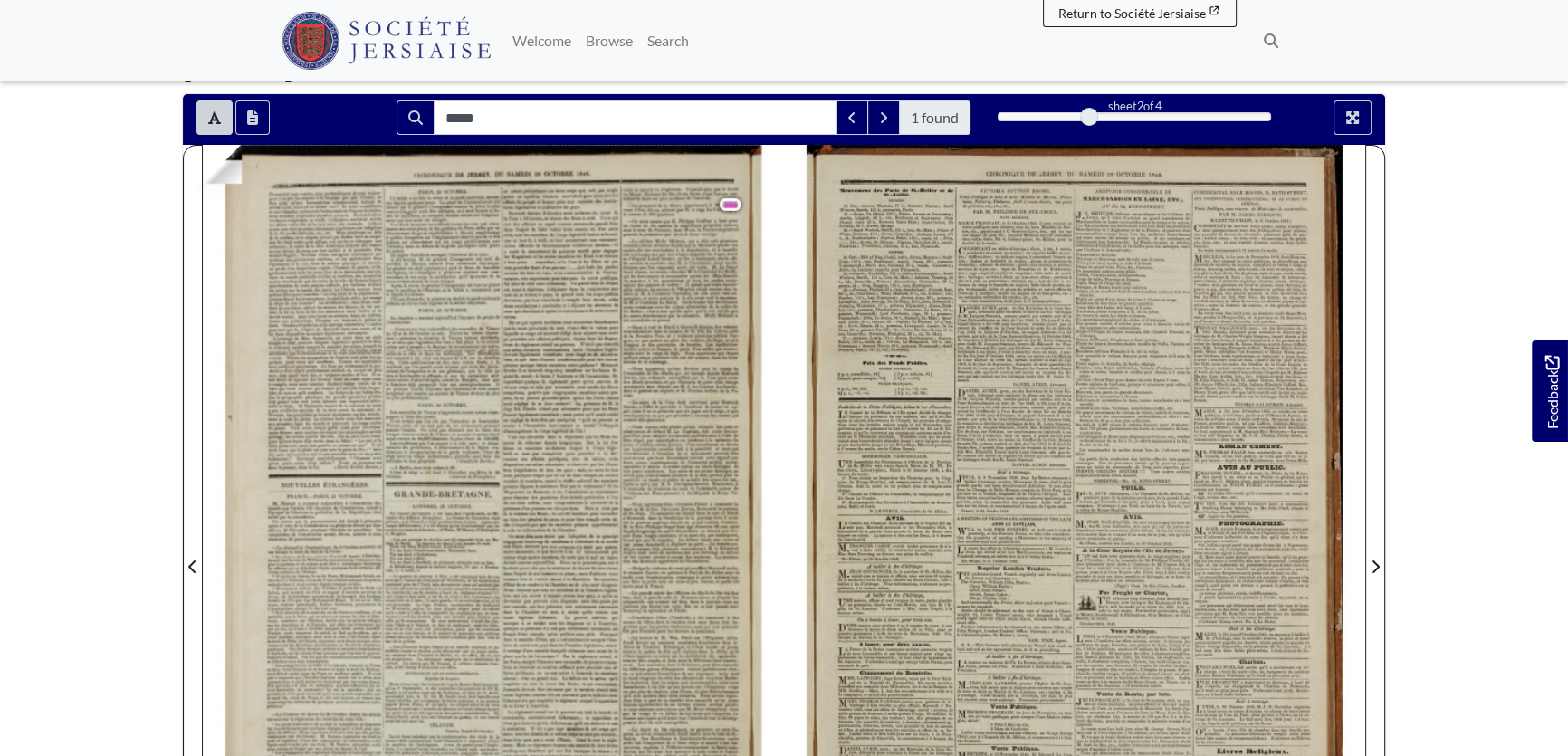
scroll to position [93, 0]
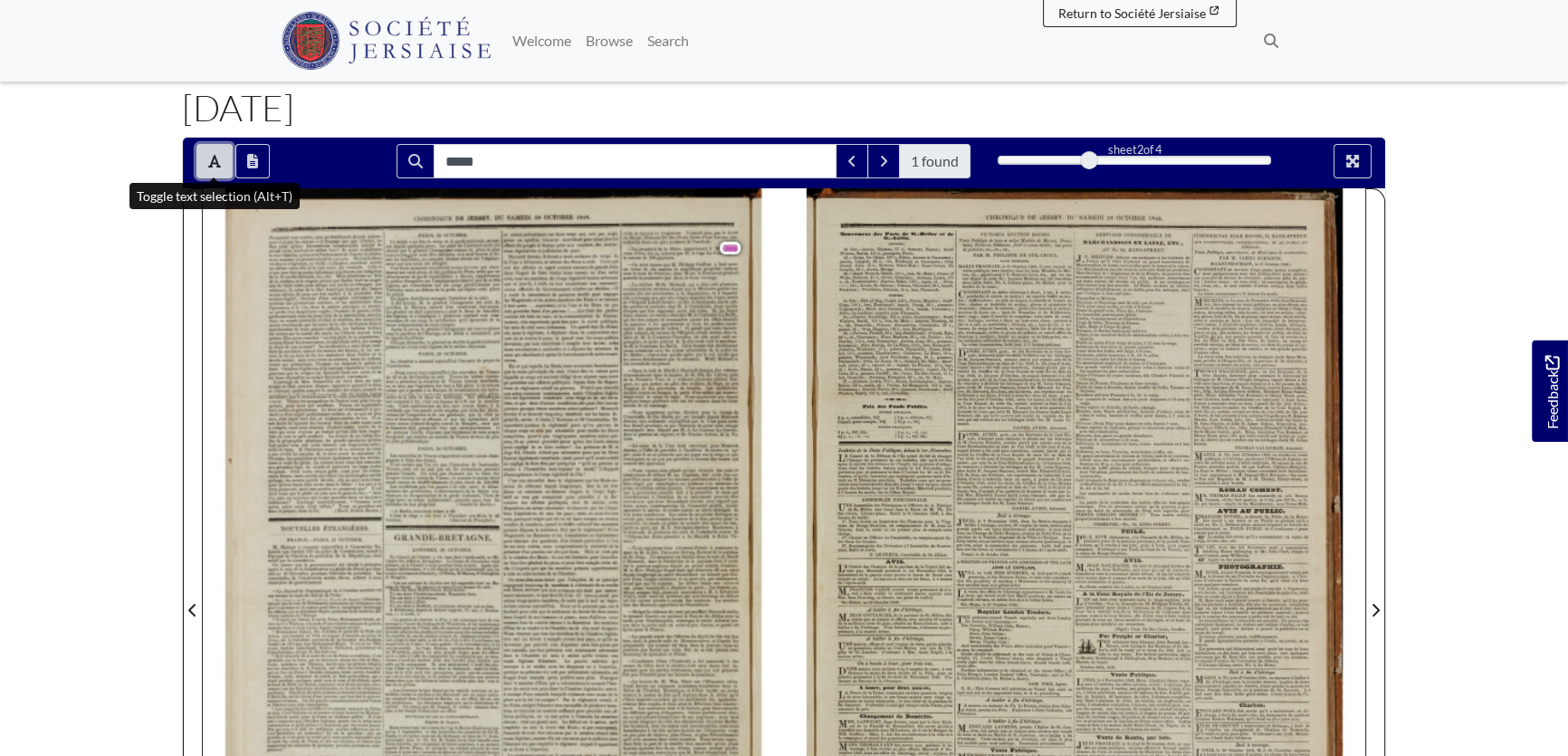
click at [215, 155] on icon "Toggle text selection (Alt+T)" at bounding box center [215, 161] width 13 height 13
click at [693, 244] on div at bounding box center [494, 599] width 582 height 822
